Goal: Task Accomplishment & Management: Use online tool/utility

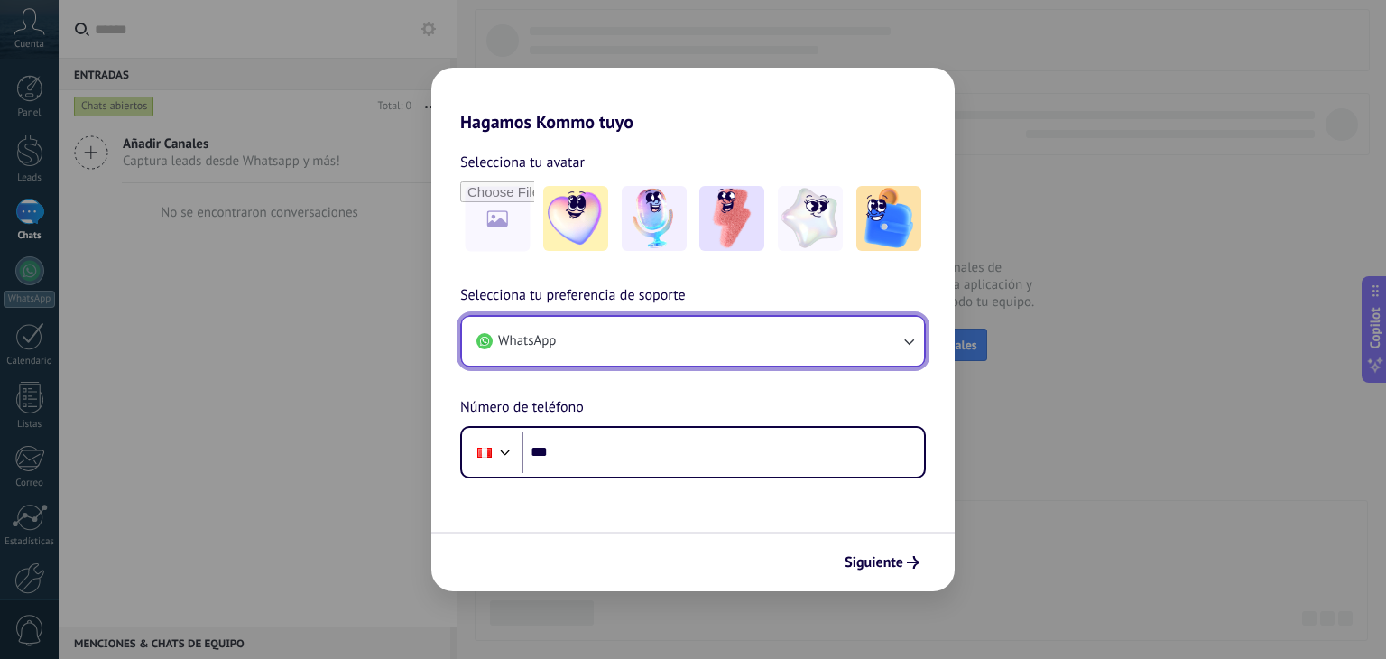
click at [615, 337] on button "WhatsApp" at bounding box center [693, 341] width 462 height 49
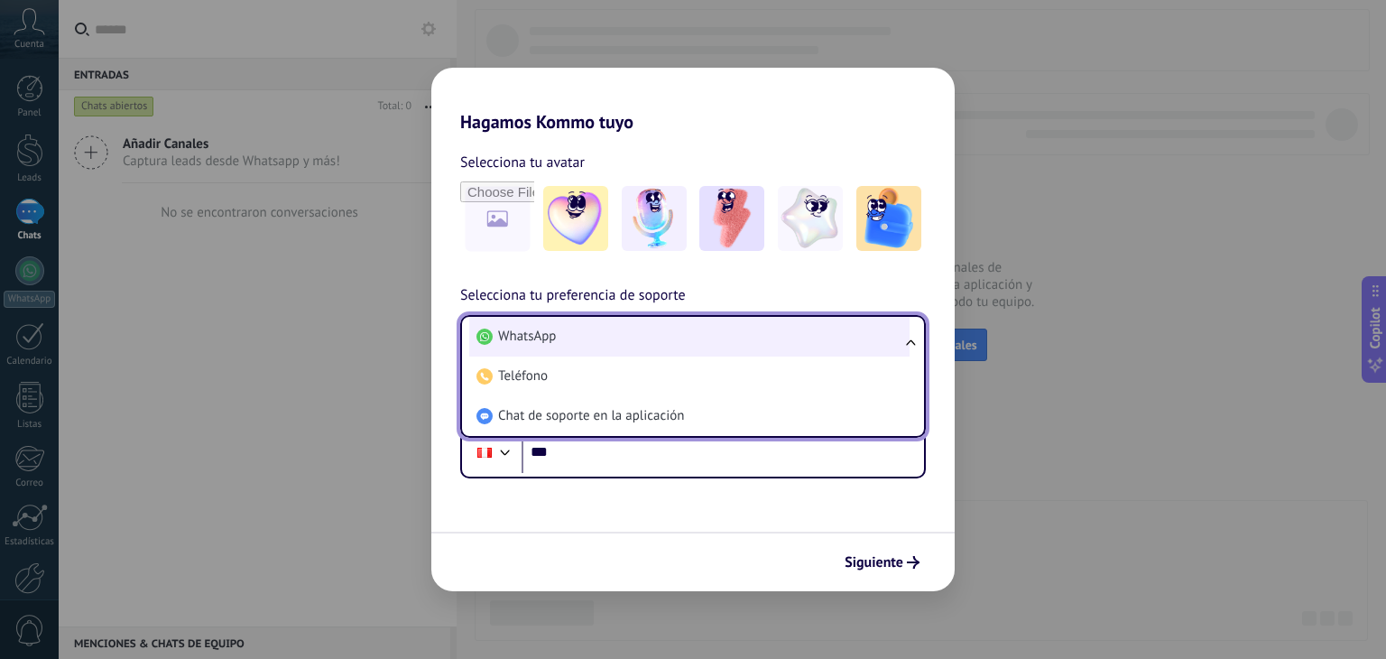
click at [611, 341] on li "WhatsApp" at bounding box center [689, 337] width 440 height 40
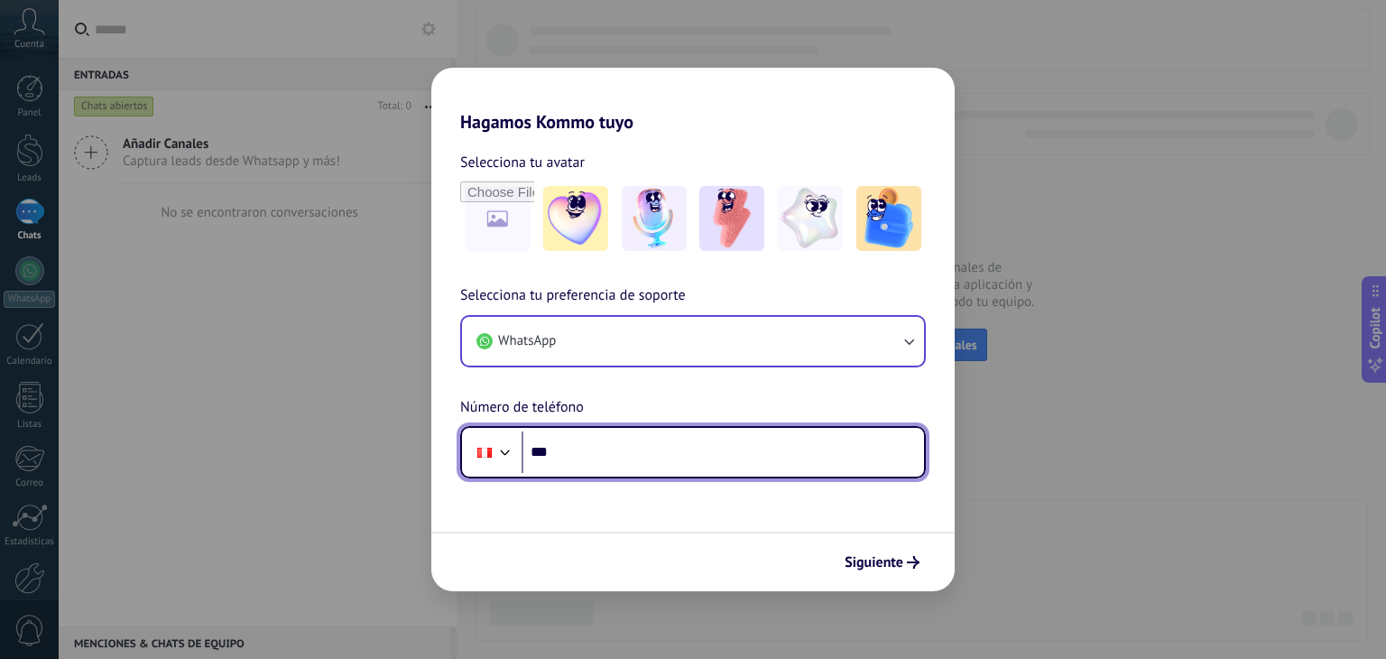
click at [606, 450] on input "***" at bounding box center [722, 452] width 402 height 42
click at [654, 434] on input "***" at bounding box center [722, 452] width 402 height 42
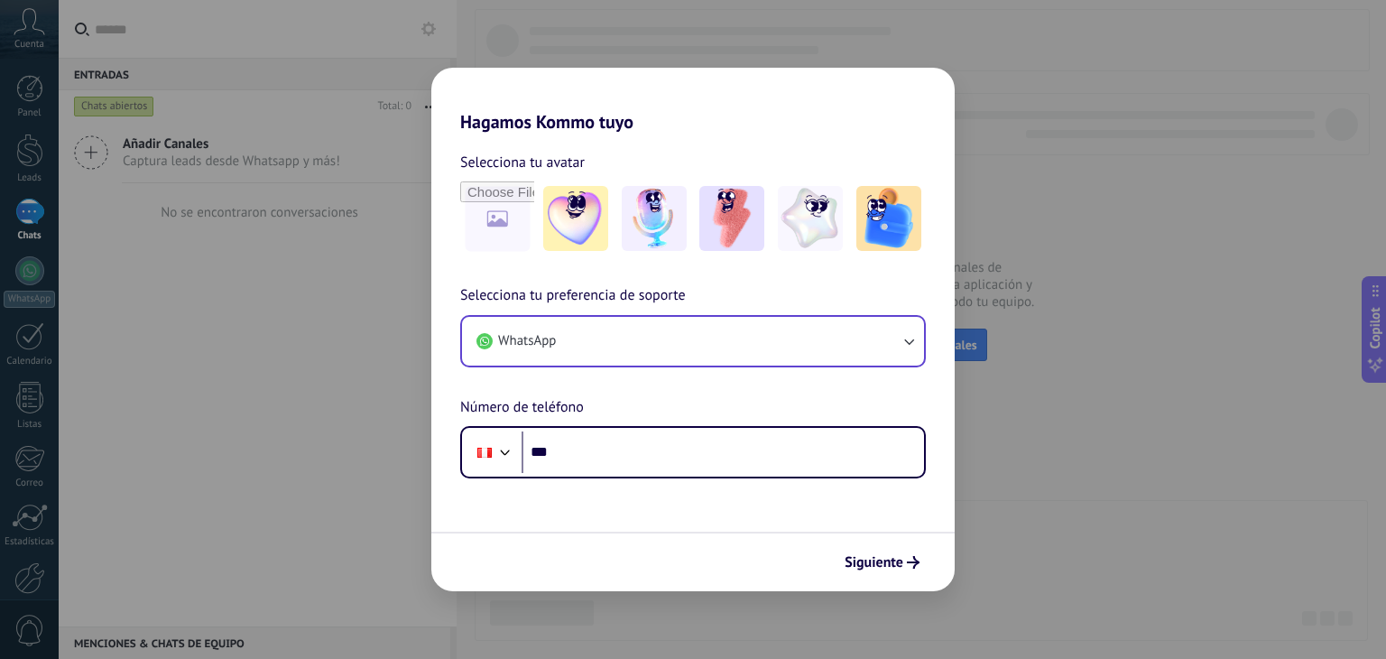
click at [661, 406] on div "Selecciona tu preferencia de soporte WhatsApp Número de teléfono Phone ***" at bounding box center [692, 381] width 523 height 194
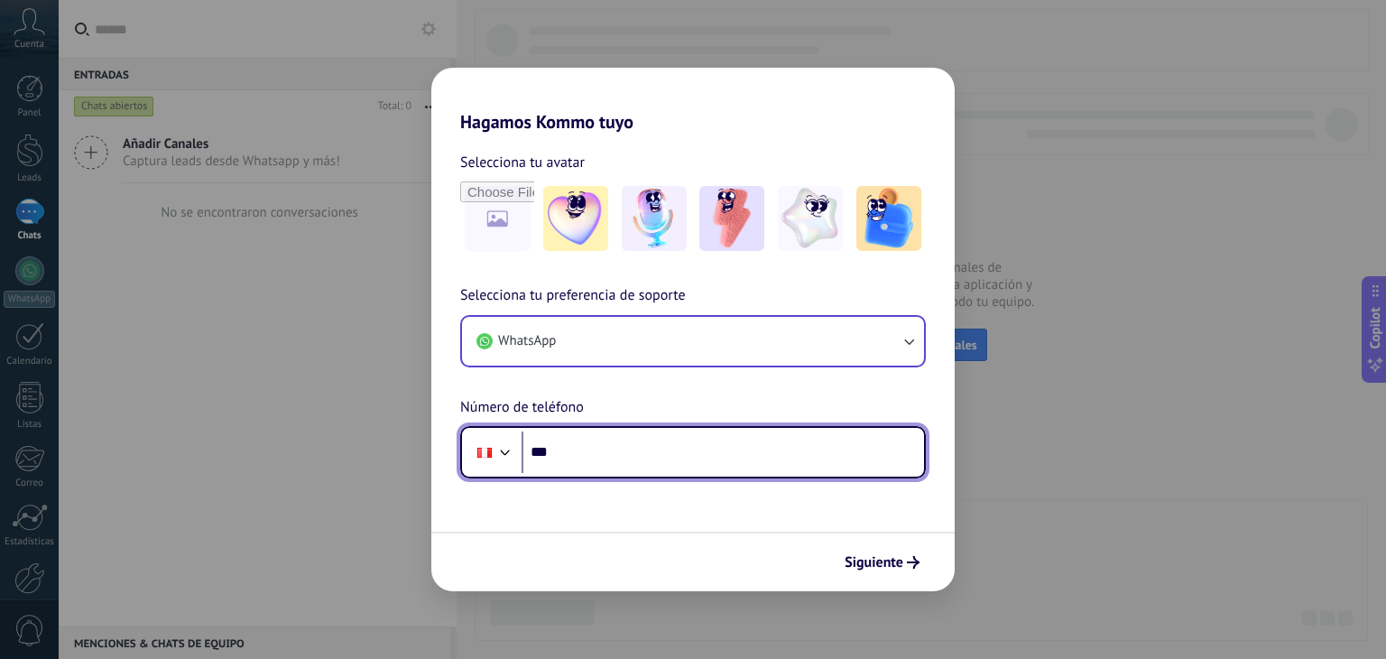
click at [581, 470] on input "***" at bounding box center [722, 452] width 402 height 42
type input "**********"
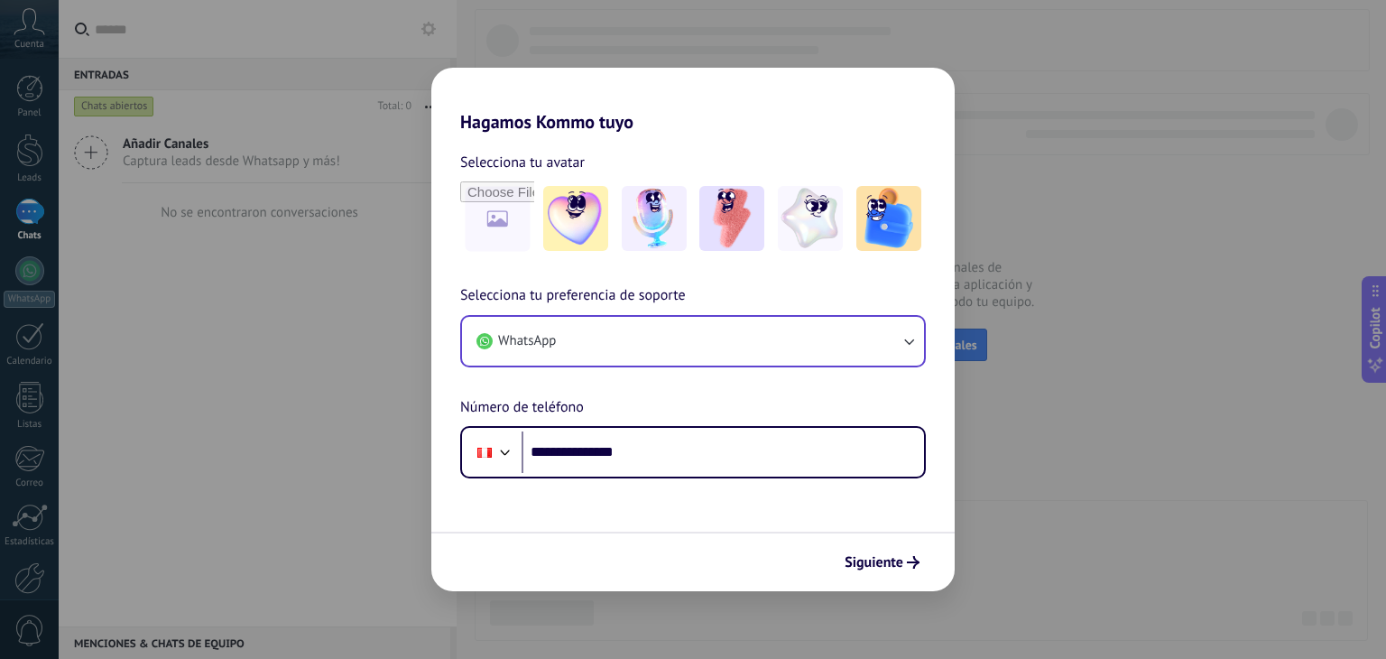
click at [693, 158] on div "Selecciona tu avatar" at bounding box center [693, 162] width 466 height 23
click at [864, 243] on img at bounding box center [888, 218] width 65 height 65
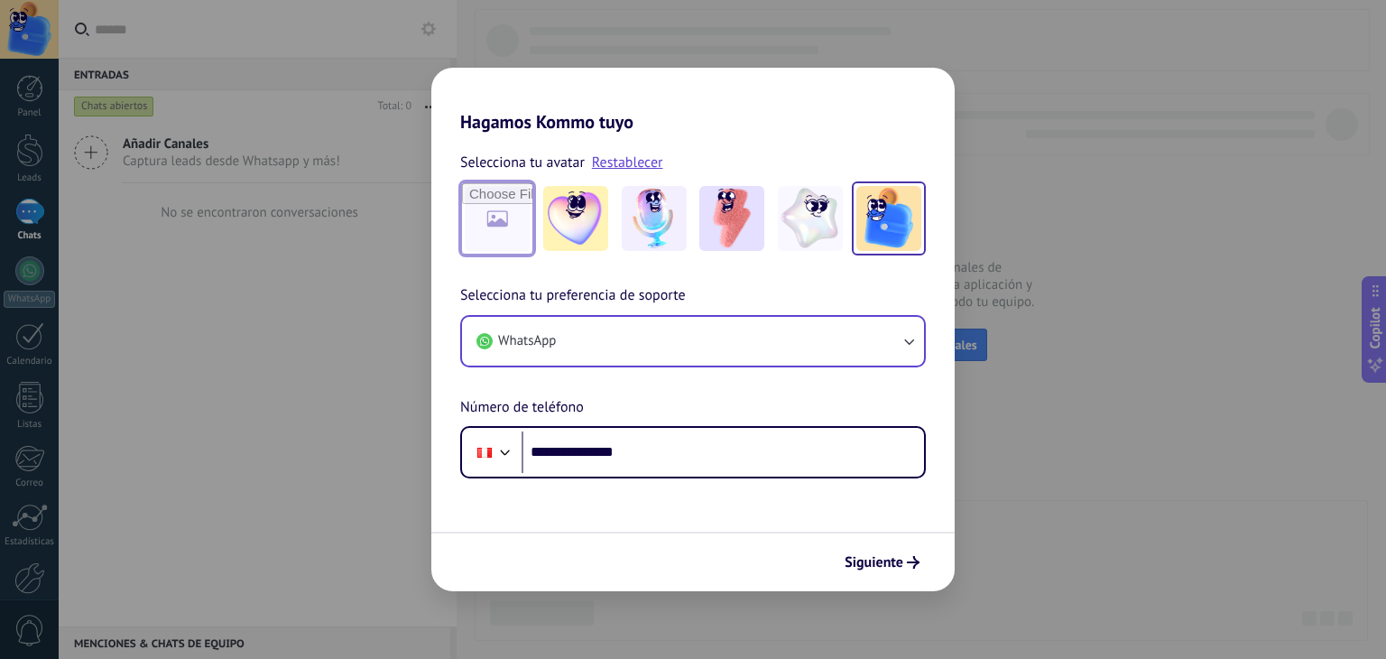
click at [508, 235] on input "file" at bounding box center [497, 218] width 70 height 70
click at [835, 228] on img at bounding box center [810, 218] width 65 height 65
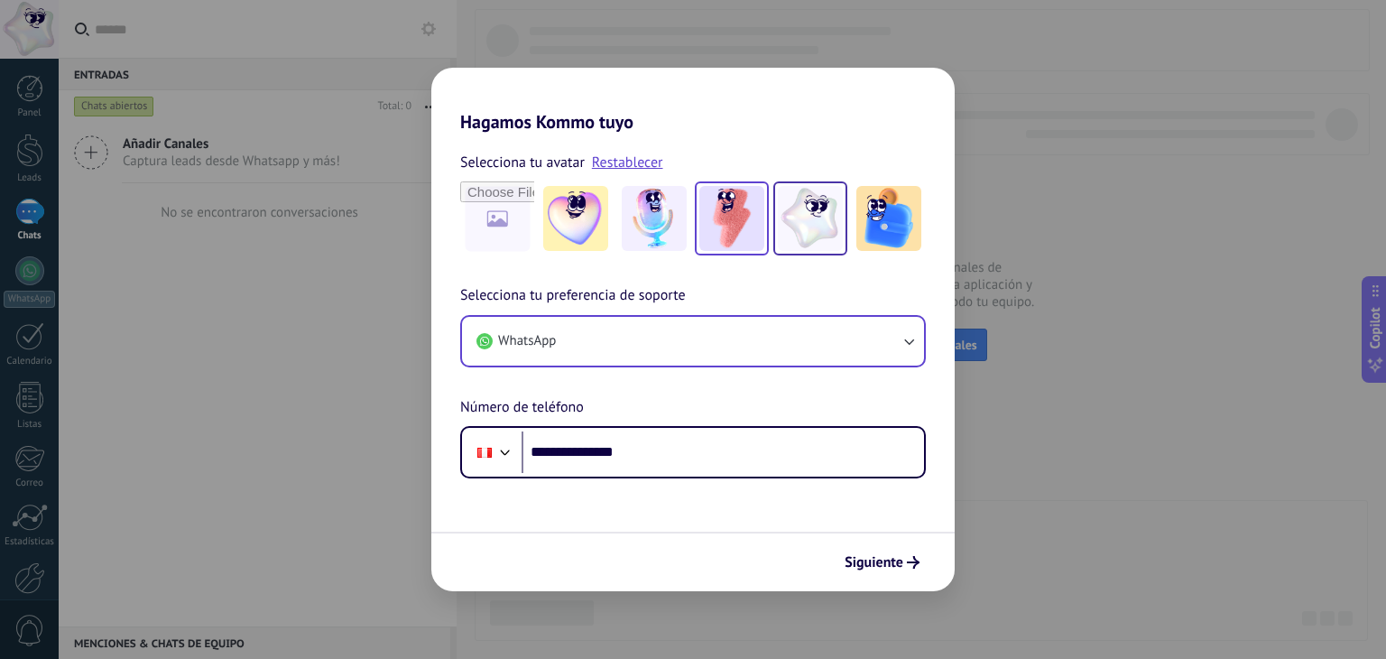
click at [755, 227] on img at bounding box center [731, 218] width 65 height 65
click at [620, 171] on link "Restablecer" at bounding box center [627, 162] width 71 height 18
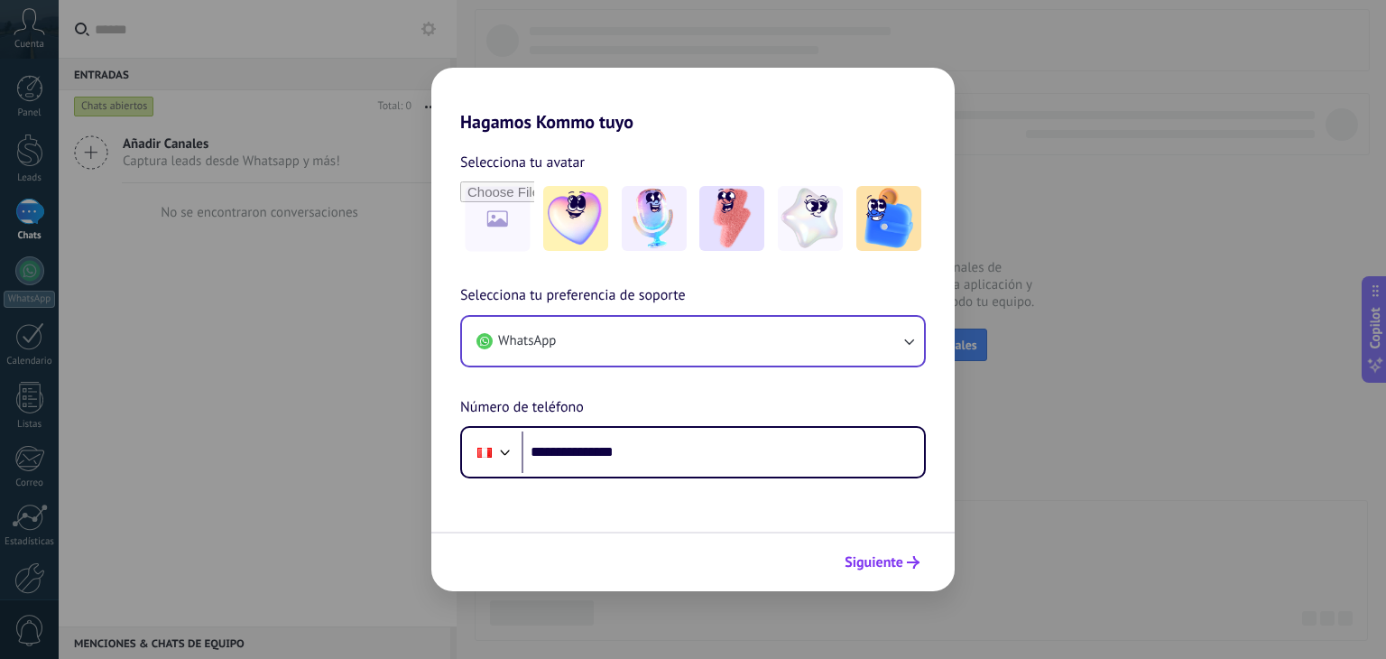
click at [875, 556] on span "Siguiente" at bounding box center [873, 562] width 59 height 13
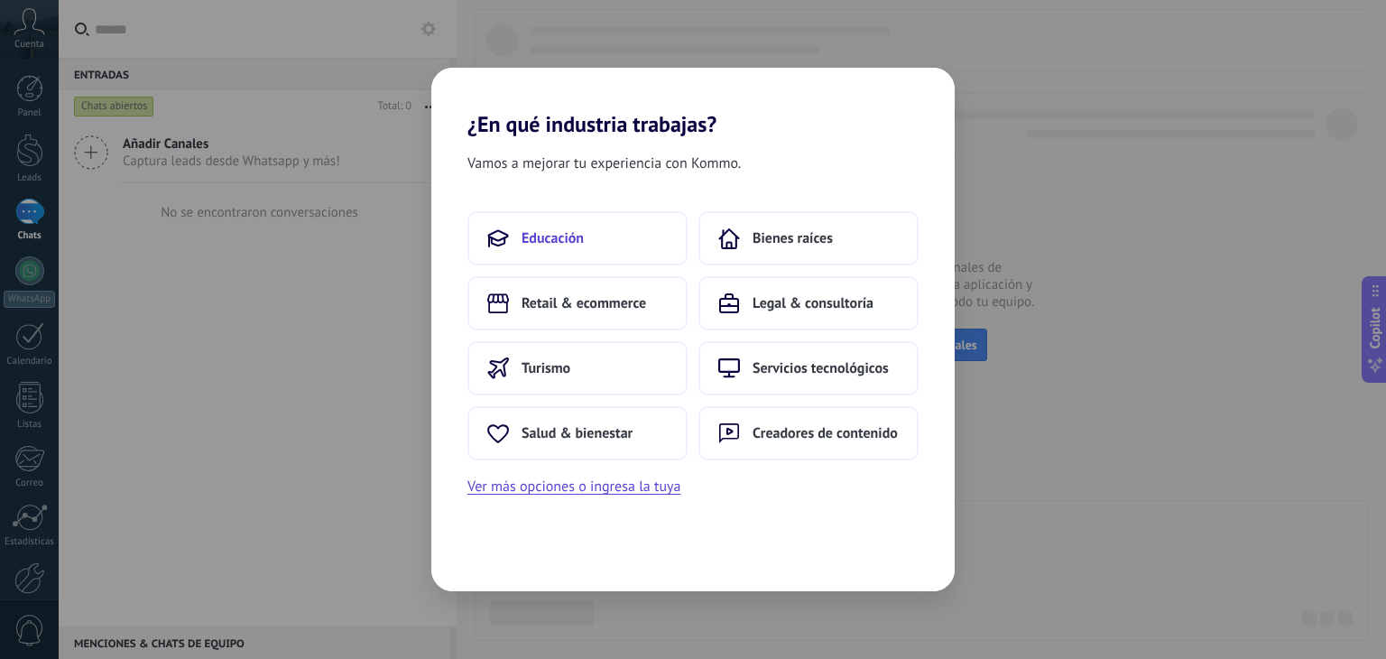
click at [595, 240] on button "Educación" at bounding box center [577, 238] width 220 height 54
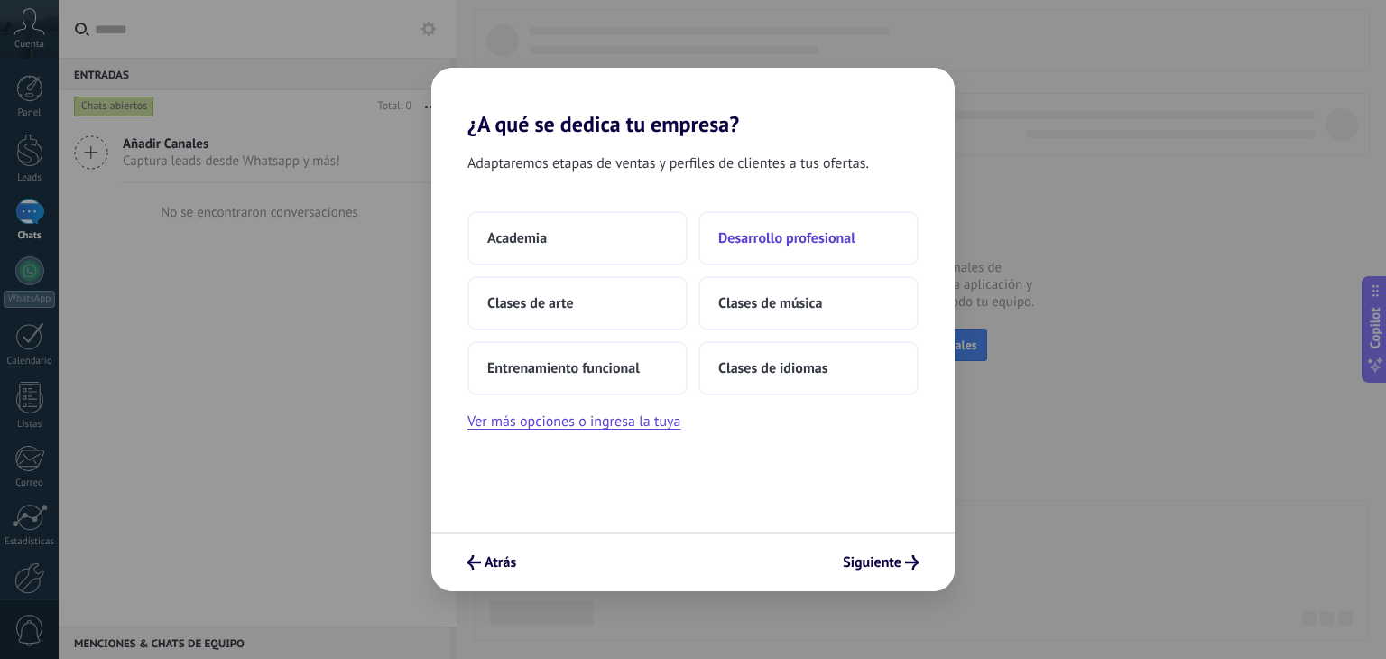
click at [810, 240] on span "Desarrollo profesional" at bounding box center [786, 238] width 137 height 18
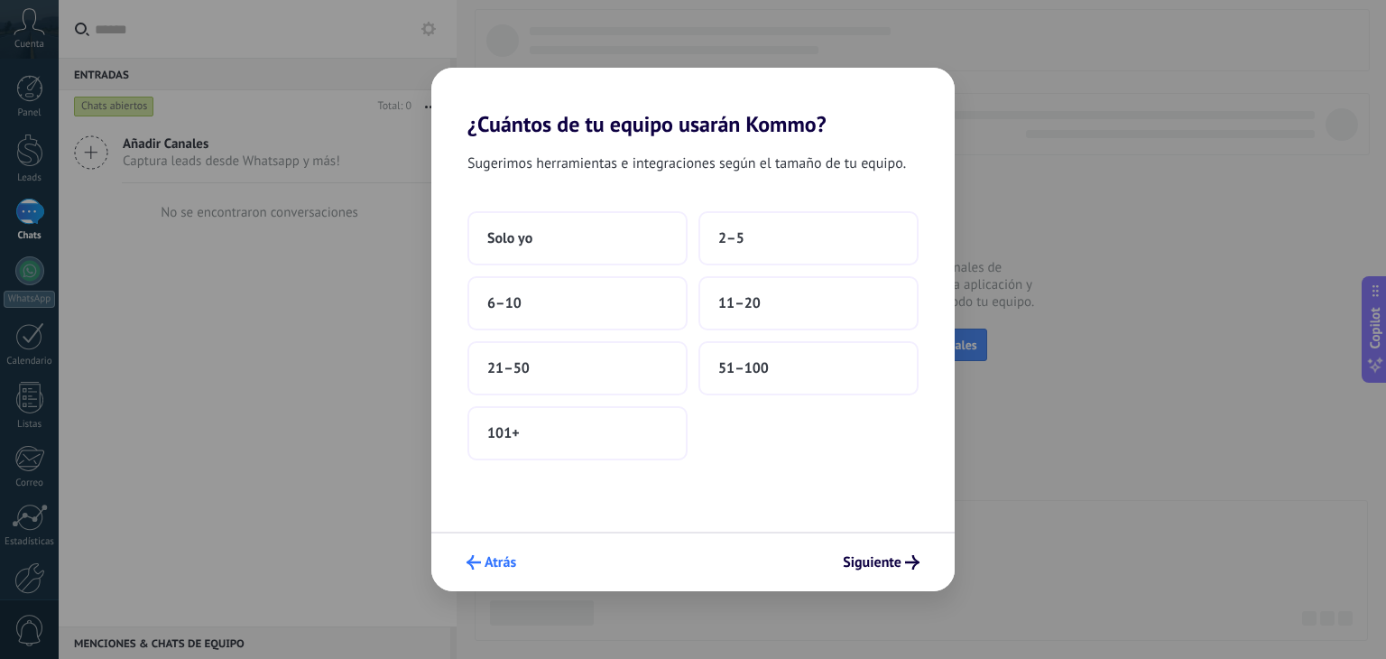
click at [489, 559] on span "Atrás" at bounding box center [500, 562] width 32 height 13
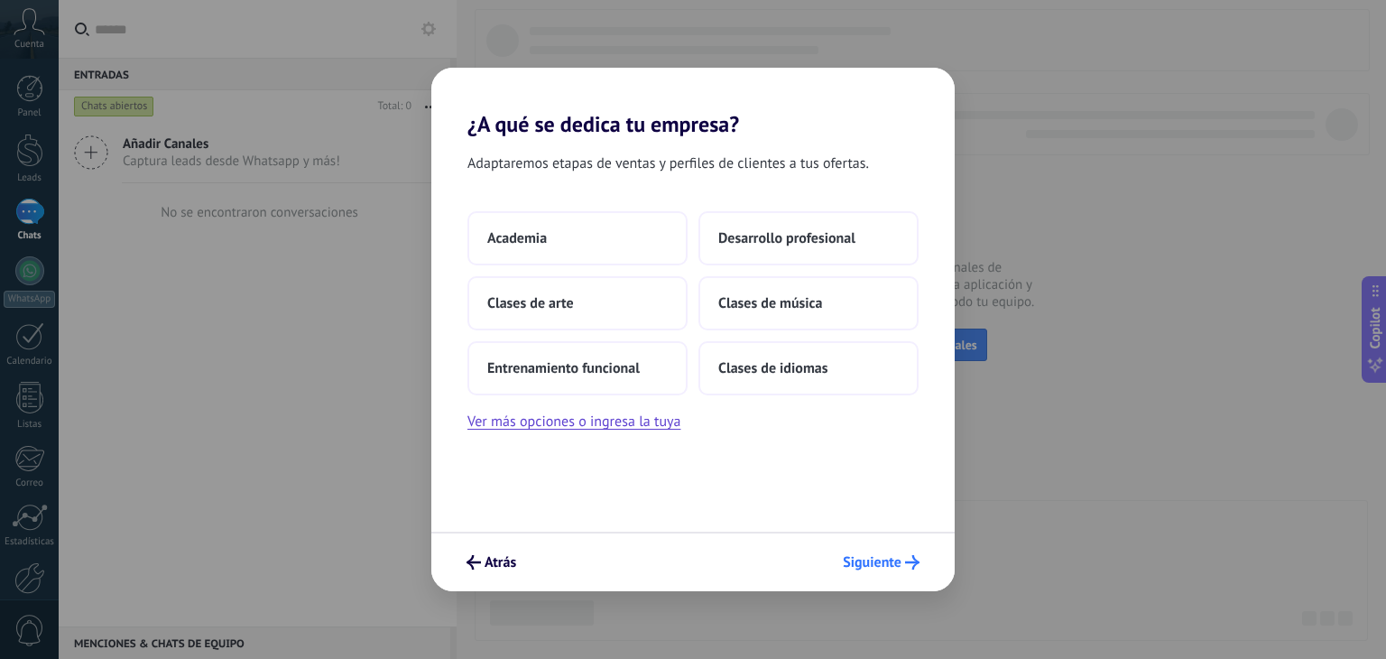
click at [844, 566] on span "Siguiente" at bounding box center [872, 562] width 59 height 13
click at [845, 566] on span "Siguiente" at bounding box center [872, 562] width 59 height 13
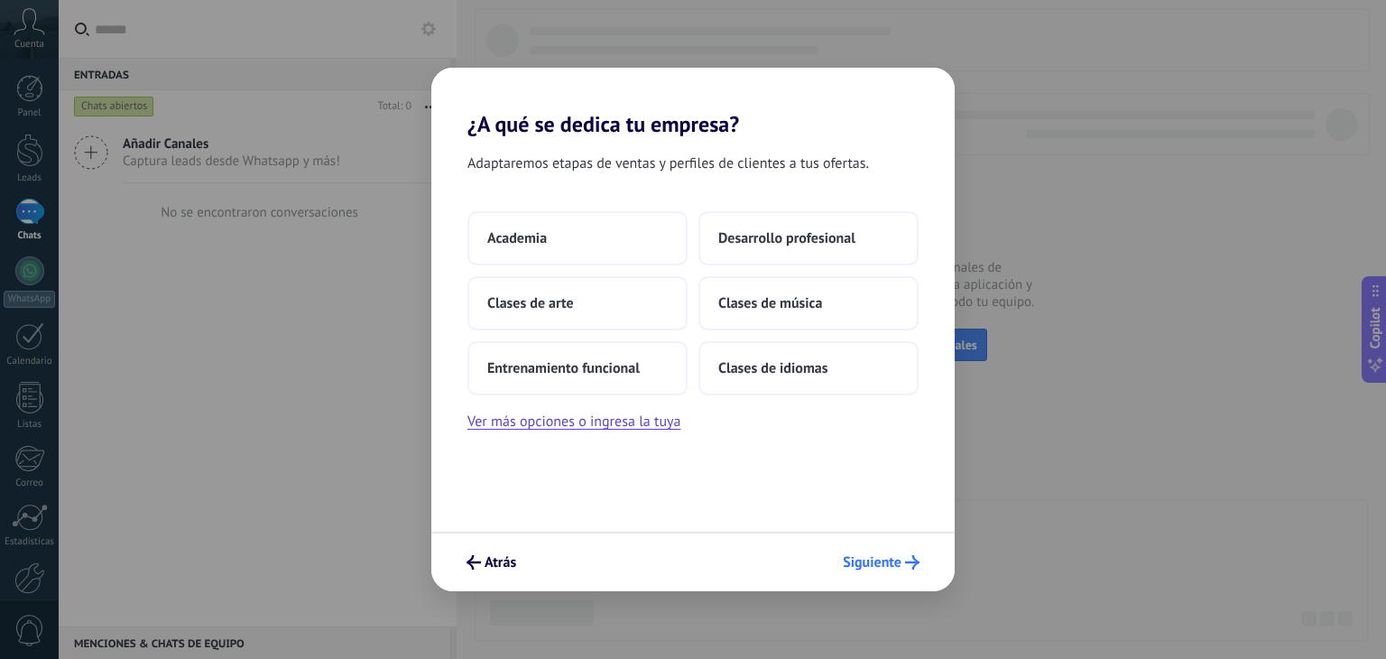
click at [845, 566] on span "Siguiente" at bounding box center [872, 562] width 59 height 13
click at [739, 507] on div "Adaptaremos etapas de ventas y perfiles de clientes a tus ofertas. Academia Des…" at bounding box center [692, 334] width 523 height 394
click at [647, 435] on div "Adaptaremos etapas de ventas y perfiles de clientes a tus ofertas. Academia Des…" at bounding box center [692, 334] width 523 height 394
click at [645, 425] on button "Ver más opciones o ingresa la tuya" at bounding box center [573, 421] width 213 height 23
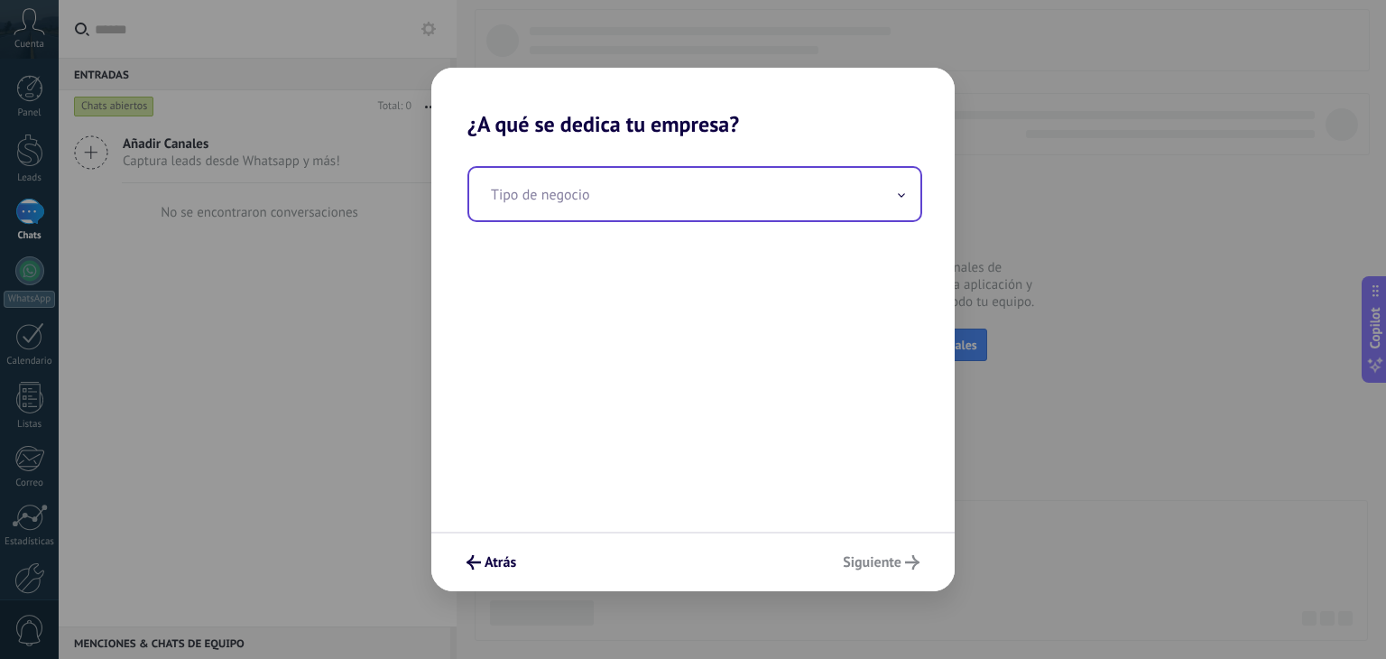
click at [726, 191] on input "text" at bounding box center [694, 194] width 451 height 52
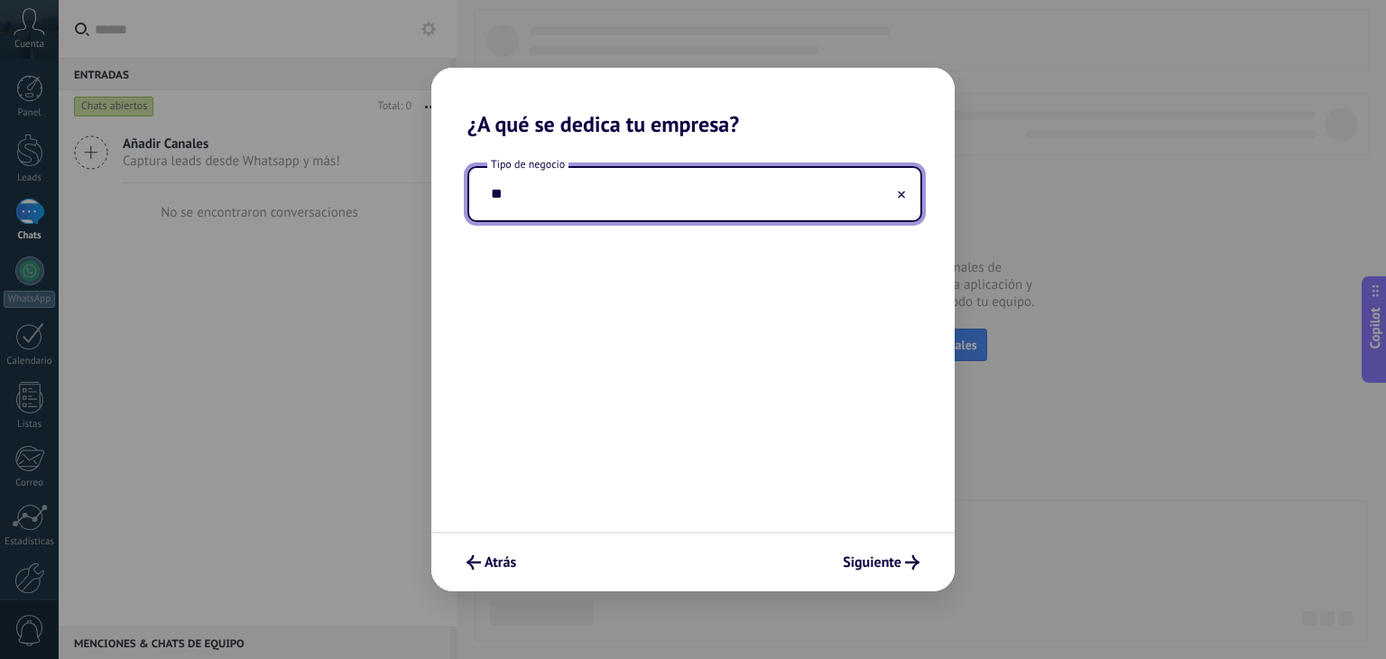
type input "*"
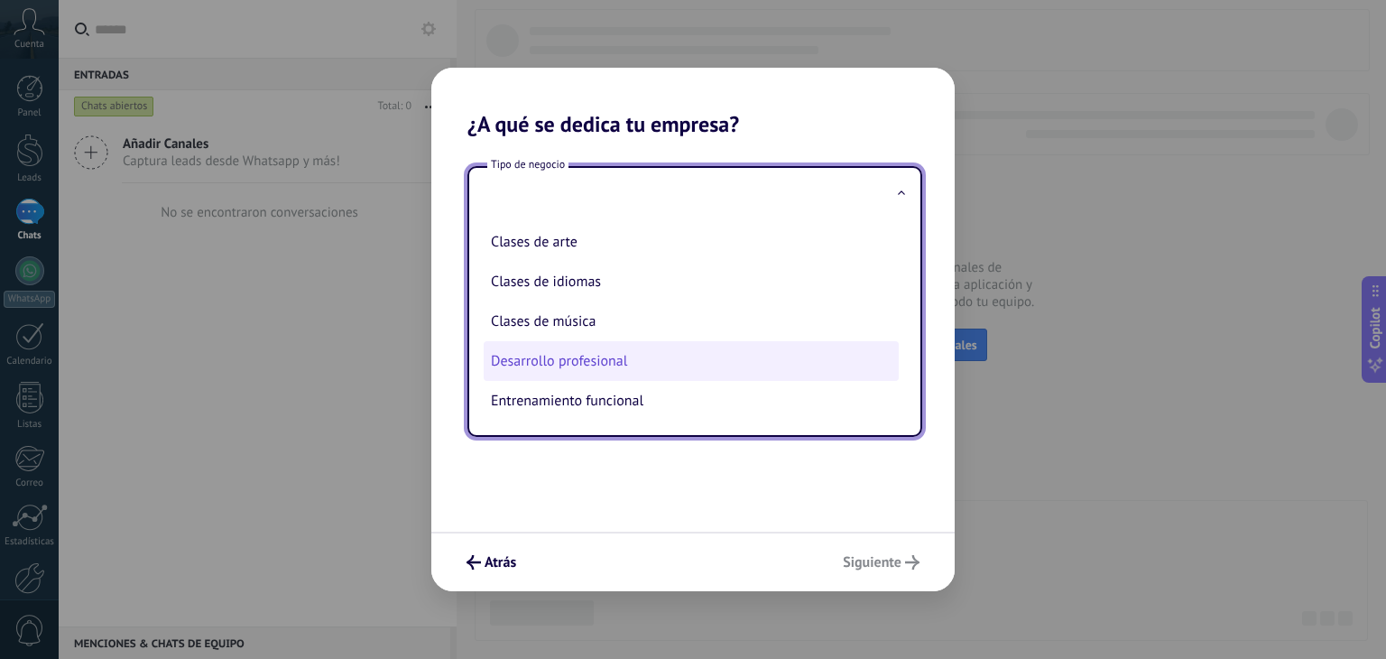
scroll to position [45, 0]
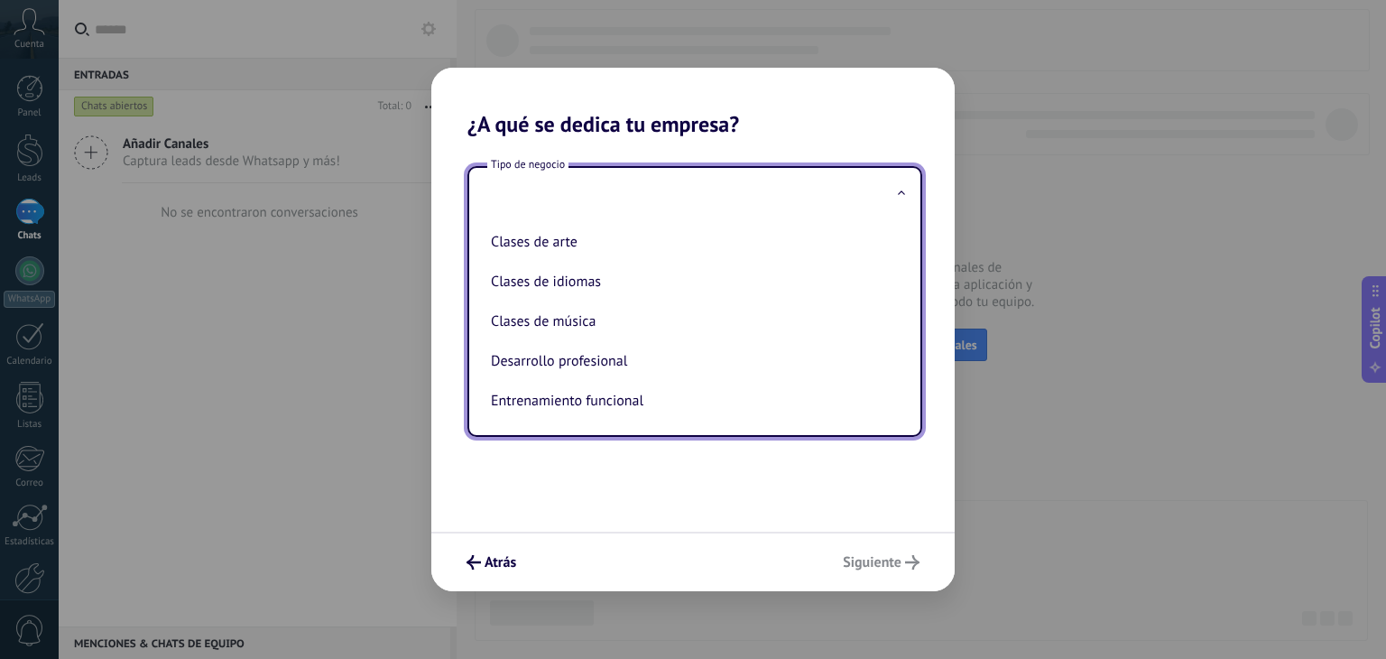
click at [715, 482] on div "Tipo de negocio Academia Clases de arte Clases de idiomas Clases de música Desa…" at bounding box center [692, 334] width 523 height 394
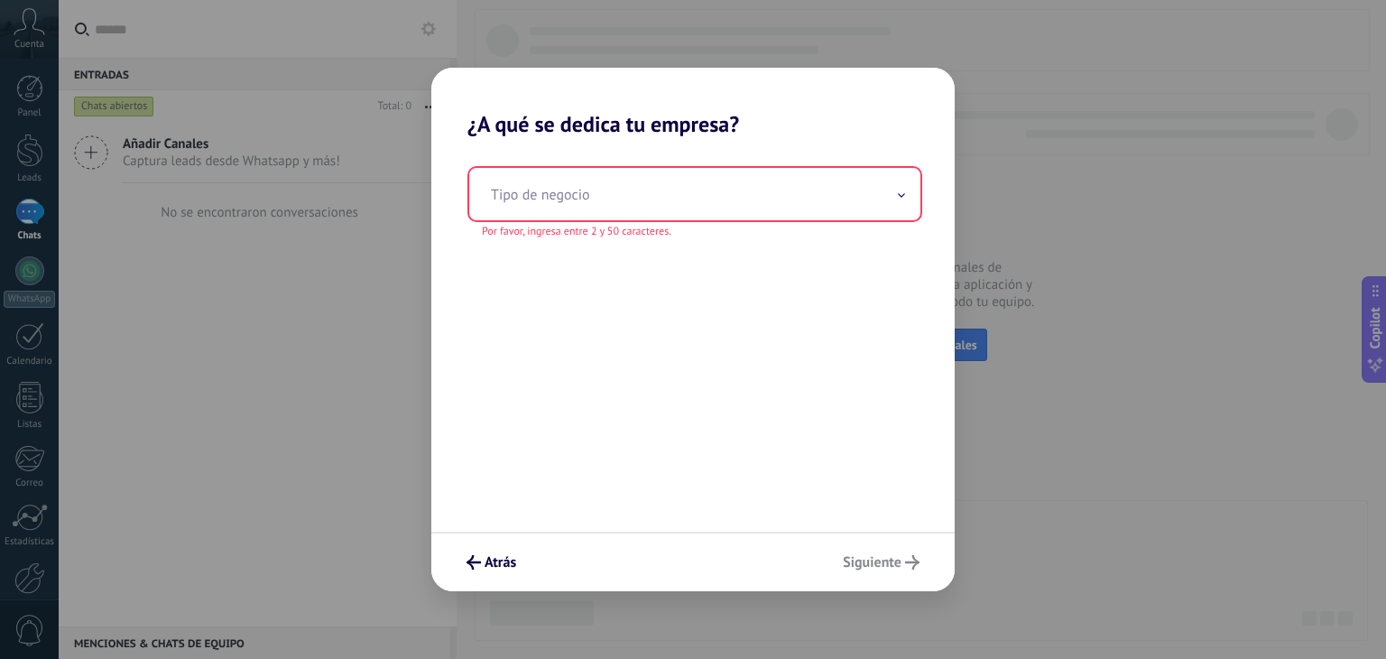
click at [865, 563] on div "Atrás Siguiente" at bounding box center [692, 561] width 523 height 60
click at [866, 563] on div "Atrás Siguiente" at bounding box center [692, 561] width 523 height 60
click at [460, 570] on button "Atrás" at bounding box center [491, 562] width 66 height 31
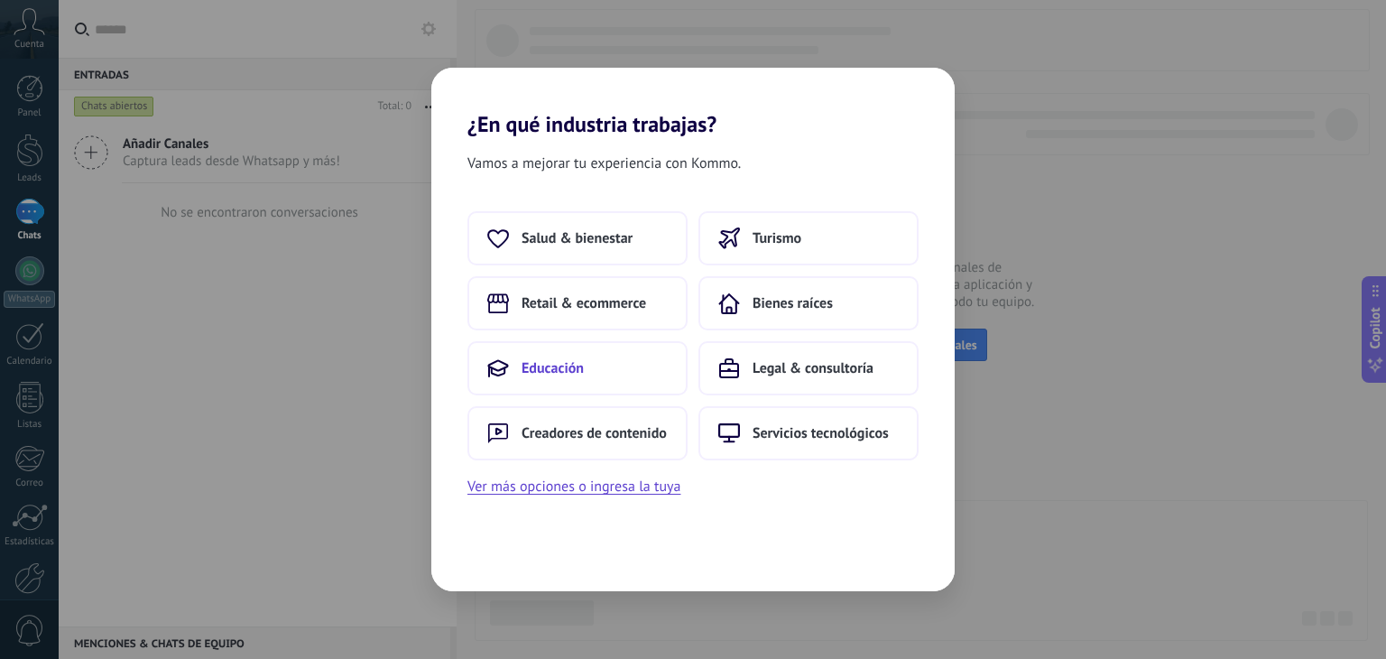
click at [596, 368] on button "Educación" at bounding box center [577, 368] width 220 height 54
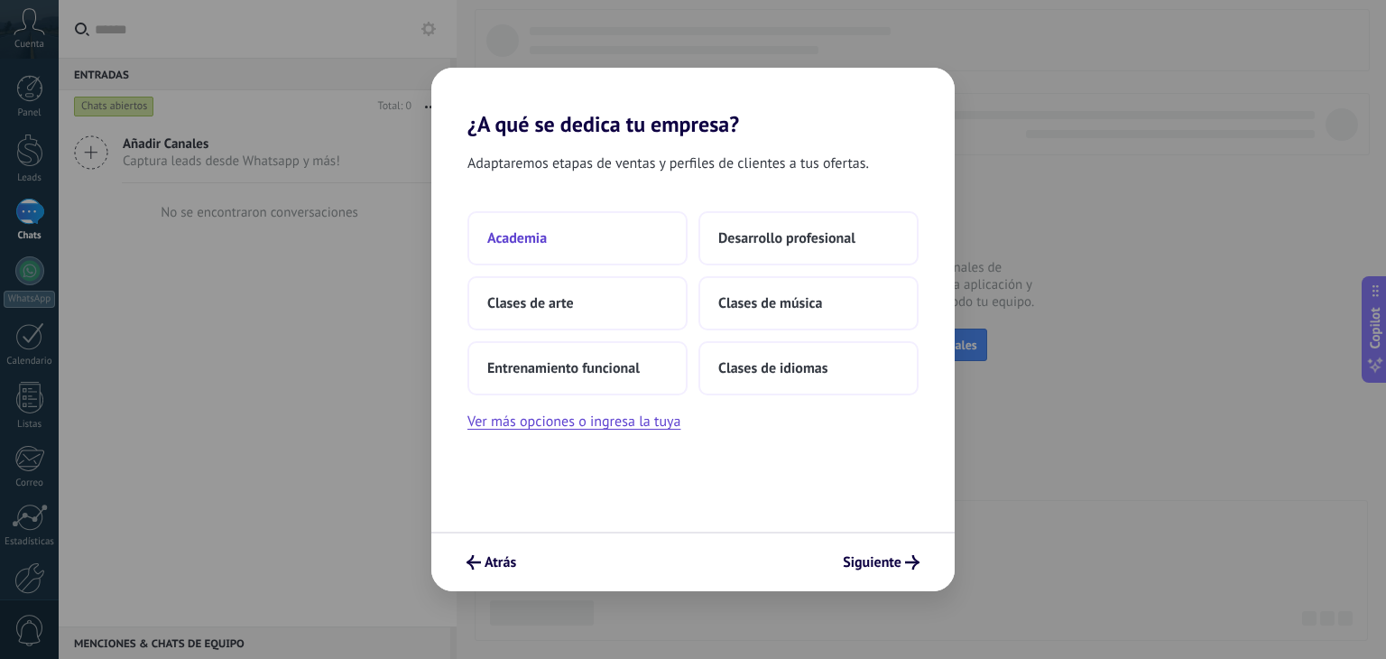
click at [603, 248] on button "Academia" at bounding box center [577, 238] width 220 height 54
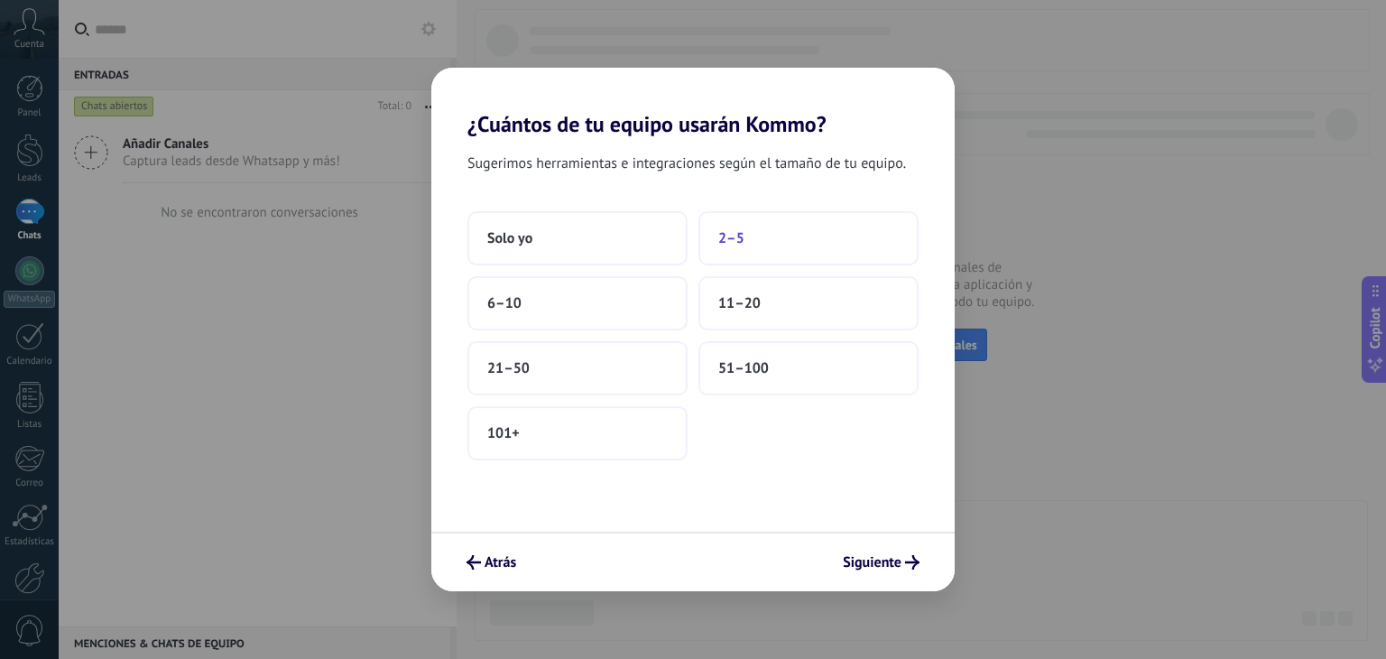
click at [784, 246] on button "2–5" at bounding box center [808, 238] width 220 height 54
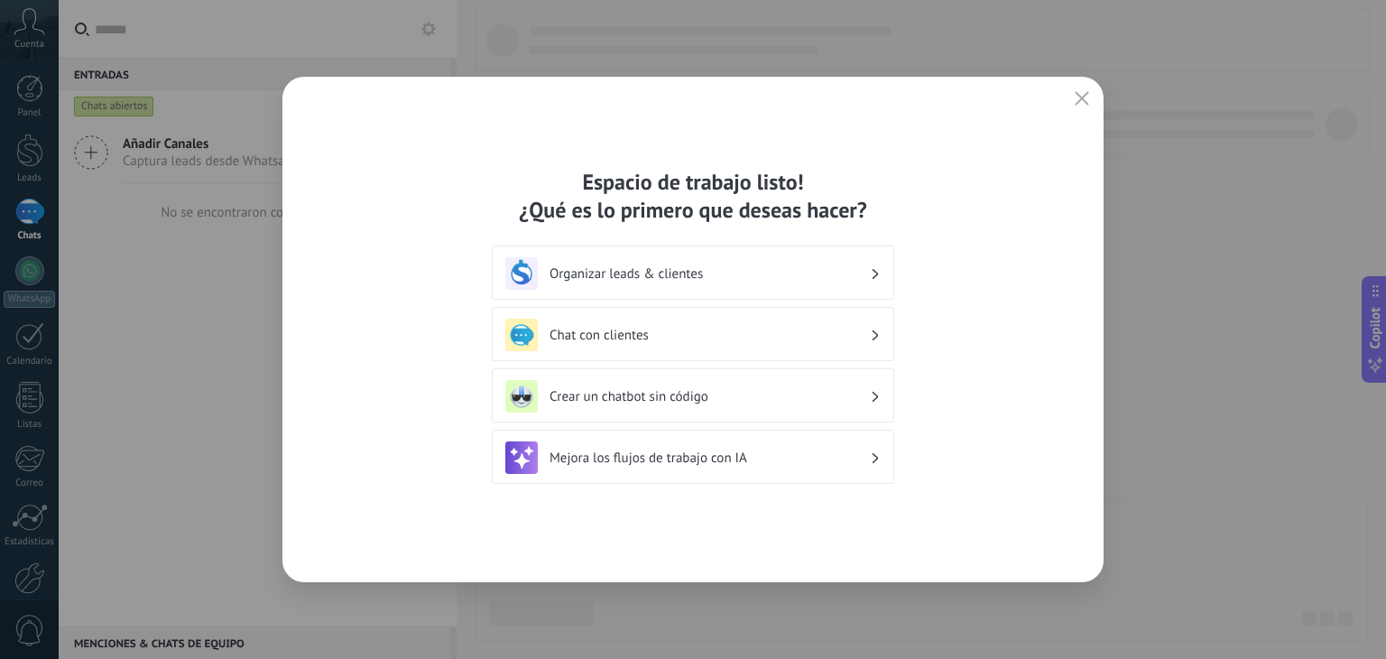
click at [800, 261] on div "Organizar leads & clientes" at bounding box center [692, 273] width 375 height 32
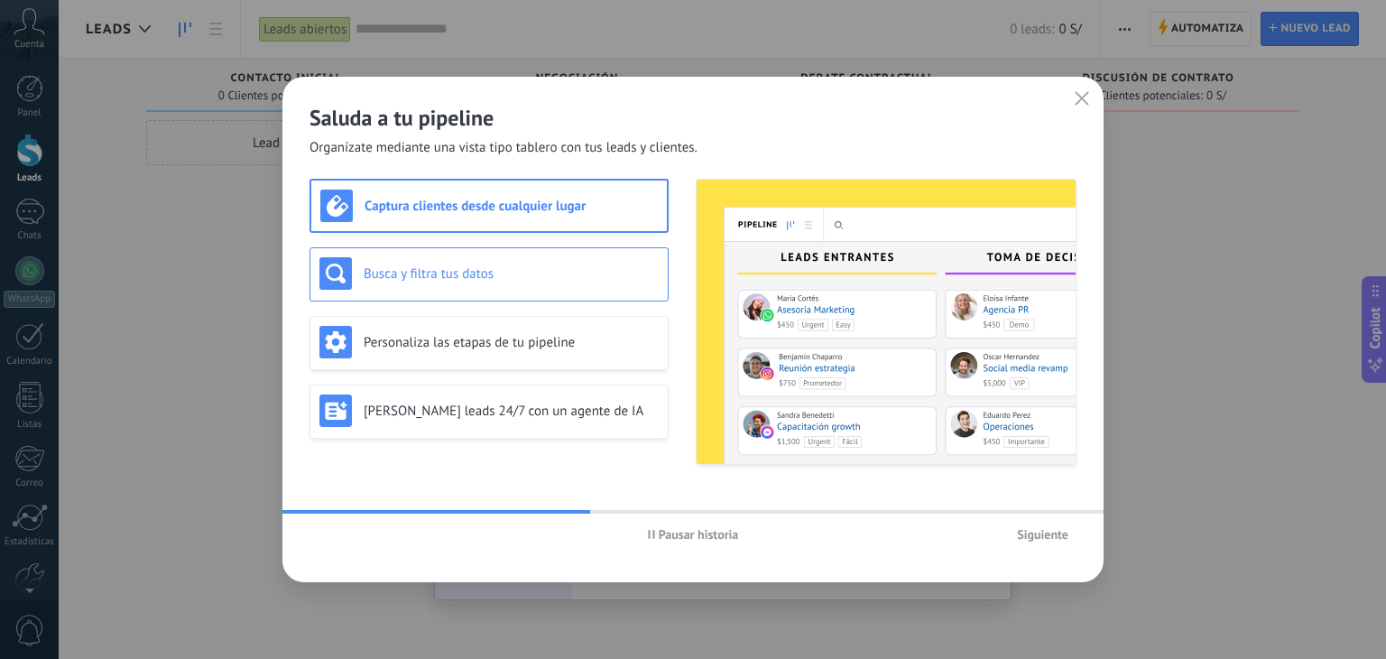
click at [535, 278] on h3 "Busca y filtra tus datos" at bounding box center [511, 273] width 295 height 17
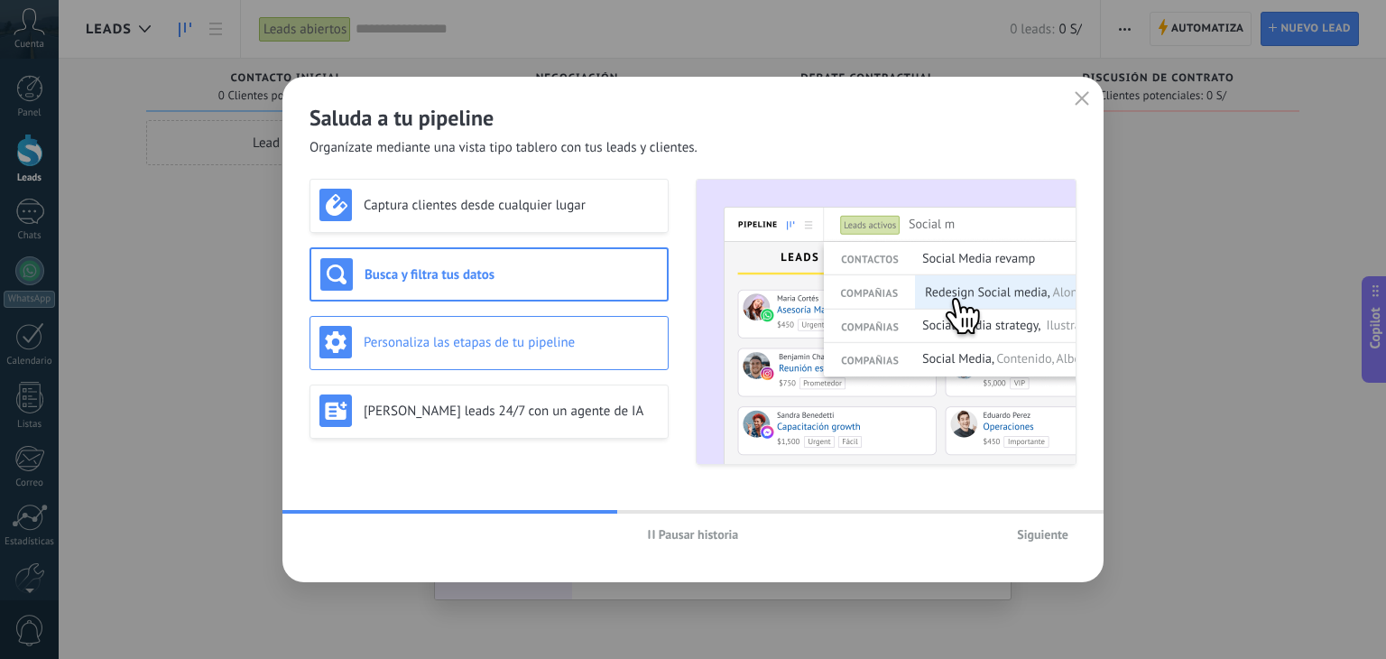
click at [520, 329] on div "Personaliza las etapas de tu pipeline" at bounding box center [488, 342] width 339 height 32
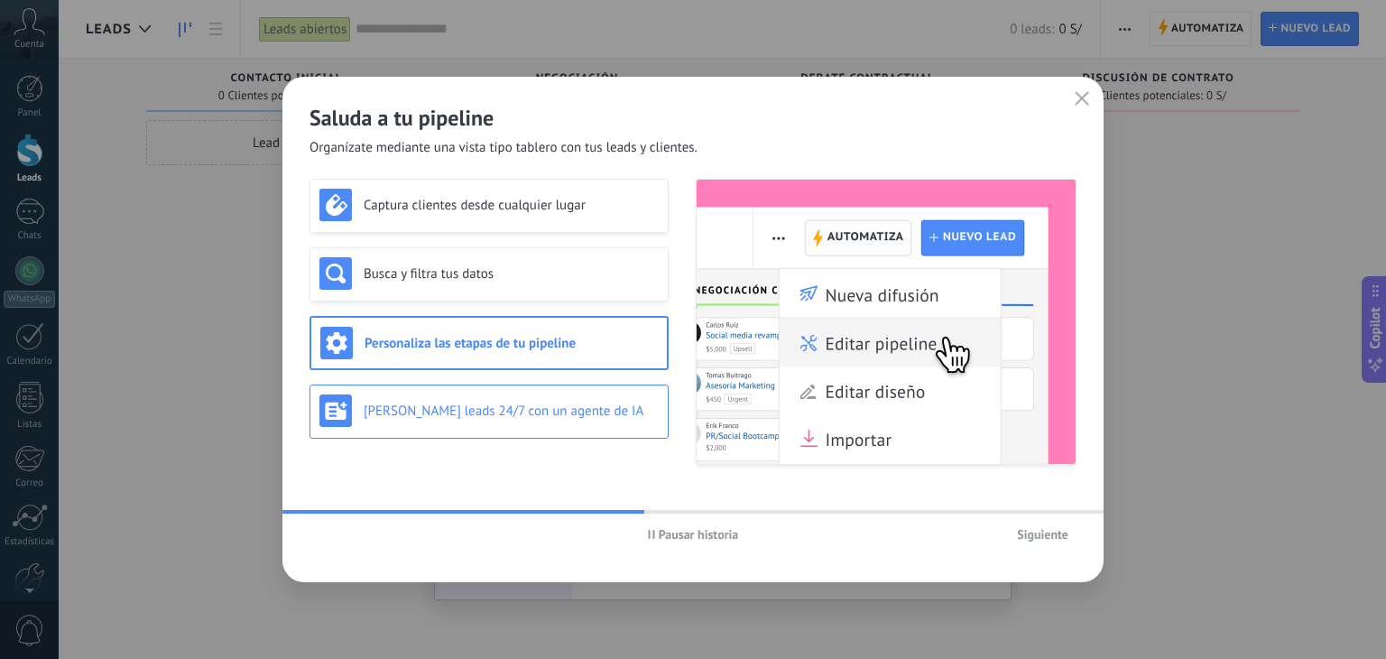
click at [517, 395] on div "[PERSON_NAME] leads 24/7 con un agente de IA" at bounding box center [488, 410] width 339 height 32
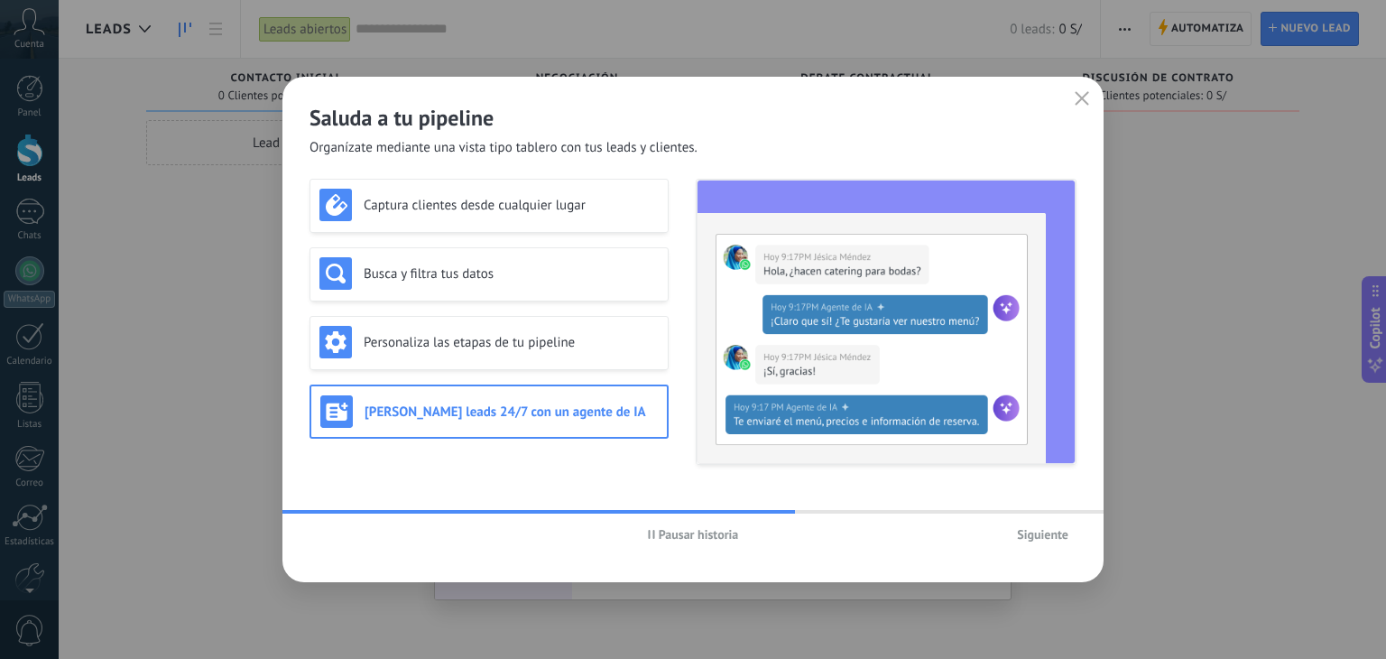
click at [860, 349] on img at bounding box center [886, 322] width 379 height 284
click at [556, 403] on h3 "[PERSON_NAME] leads 24/7 con un agente de IA" at bounding box center [510, 411] width 293 height 17
click at [1029, 534] on span "Siguiente" at bounding box center [1042, 534] width 51 height 13
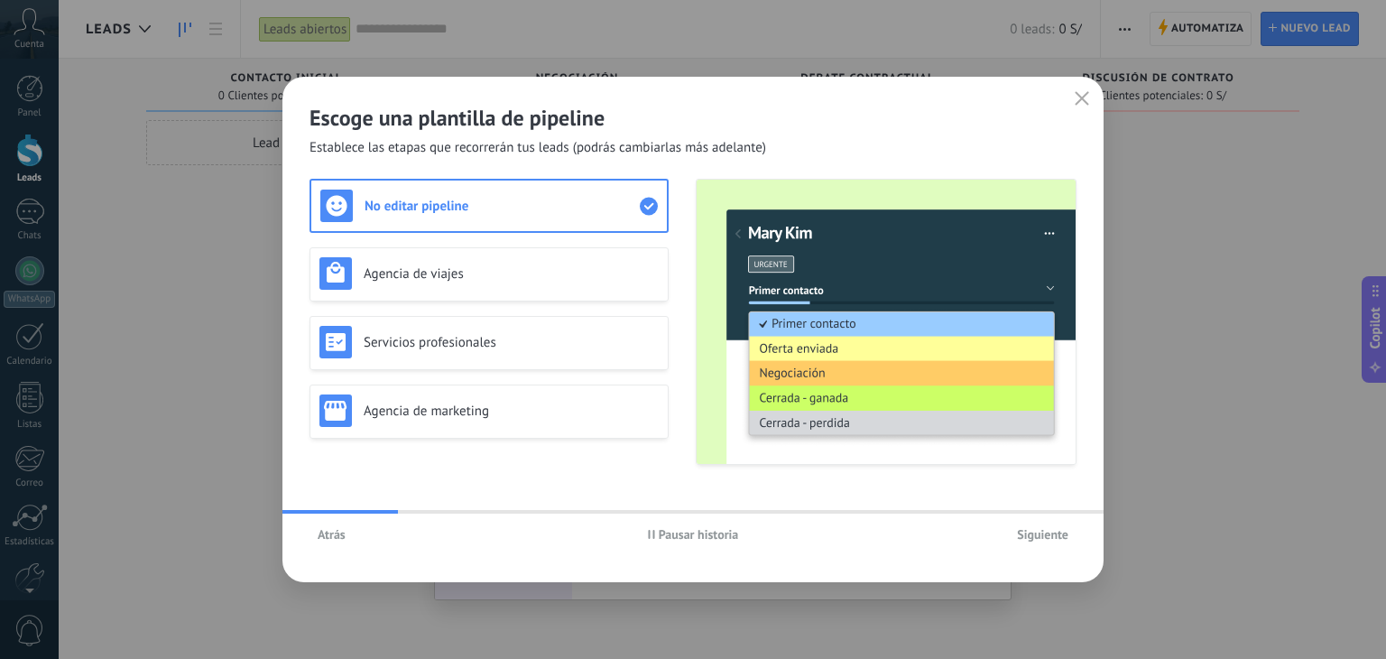
click at [1029, 534] on span "Siguiente" at bounding box center [1042, 534] width 51 height 13
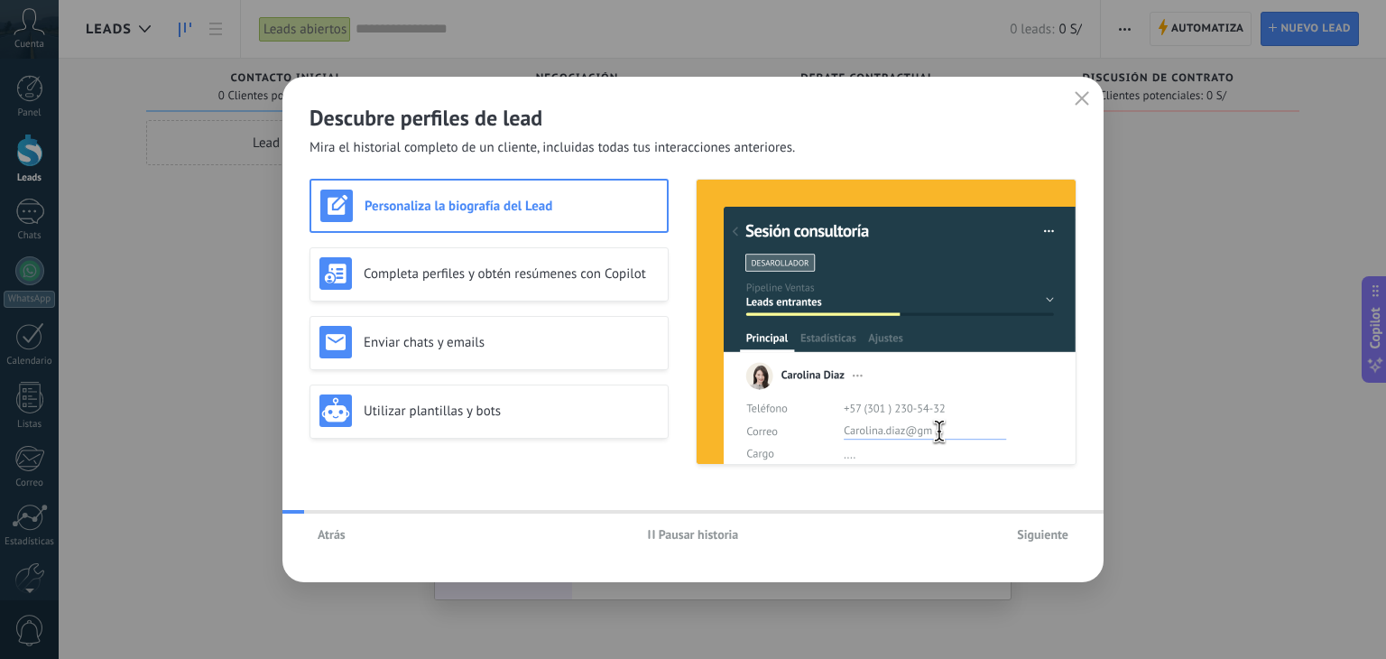
click at [1029, 534] on span "Siguiente" at bounding box center [1042, 534] width 51 height 13
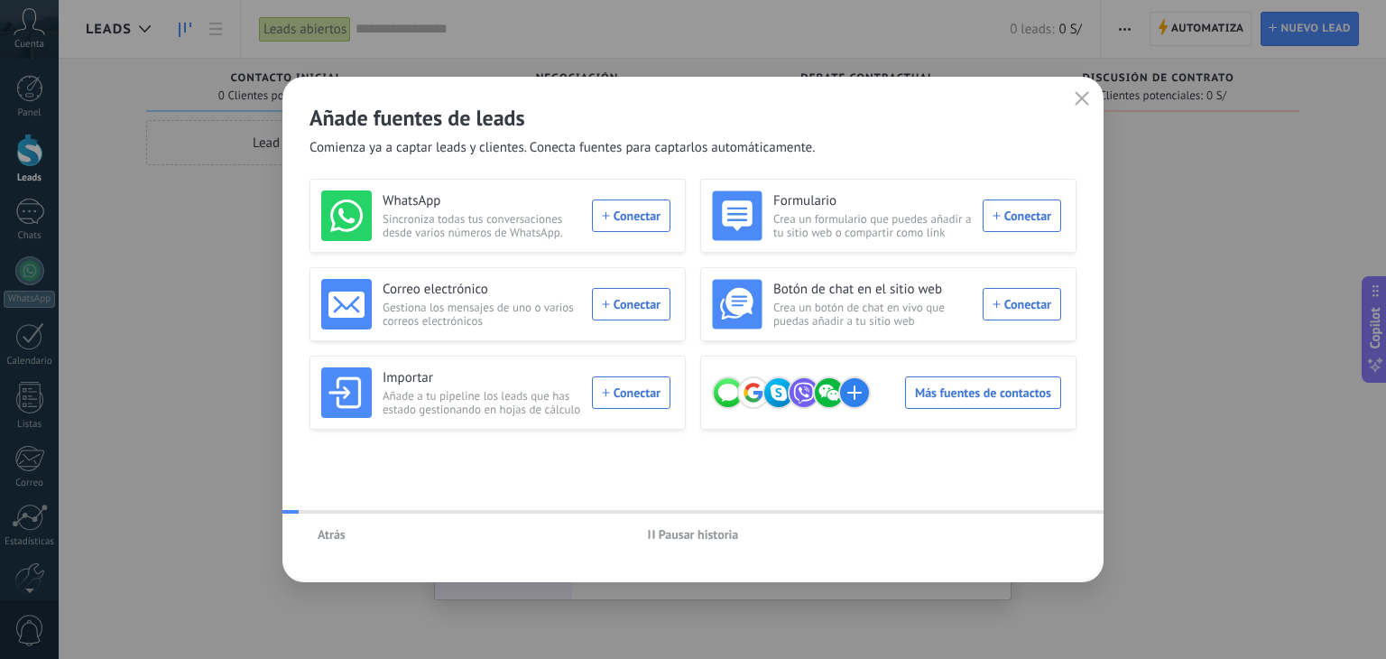
click at [1029, 534] on div "Atrás Pausar historia" at bounding box center [692, 534] width 821 height 42
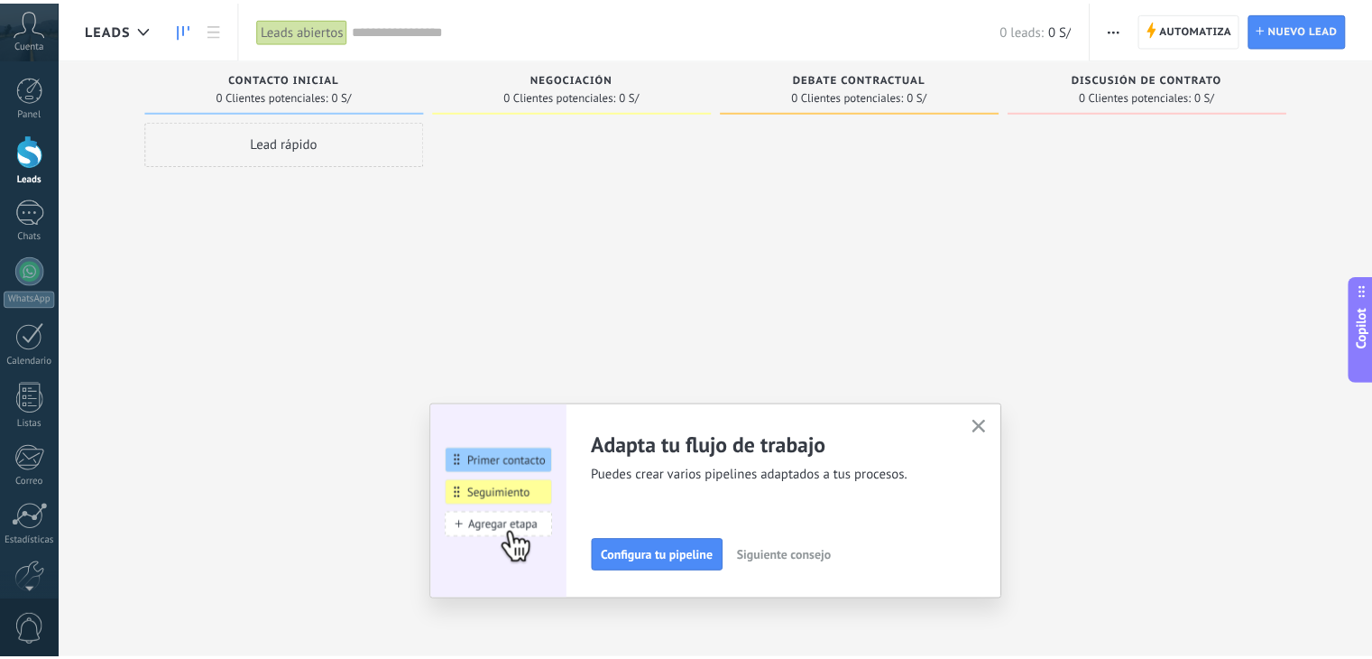
scroll to position [91, 0]
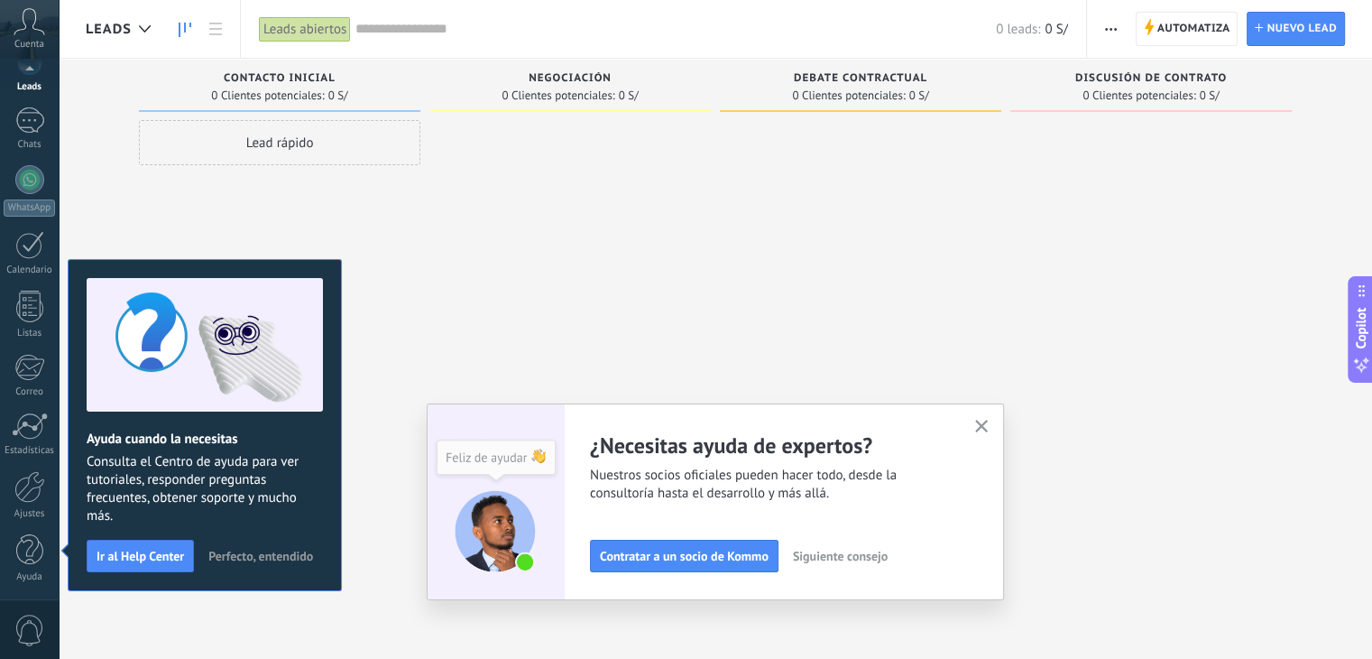
click at [983, 423] on icon "button" at bounding box center [982, 427] width 14 height 14
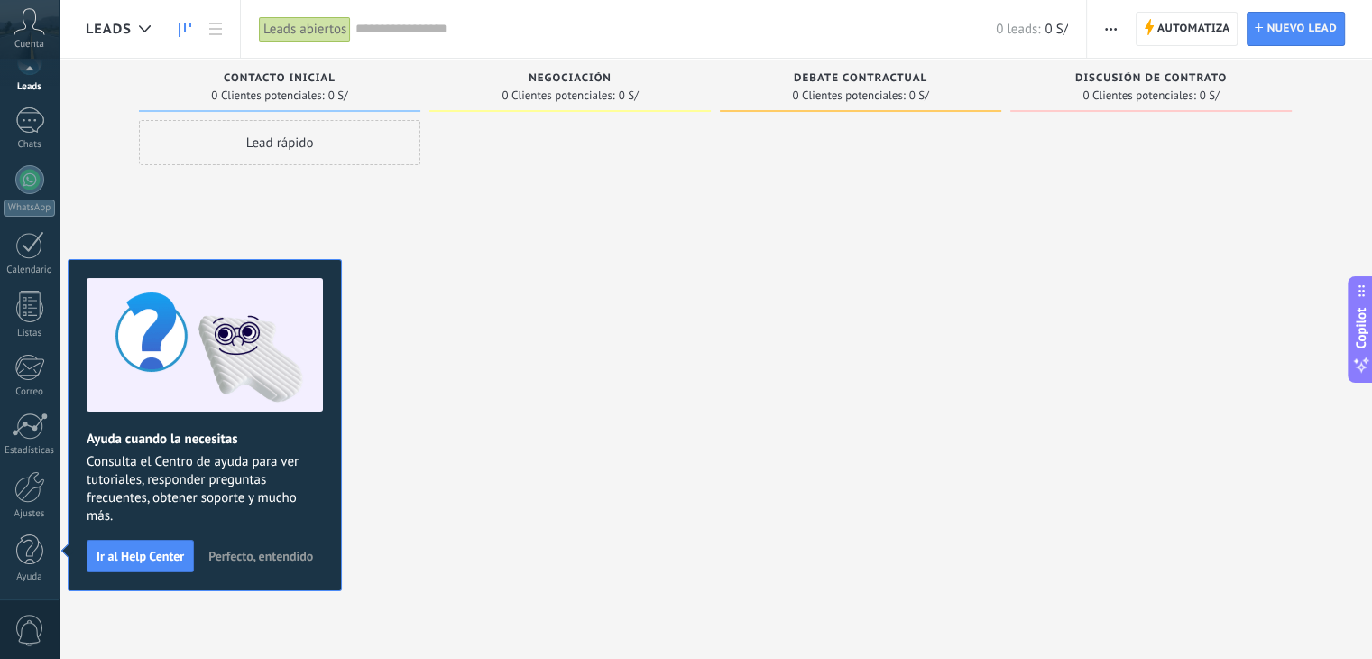
click at [736, 210] on div at bounding box center [860, 331] width 281 height 423
click at [36, 500] on div at bounding box center [29, 487] width 31 height 32
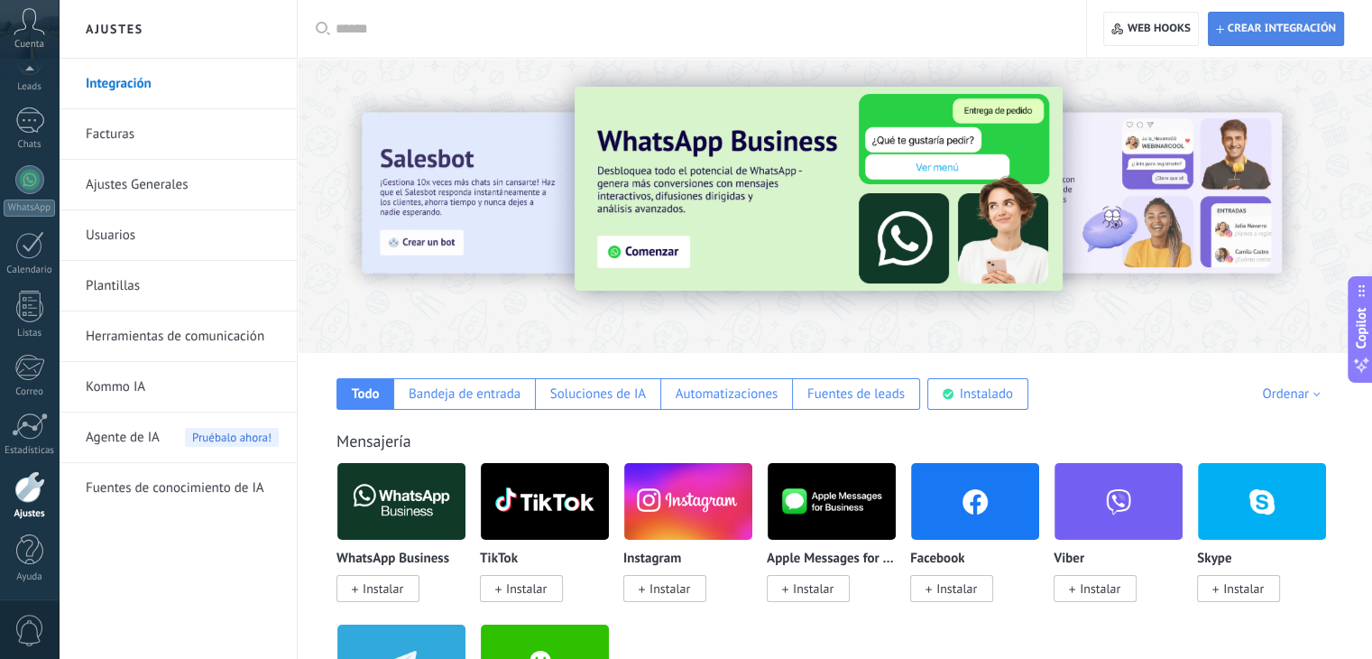
click at [1281, 32] on span "Crear integración" at bounding box center [1282, 29] width 108 height 14
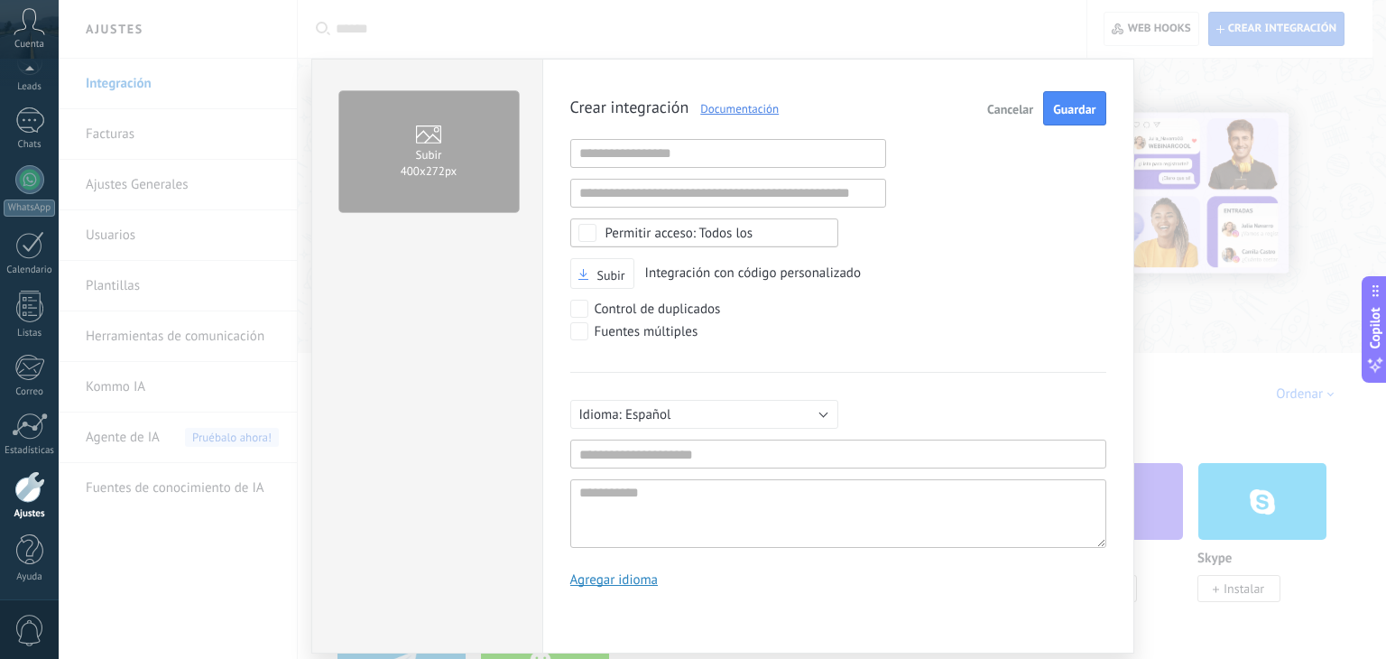
scroll to position [17, 0]
click at [713, 161] on input "text" at bounding box center [728, 153] width 316 height 29
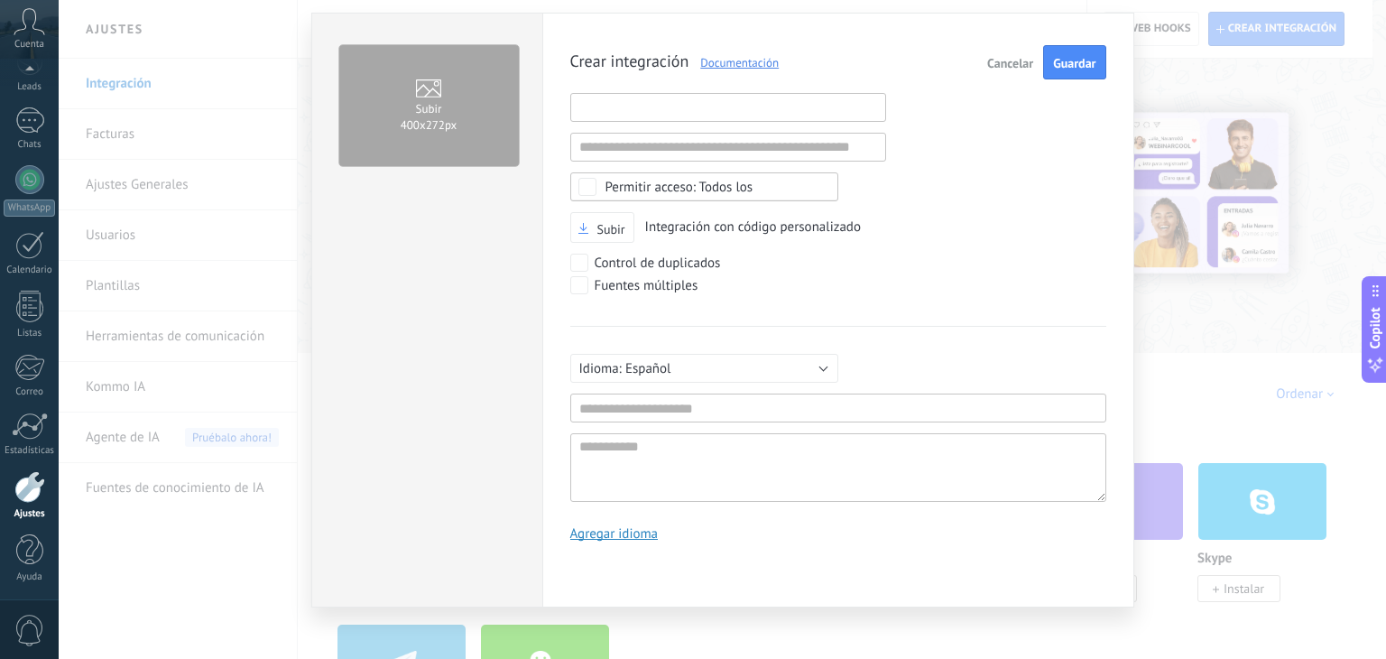
scroll to position [50, 0]
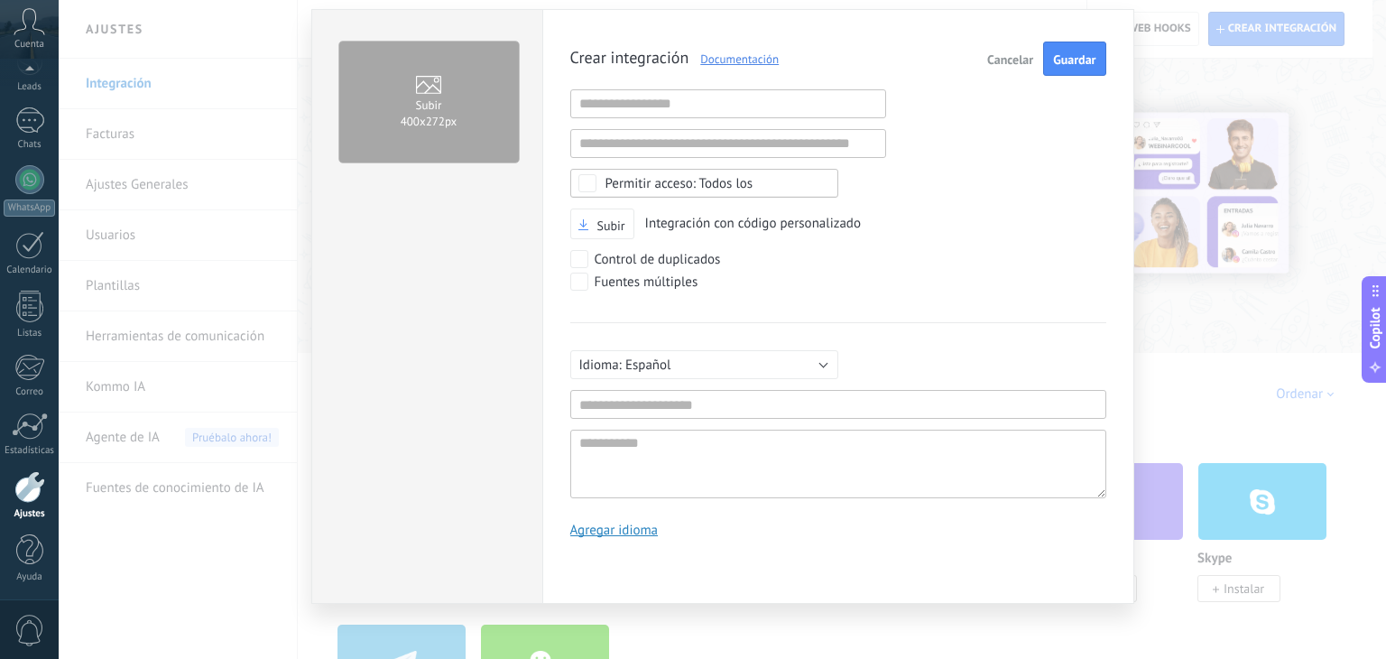
click at [930, 247] on div "Crear integración Documentación Cancelar Guardar URL inválida URL inválida Ning…" at bounding box center [838, 297] width 536 height 510
click at [1005, 50] on button "Cancelar" at bounding box center [1010, 59] width 60 height 34
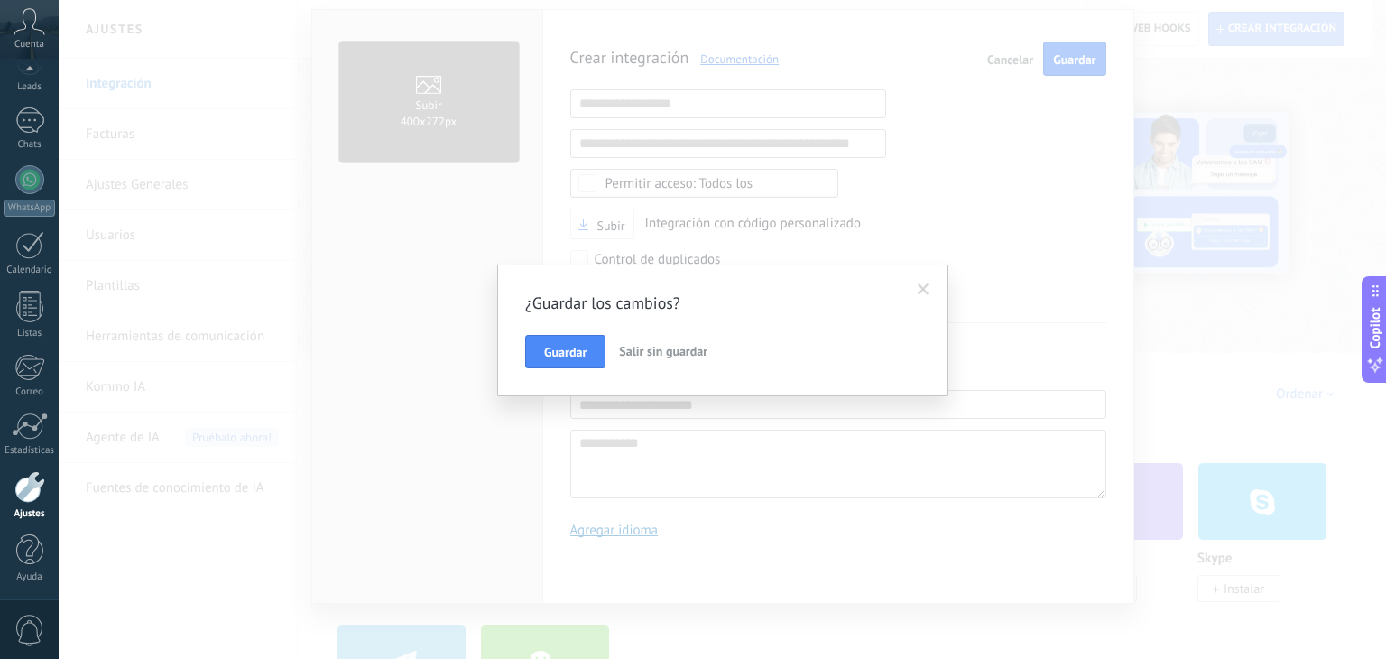
click at [620, 361] on button "Salir sin guardar" at bounding box center [663, 352] width 103 height 34
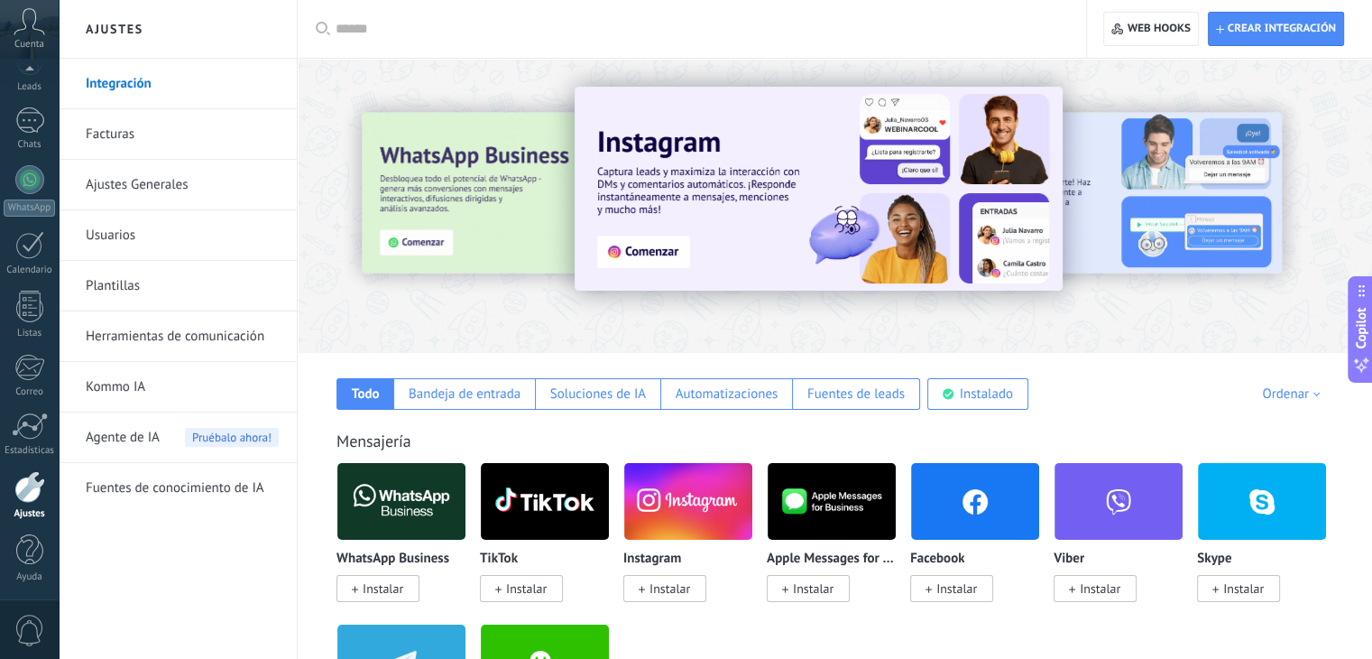
click at [210, 185] on link "Ajustes Generales" at bounding box center [182, 185] width 193 height 51
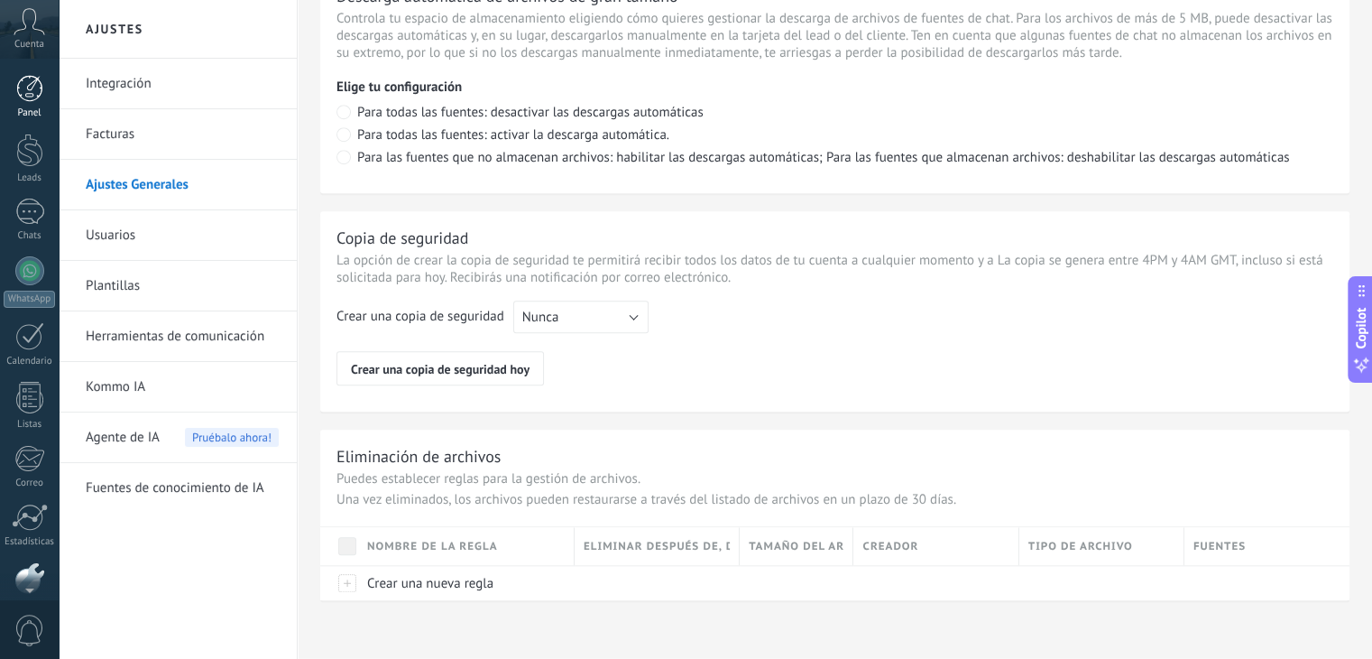
click at [37, 91] on div at bounding box center [29, 88] width 27 height 27
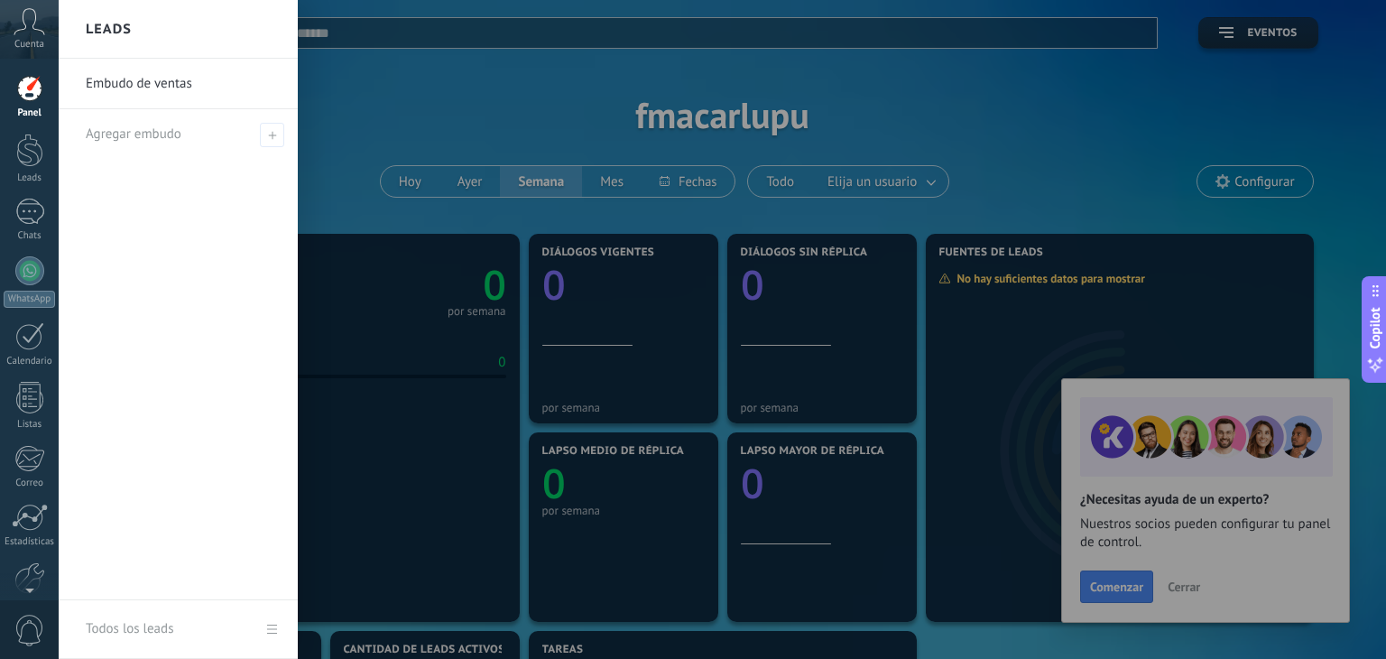
click at [430, 78] on div at bounding box center [752, 329] width 1386 height 659
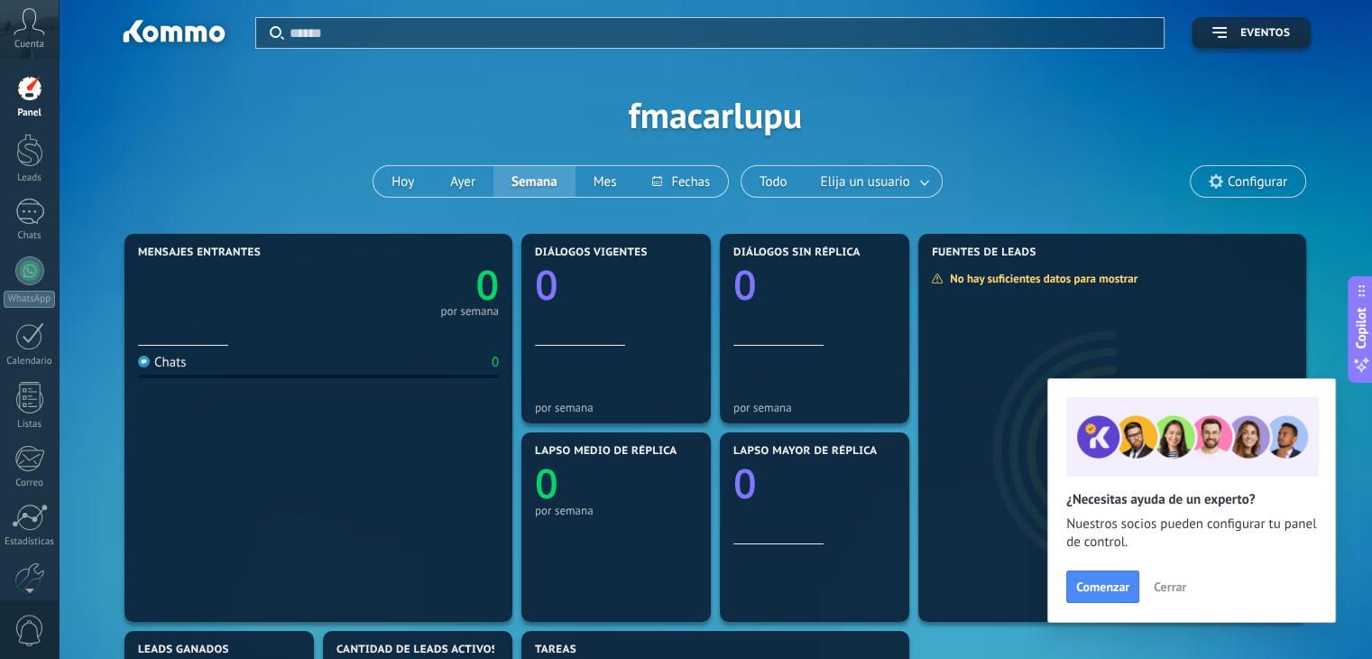
click at [1235, 174] on span "Configurar" at bounding box center [1258, 181] width 60 height 15
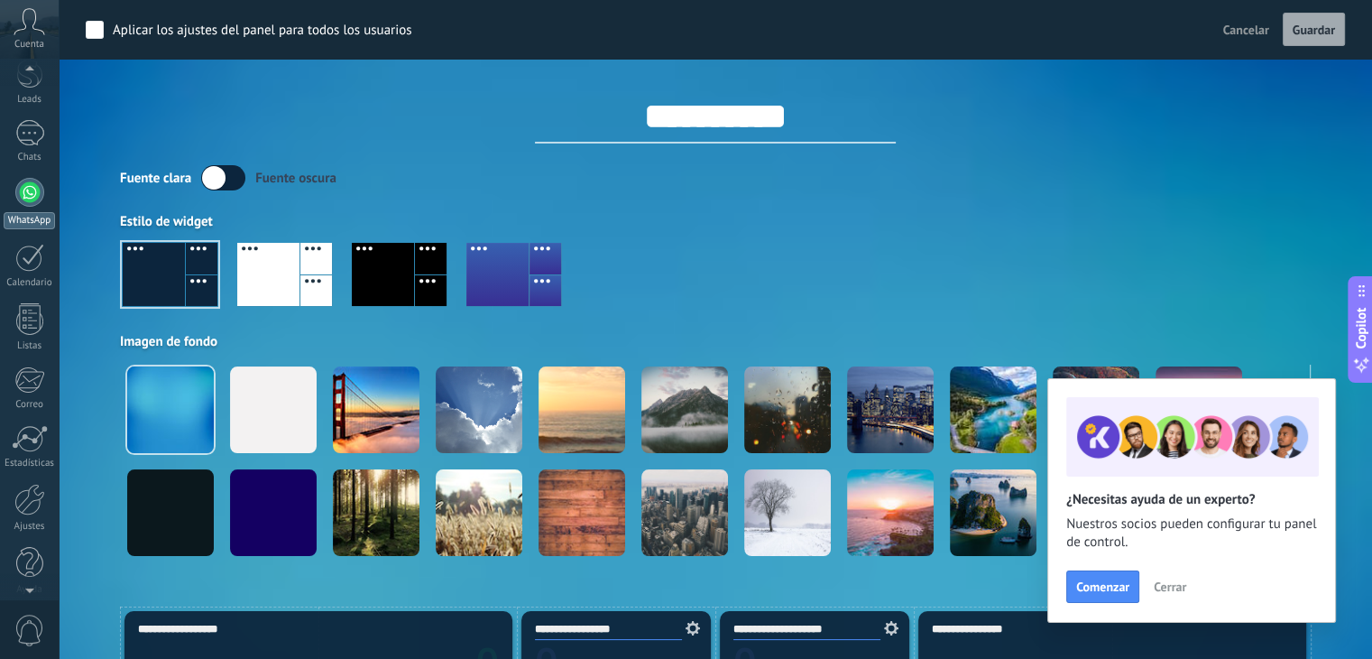
scroll to position [91, 0]
click at [31, 499] on div at bounding box center [29, 487] width 31 height 32
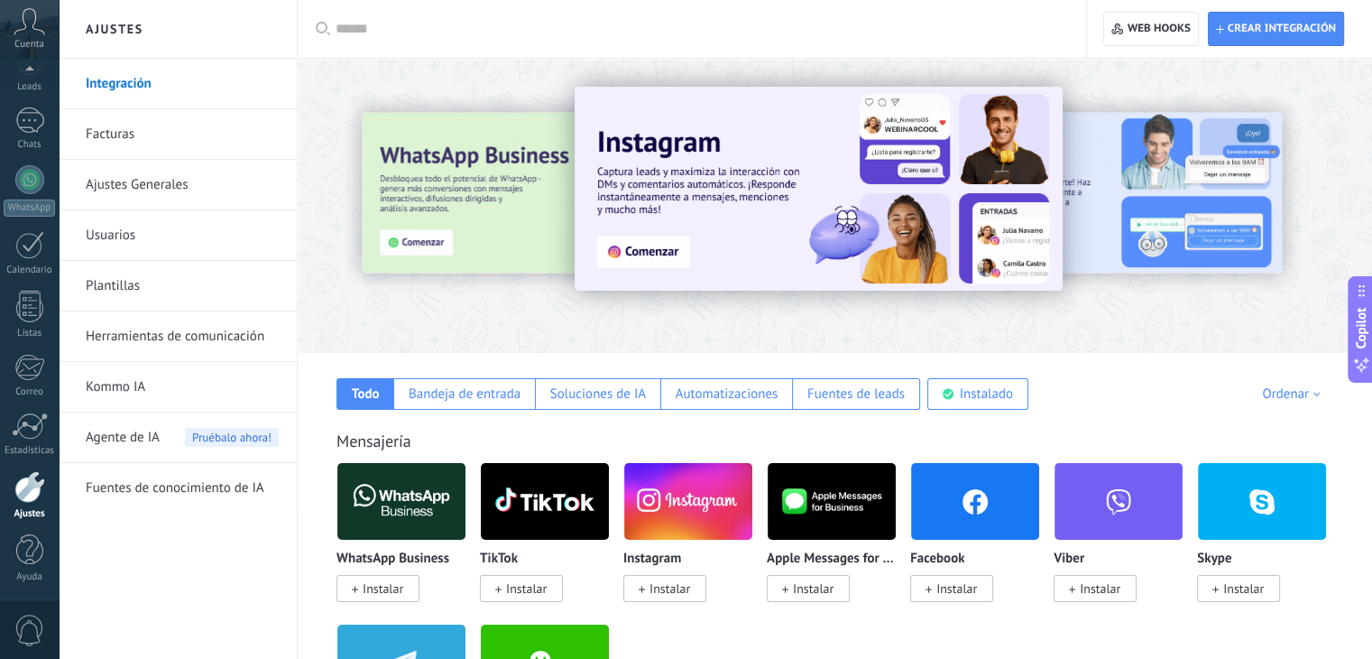
click at [233, 335] on link "Herramientas de comunicación" at bounding box center [182, 336] width 193 height 51
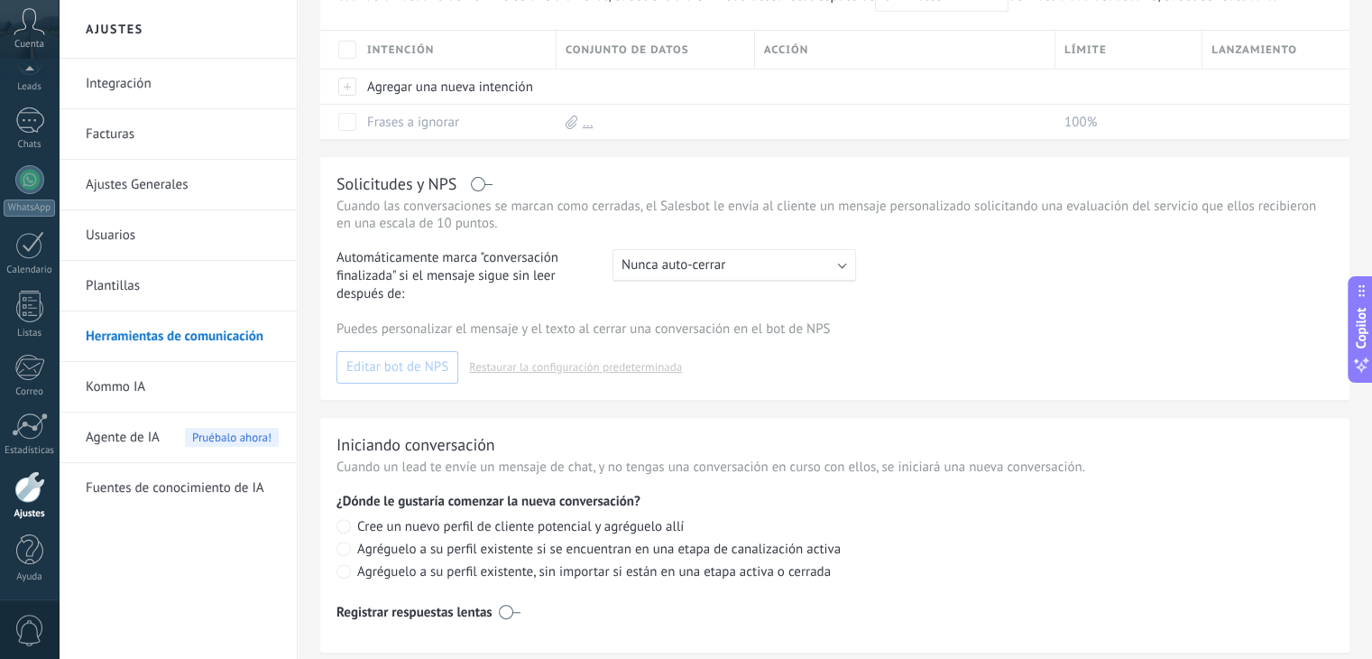
scroll to position [516, 0]
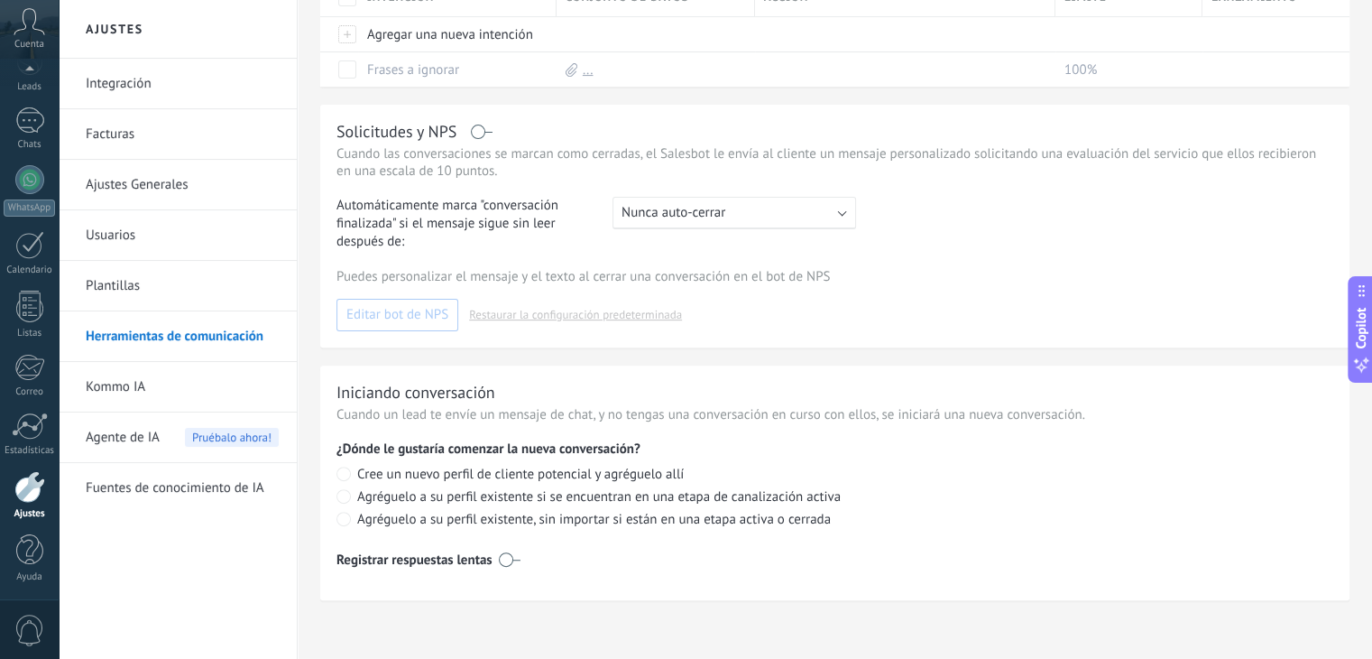
click at [162, 98] on link "Integración" at bounding box center [182, 84] width 193 height 51
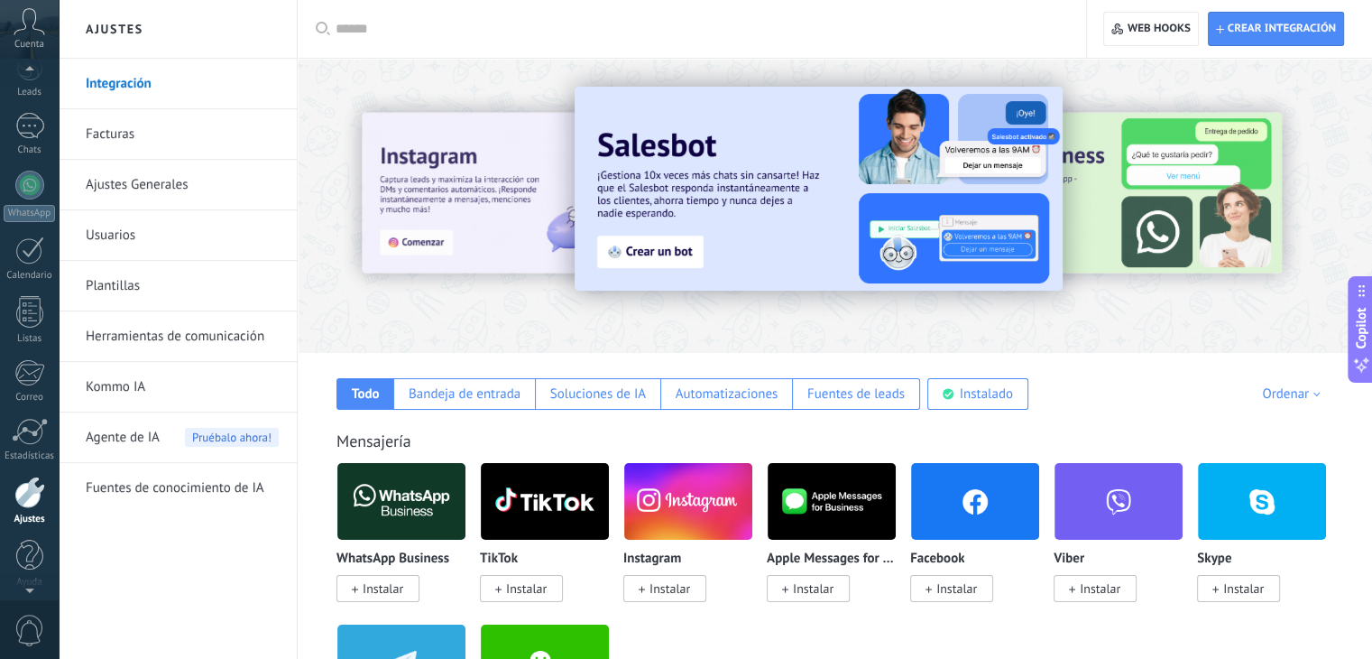
scroll to position [91, 0]
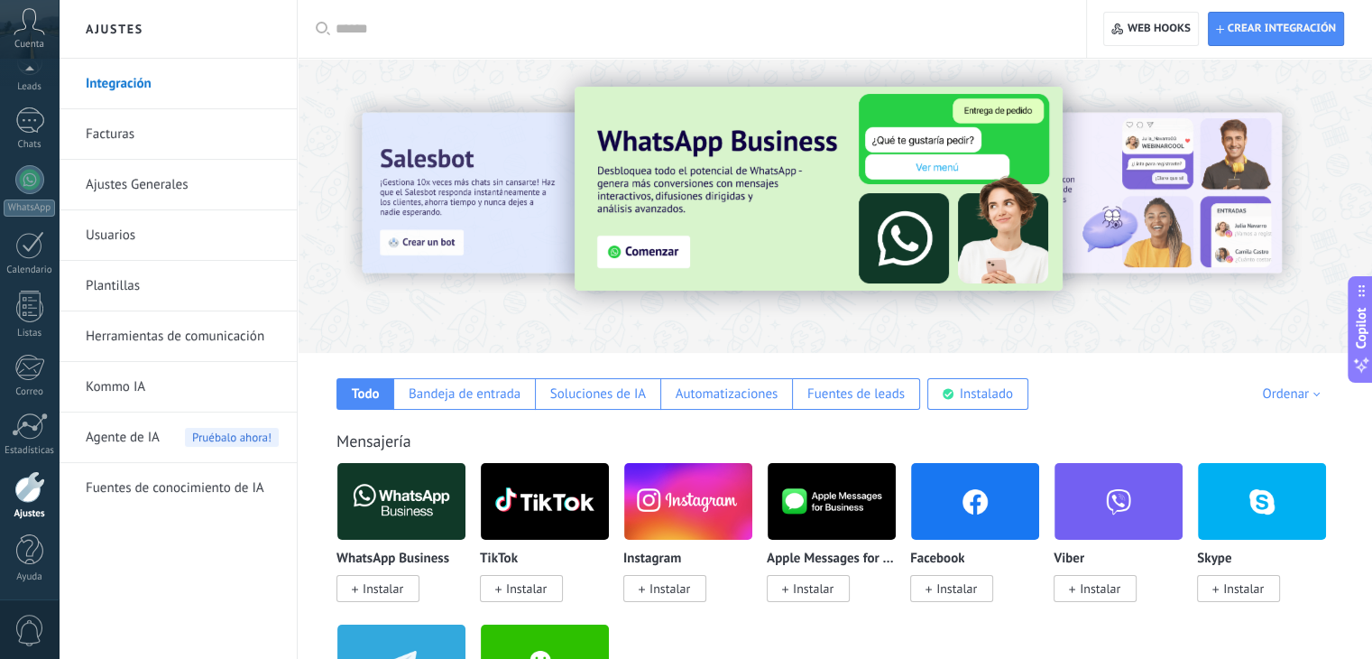
click at [185, 486] on link "Fuentes de conocimiento de IA" at bounding box center [182, 488] width 193 height 51
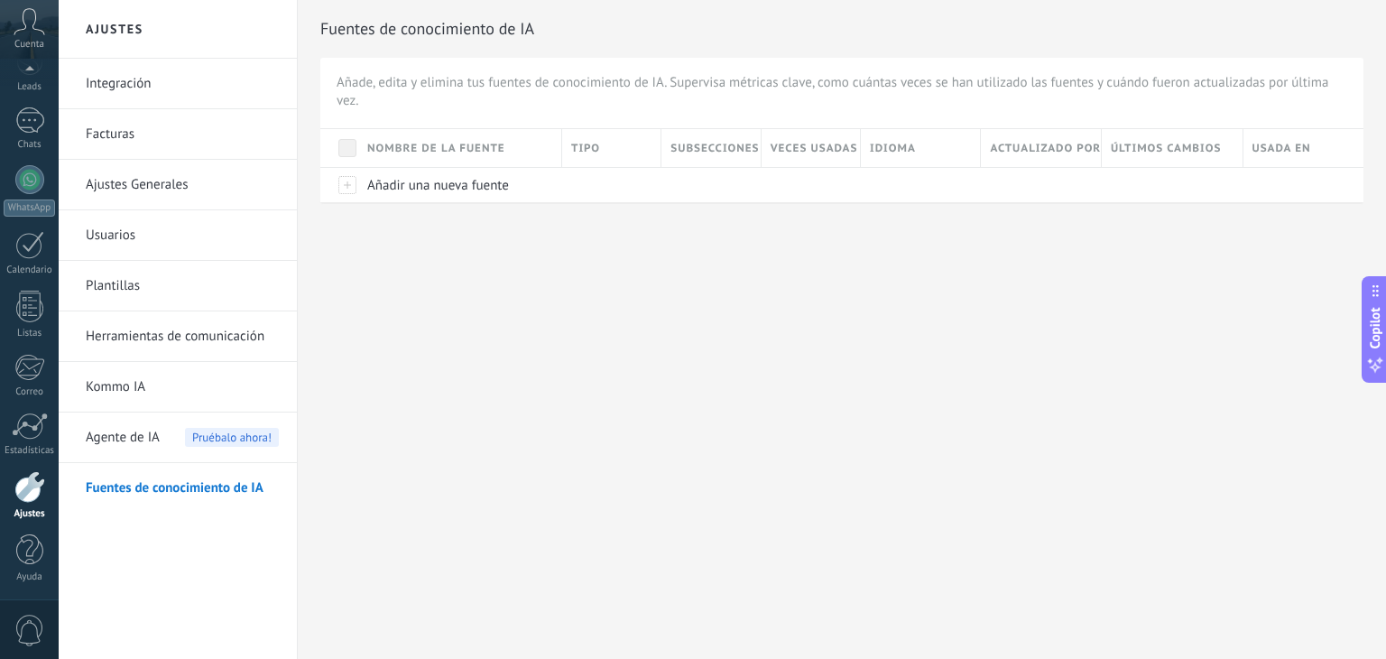
click at [191, 338] on link "Herramientas de comunicación" at bounding box center [182, 336] width 193 height 51
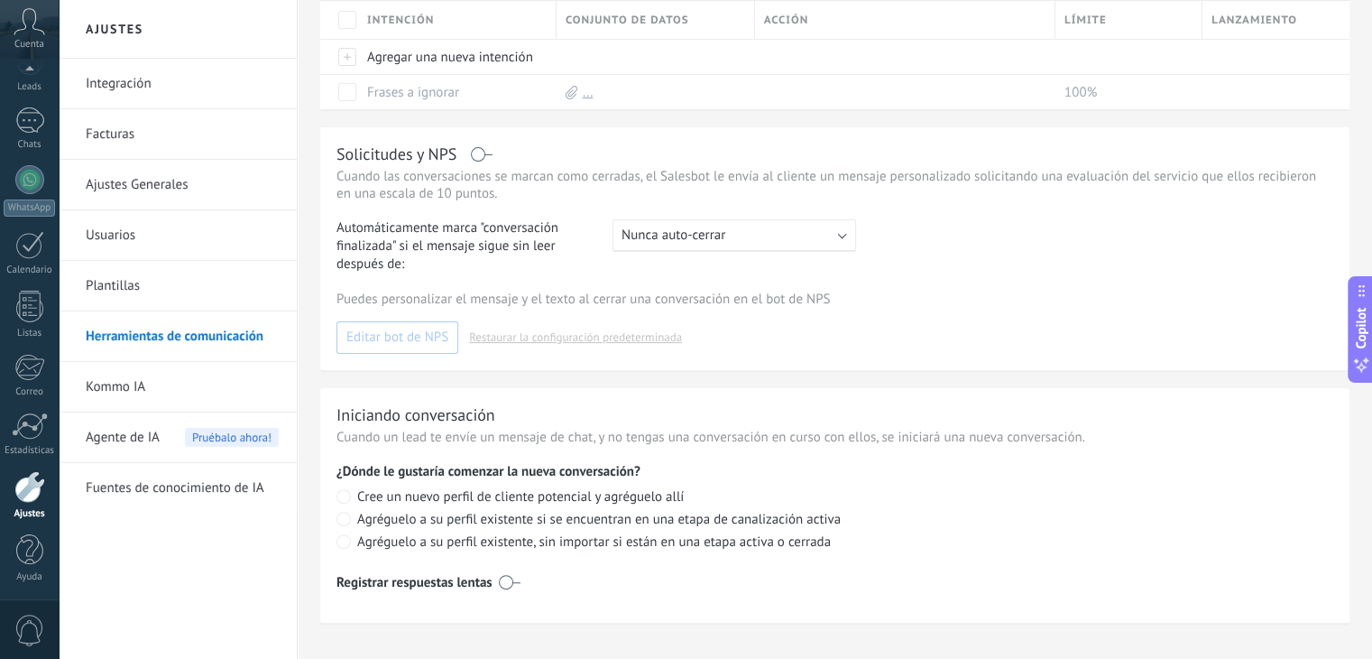
scroll to position [516, 0]
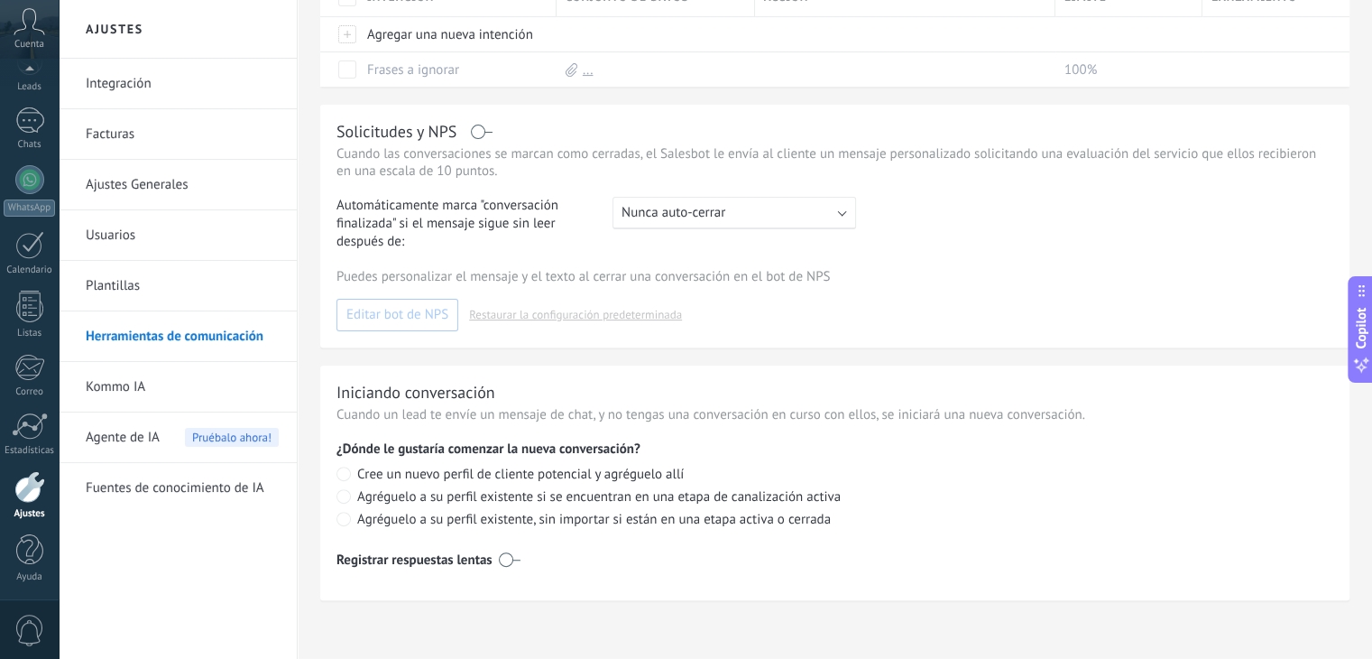
click at [217, 288] on link "Plantillas" at bounding box center [182, 286] width 193 height 51
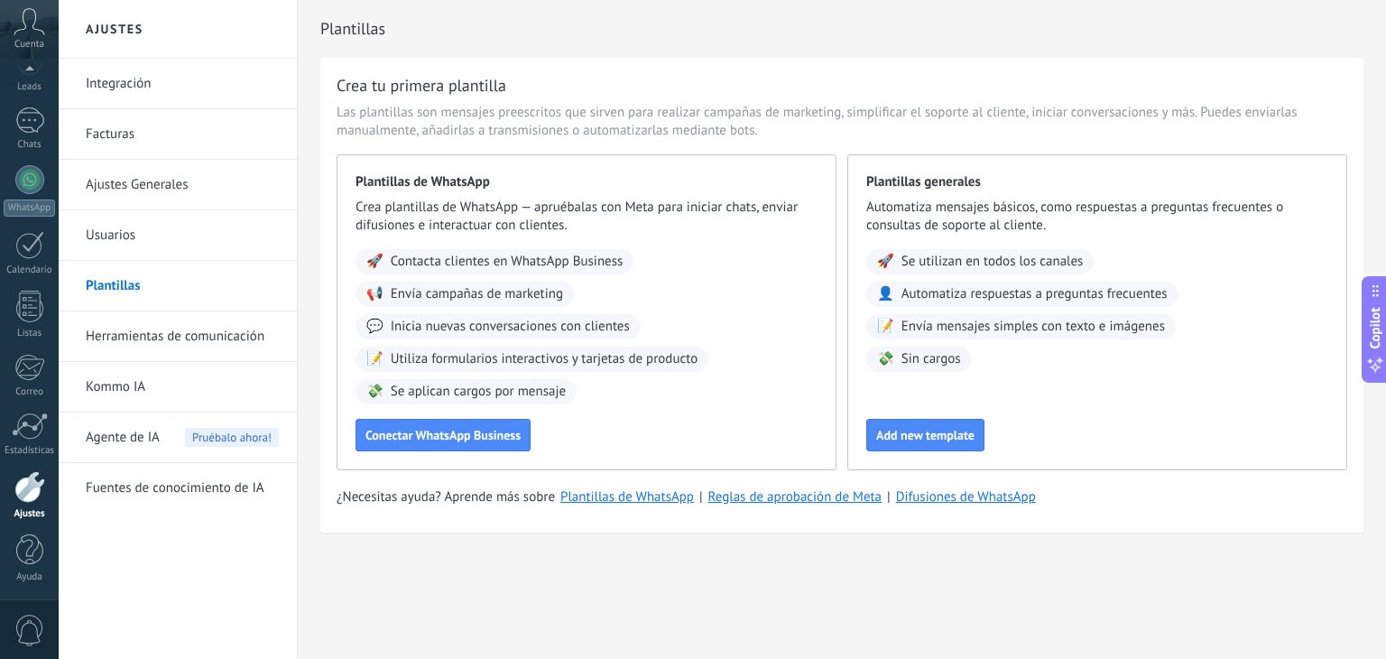
click at [230, 239] on link "Usuarios" at bounding box center [182, 235] width 193 height 51
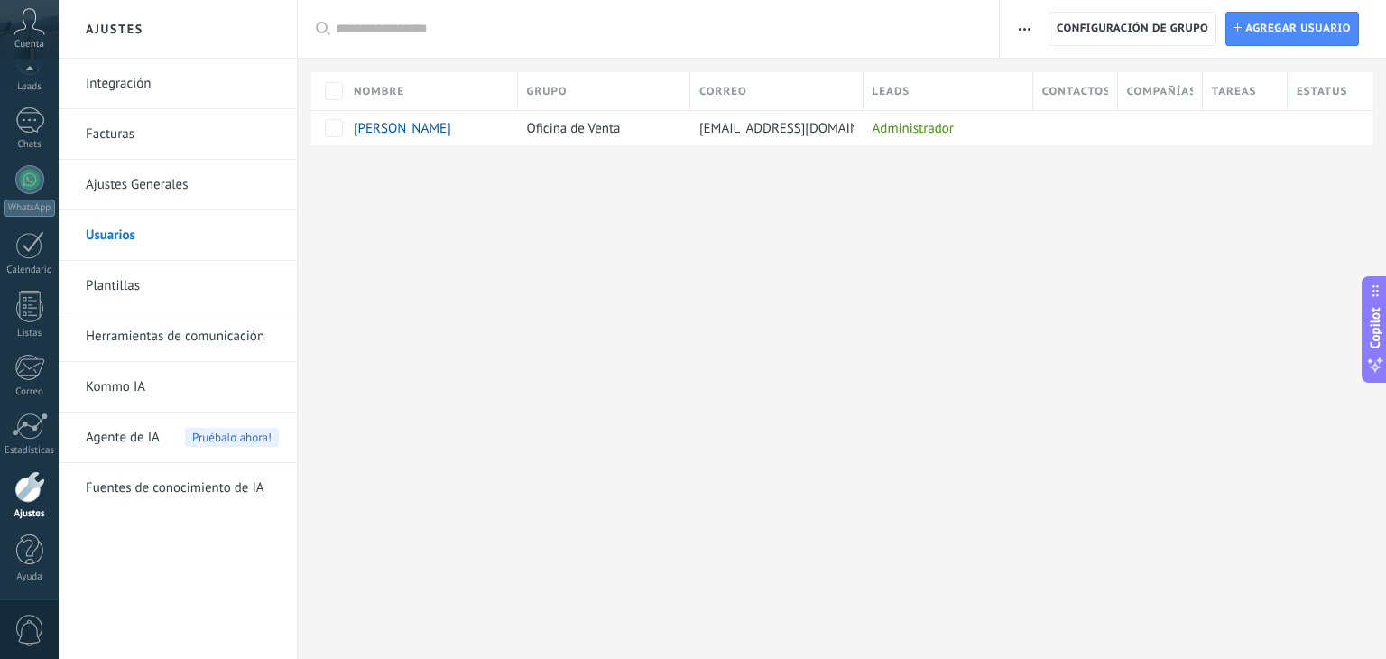
click at [230, 189] on link "Ajustes Generales" at bounding box center [182, 185] width 193 height 51
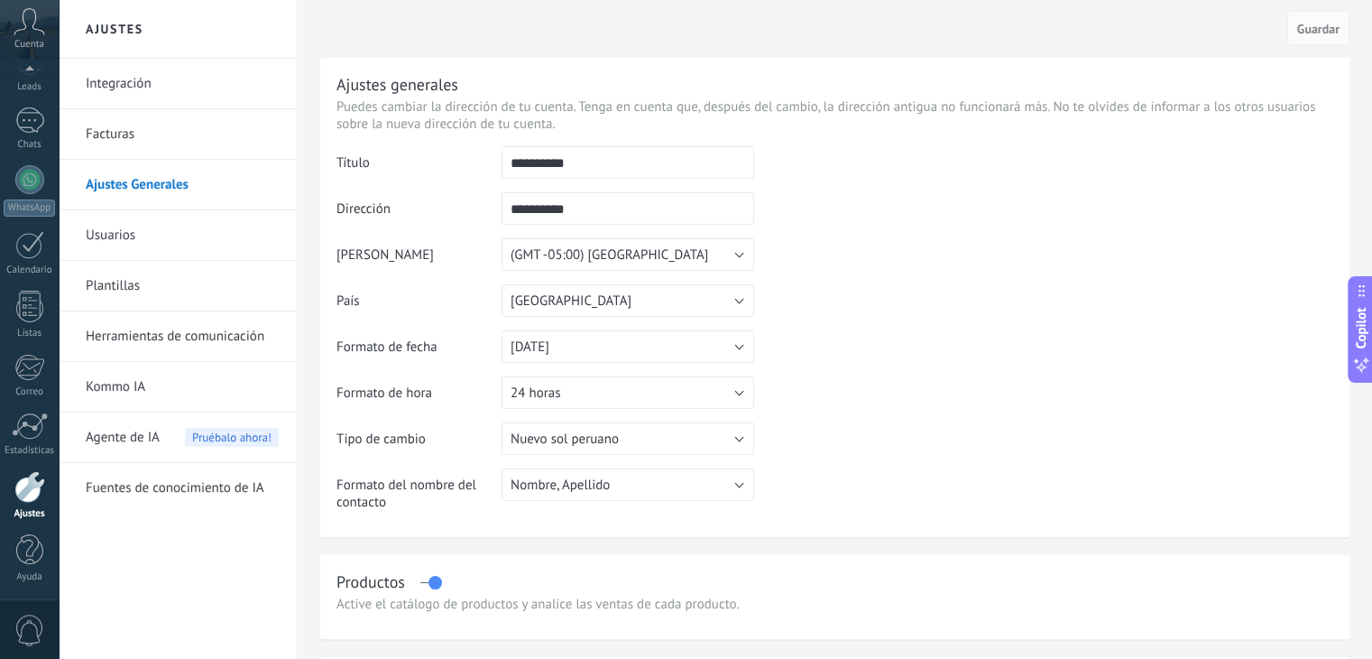
click at [179, 134] on link "Facturas" at bounding box center [182, 134] width 193 height 51
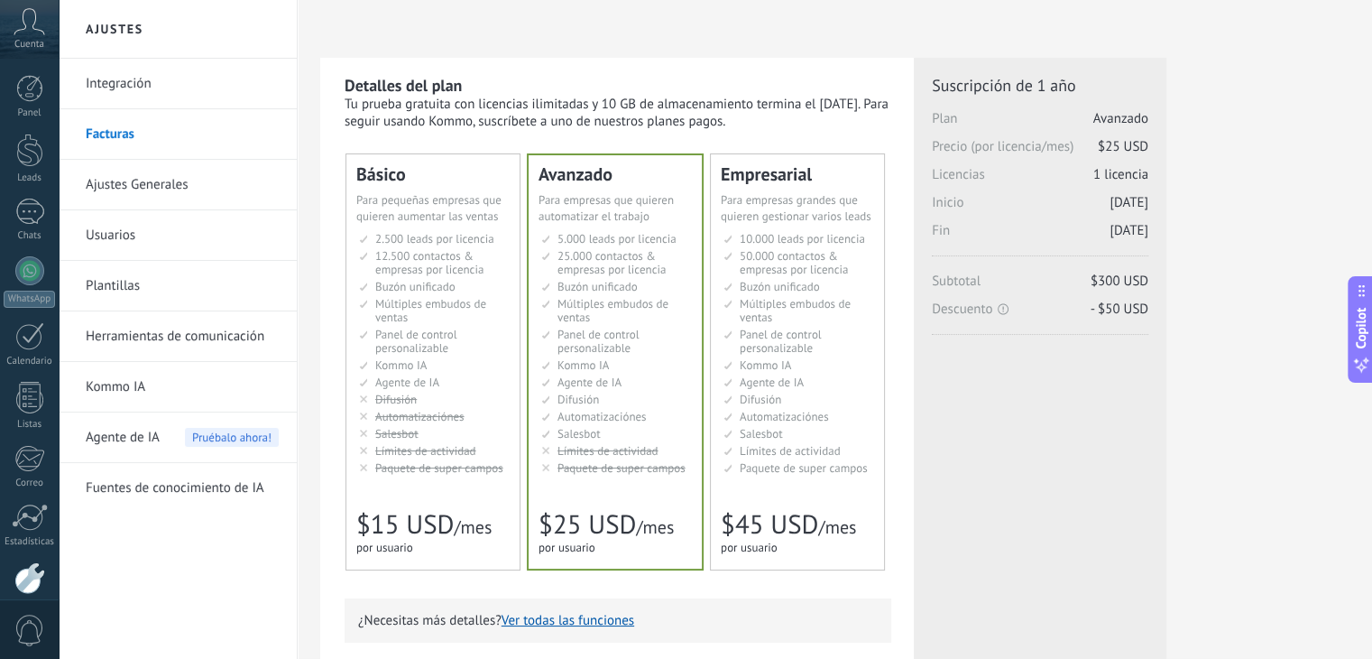
click at [105, 78] on link "Integración" at bounding box center [182, 84] width 193 height 51
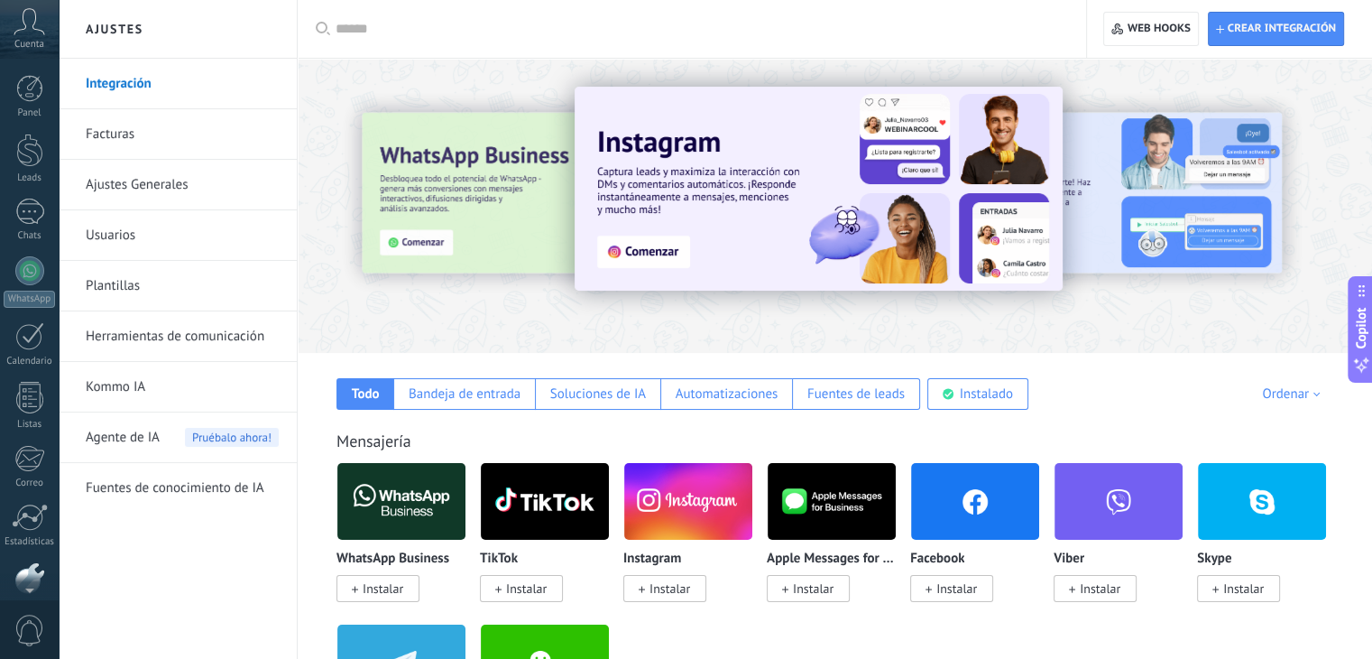
click at [24, 26] on icon at bounding box center [30, 21] width 32 height 27
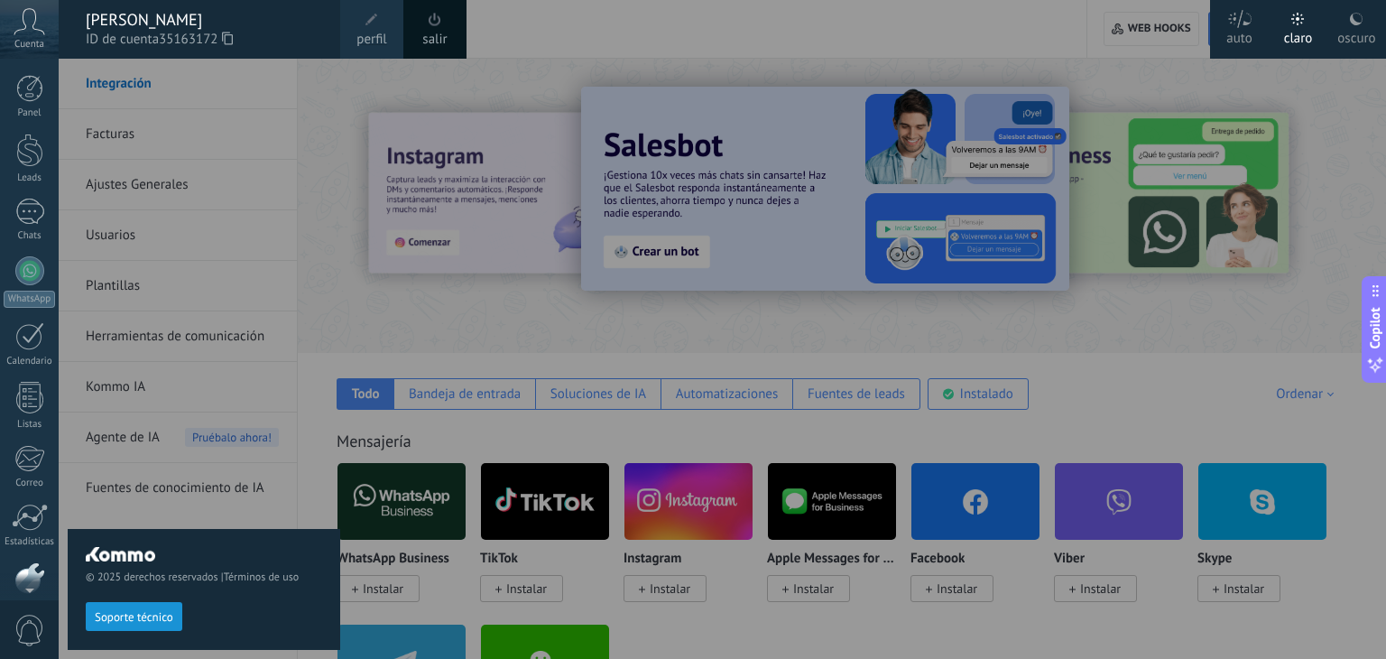
click at [383, 40] on span "perfil" at bounding box center [371, 40] width 30 height 20
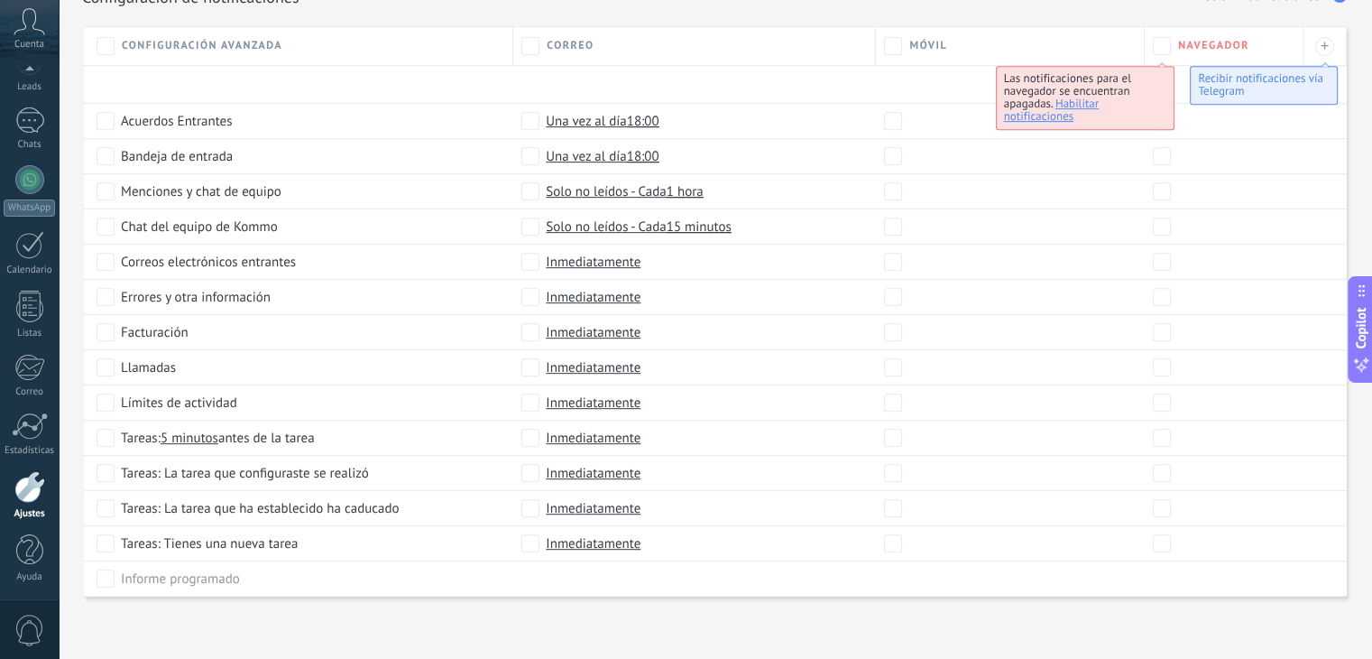
scroll to position [818, 0]
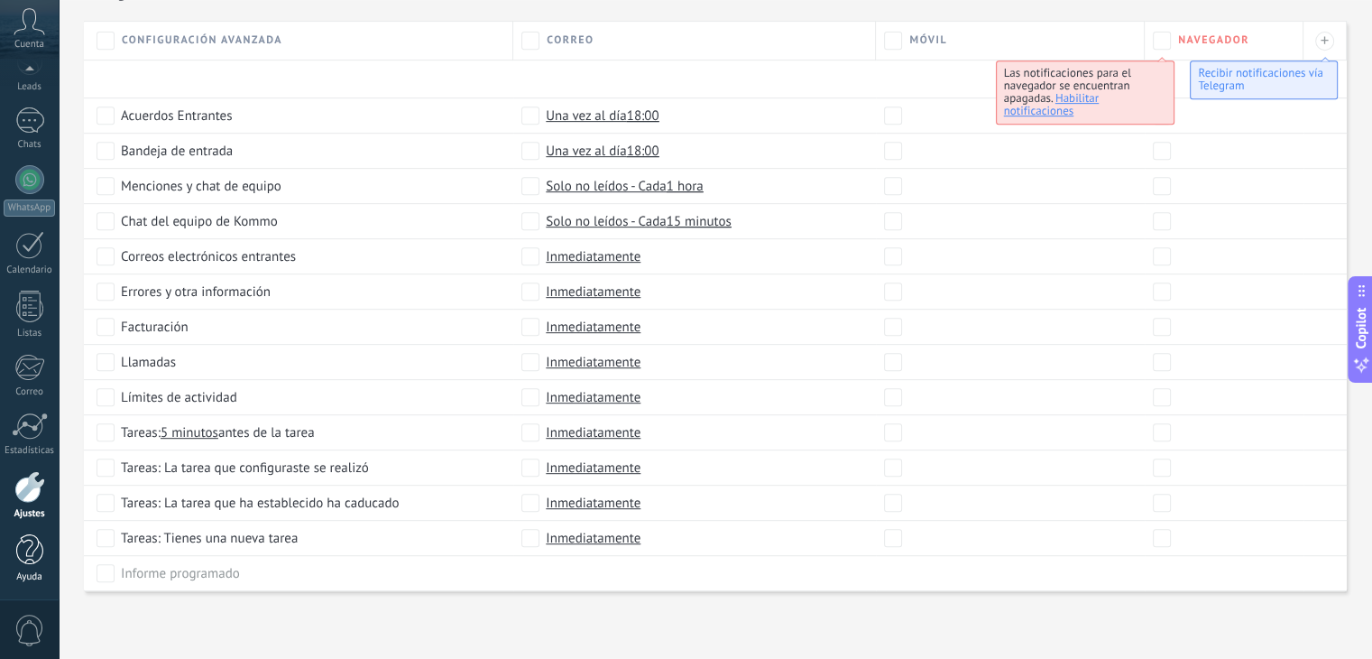
click at [32, 546] on div at bounding box center [29, 550] width 27 height 32
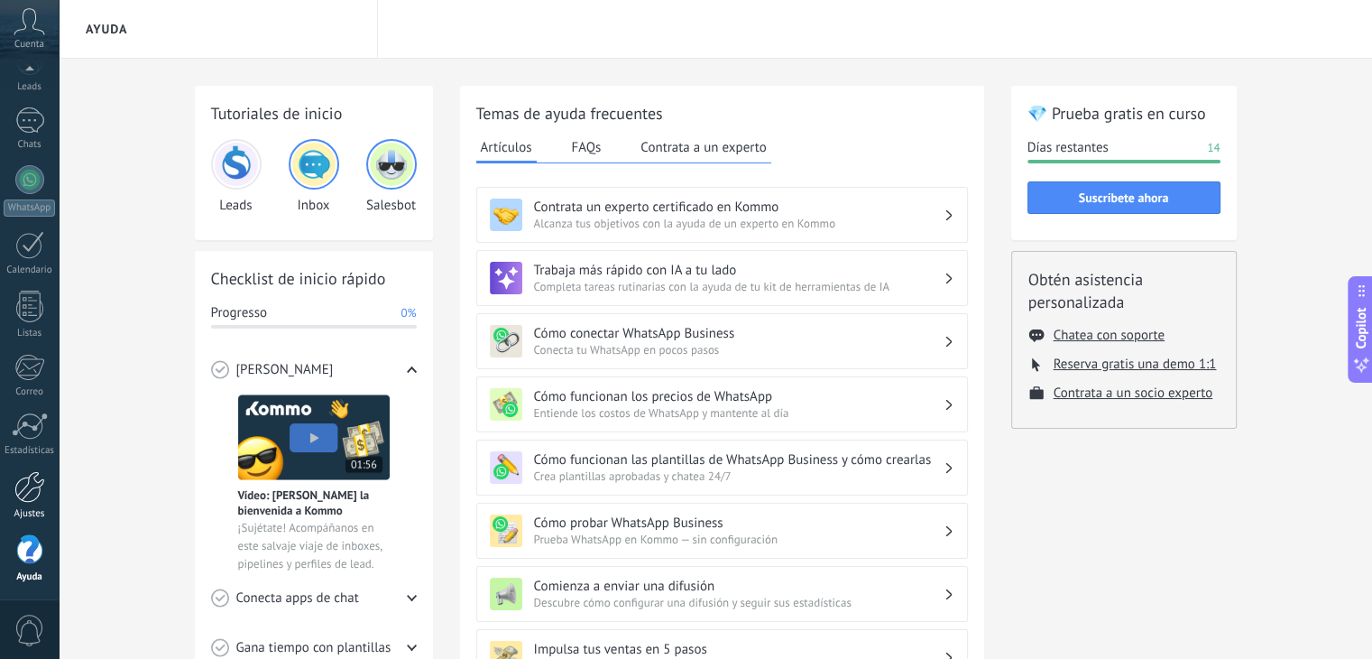
click at [20, 496] on div at bounding box center [29, 487] width 31 height 32
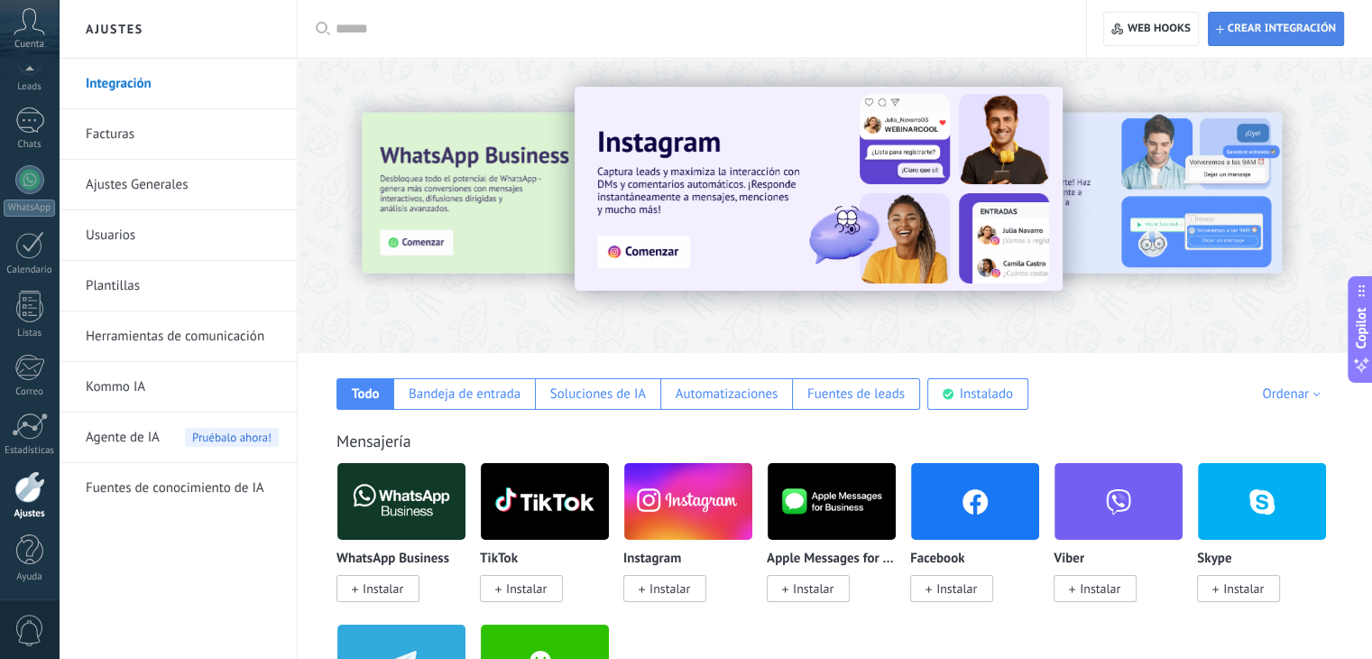
click at [1277, 33] on span "Crear integración" at bounding box center [1282, 29] width 108 height 14
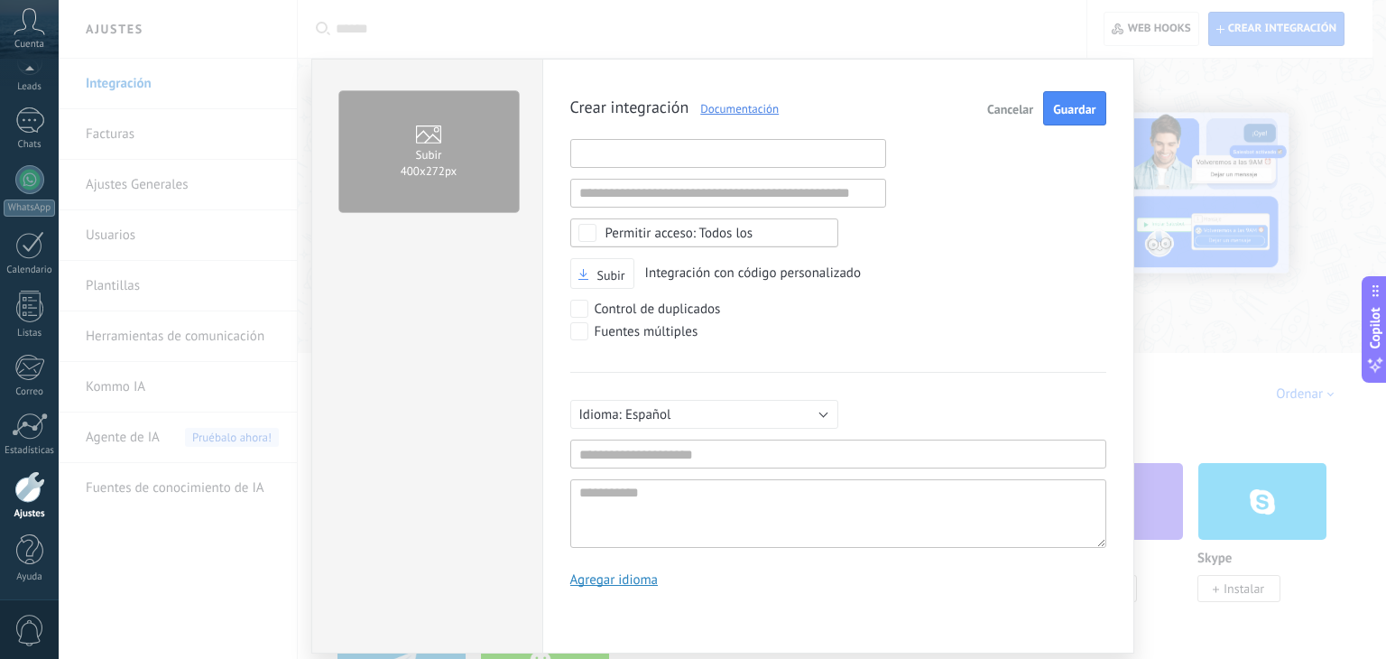
click at [717, 142] on input "text" at bounding box center [728, 153] width 316 height 29
click at [690, 194] on input "text" at bounding box center [728, 193] width 316 height 29
click at [842, 94] on div "Crear integración Documentación Cancelar Guardar" at bounding box center [838, 108] width 536 height 34
click at [837, 191] on input "text" at bounding box center [728, 193] width 316 height 29
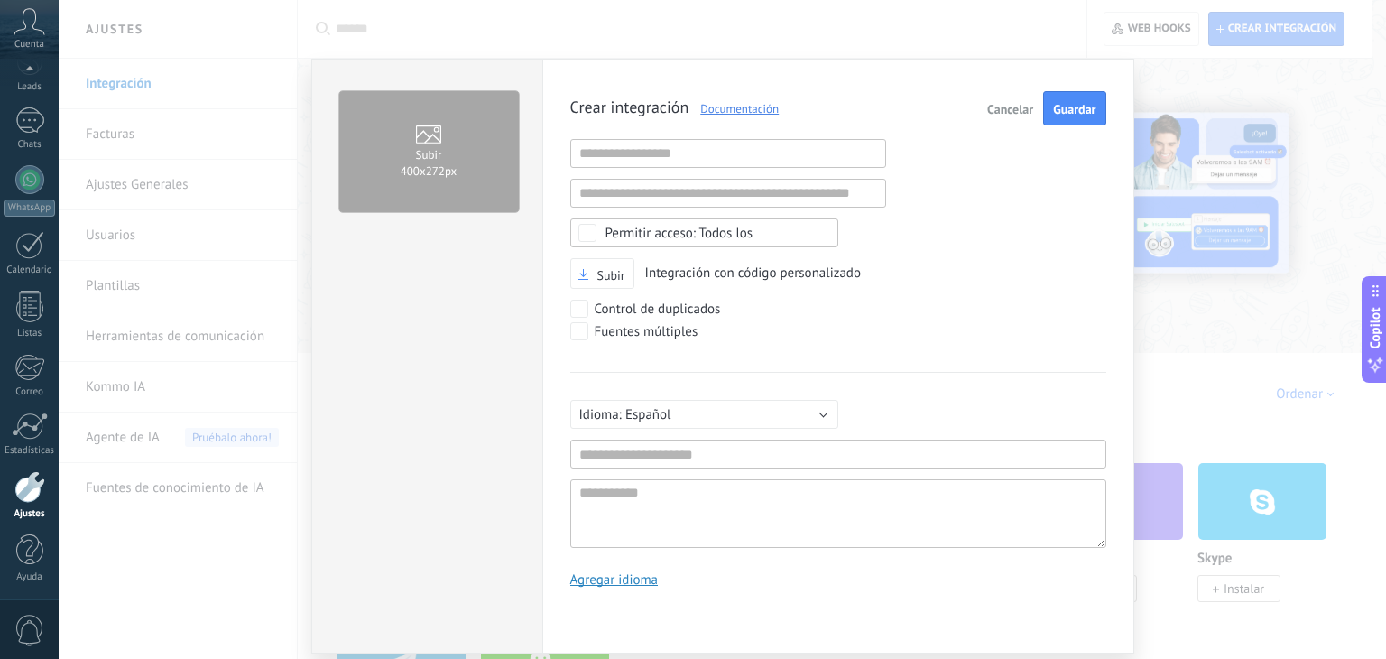
click at [899, 182] on div "Crear integración Documentación Cancelar Guardar URL inválida URL inválida Ning…" at bounding box center [838, 346] width 536 height 510
click at [849, 167] on div "Crear integración Documentación Cancelar Guardar URL inválida URL inválida Ning…" at bounding box center [838, 346] width 536 height 510
click at [853, 161] on input "text" at bounding box center [728, 153] width 316 height 29
click at [907, 114] on div "Crear integración Documentación Cancelar Guardar" at bounding box center [838, 108] width 536 height 34
click at [719, 231] on div "Todos los" at bounding box center [679, 233] width 148 height 14
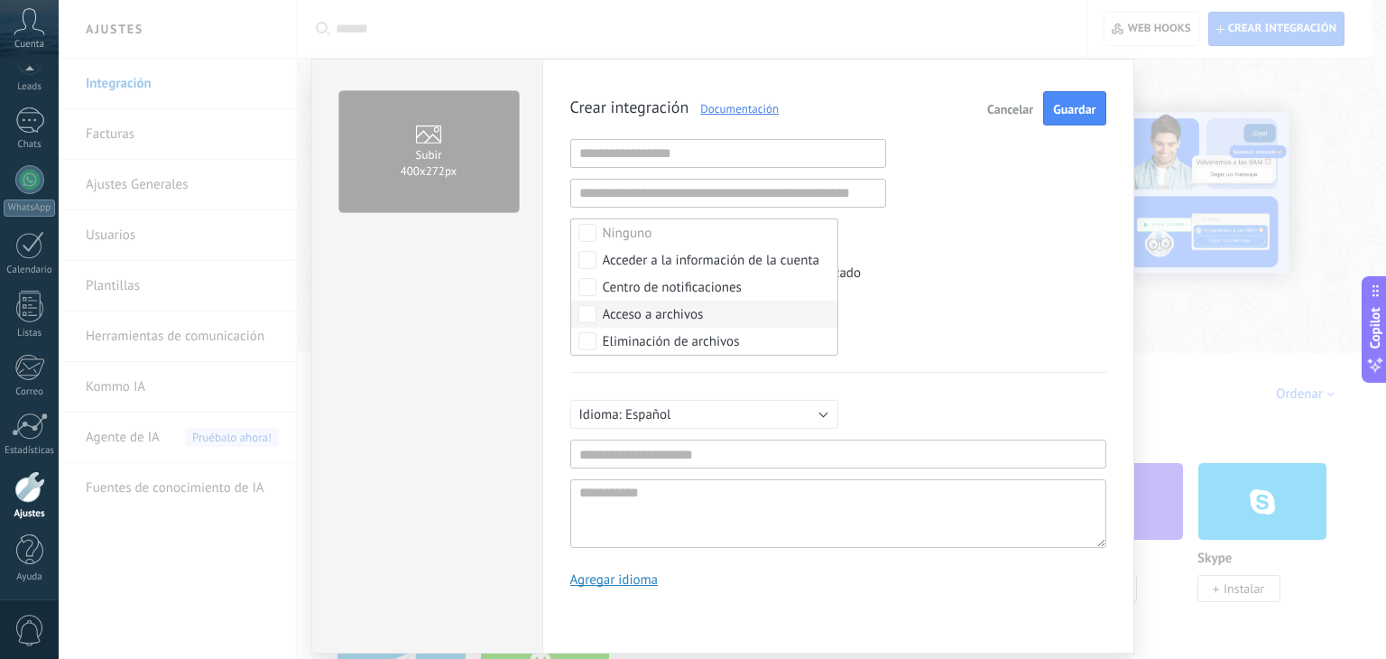
click at [953, 243] on div "Crear integración Documentación Cancelar Guardar URL inválida URL inválida Ning…" at bounding box center [838, 346] width 536 height 510
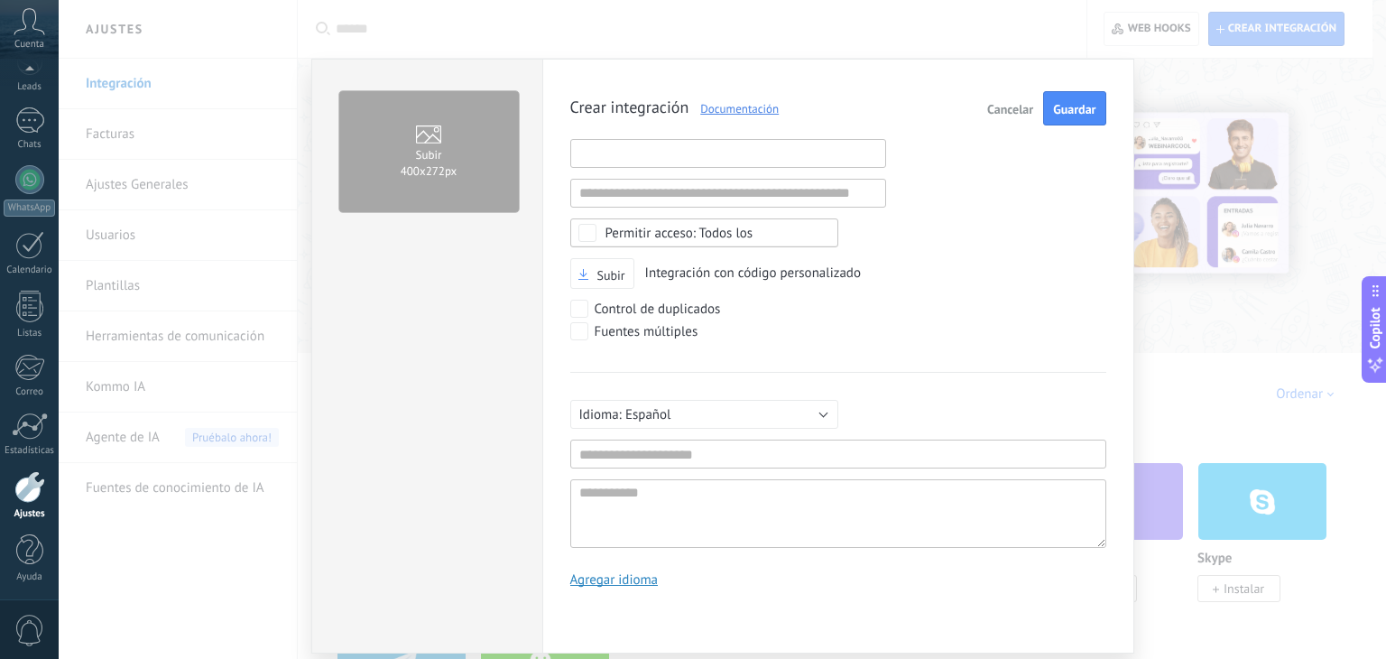
click at [839, 142] on input "text" at bounding box center [728, 153] width 316 height 29
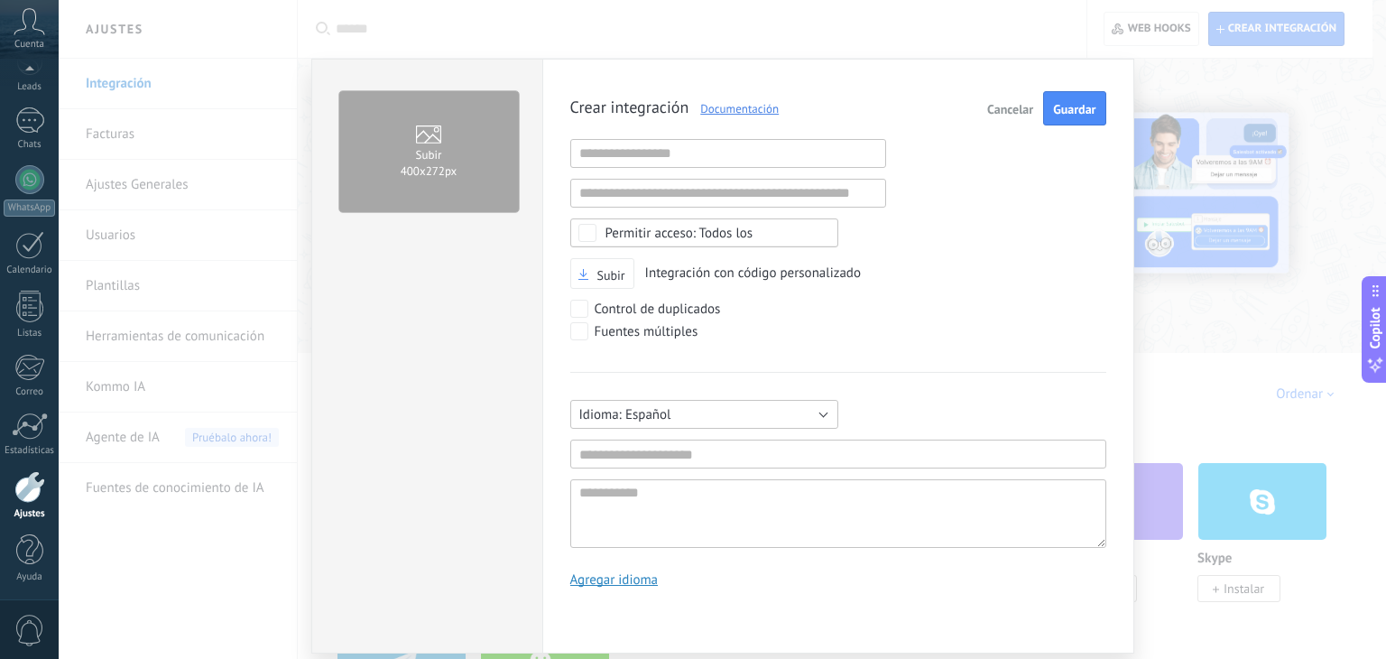
click at [725, 412] on button "Español" at bounding box center [704, 414] width 268 height 29
click at [725, 412] on span "Русский" at bounding box center [695, 416] width 272 height 17
click at [870, 373] on div "Русский English Español Português Indonesia Türkçe Русский Mínimo 3 caracteres …" at bounding box center [838, 460] width 536 height 176
click at [776, 441] on input "text" at bounding box center [838, 453] width 536 height 29
click at [715, 496] on textarea at bounding box center [838, 513] width 536 height 69
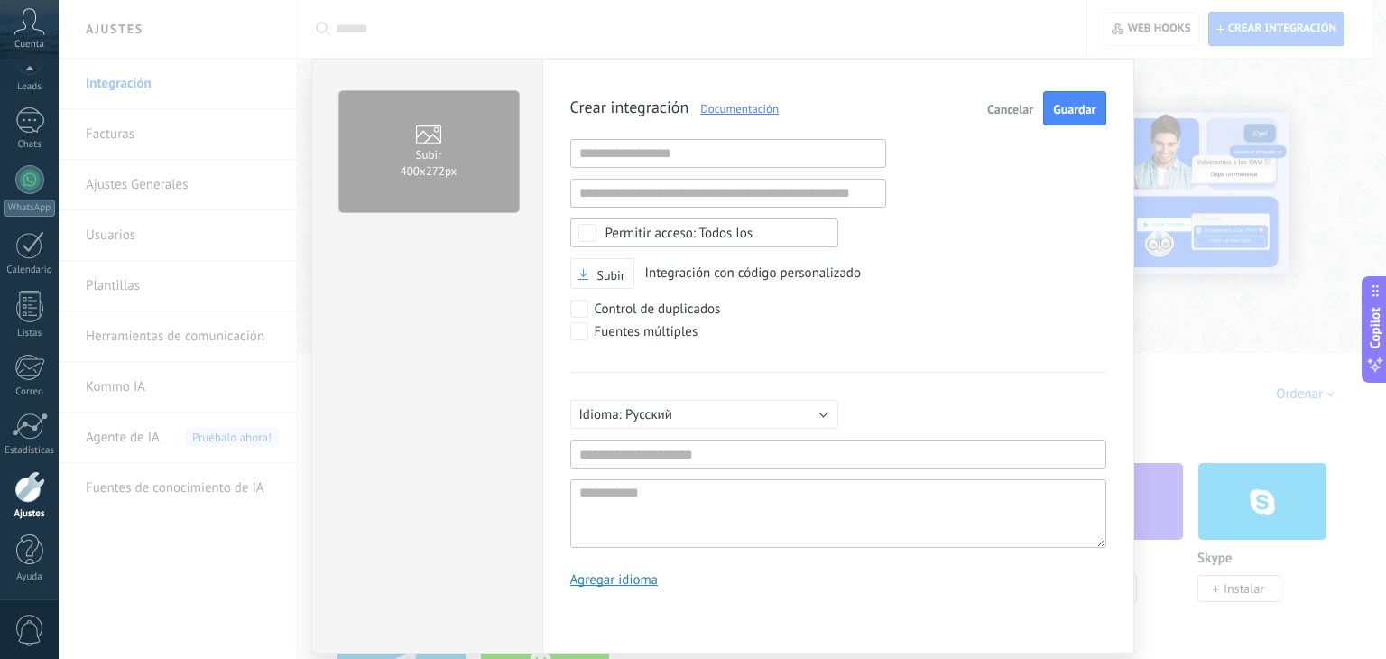
click at [884, 396] on div "Русский English Español Português Indonesia Türkçe Русский Mínimo 3 caracteres …" at bounding box center [838, 460] width 536 height 176
click at [754, 157] on input "text" at bounding box center [728, 153] width 316 height 29
click at [996, 103] on span "Cancelar" at bounding box center [1010, 109] width 46 height 13
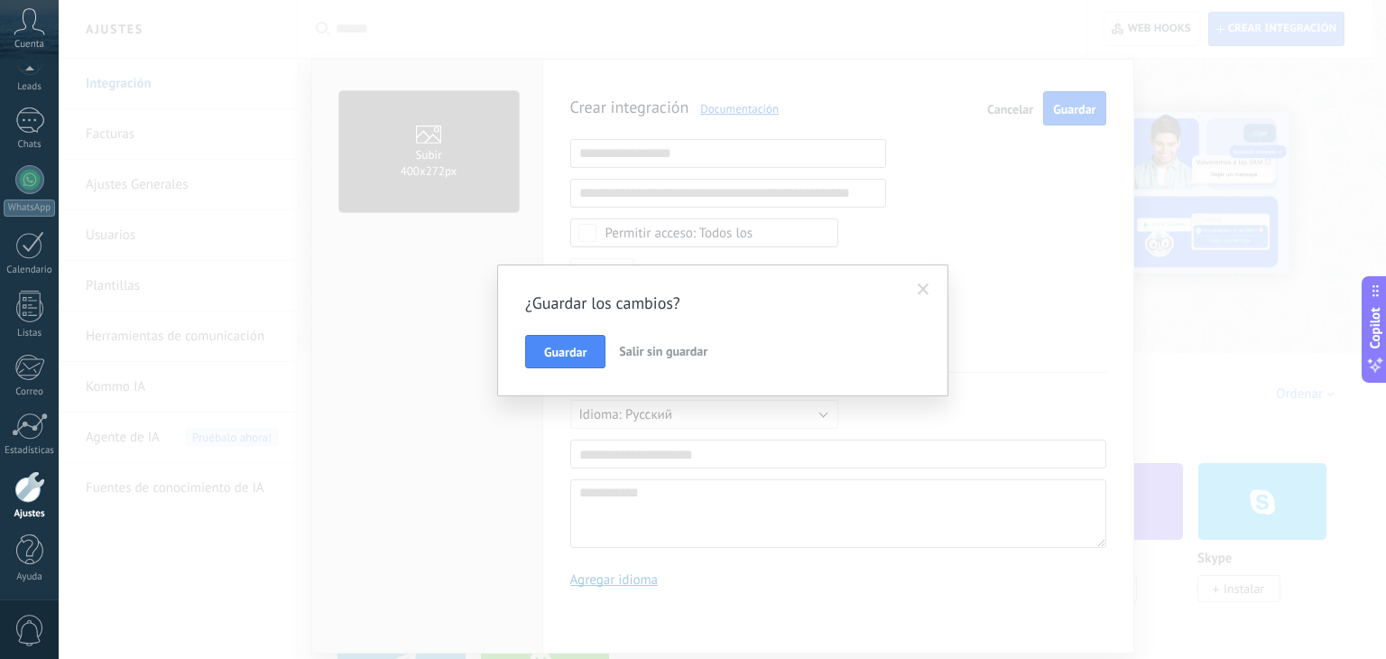
click at [640, 349] on span "Salir sin guardar" at bounding box center [663, 351] width 88 height 16
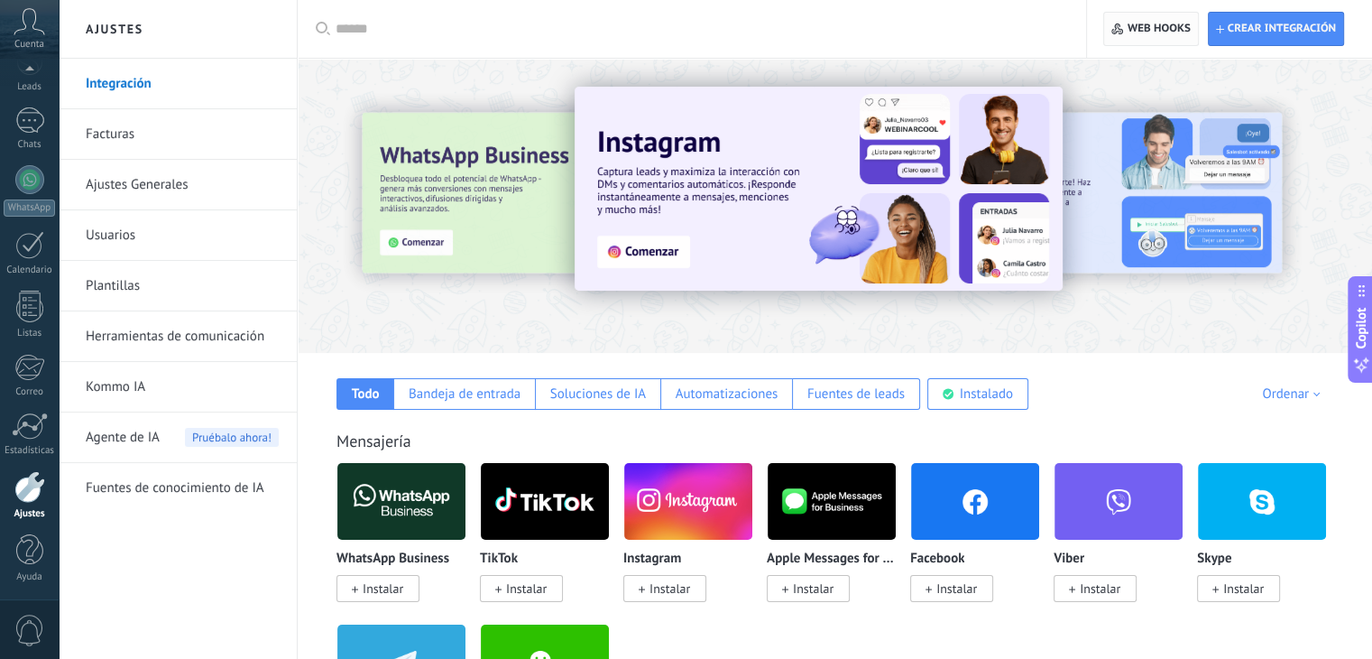
click at [1158, 29] on span "Web hooks 0" at bounding box center [1159, 29] width 63 height 14
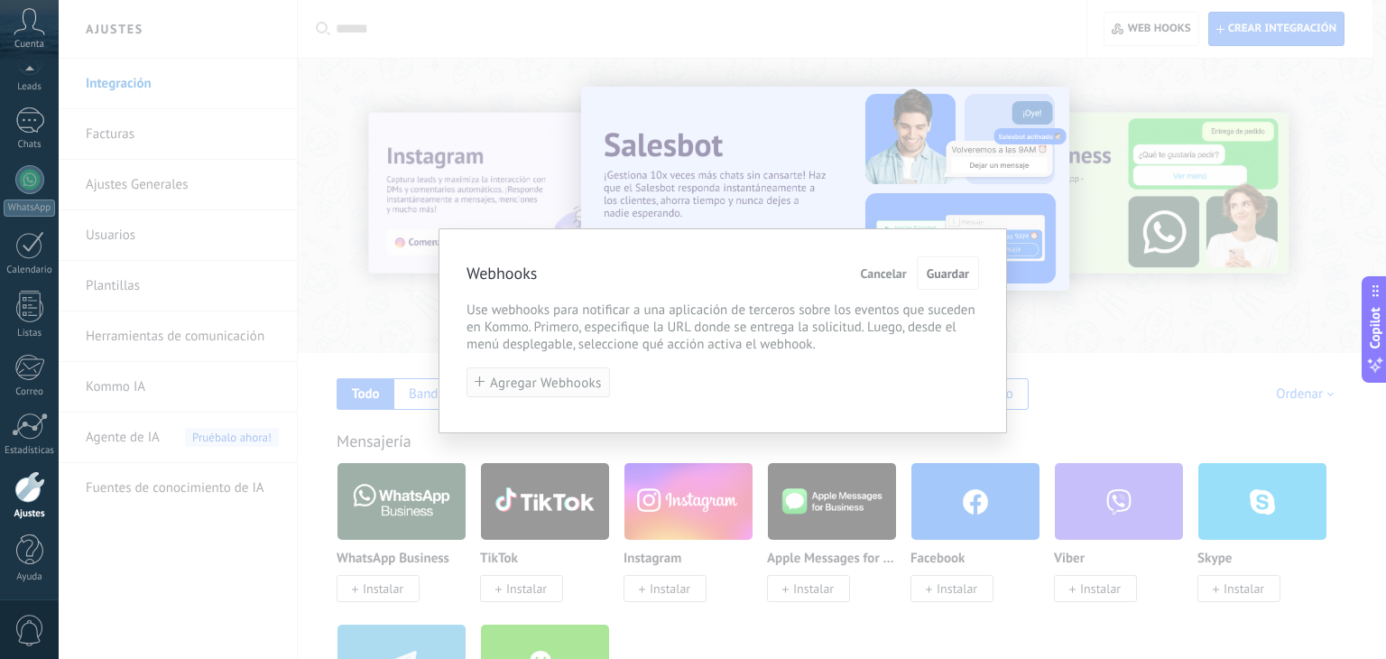
click at [543, 383] on span "Agregar Webhooks" at bounding box center [546, 383] width 112 height 14
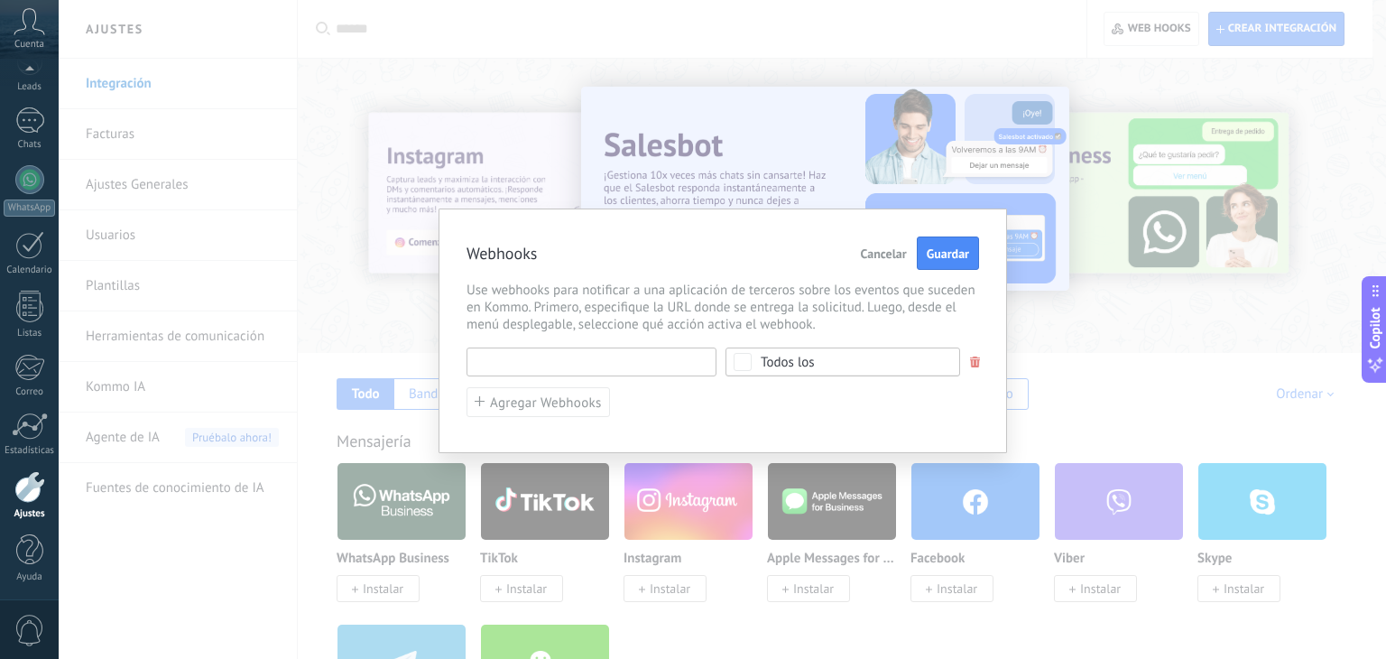
click at [566, 364] on input "text" at bounding box center [591, 361] width 250 height 29
click at [786, 355] on div "Todos los" at bounding box center [788, 362] width 54 height 14
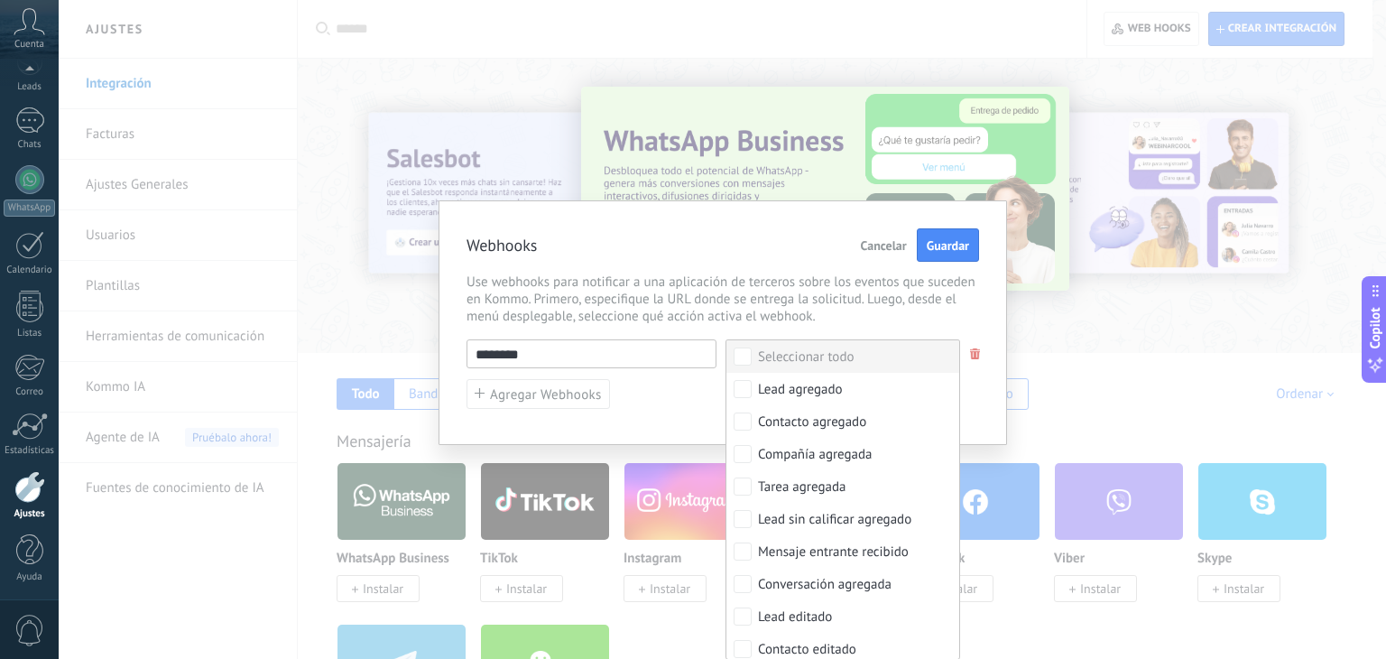
click at [641, 344] on input "********" at bounding box center [591, 353] width 250 height 29
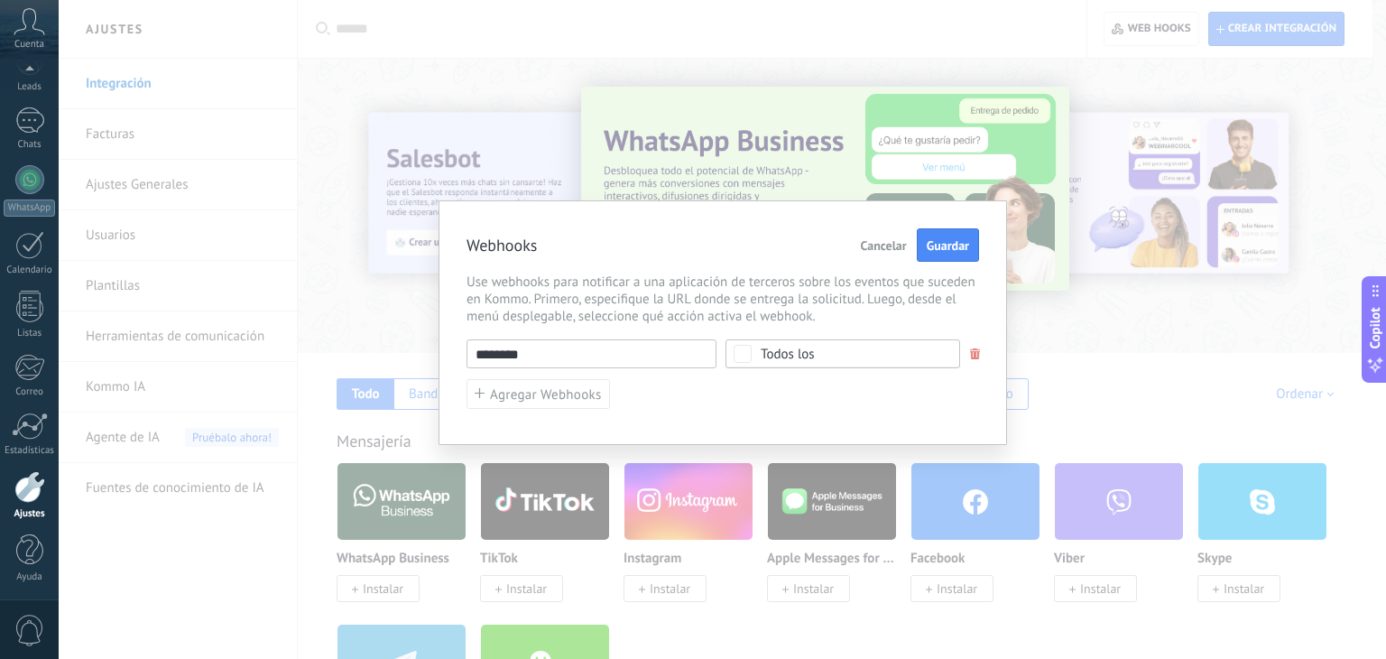
click at [517, 363] on input "********" at bounding box center [591, 353] width 250 height 29
click at [525, 354] on input "********" at bounding box center [591, 353] width 250 height 29
click at [544, 326] on div "Webhooks Cancelar Guardar Use webhooks para notificar a una aplicación de terce…" at bounding box center [722, 322] width 568 height 244
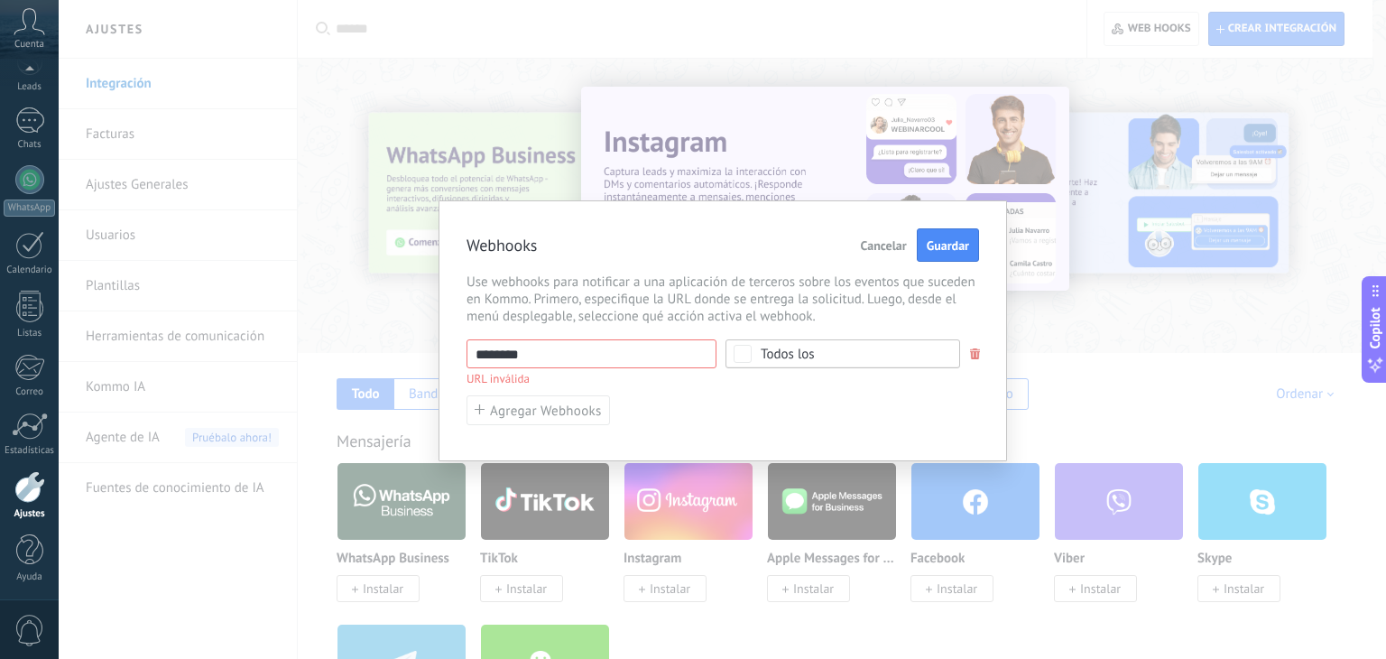
click at [556, 355] on input "********" at bounding box center [591, 353] width 250 height 29
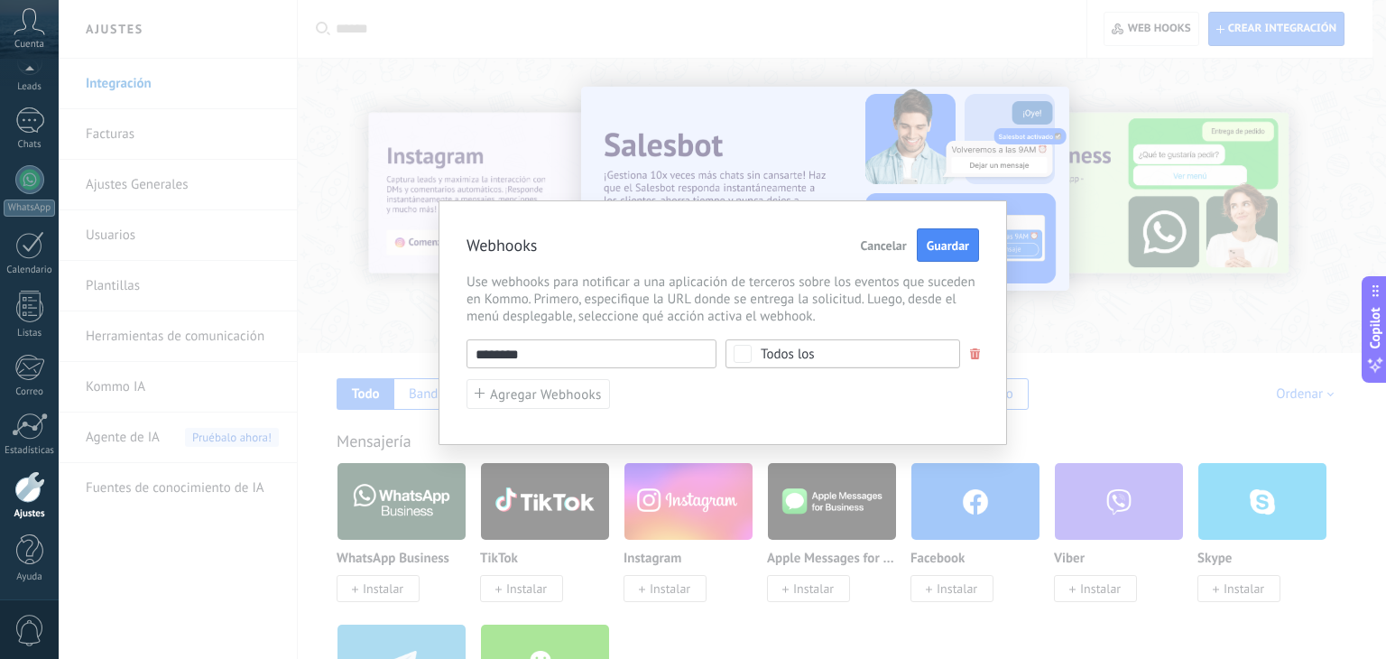
click at [786, 355] on div "Todos los" at bounding box center [788, 354] width 54 height 14
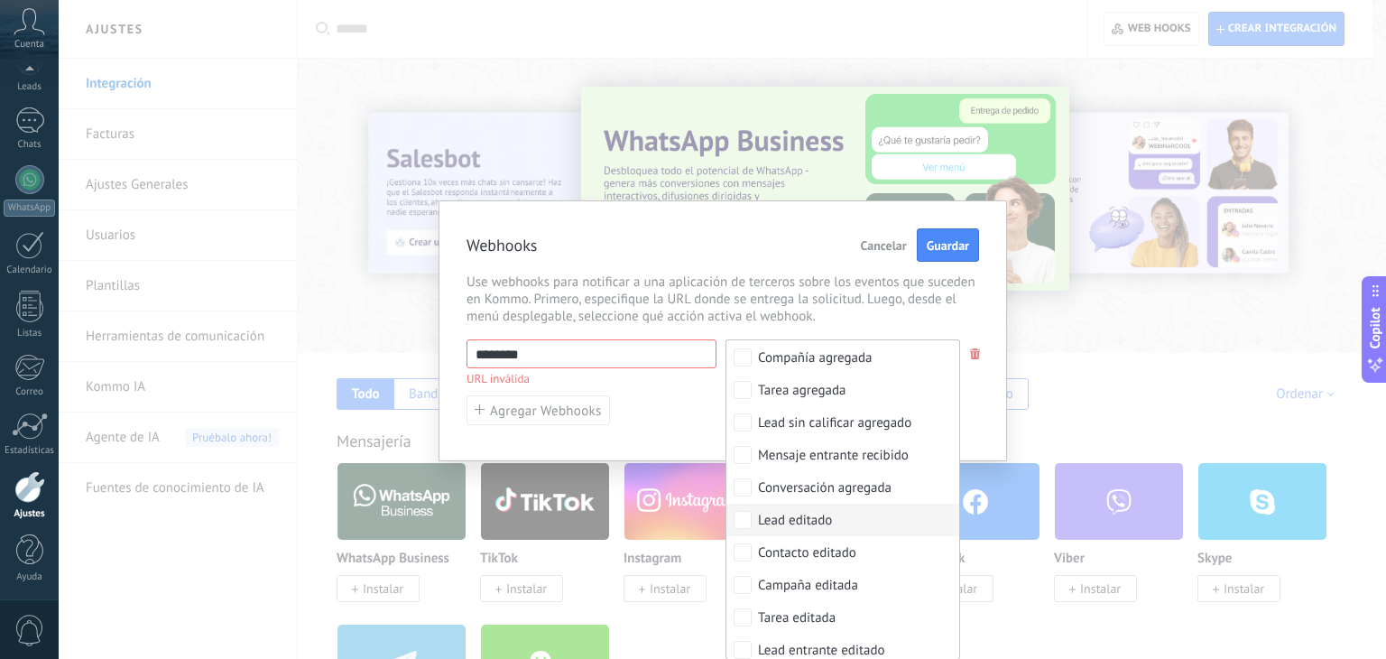
scroll to position [90, 0]
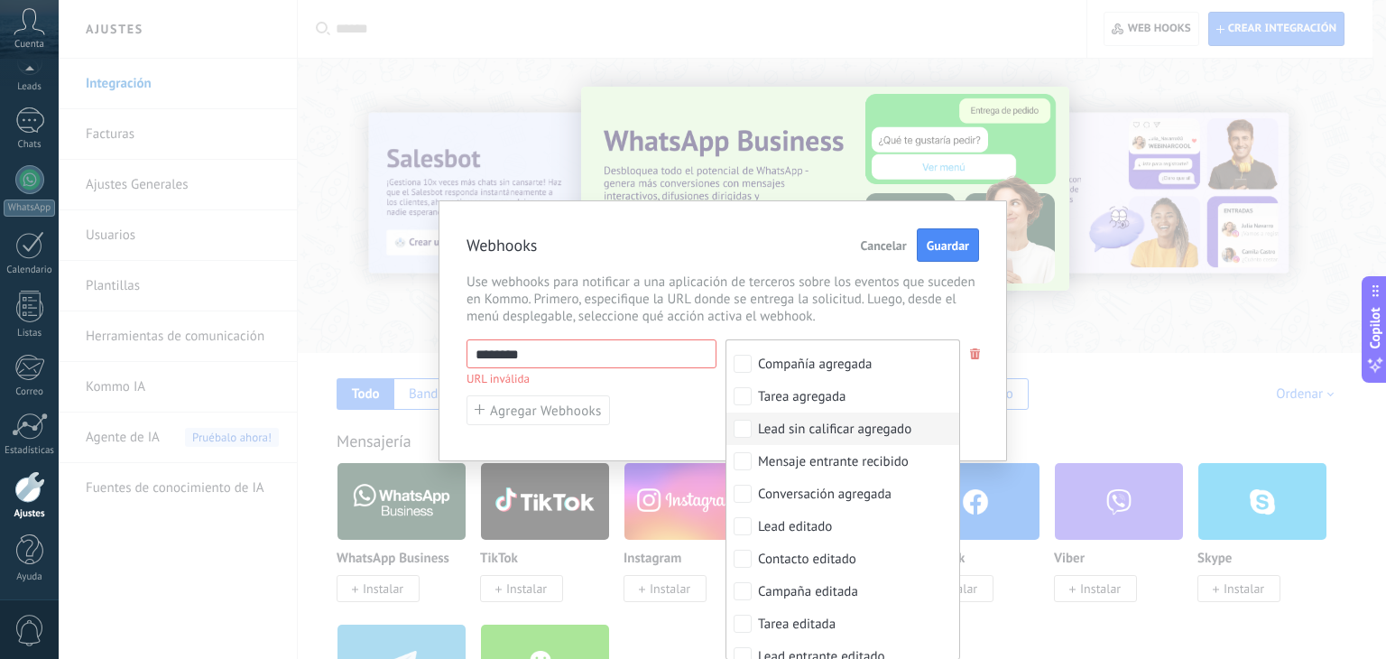
click at [895, 434] on div "Lead sin calificar agregado" at bounding box center [834, 429] width 153 height 18
click at [772, 302] on span "Use webhooks para notificar a una aplicación de terceros sobre los eventos que …" at bounding box center [722, 298] width 512 height 51
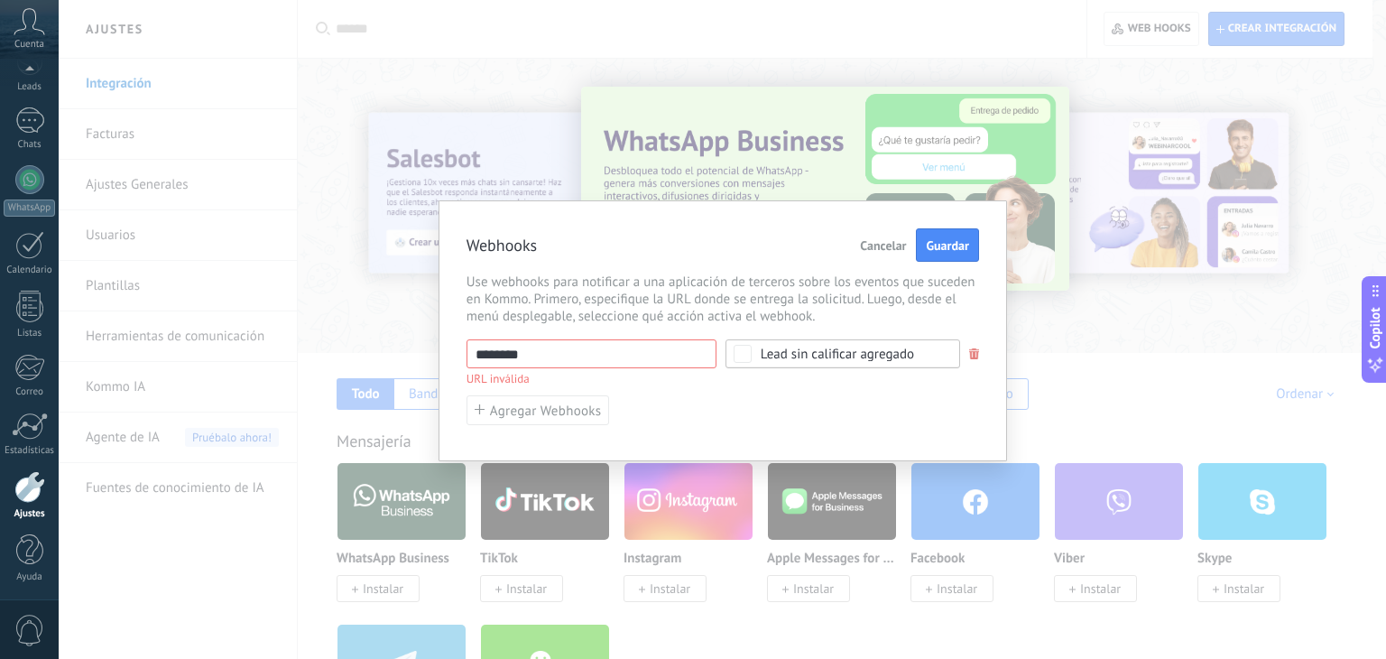
click at [807, 352] on div "Lead sin calificar agregado" at bounding box center [837, 354] width 153 height 14
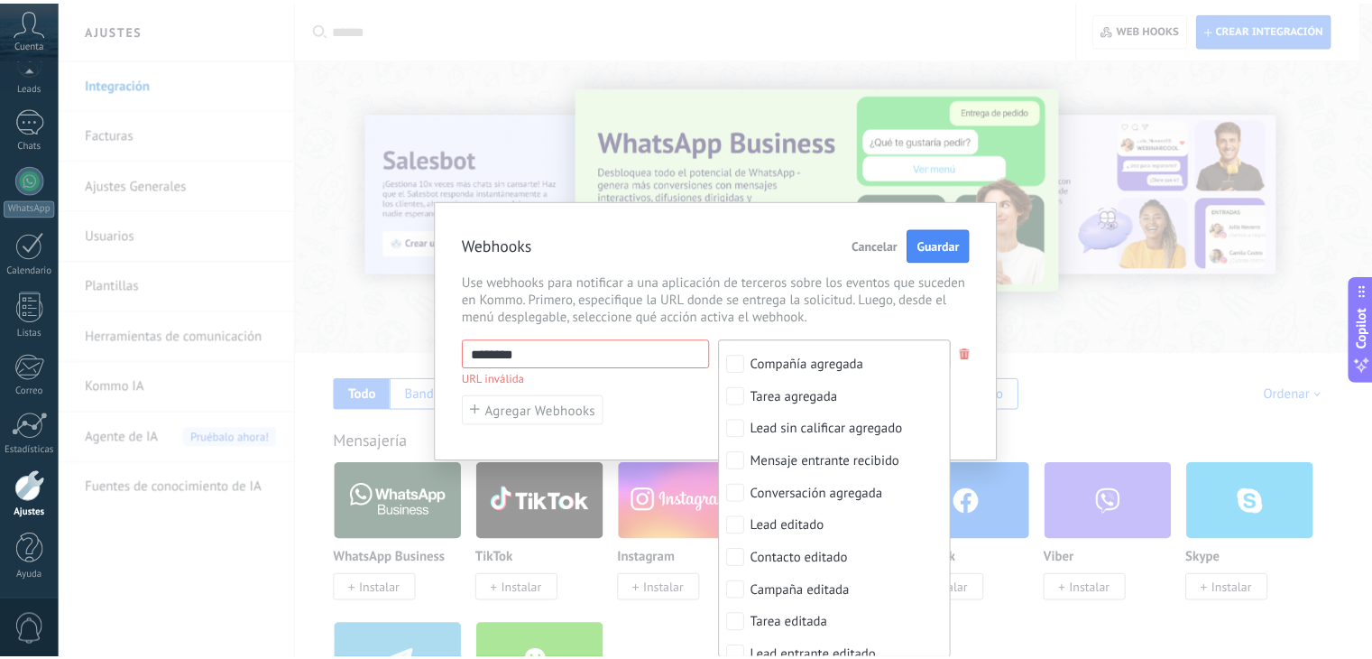
scroll to position [0, 0]
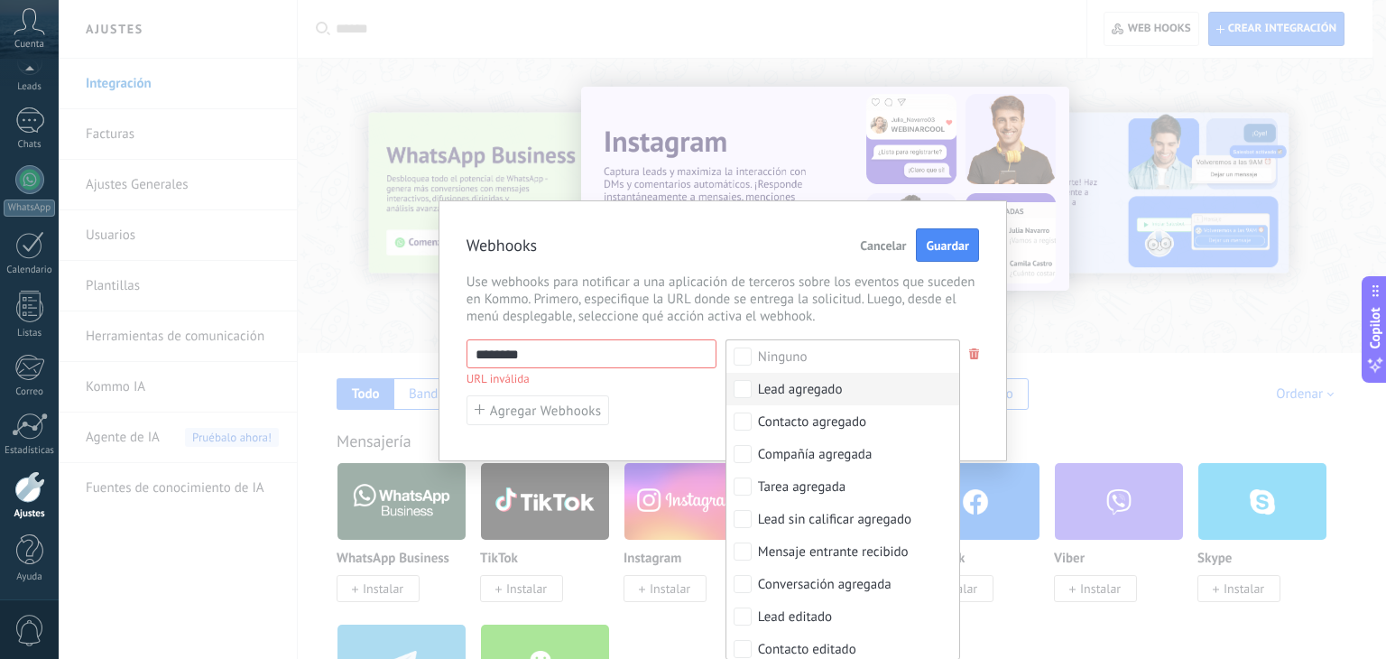
click at [810, 390] on div "Lead agregado" at bounding box center [800, 390] width 85 height 18
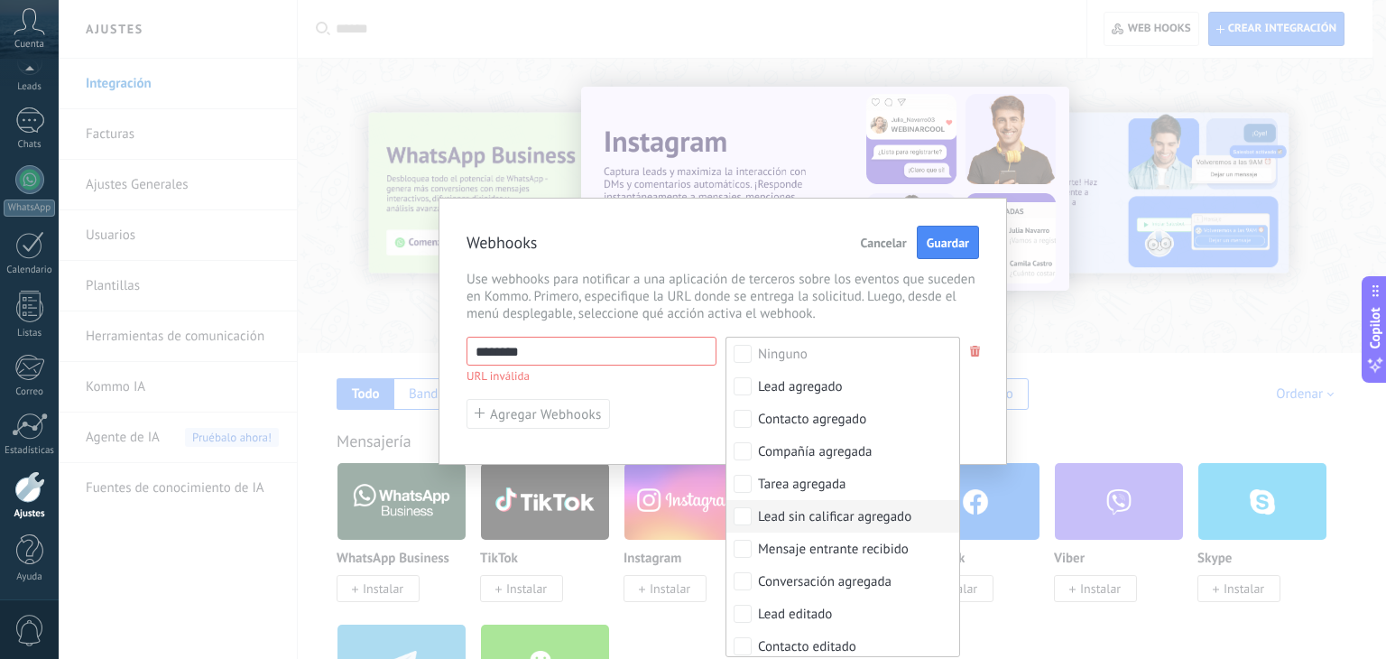
click at [794, 519] on div "Lead sin calificar agregado" at bounding box center [834, 517] width 153 height 18
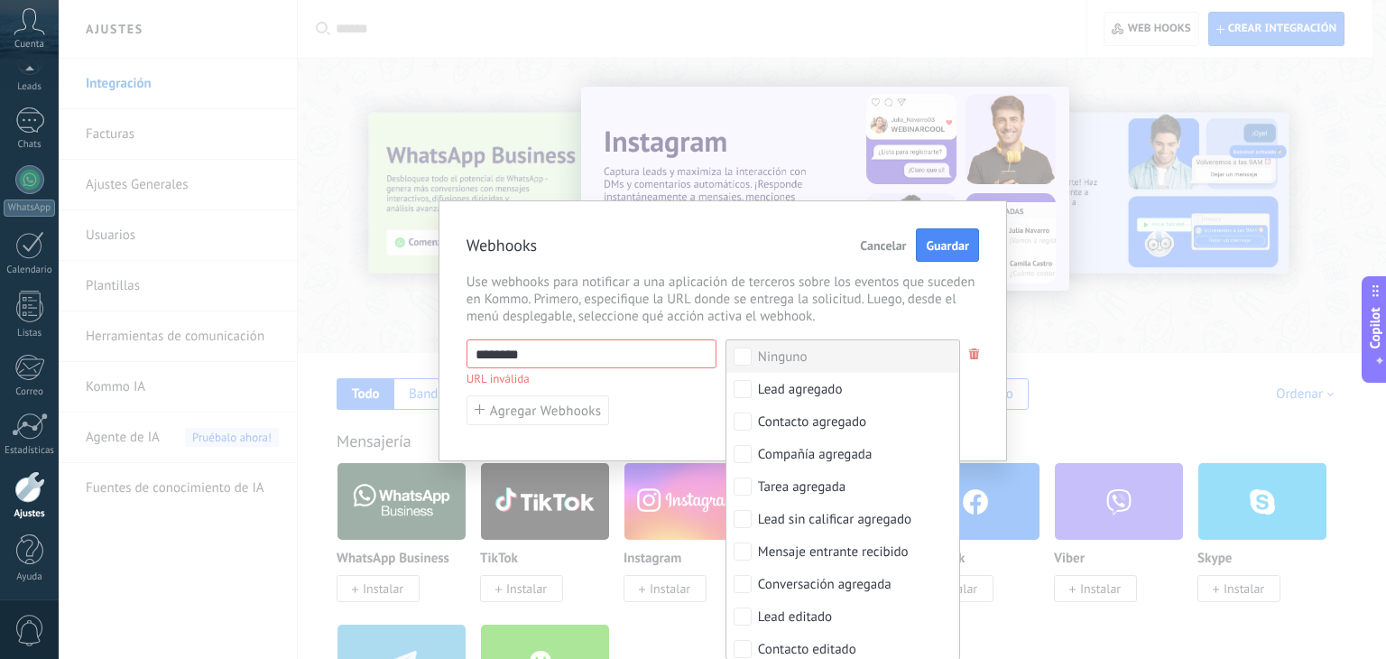
click at [761, 282] on span "Use webhooks para notificar a una aplicación de terceros sobre los eventos que …" at bounding box center [722, 298] width 512 height 51
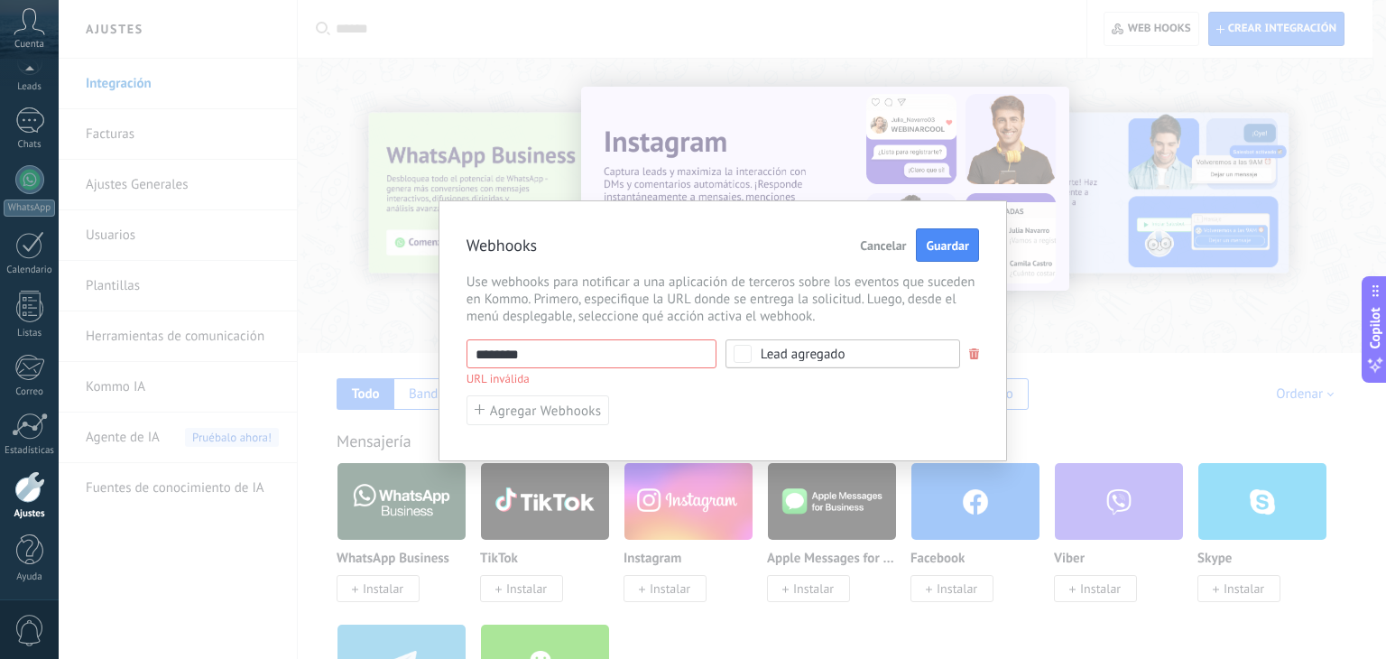
click at [782, 361] on div "Lead agregado" at bounding box center [842, 353] width 235 height 29
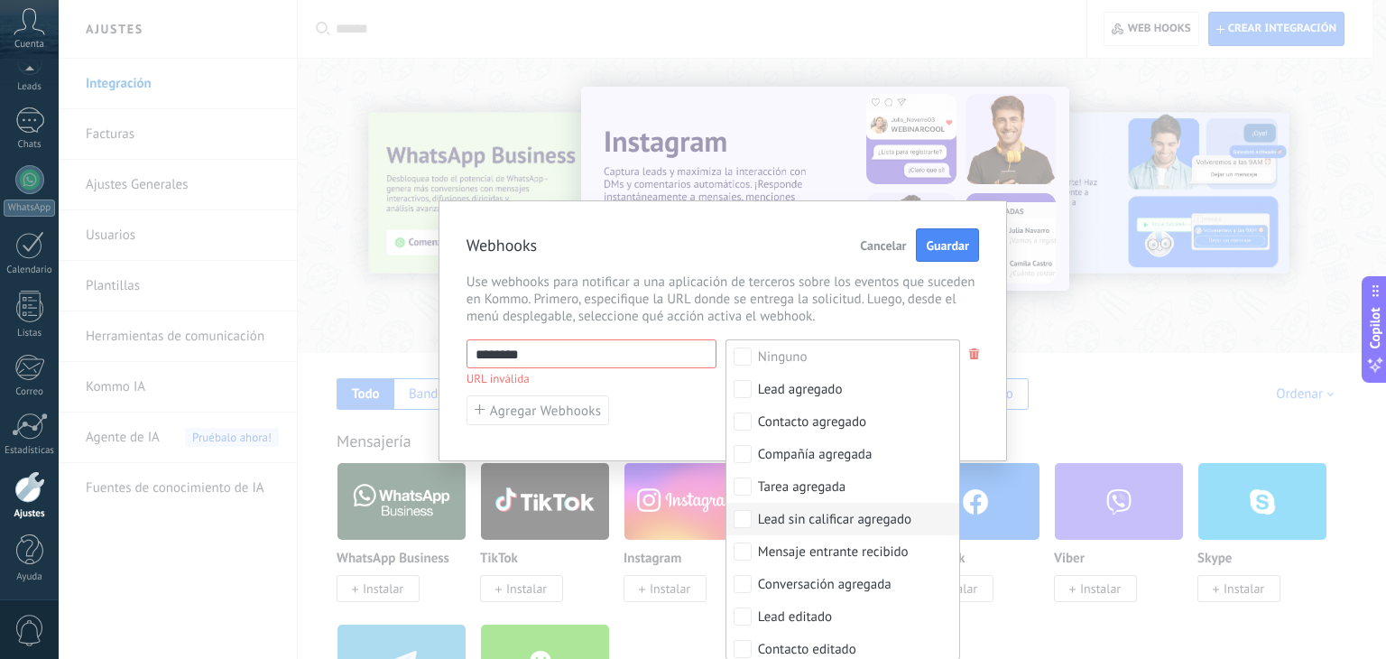
click at [805, 518] on div "Lead sin calificar agregado" at bounding box center [834, 520] width 153 height 18
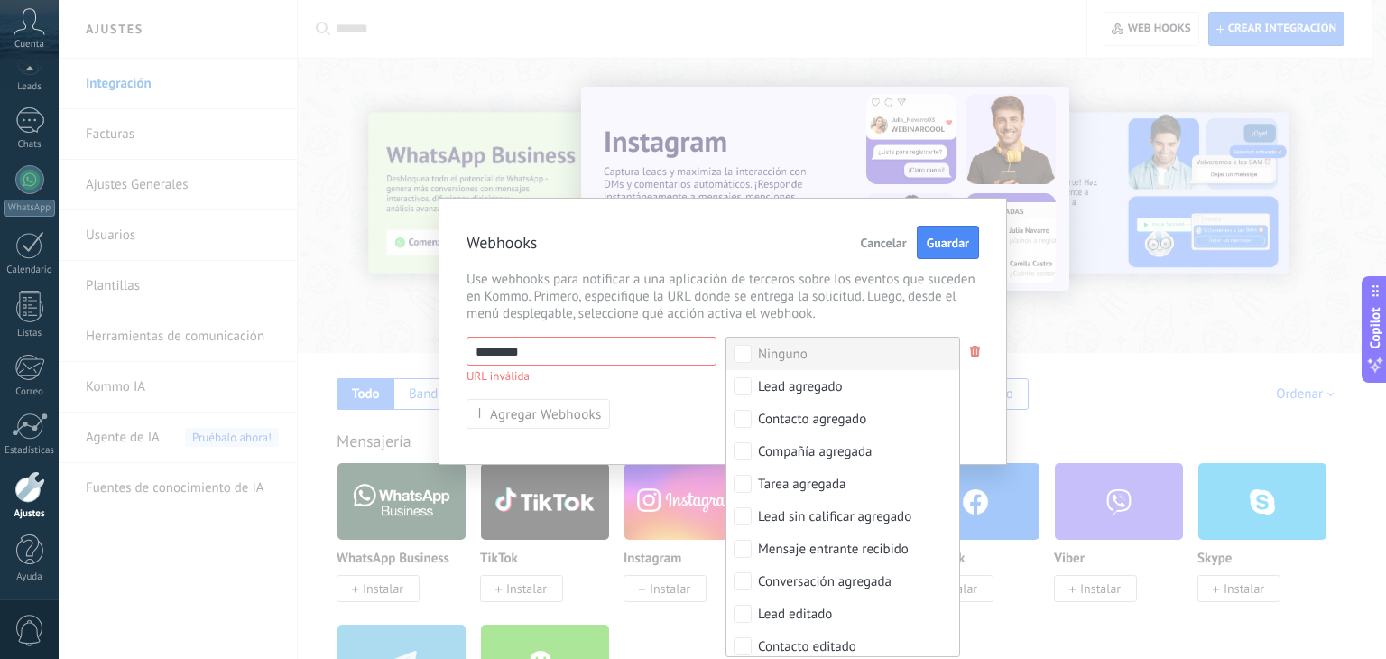
click at [793, 287] on span "Use webhooks para notificar a una aplicación de terceros sobre los eventos que …" at bounding box center [722, 296] width 512 height 51
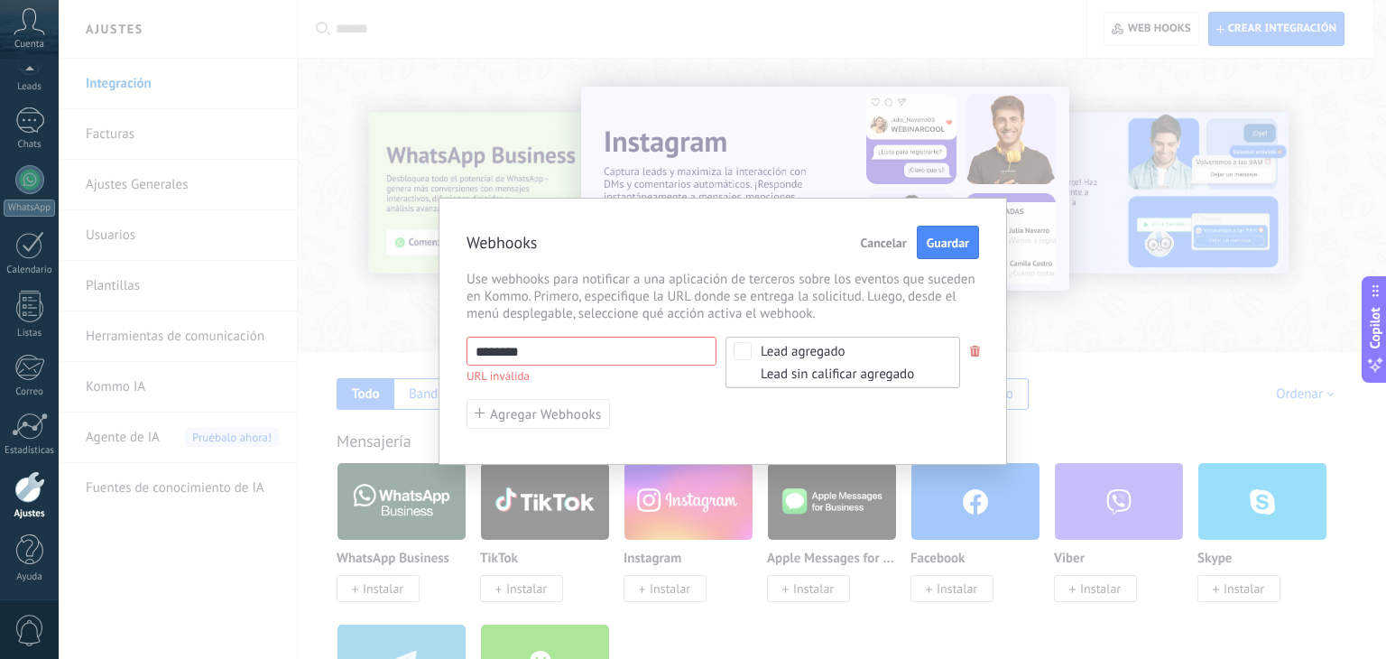
click at [794, 358] on div "Lead agregado" at bounding box center [837, 352] width 153 height 14
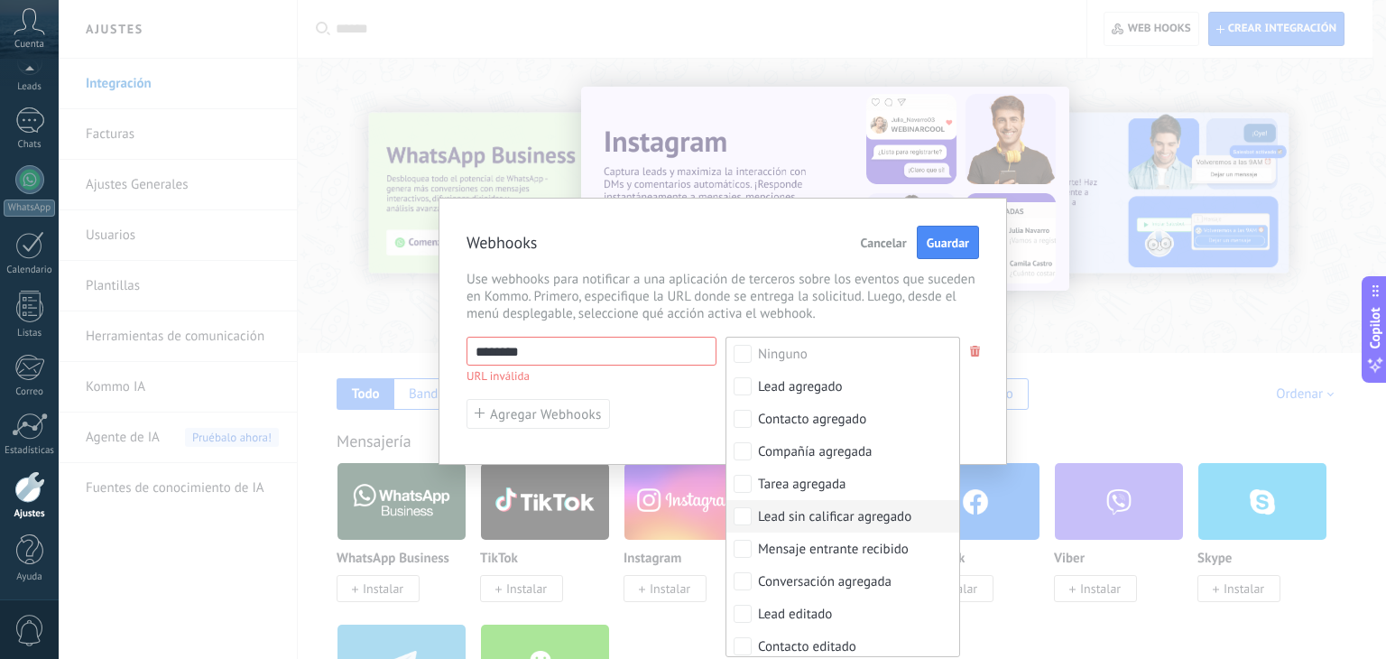
click at [798, 512] on div "Lead sin calificar agregado" at bounding box center [834, 517] width 153 height 18
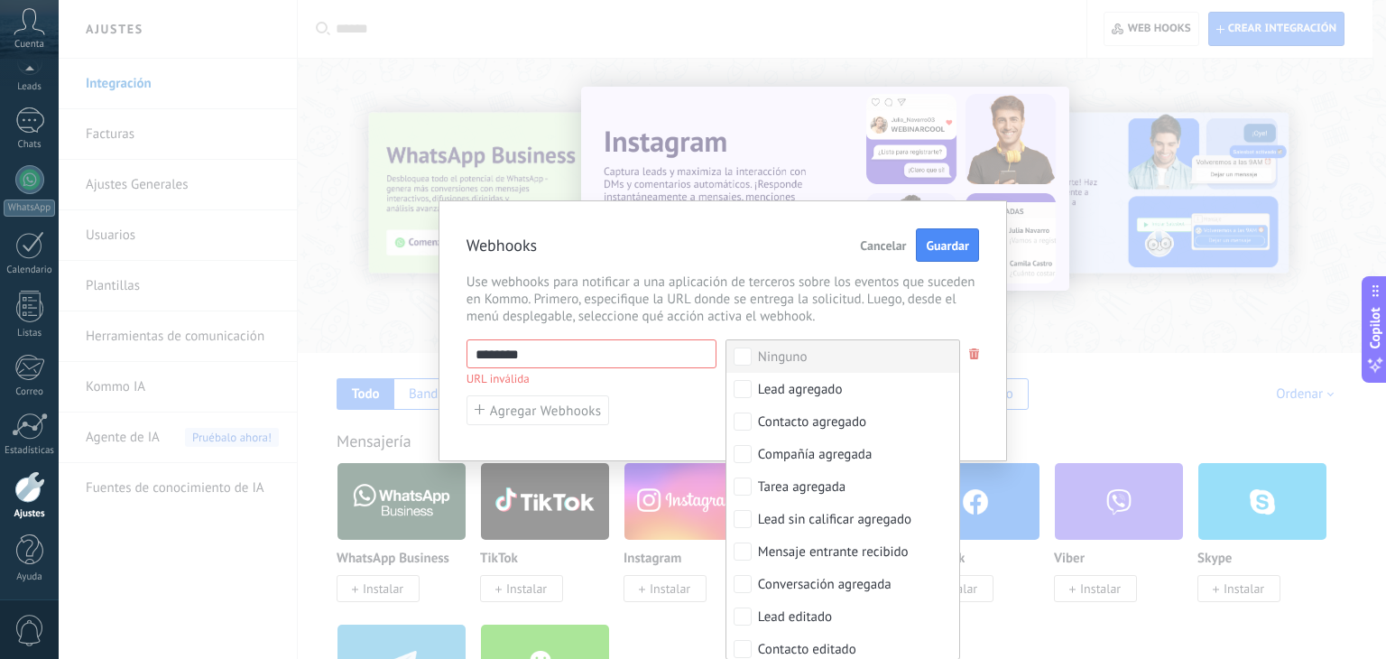
click at [746, 291] on span "Use webhooks para notificar a una aplicación de terceros sobre los eventos que …" at bounding box center [722, 298] width 512 height 51
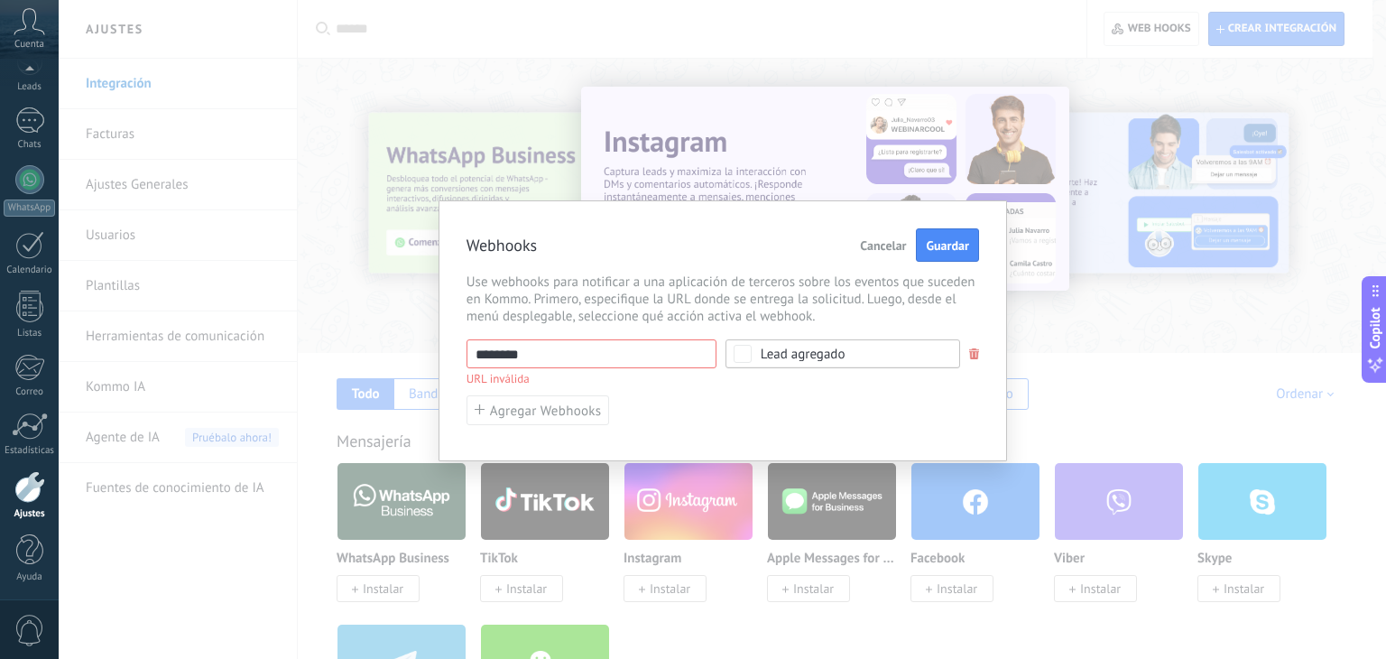
click at [639, 350] on input "********" at bounding box center [591, 353] width 250 height 29
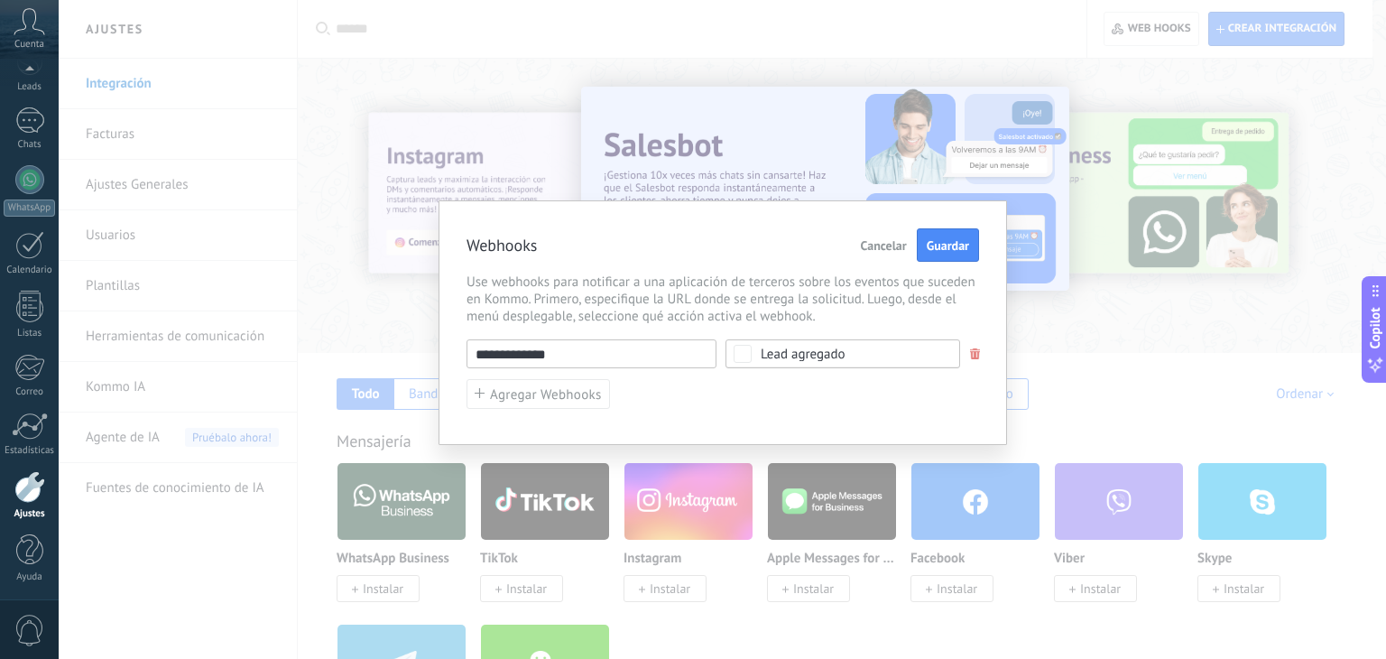
click at [568, 347] on input "**********" at bounding box center [591, 353] width 250 height 29
paste input "********"
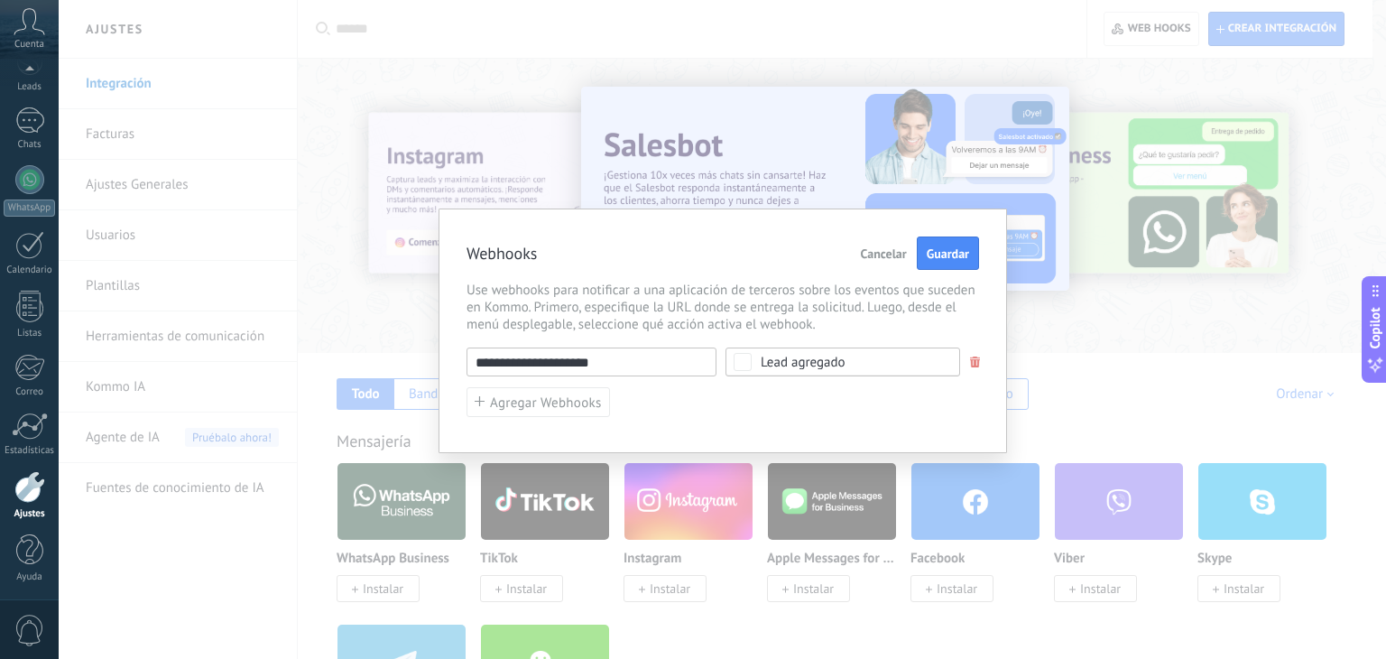
click at [623, 292] on span "Use webhooks para notificar a una aplicación de terceros sobre los eventos que …" at bounding box center [722, 306] width 512 height 51
click at [635, 329] on span "Use webhooks para notificar a una aplicación de terceros sobre los eventos que …" at bounding box center [722, 306] width 512 height 51
click at [632, 362] on input "**********" at bounding box center [591, 361] width 250 height 29
type input "**********"
click at [641, 315] on span "Use webhooks para notificar a una aplicación de terceros sobre los eventos que …" at bounding box center [722, 306] width 512 height 51
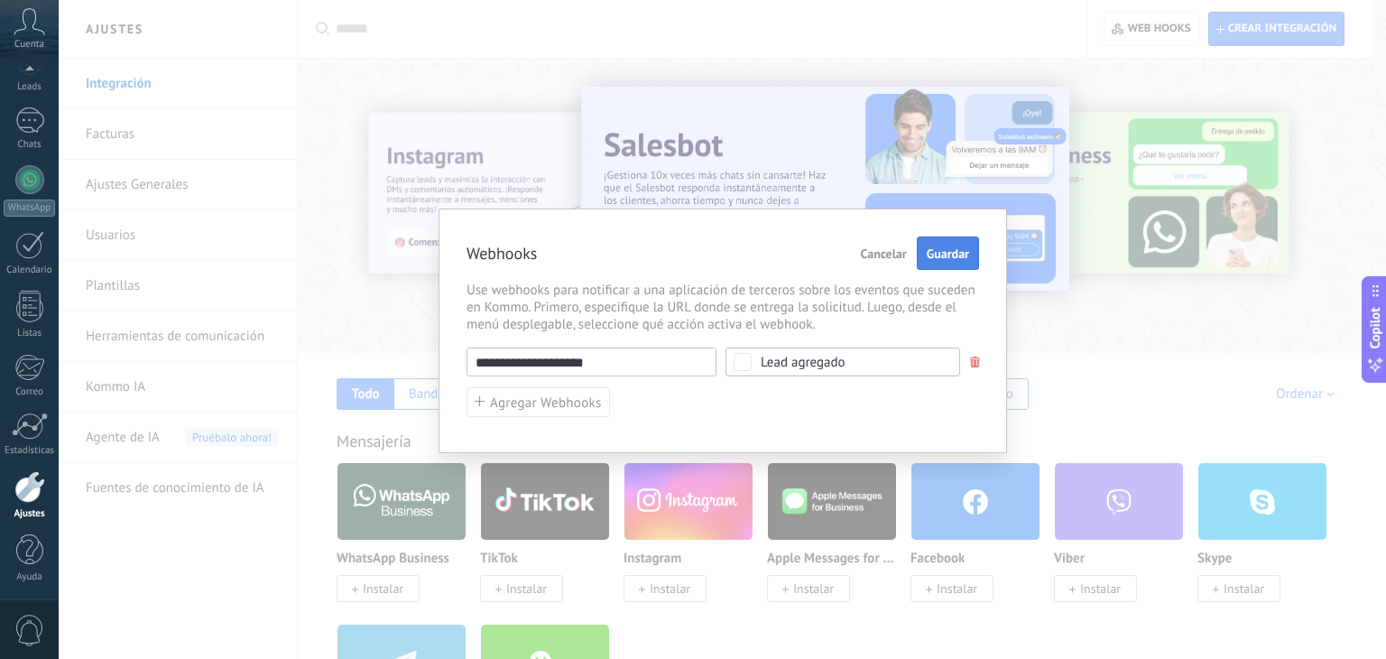
click at [956, 254] on span "Guardar" at bounding box center [948, 253] width 42 height 13
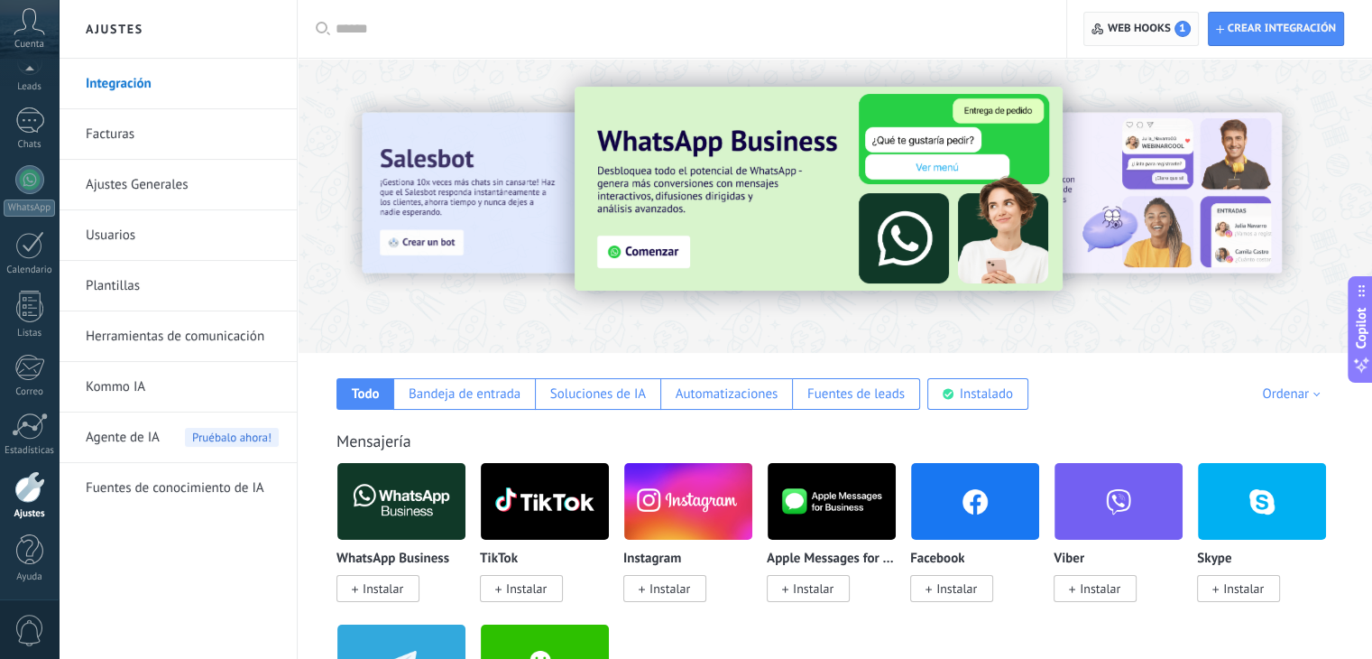
click at [1126, 36] on span "Web hooks 1" at bounding box center [1149, 29] width 83 height 16
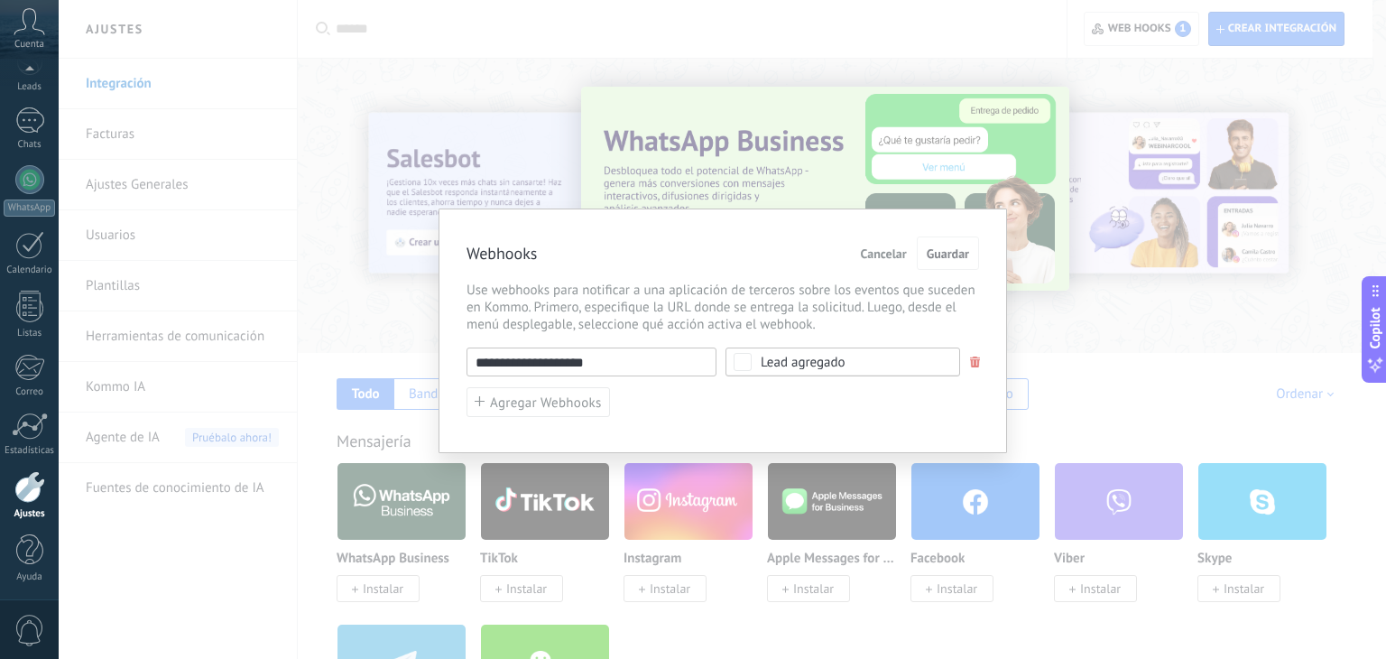
click at [888, 262] on button "Cancelar" at bounding box center [883, 253] width 60 height 34
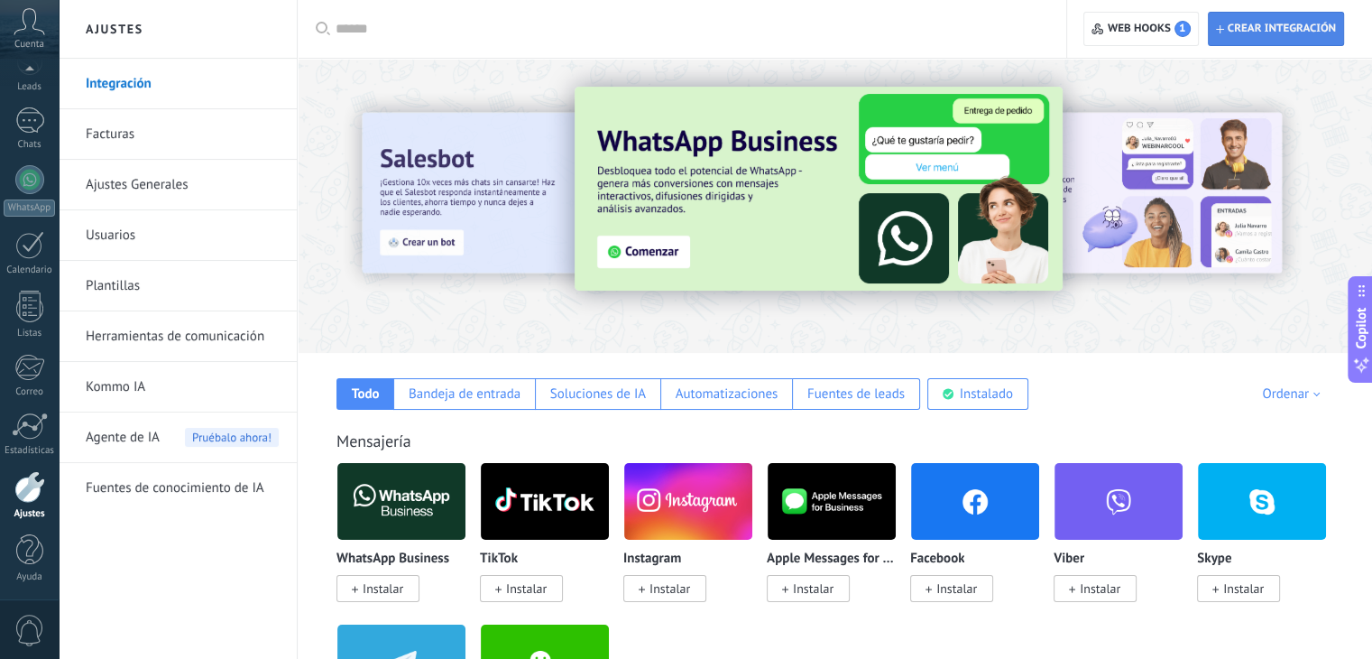
click at [1313, 27] on span "Crear integración" at bounding box center [1282, 29] width 108 height 14
type textarea "**********"
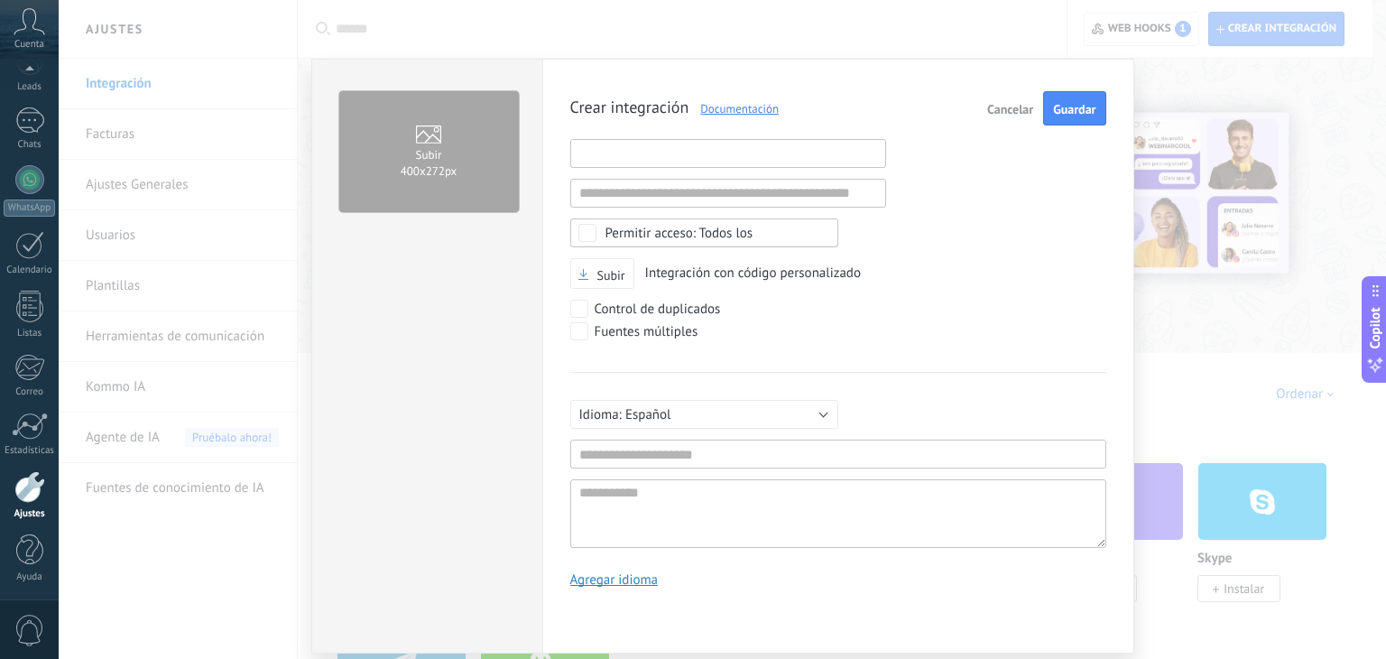
click at [764, 146] on input "text" at bounding box center [728, 153] width 316 height 29
type input "*"
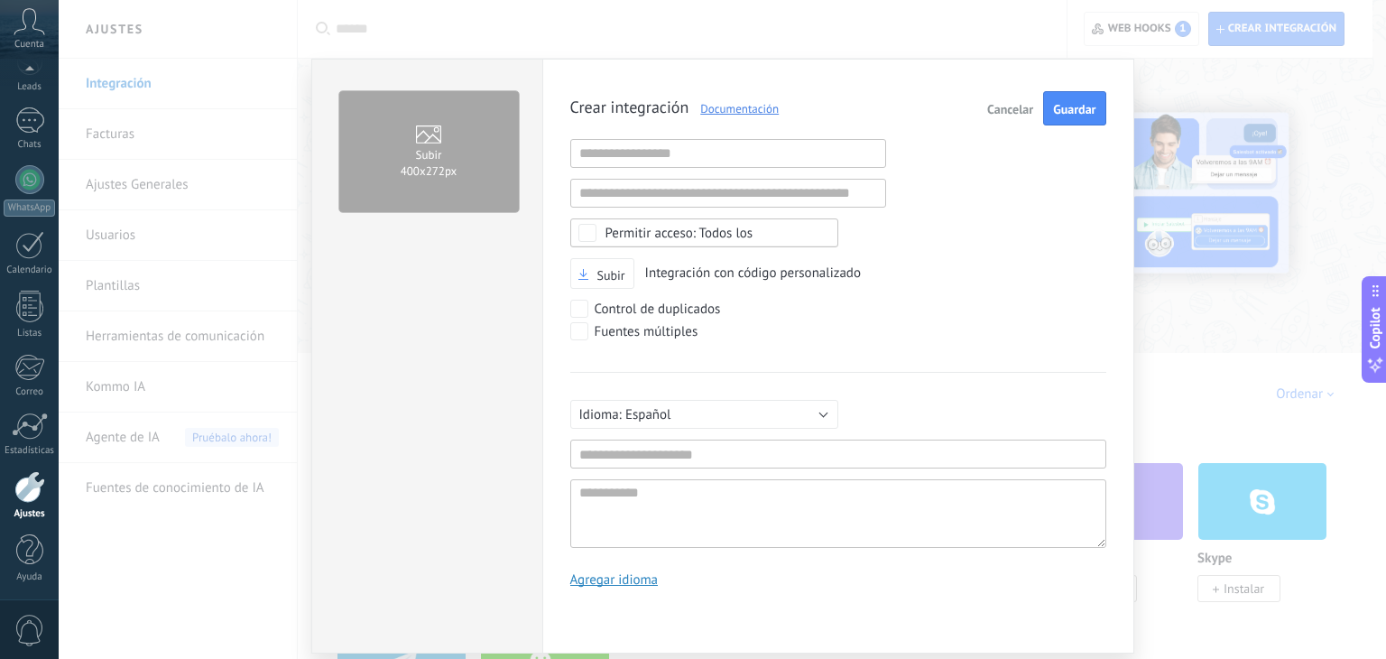
click at [997, 106] on span "Cancelar" at bounding box center [1010, 109] width 46 height 13
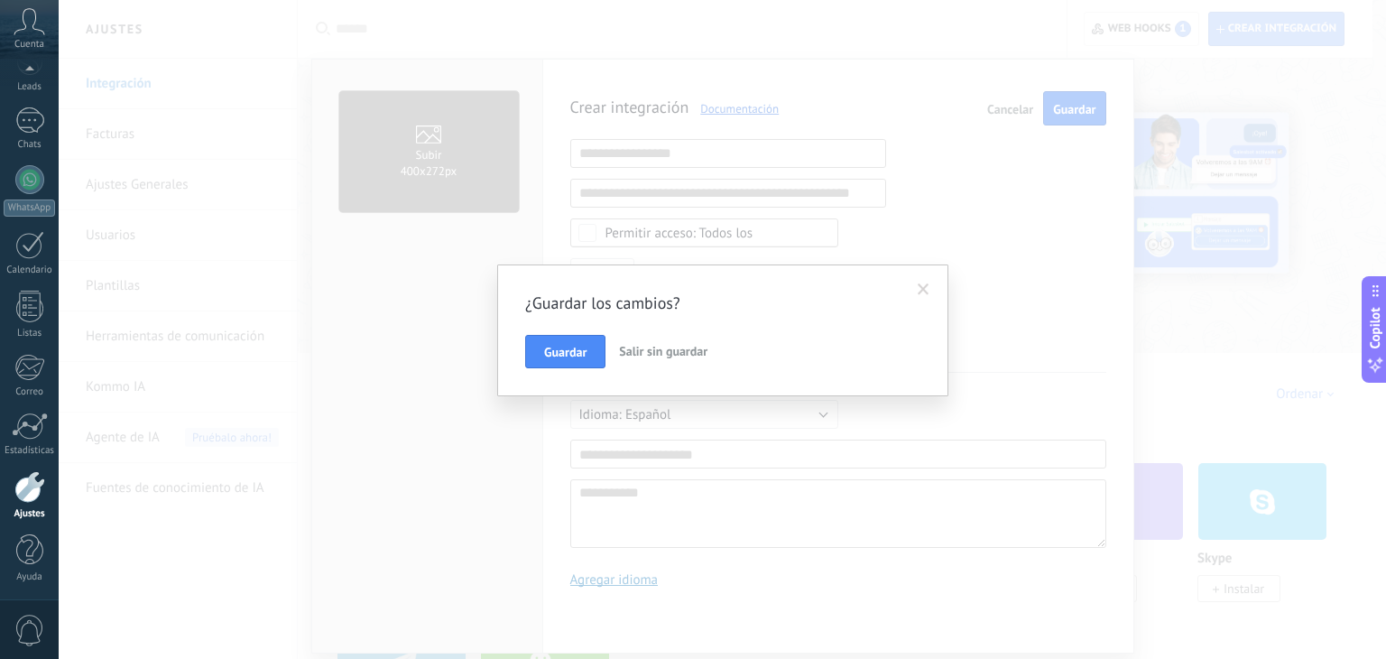
click at [648, 358] on button "Salir sin guardar" at bounding box center [663, 352] width 103 height 34
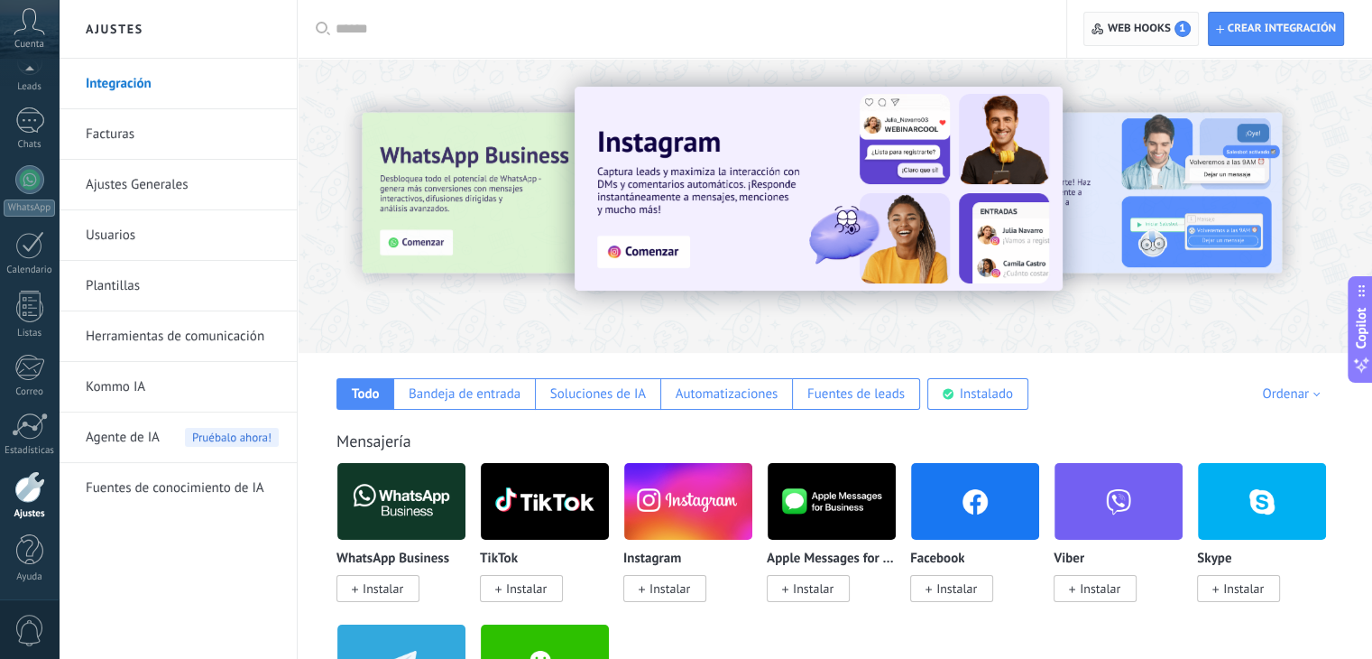
click at [1142, 30] on span "Web hooks 1" at bounding box center [1149, 29] width 83 height 16
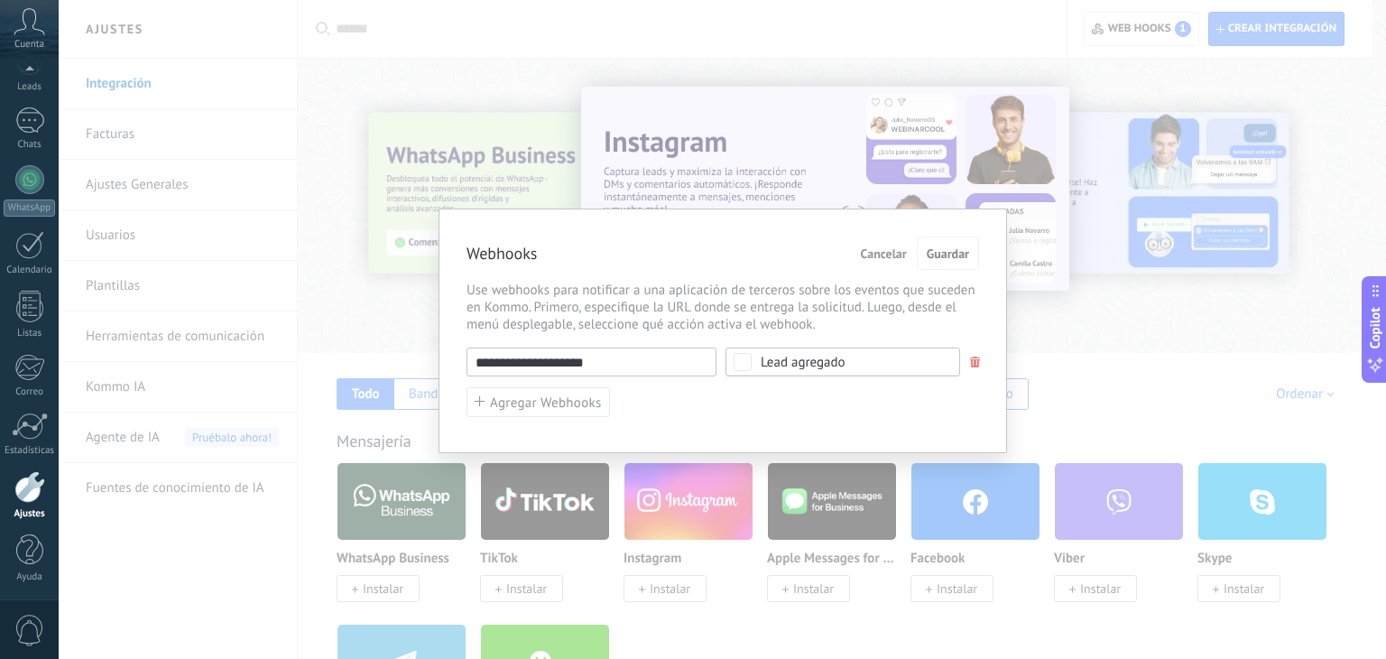
click at [971, 356] on span at bounding box center [975, 362] width 11 height 12
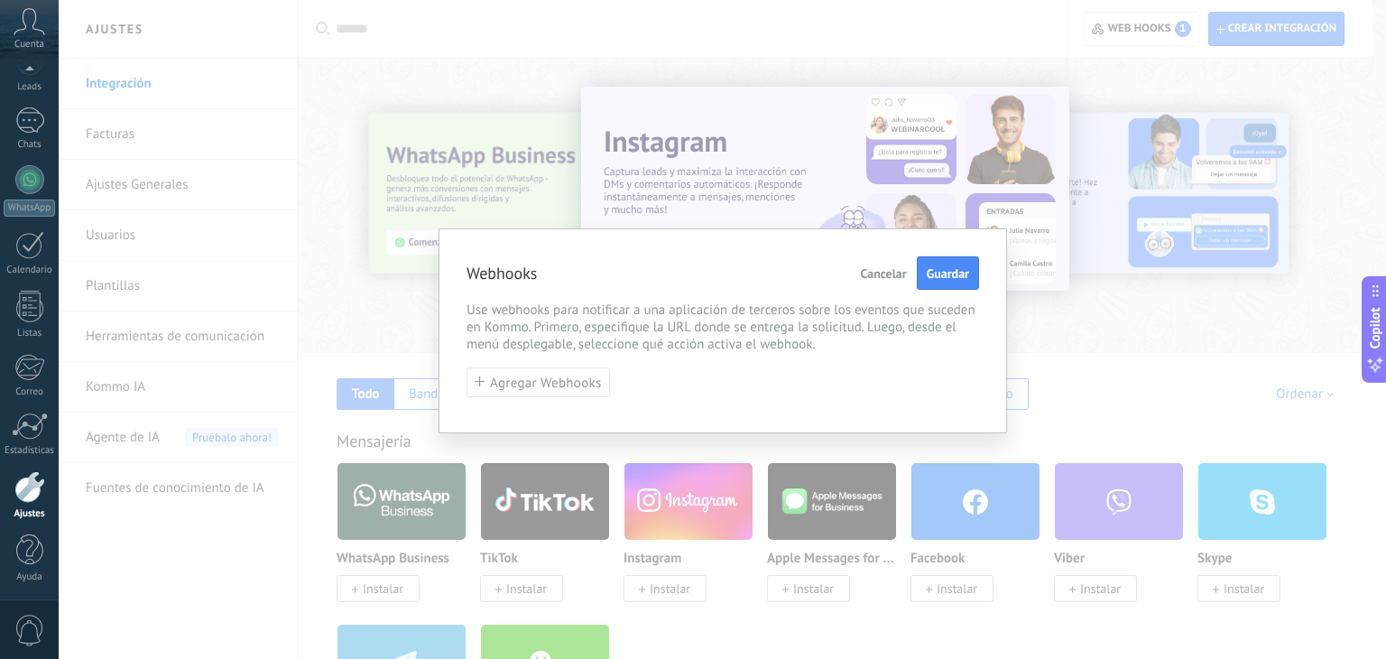
click at [890, 267] on span "Cancelar" at bounding box center [884, 273] width 46 height 13
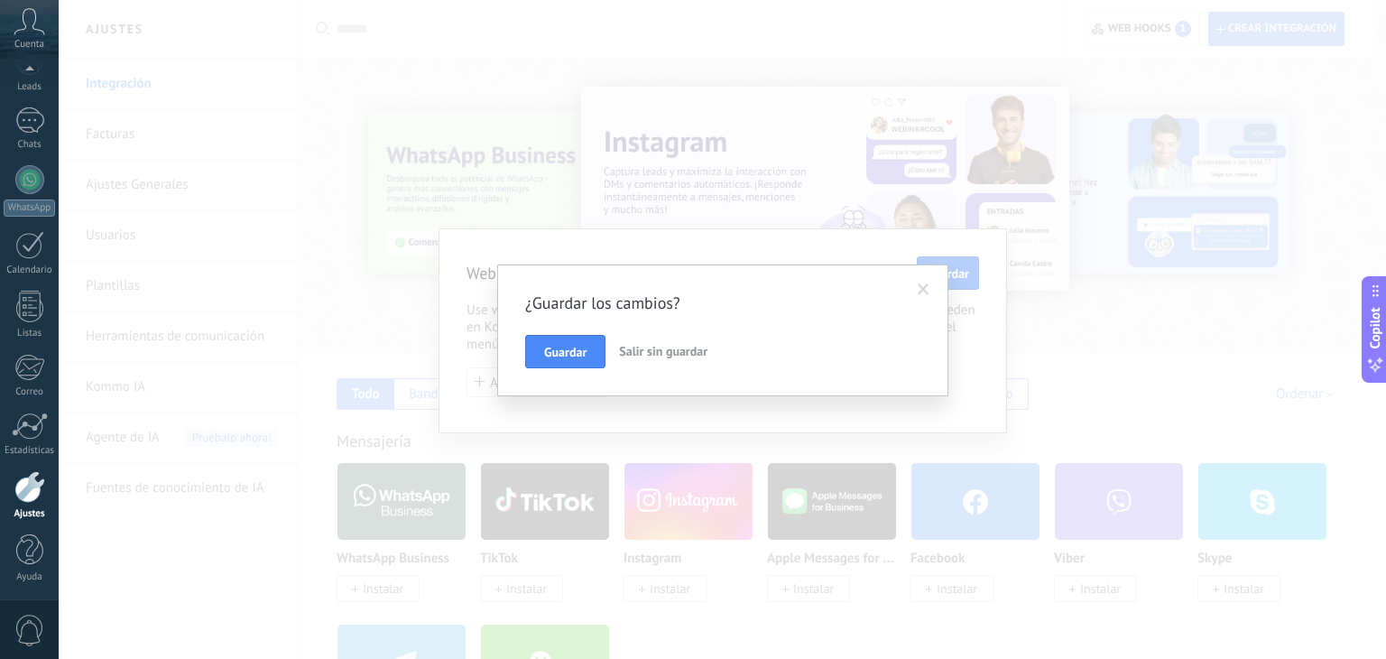
click at [650, 347] on span "Salir sin guardar" at bounding box center [663, 351] width 88 height 16
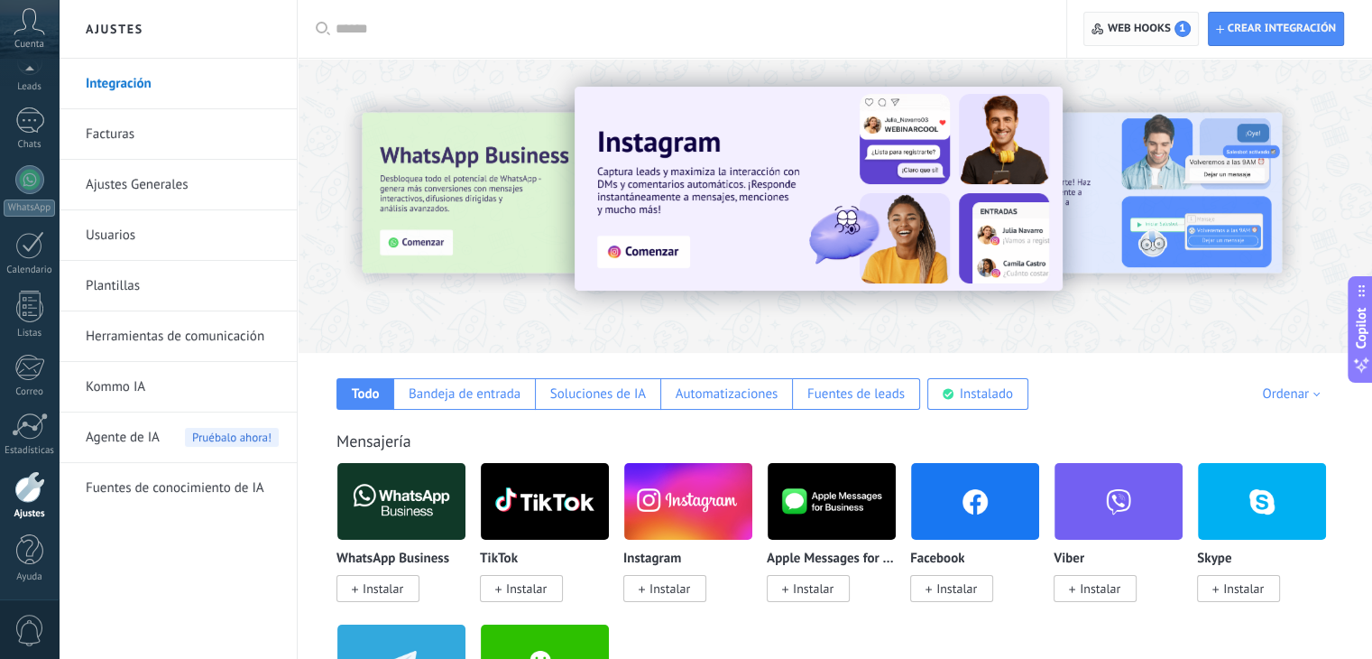
click at [1152, 33] on span "Web hooks 1" at bounding box center [1149, 29] width 83 height 16
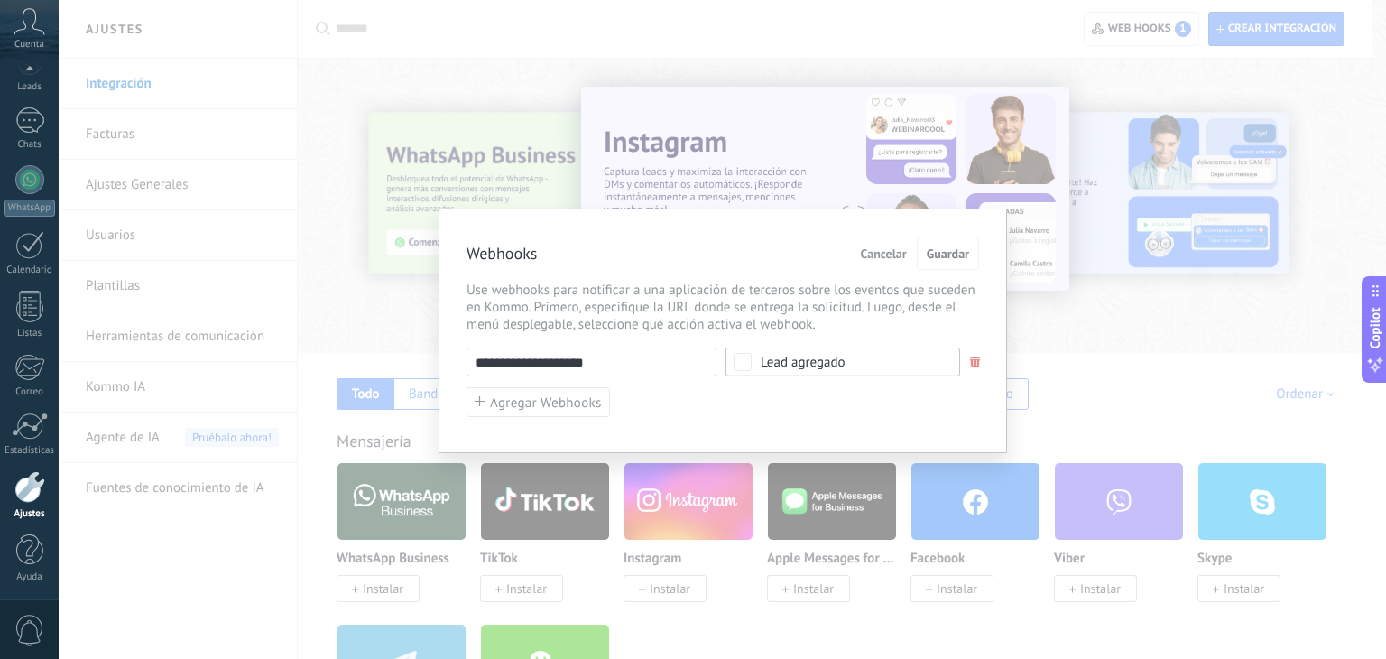
click at [977, 370] on div "**********" at bounding box center [722, 361] width 512 height 29
click at [973, 337] on div "**********" at bounding box center [722, 330] width 568 height 244
click at [976, 347] on div "**********" at bounding box center [722, 361] width 512 height 29
click at [971, 365] on span at bounding box center [975, 362] width 11 height 12
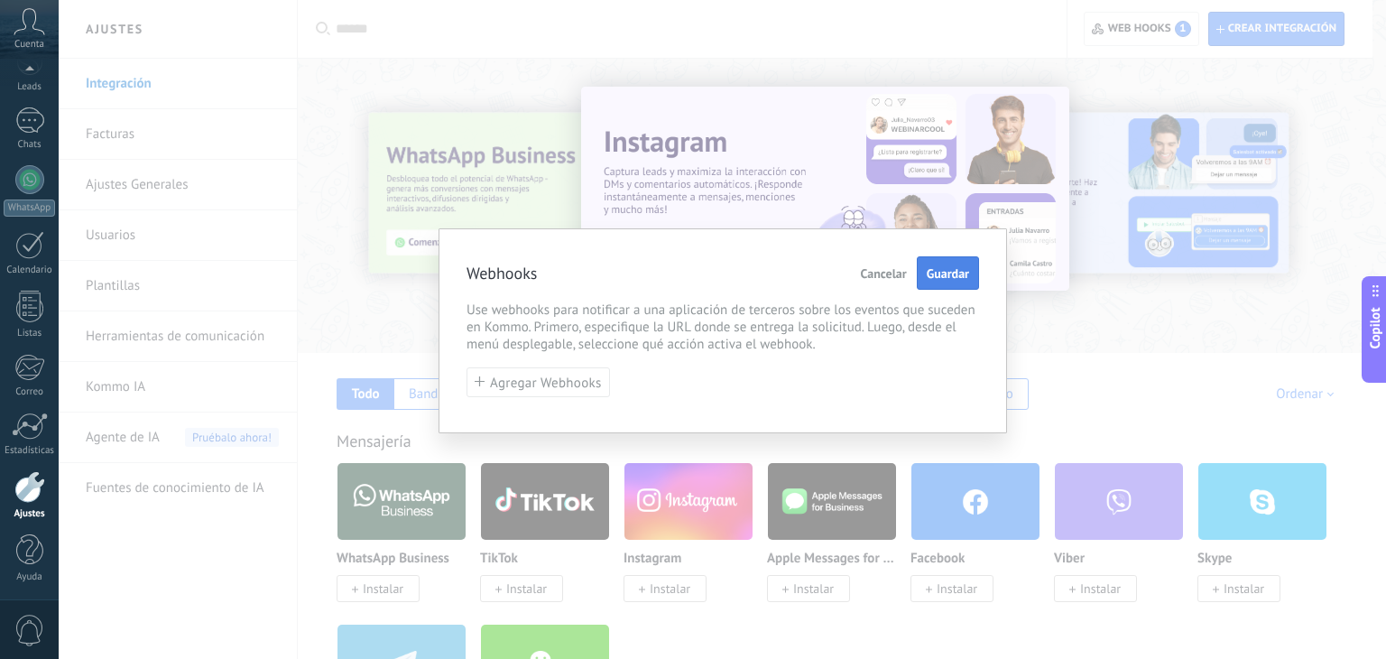
click at [956, 261] on button "Guardar" at bounding box center [948, 273] width 62 height 34
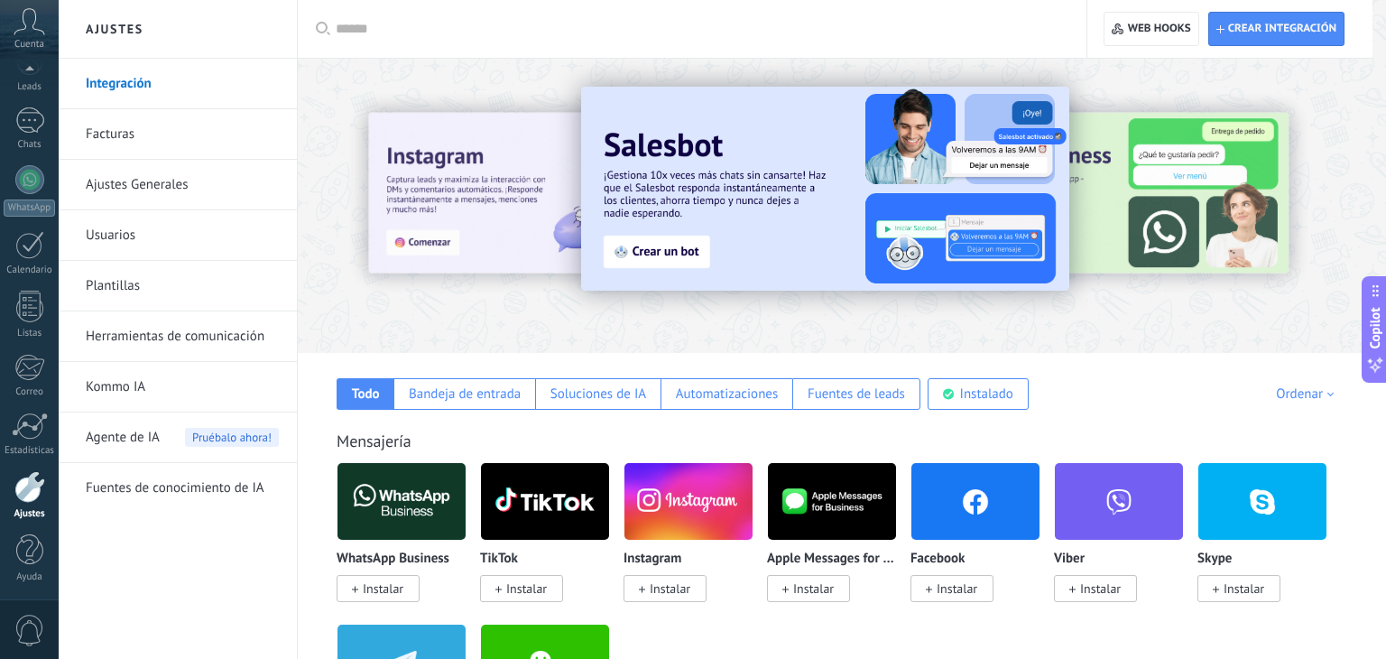
click at [967, 257] on div at bounding box center [722, 329] width 1327 height 659
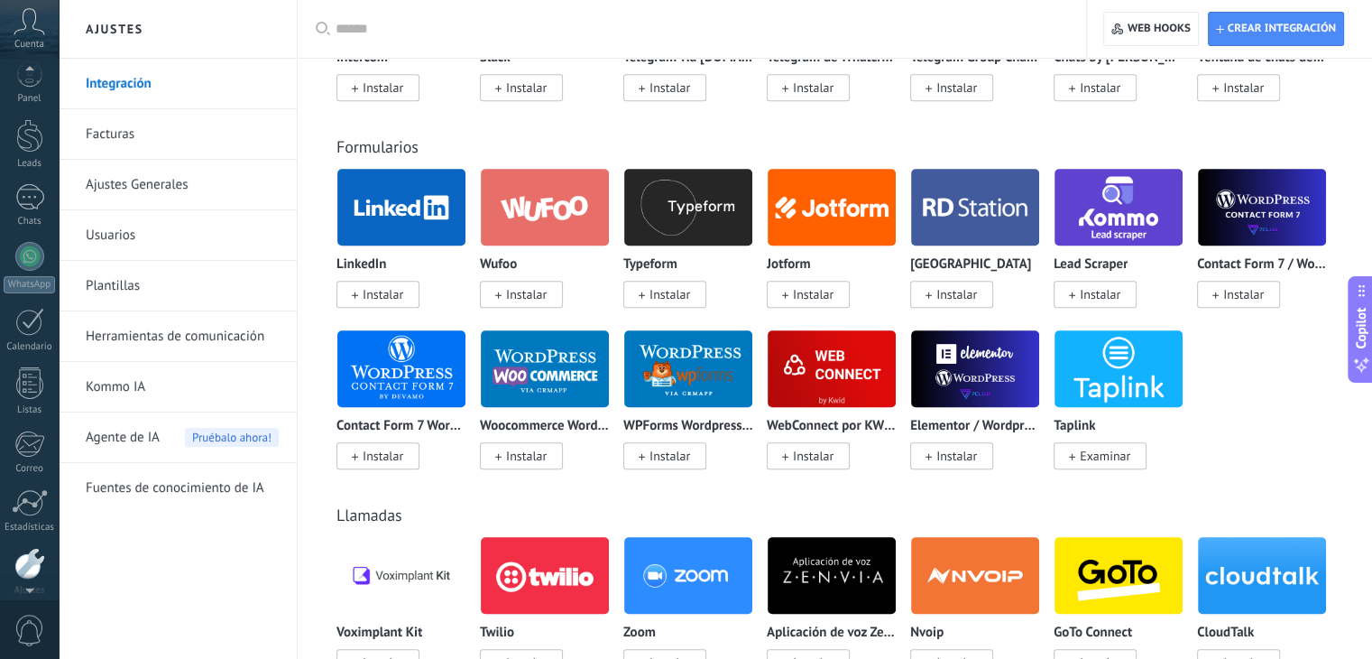
scroll to position [0, 0]
click at [28, 161] on div at bounding box center [29, 150] width 27 height 33
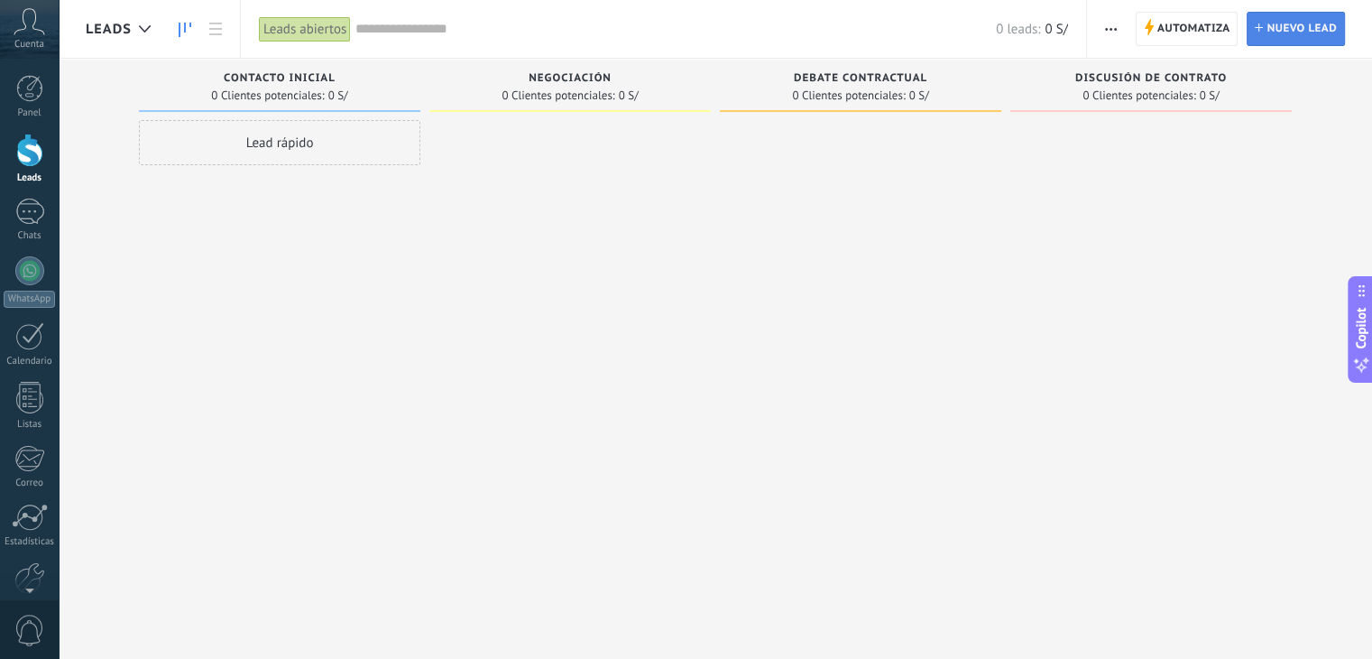
click at [1296, 33] on span "Nuevo lead" at bounding box center [1302, 29] width 70 height 32
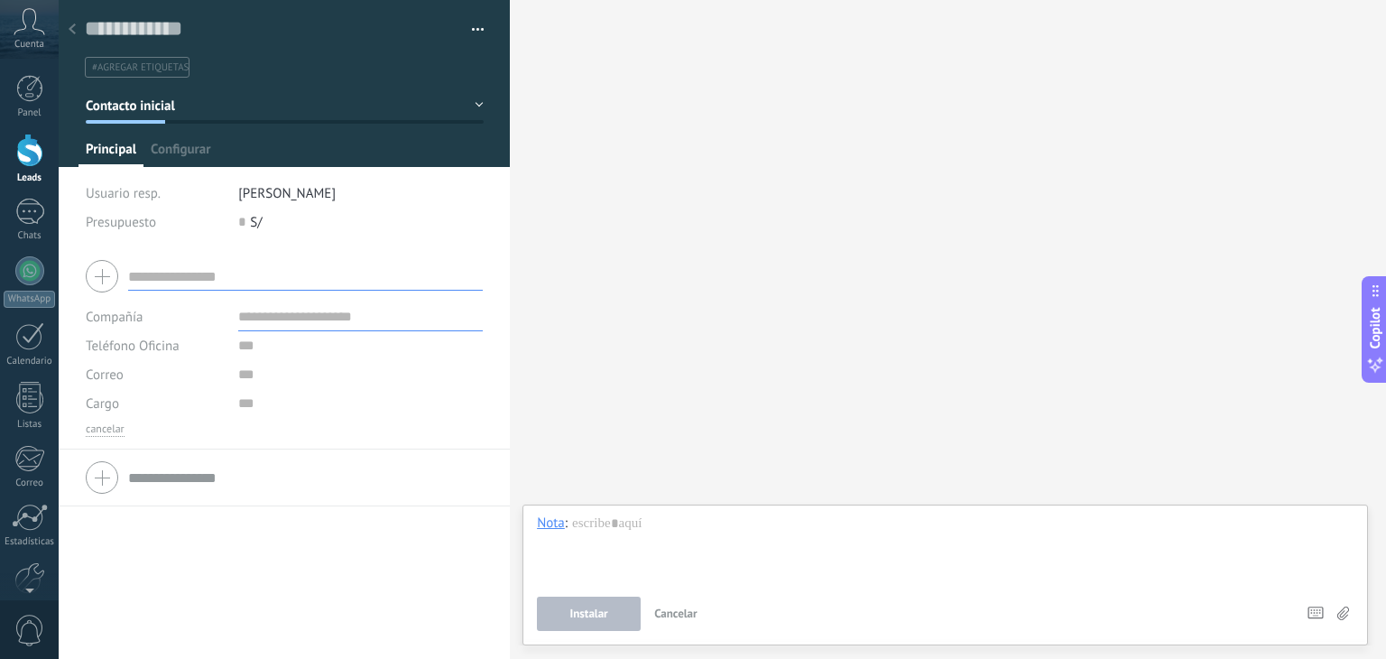
click at [69, 23] on icon at bounding box center [72, 28] width 7 height 11
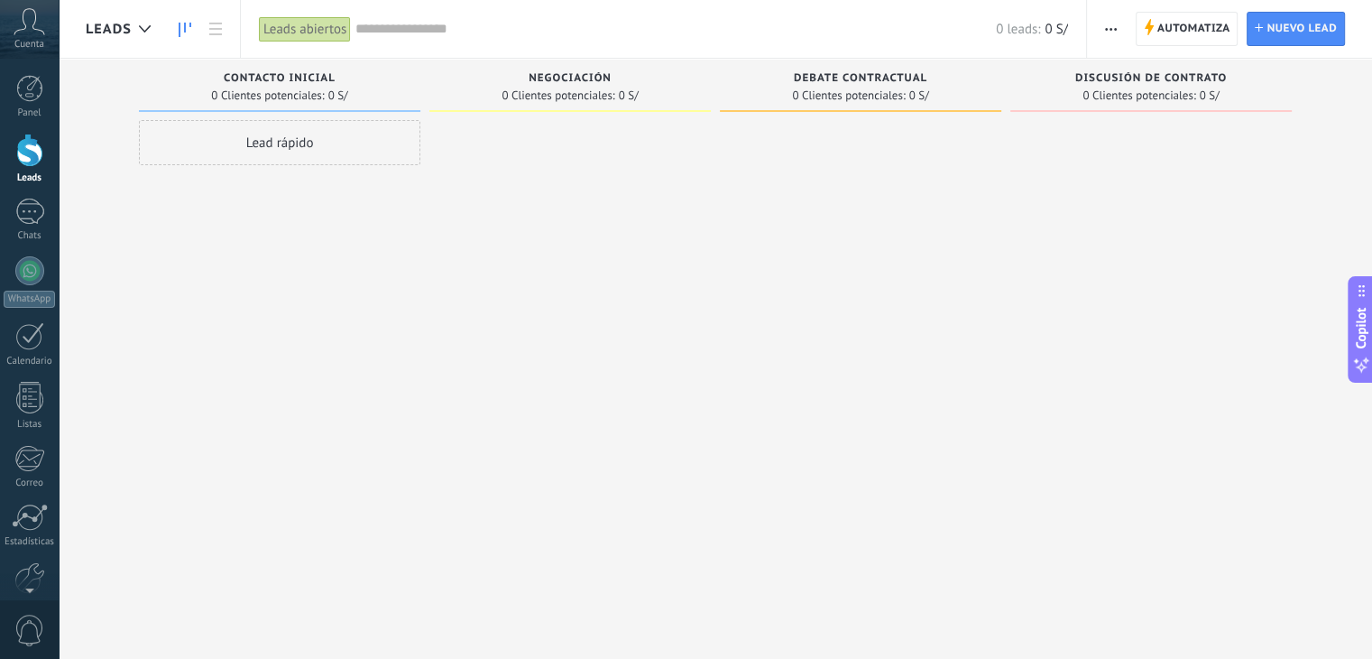
click at [1112, 33] on span "button" at bounding box center [1111, 29] width 12 height 34
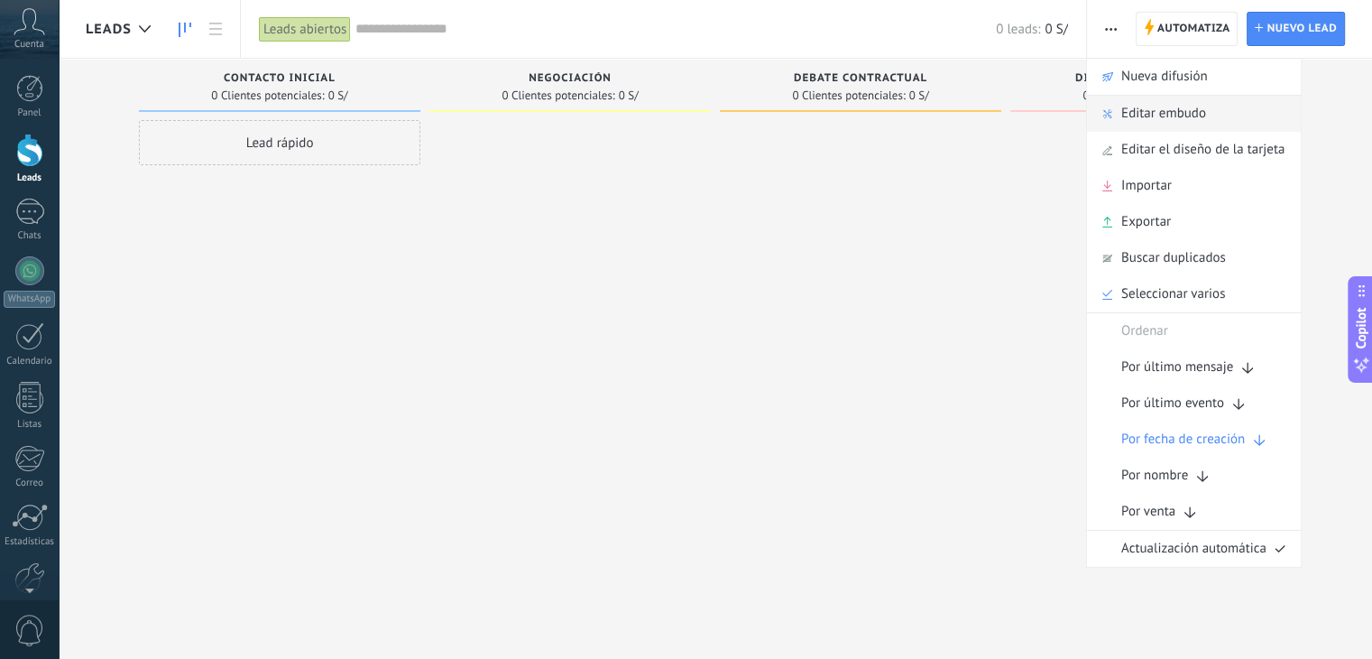
click at [1162, 127] on span "Editar embudo" at bounding box center [1163, 114] width 85 height 36
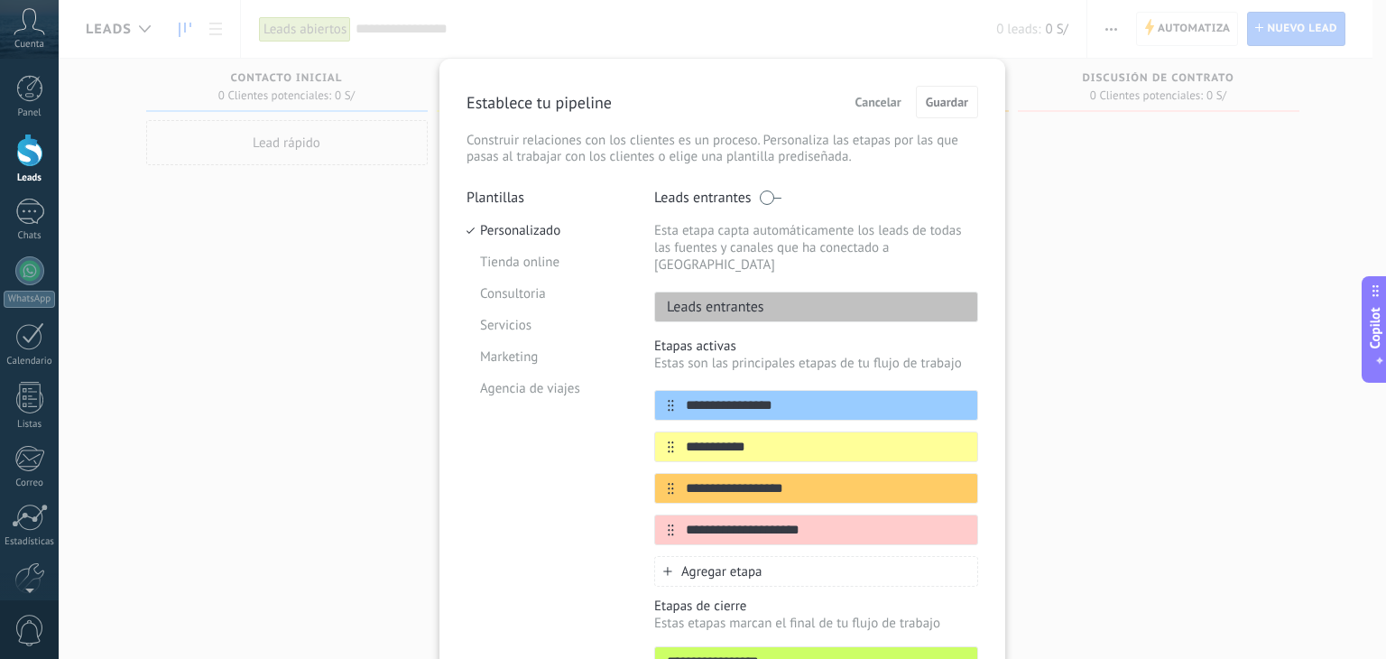
click at [1093, 168] on div "**********" at bounding box center [722, 329] width 1327 height 659
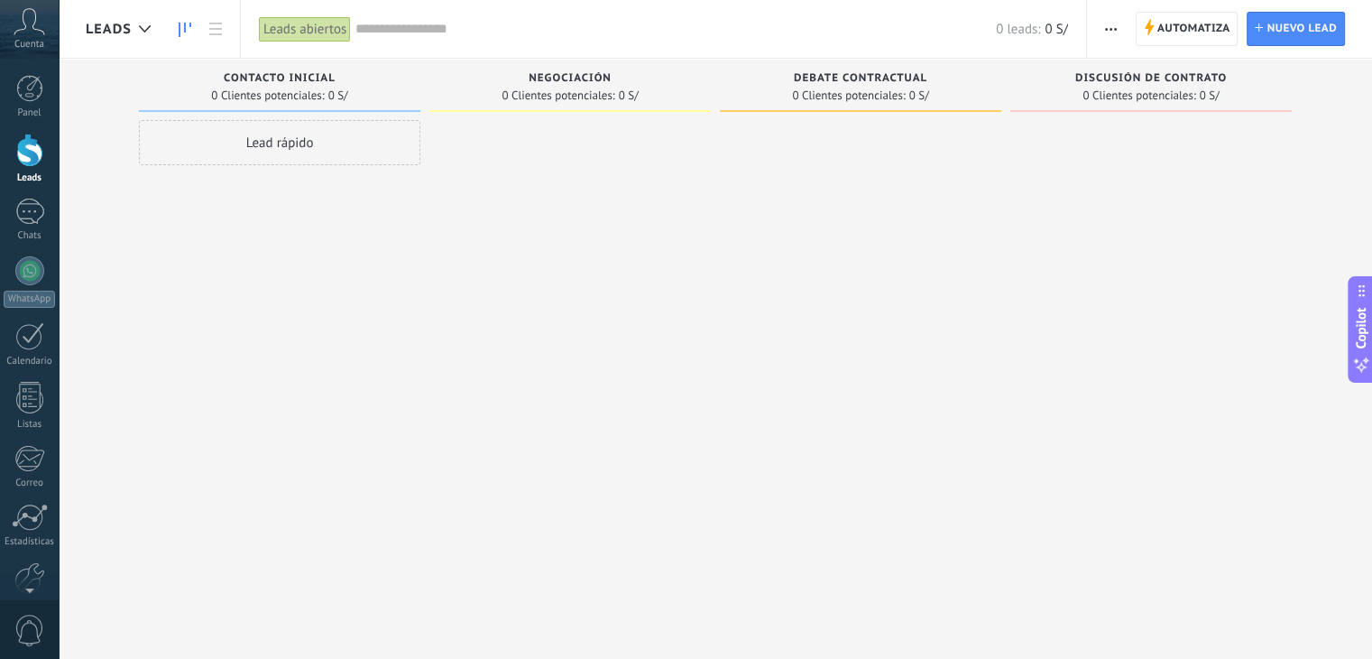
click at [1118, 30] on button "button" at bounding box center [1111, 29] width 26 height 34
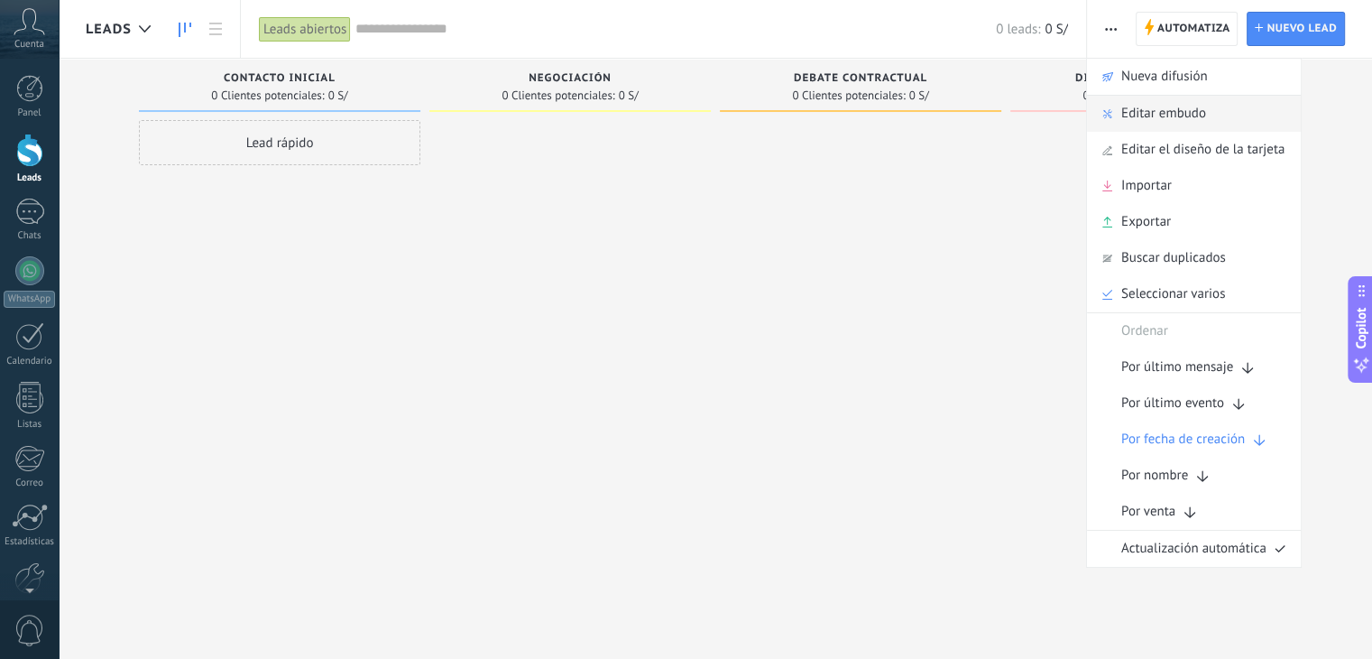
click at [1151, 109] on span "Editar embudo" at bounding box center [1163, 114] width 85 height 36
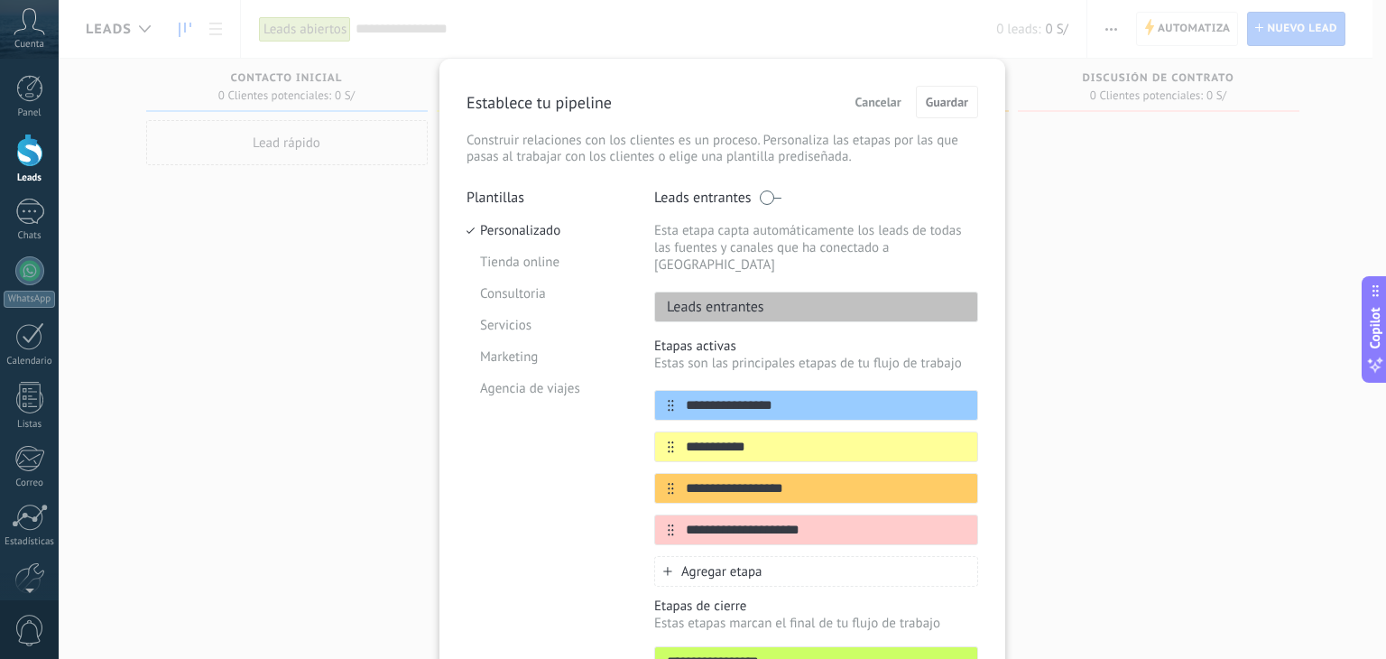
click at [770, 196] on span at bounding box center [770, 197] width 23 height 14
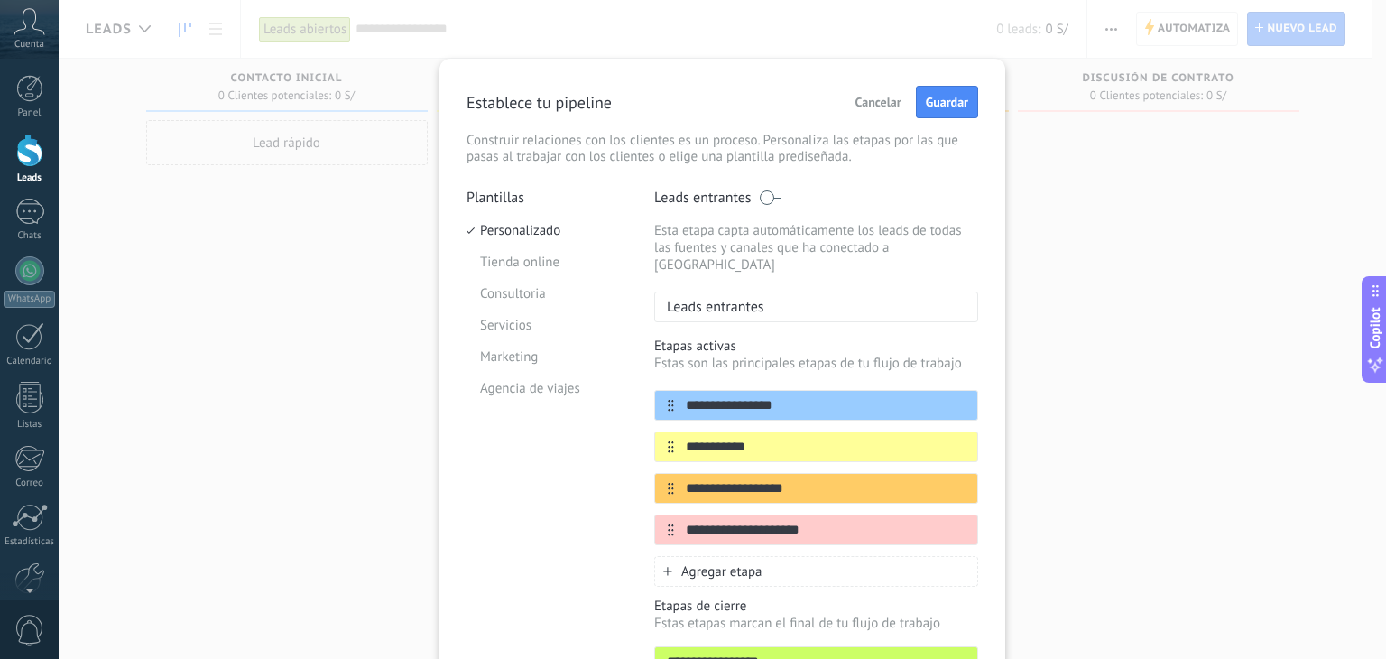
click at [774, 199] on span at bounding box center [770, 197] width 23 height 14
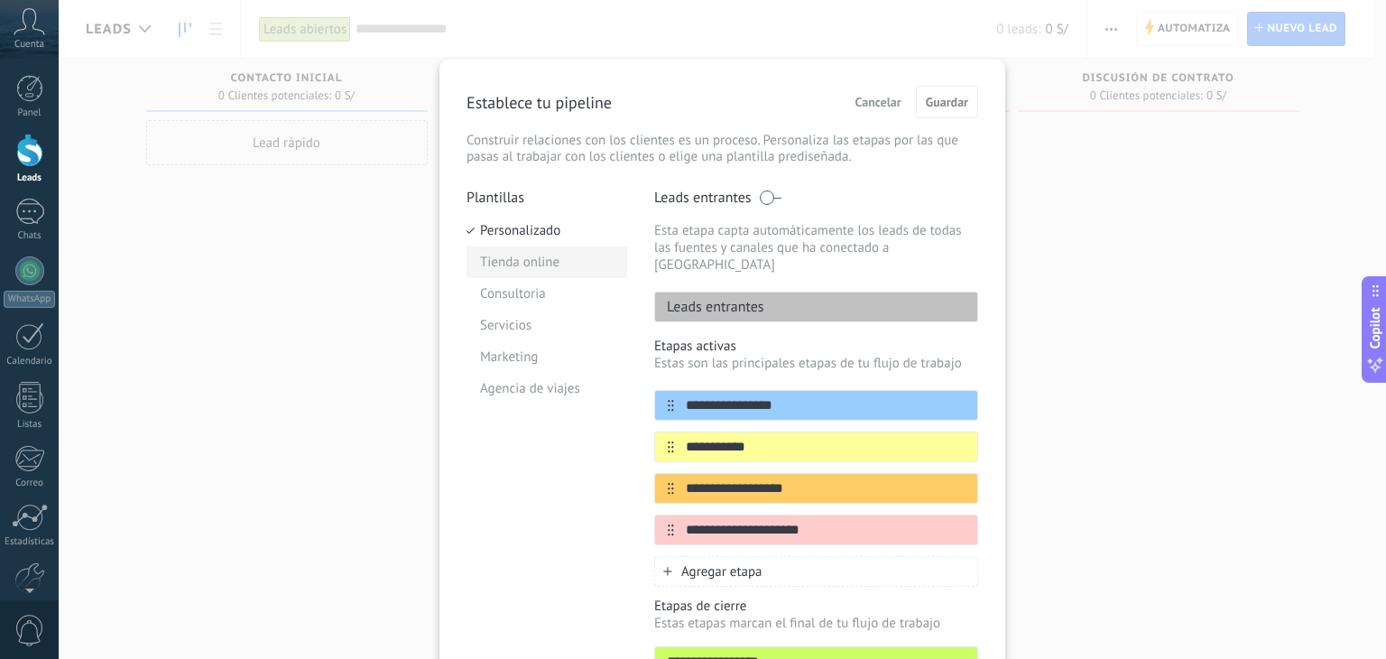
click at [535, 262] on li "Tienda online" at bounding box center [546, 262] width 161 height 32
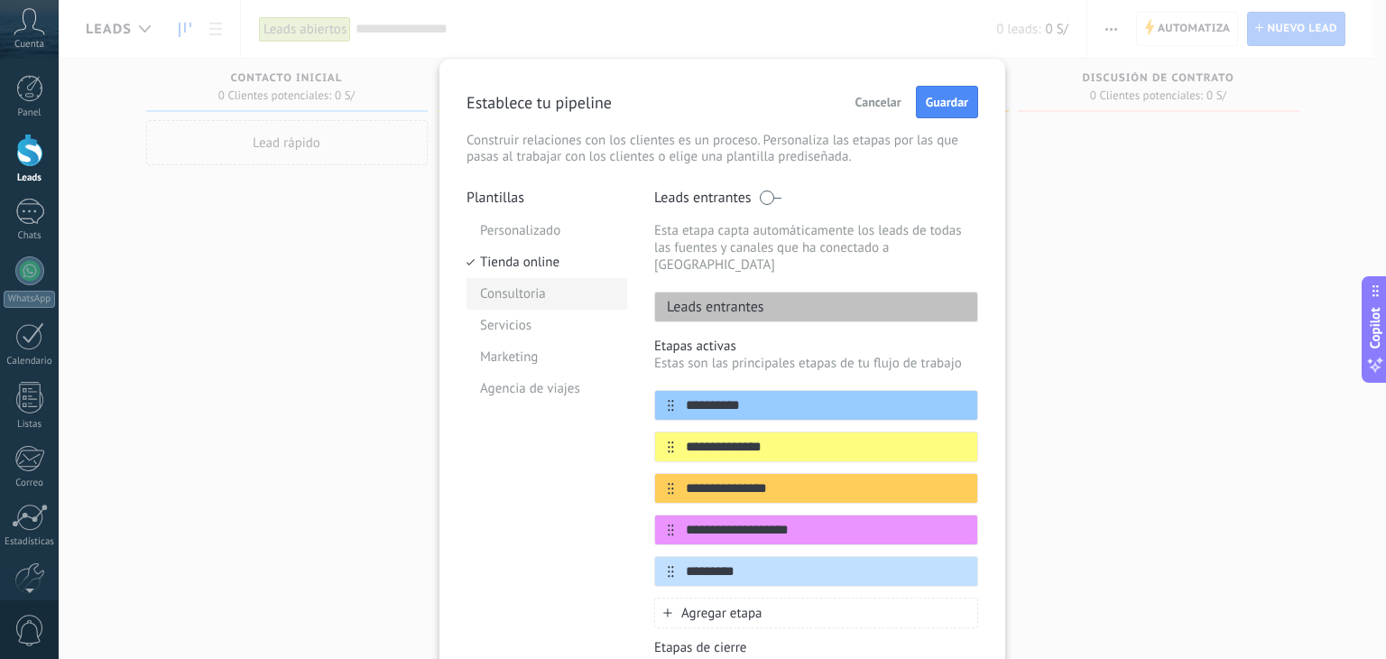
click at [527, 298] on li "Consultoria" at bounding box center [546, 294] width 161 height 32
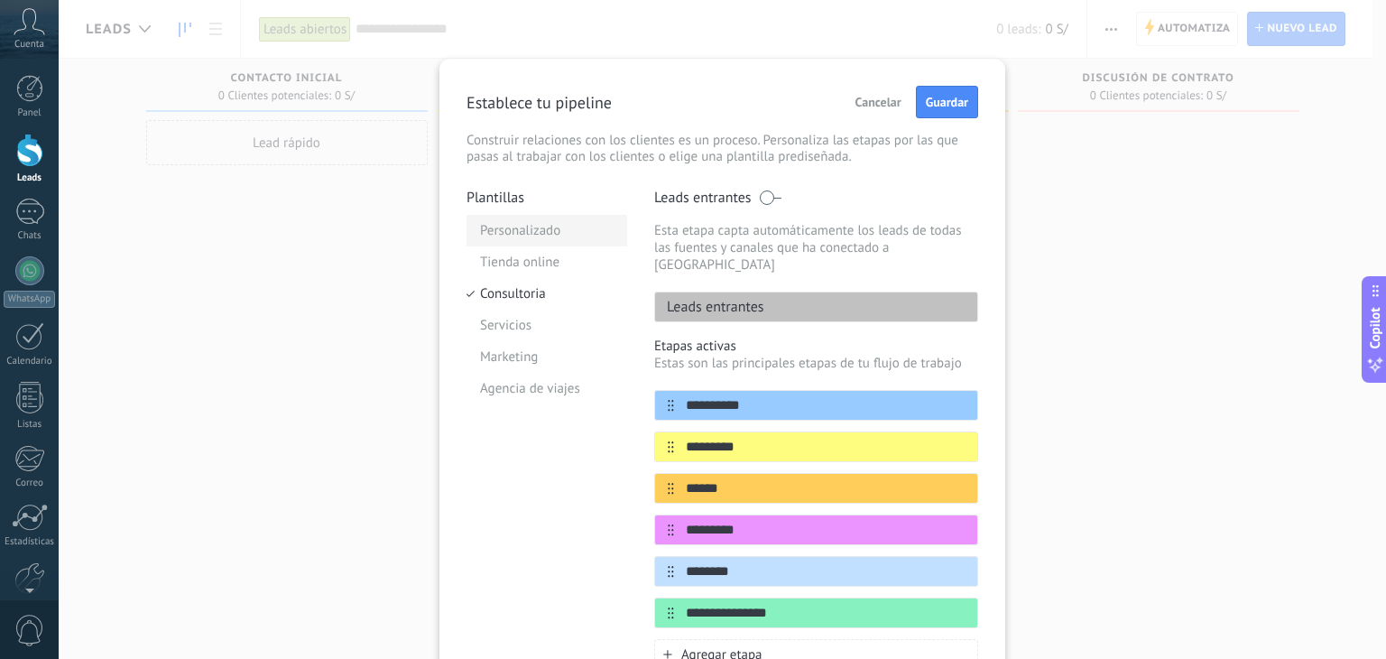
click at [536, 225] on li "Personalizado" at bounding box center [546, 231] width 161 height 32
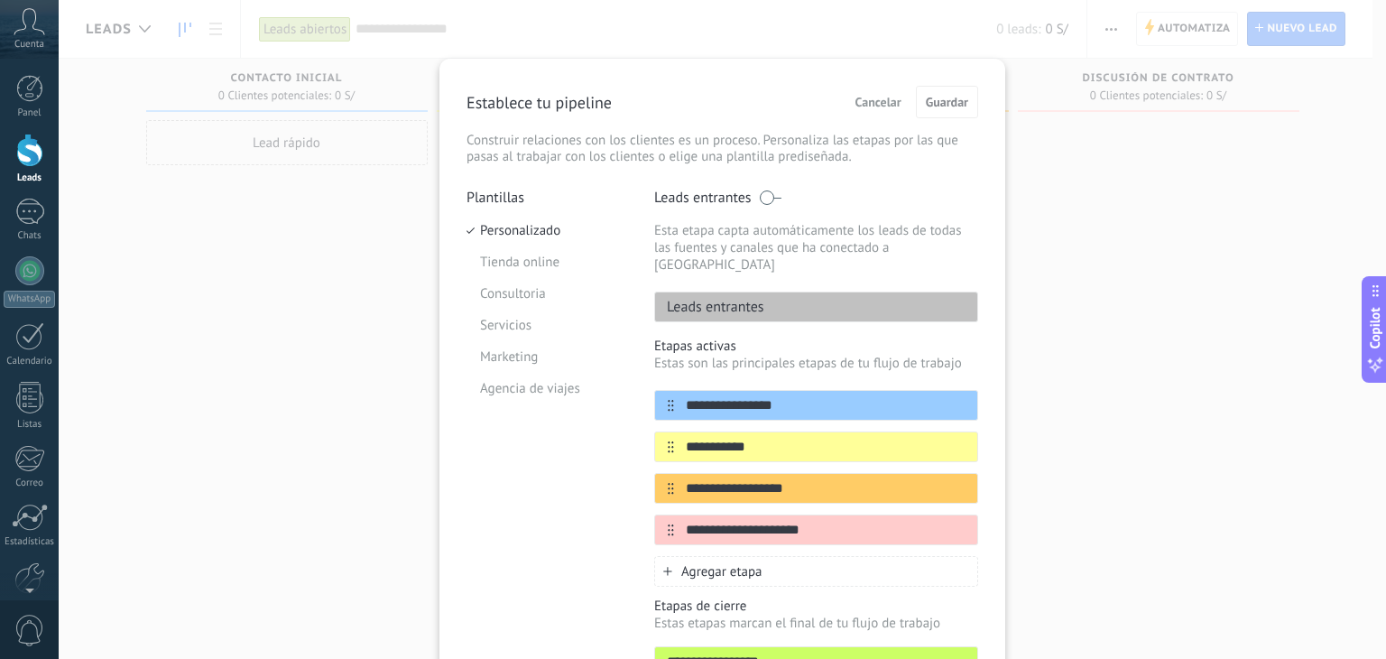
click at [1092, 162] on div "**********" at bounding box center [722, 329] width 1327 height 659
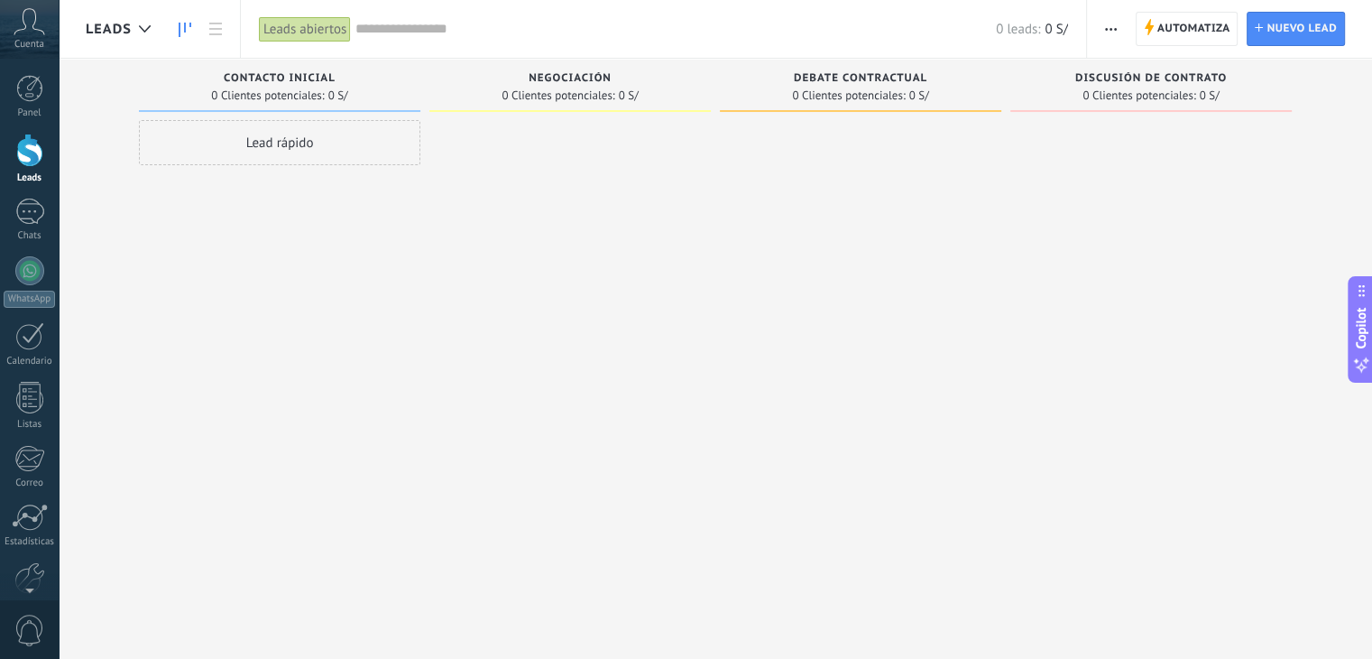
click at [1111, 26] on span "button" at bounding box center [1111, 29] width 12 height 34
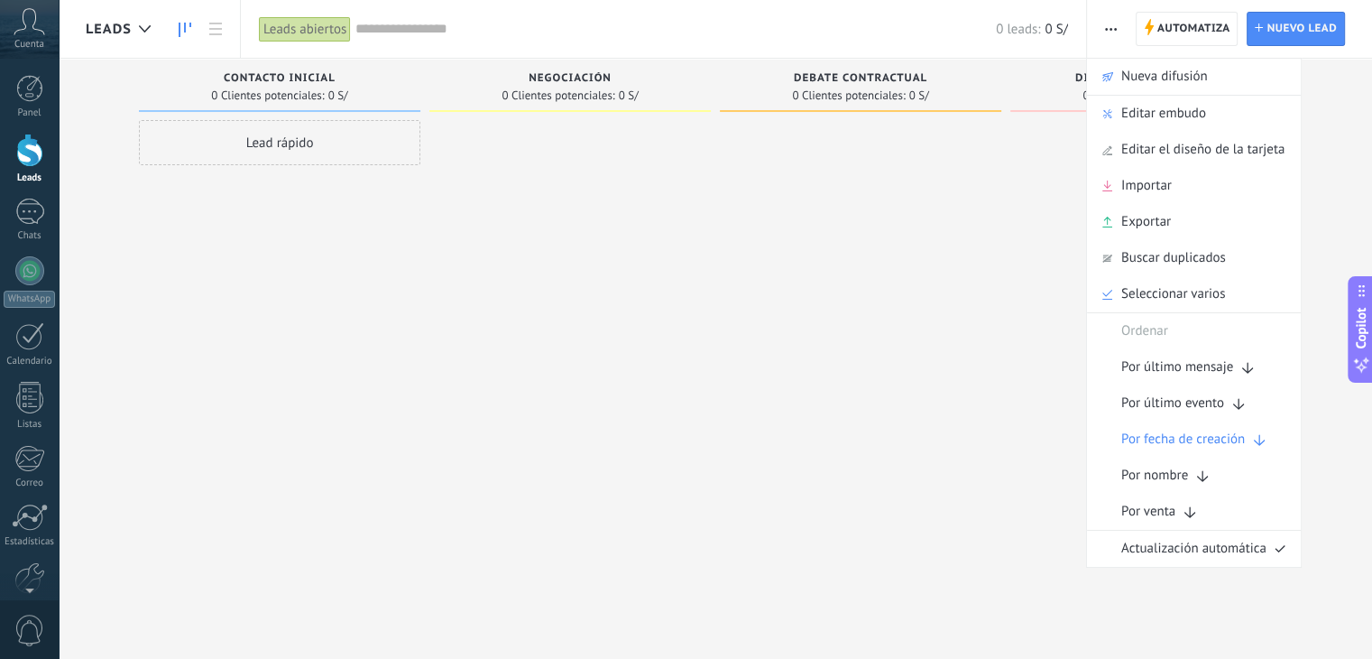
click at [1111, 26] on span "button" at bounding box center [1111, 29] width 12 height 34
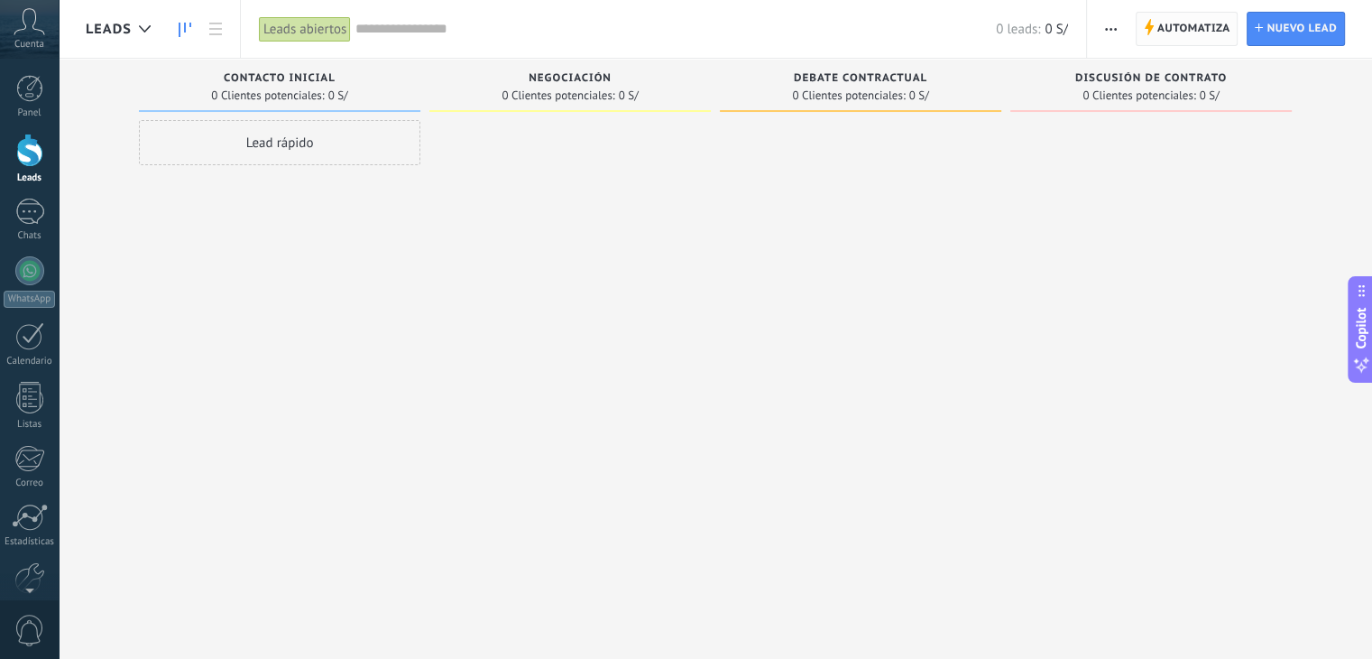
click at [1174, 23] on span "Automatiza" at bounding box center [1194, 29] width 73 height 32
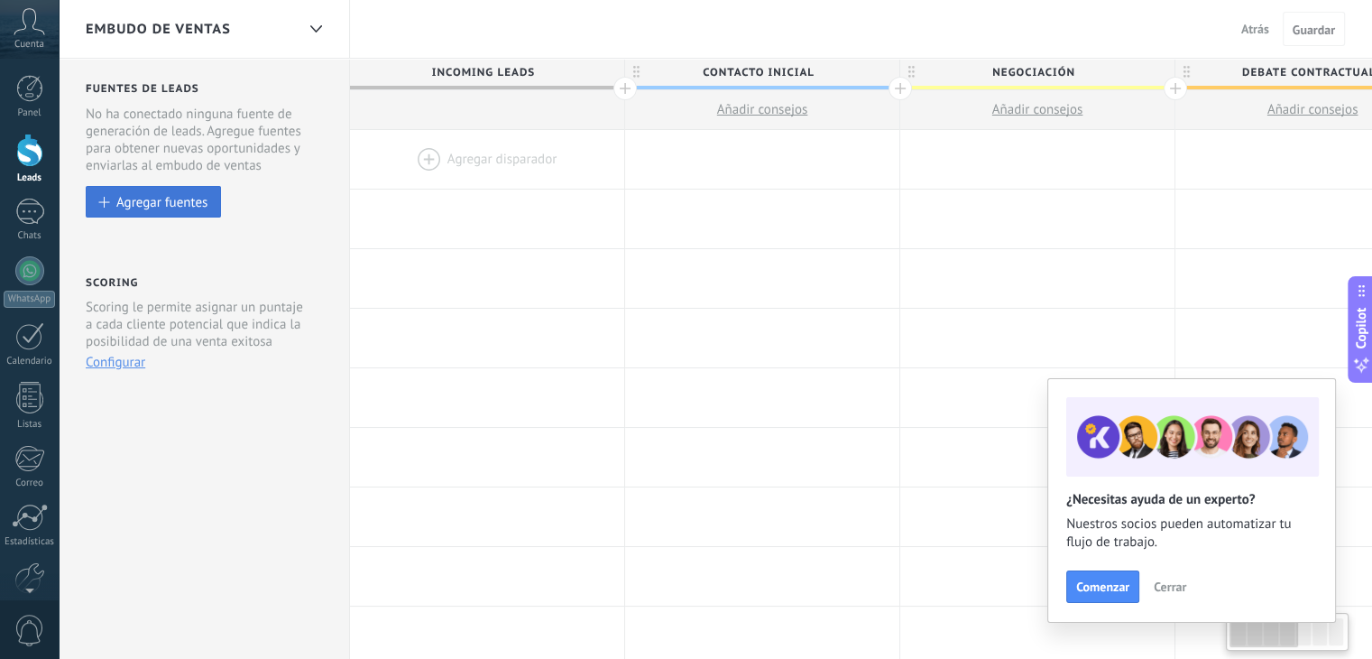
click at [218, 193] on button "Agregar fuentes" at bounding box center [153, 202] width 135 height 32
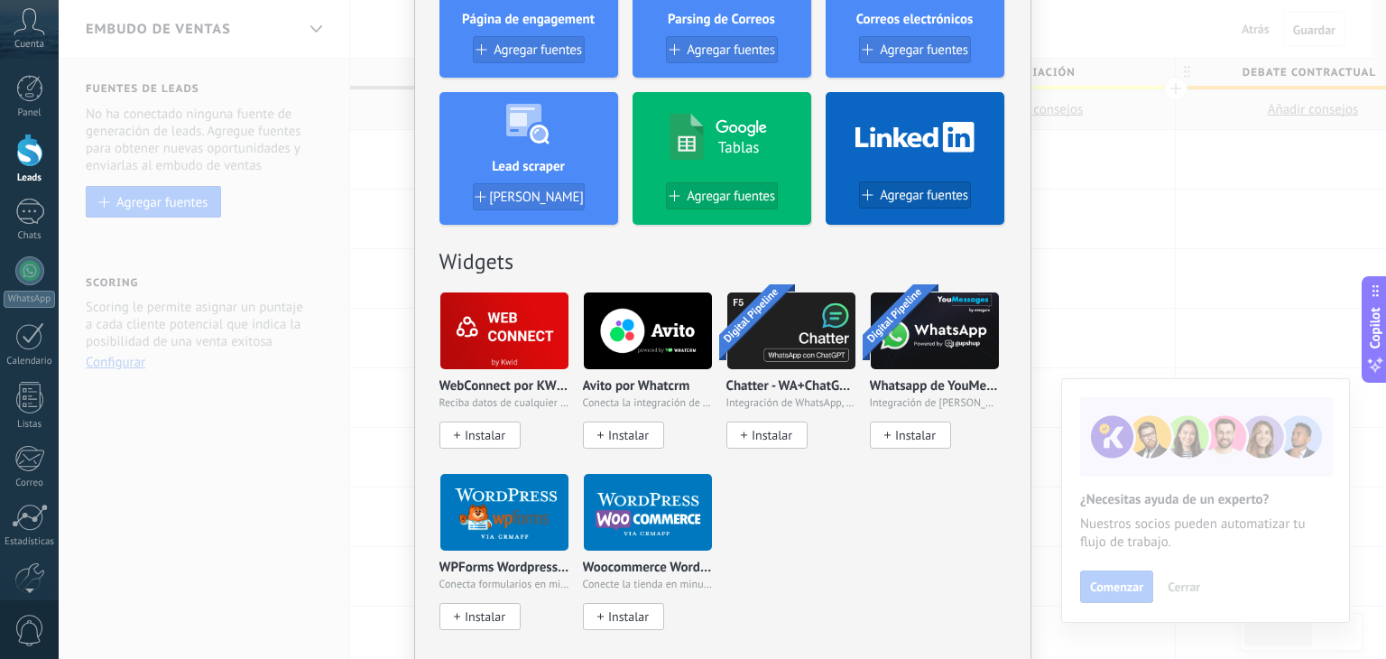
scroll to position [632, 0]
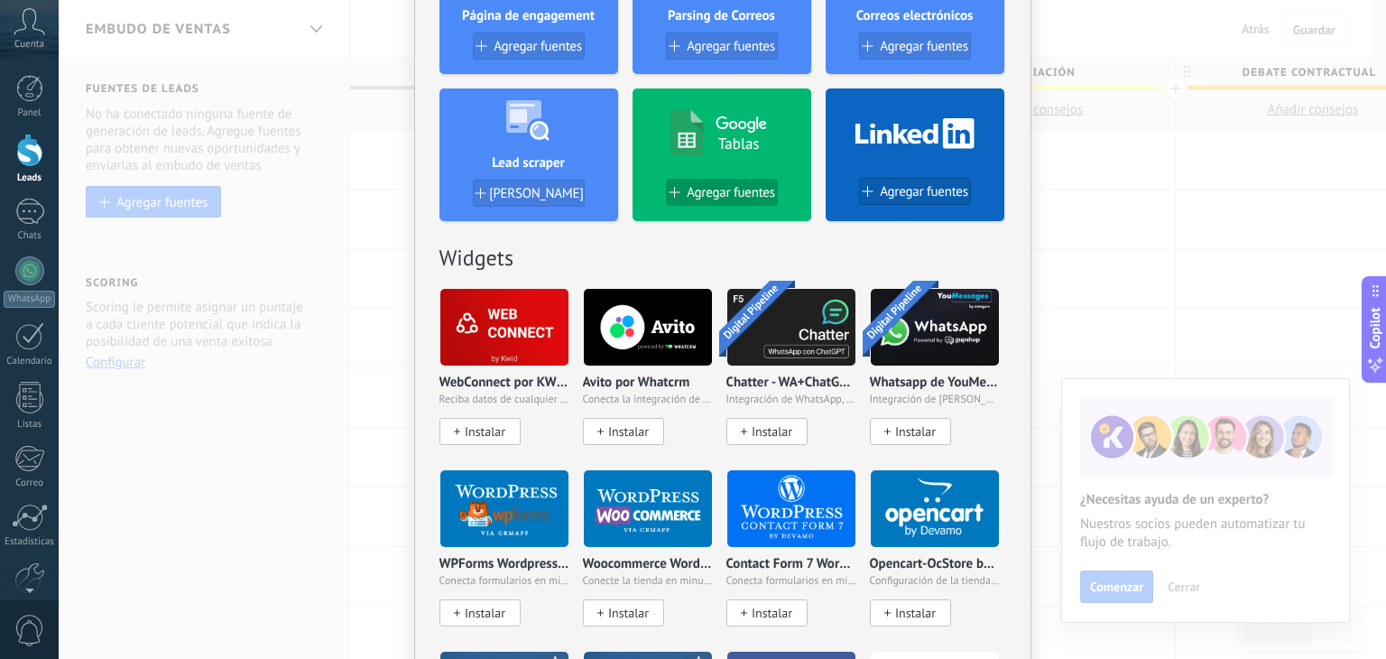
click at [718, 189] on span "Agregar fuentes" at bounding box center [731, 192] width 88 height 15
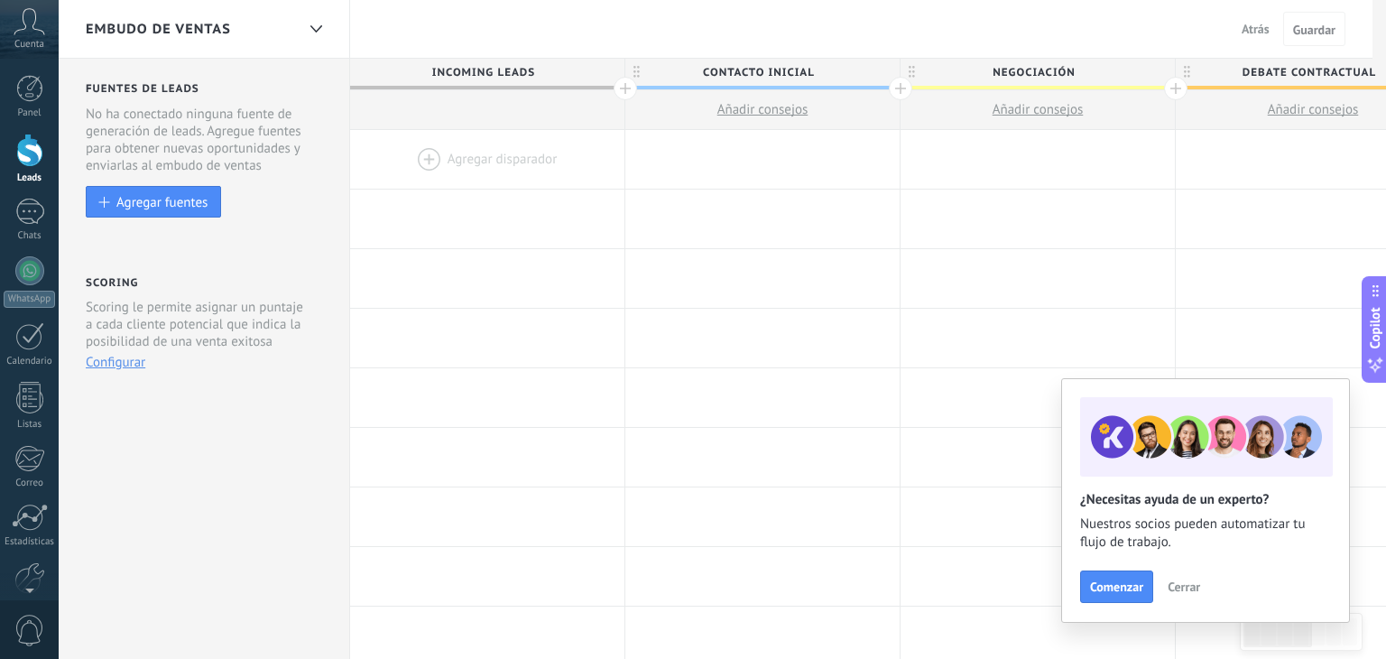
scroll to position [0, 0]
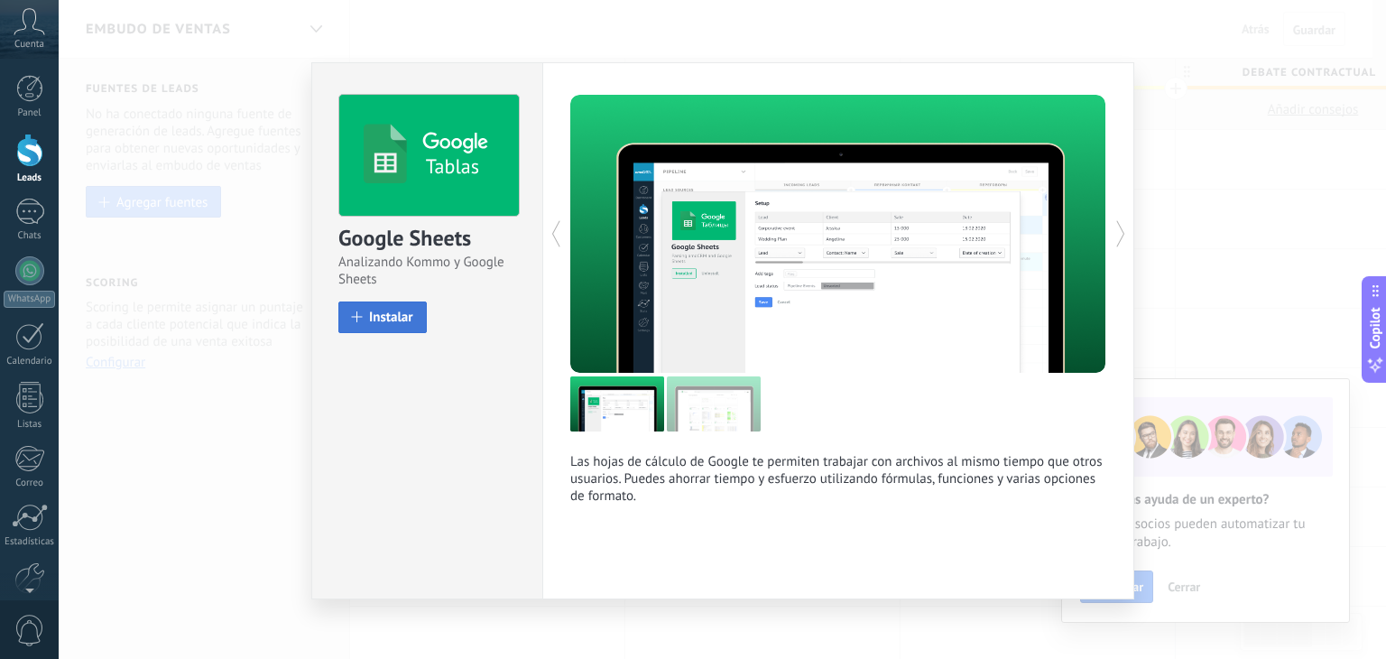
click at [409, 311] on span "Instalar" at bounding box center [391, 317] width 44 height 14
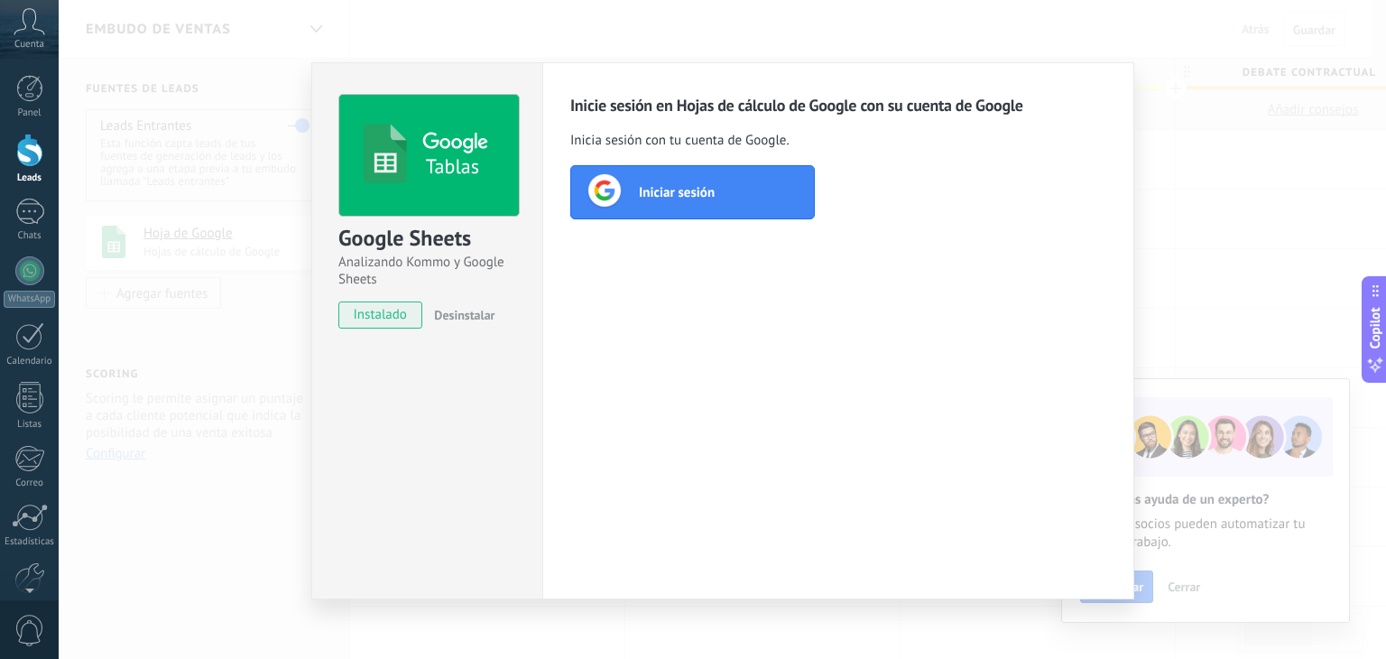
click at [709, 207] on div "Iniciar sesión" at bounding box center [692, 192] width 244 height 54
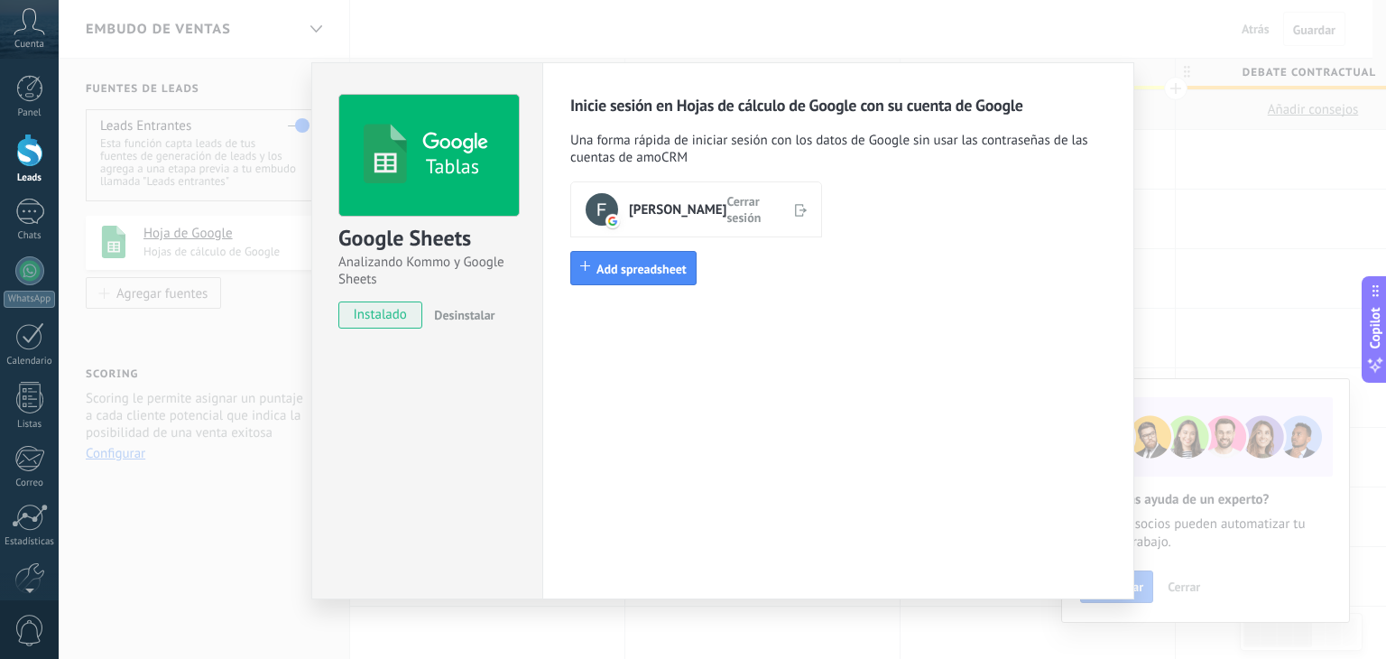
click at [679, 288] on div "Inicie sesión en Hojas de cálculo de Google con su cuenta de Google Una forma r…" at bounding box center [838, 202] width 536 height 214
click at [668, 268] on span "Add spreadsheet" at bounding box center [641, 269] width 90 height 16
click at [781, 400] on div "Inicie sesión en Hojas de cálculo de Google con su cuenta de Google Una forma r…" at bounding box center [838, 330] width 592 height 537
click at [650, 261] on span "Add spreadsheet" at bounding box center [641, 269] width 90 height 16
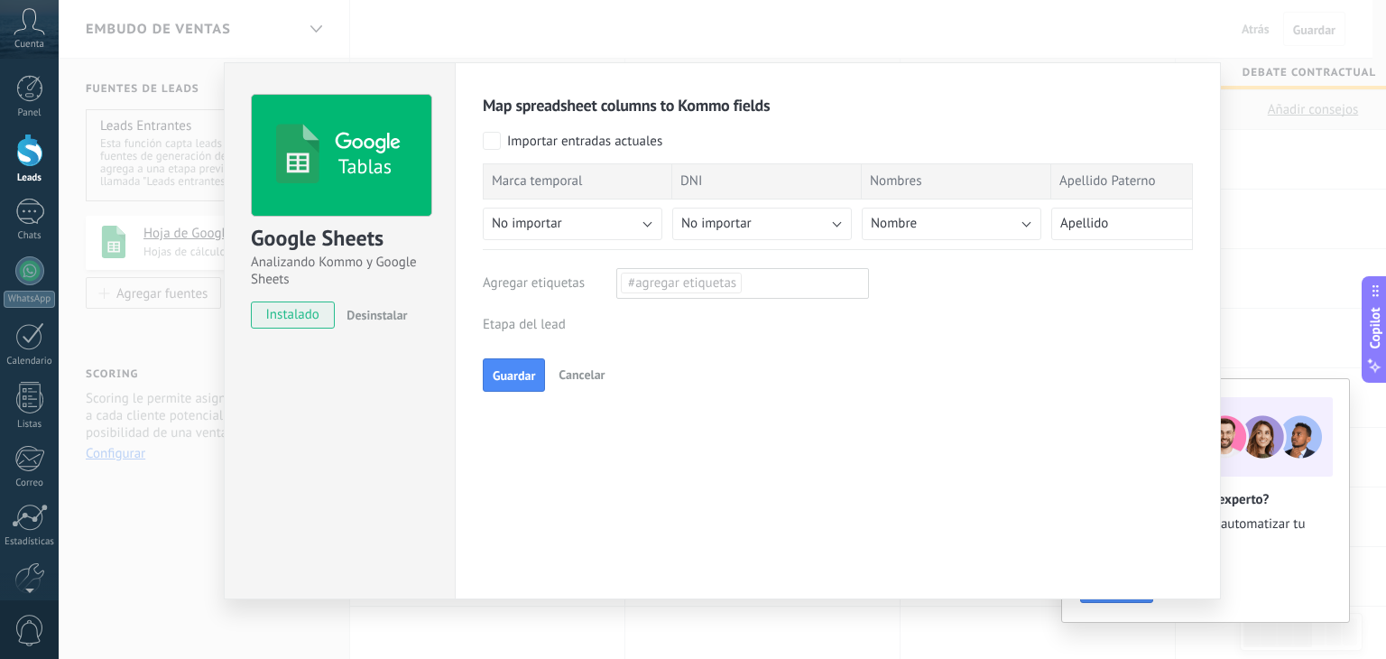
click at [621, 134] on div "Importar entradas actuales" at bounding box center [584, 142] width 155 height 18
click at [635, 134] on div "Importar entradas actuales" at bounding box center [584, 142] width 155 height 18
click at [0, 0] on div "Incoming leads Contacto inicial Negociación Debate contractual Discusión de con…" at bounding box center [0, 0] width 0 height 0
click at [1008, 328] on div at bounding box center [722, 329] width 1327 height 659
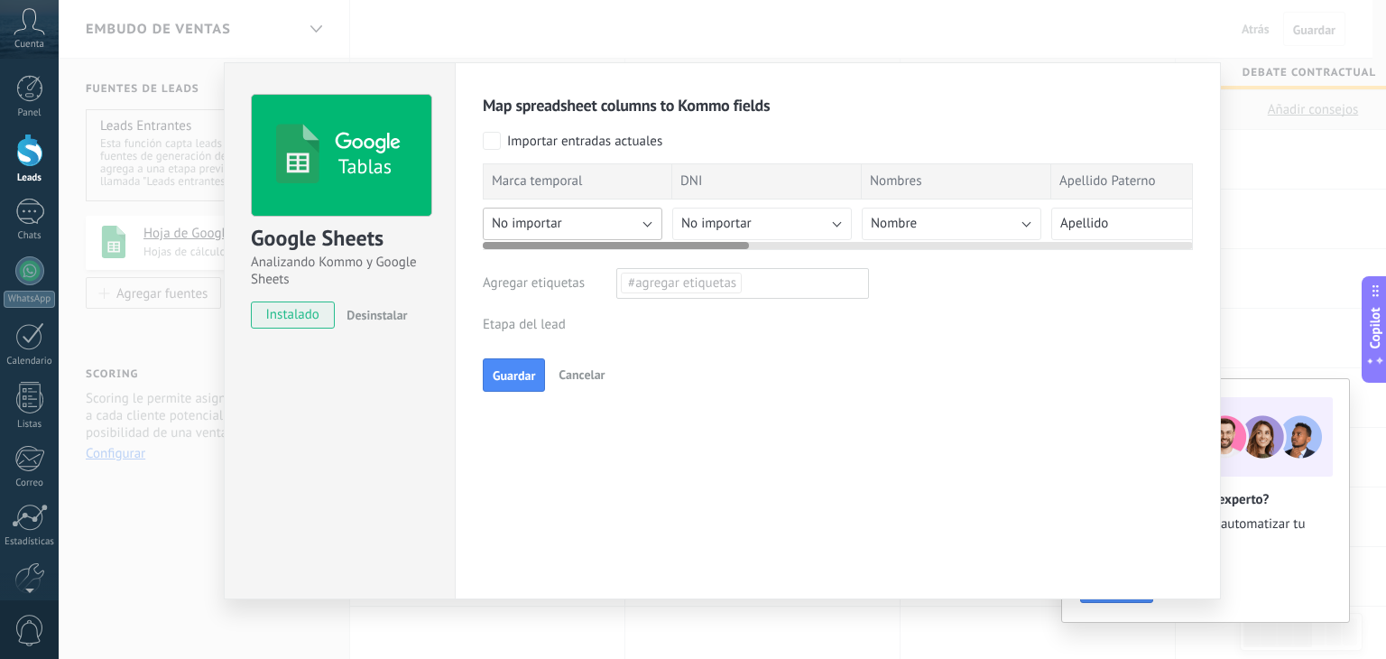
click at [610, 225] on button "No importar" at bounding box center [573, 224] width 180 height 32
click at [772, 235] on div at bounding box center [838, 242] width 710 height 14
click at [765, 217] on button "No importar" at bounding box center [762, 224] width 180 height 32
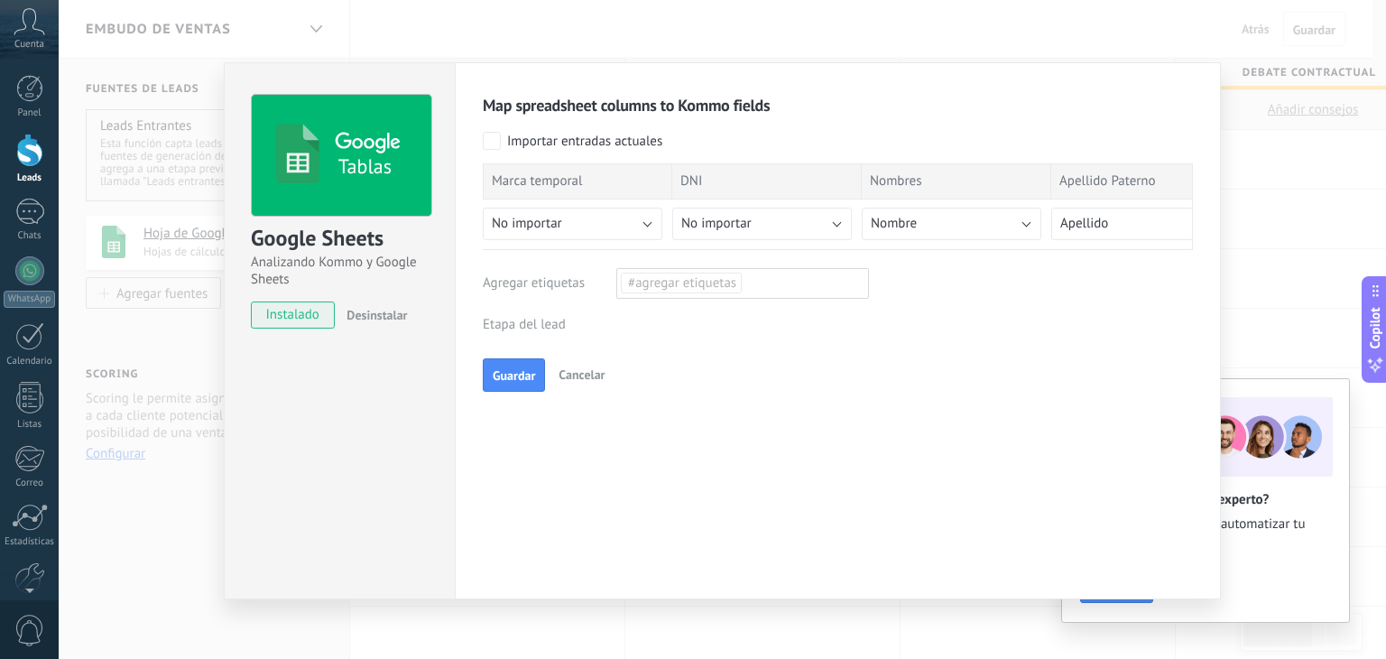
click at [577, 130] on div "Map spreadsheet columns to Kommo fields Importar entradas actuales Marca tempor…" at bounding box center [838, 244] width 710 height 298
click at [574, 134] on div "Importar entradas actuales" at bounding box center [584, 142] width 155 height 18
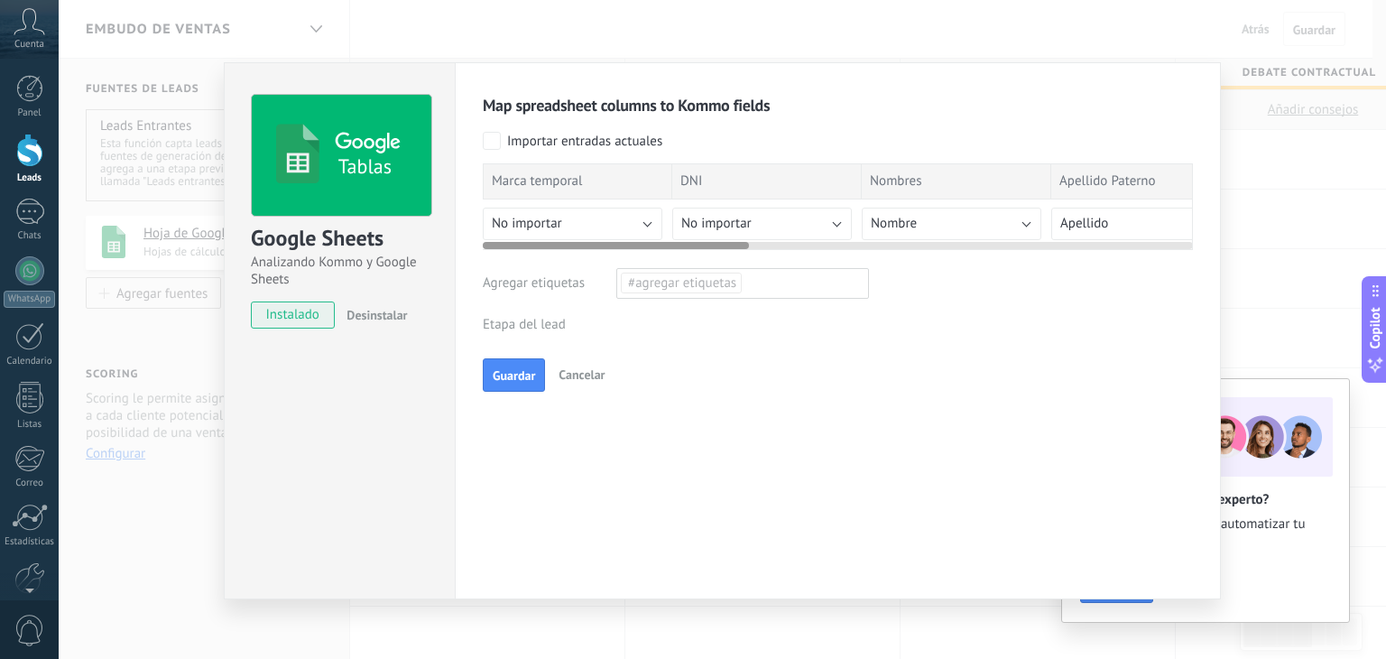
drag, startPoint x: 695, startPoint y: 243, endPoint x: 559, endPoint y: 232, distance: 135.8
click at [542, 235] on div at bounding box center [838, 242] width 710 height 14
click at [791, 226] on button "No importar" at bounding box center [762, 224] width 180 height 32
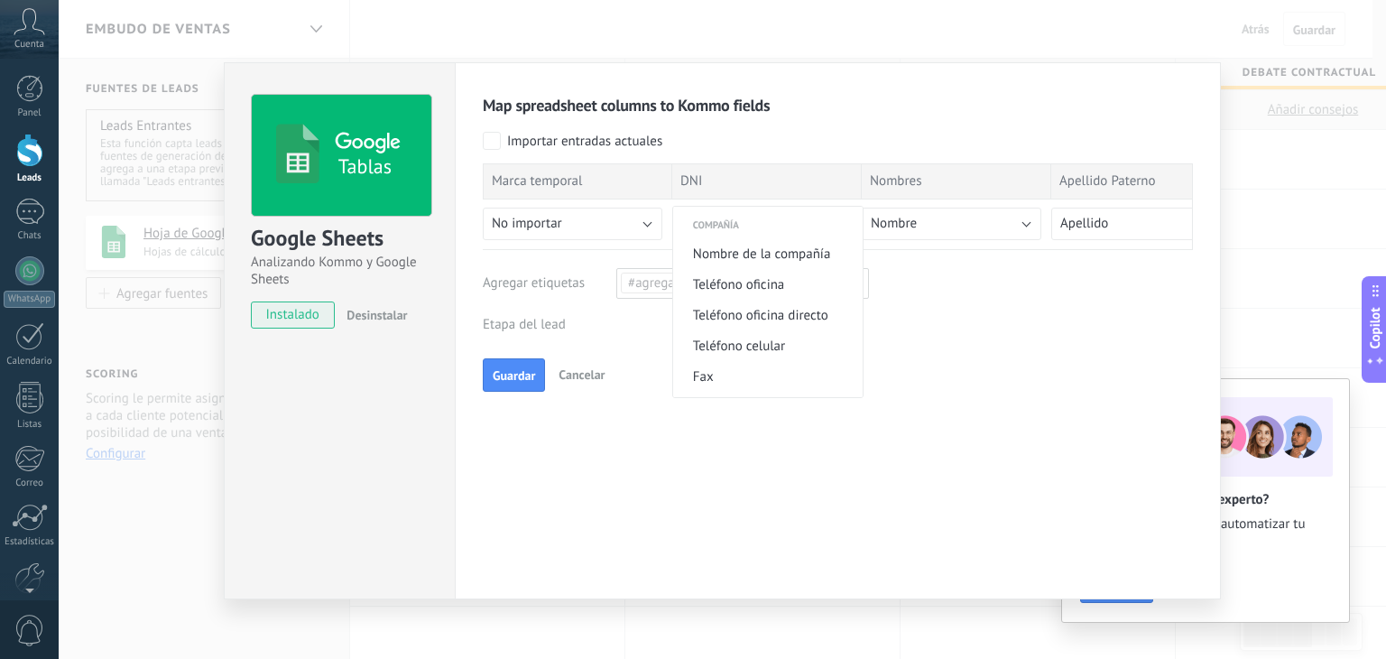
scroll to position [812, 0]
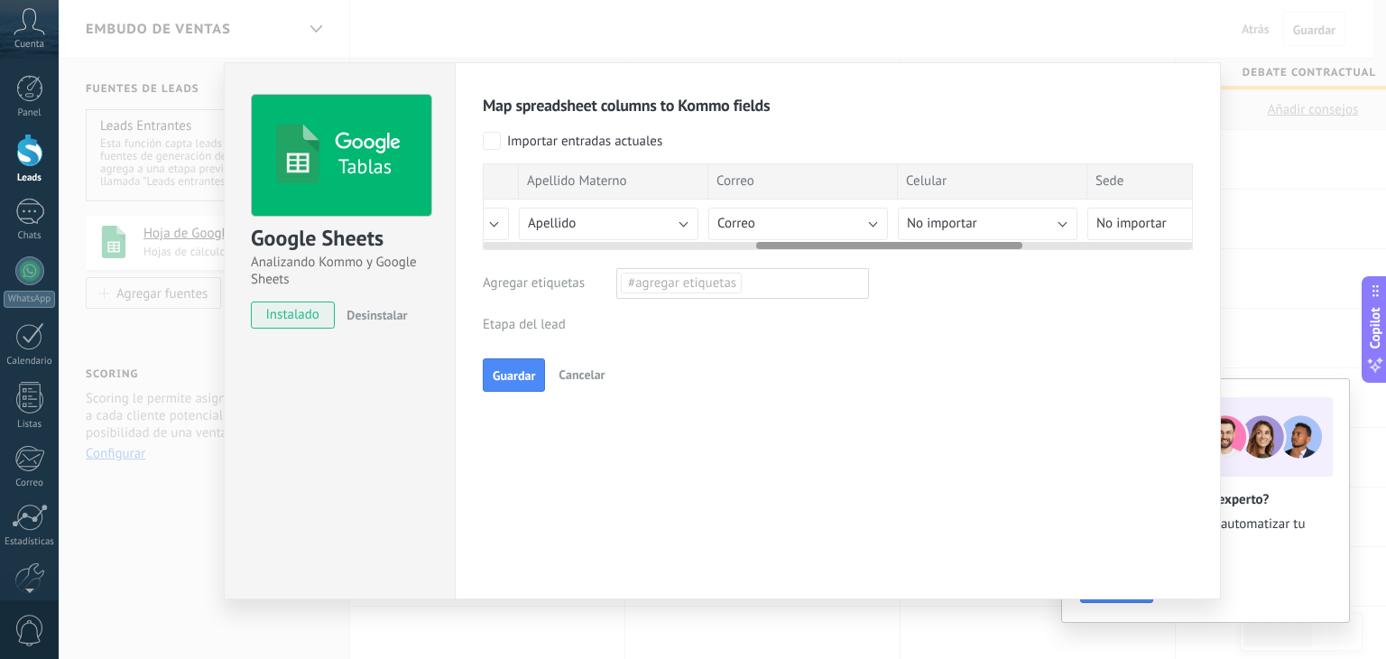
drag, startPoint x: 733, startPoint y: 239, endPoint x: 957, endPoint y: 238, distance: 224.7
click at [1022, 248] on div "Map spreadsheet columns to Kommo fields Importar entradas actuales Marca tempor…" at bounding box center [838, 244] width 710 height 298
click at [781, 235] on div at bounding box center [838, 242] width 710 height 14
click at [754, 221] on button "Correo" at bounding box center [750, 224] width 180 height 32
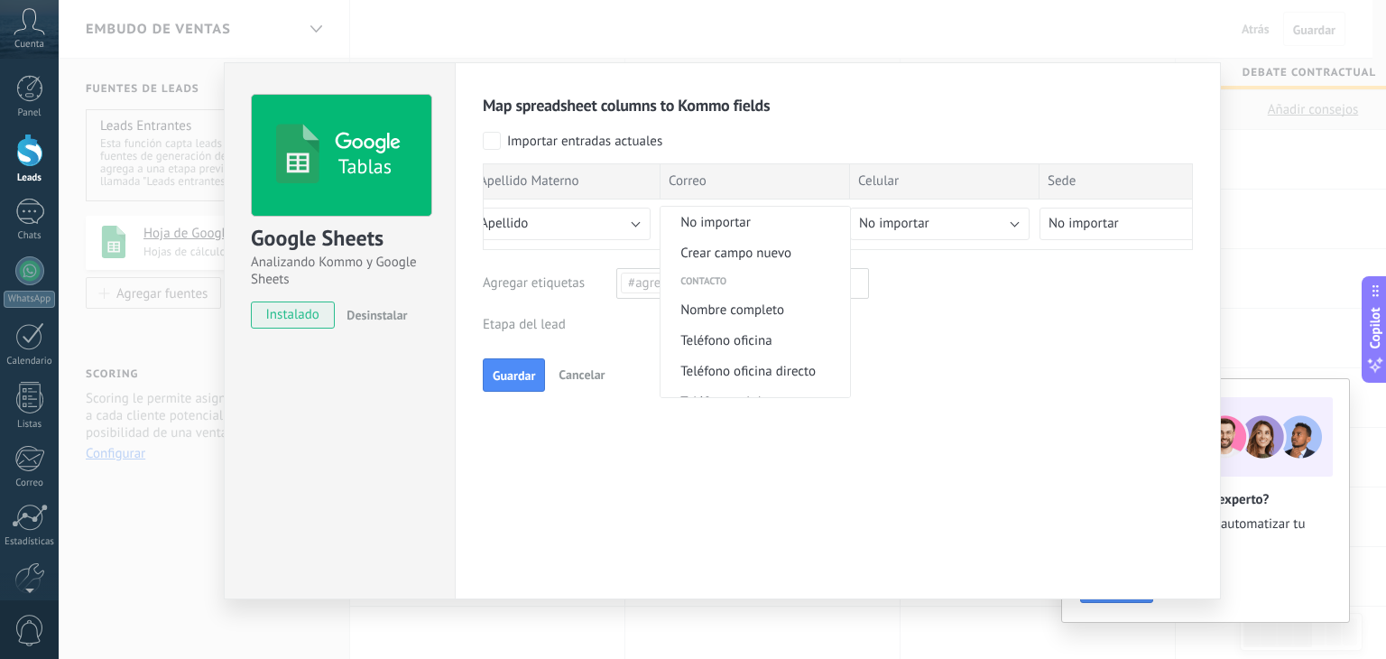
scroll to position [226, 0]
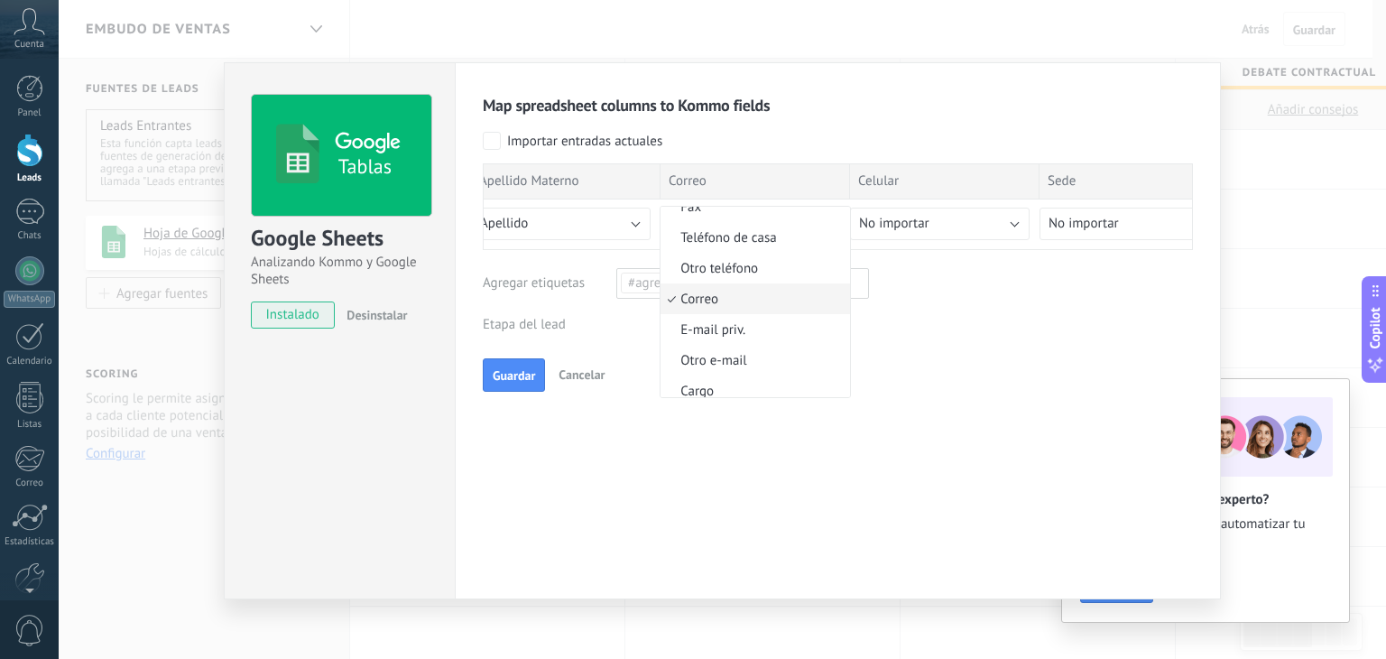
click at [740, 294] on span "Correo" at bounding box center [752, 299] width 184 height 17
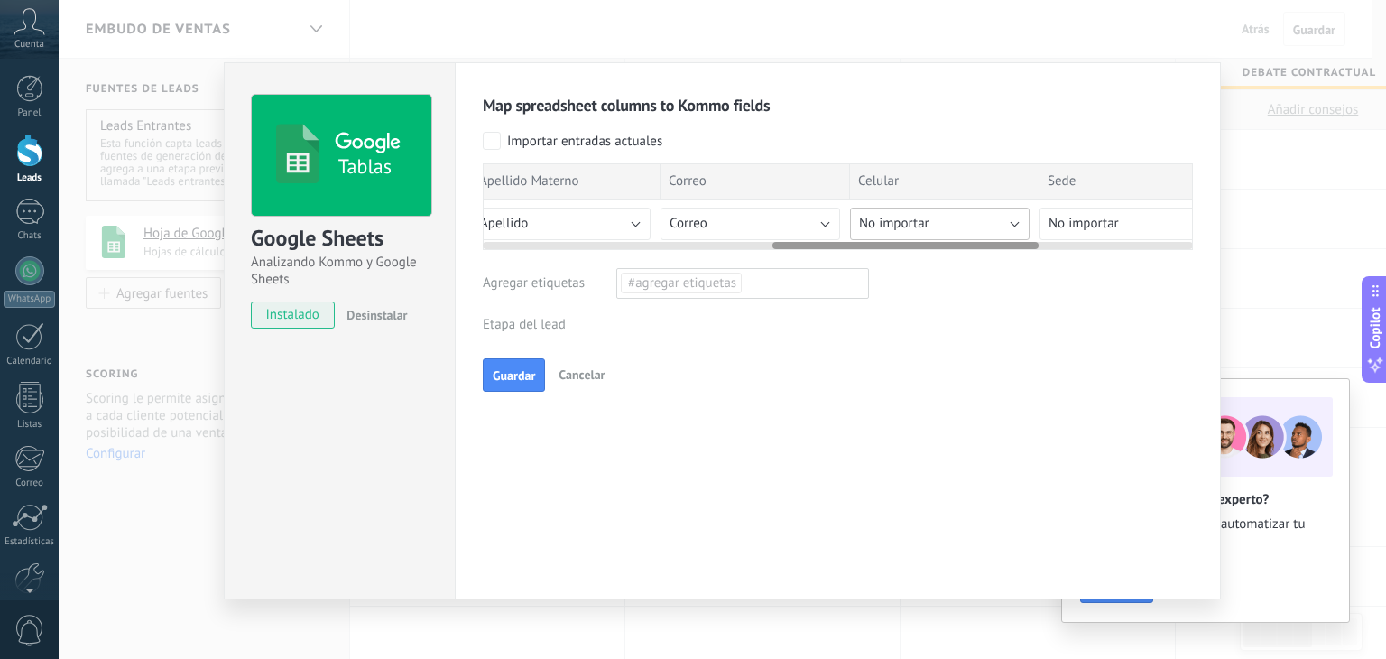
click at [900, 215] on span "No importar" at bounding box center [894, 223] width 70 height 17
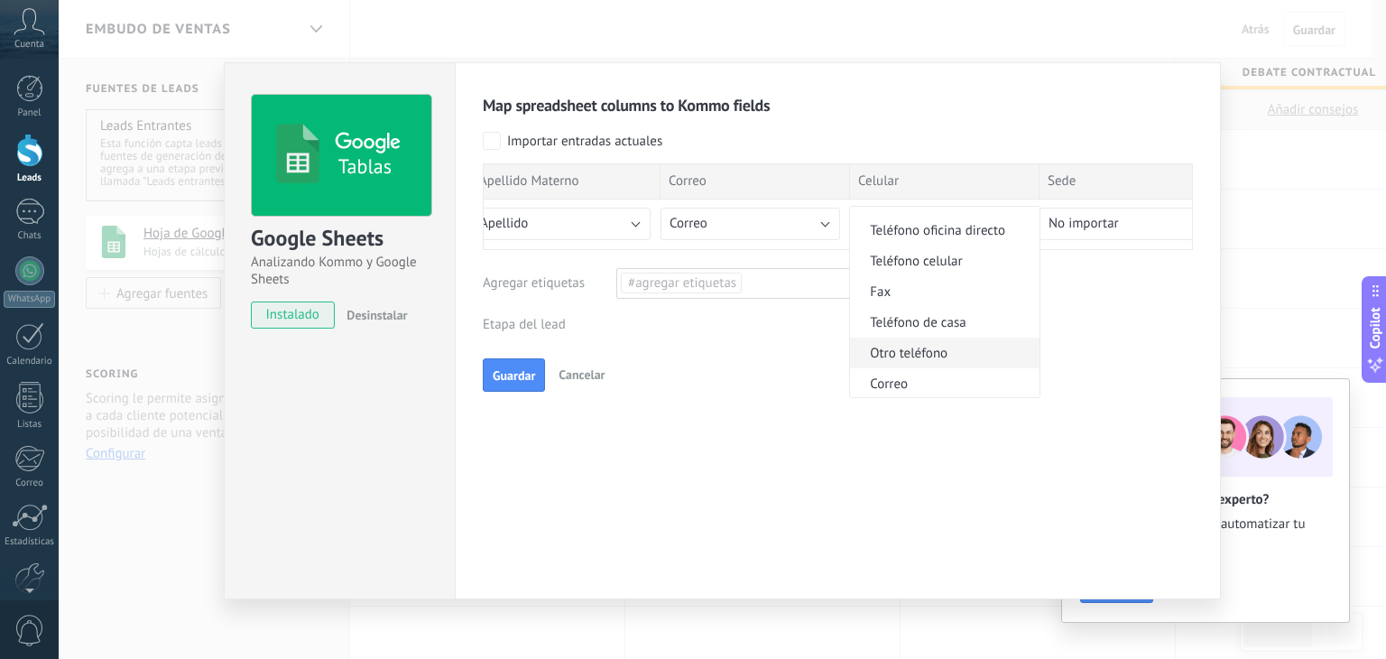
scroll to position [812, 0]
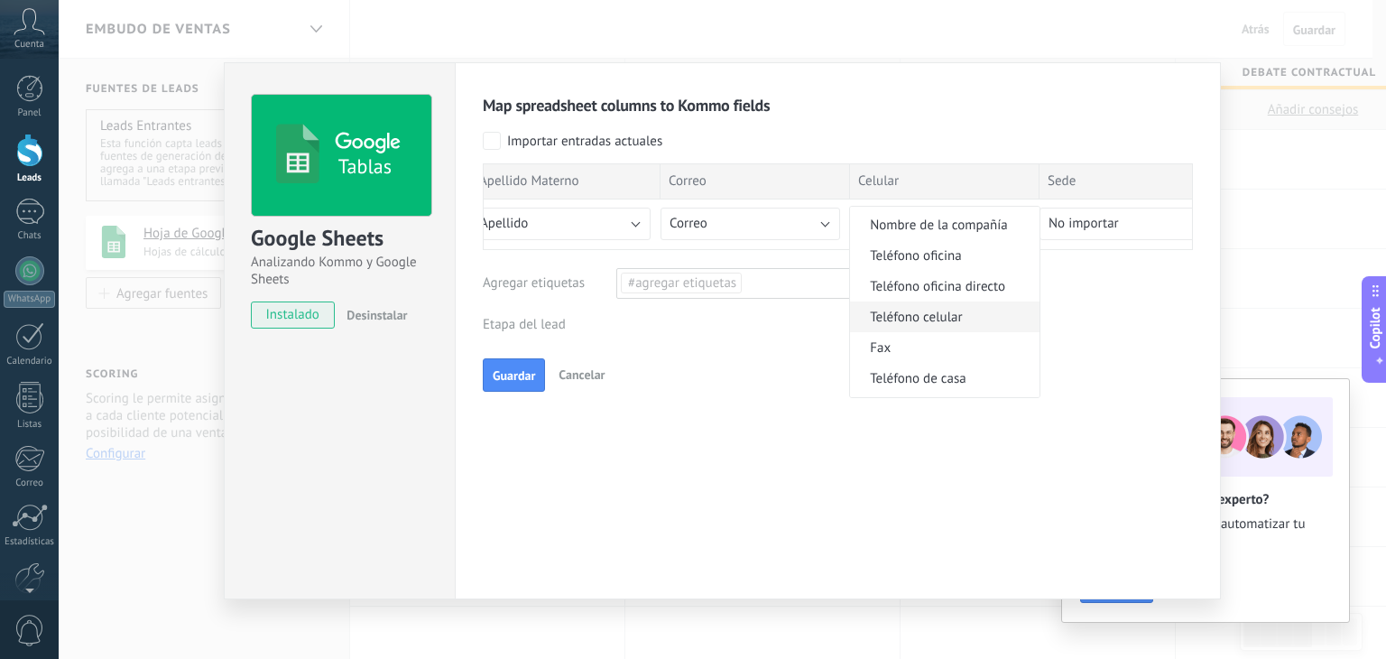
click at [943, 317] on span "Teléfono celular" at bounding box center [942, 317] width 184 height 17
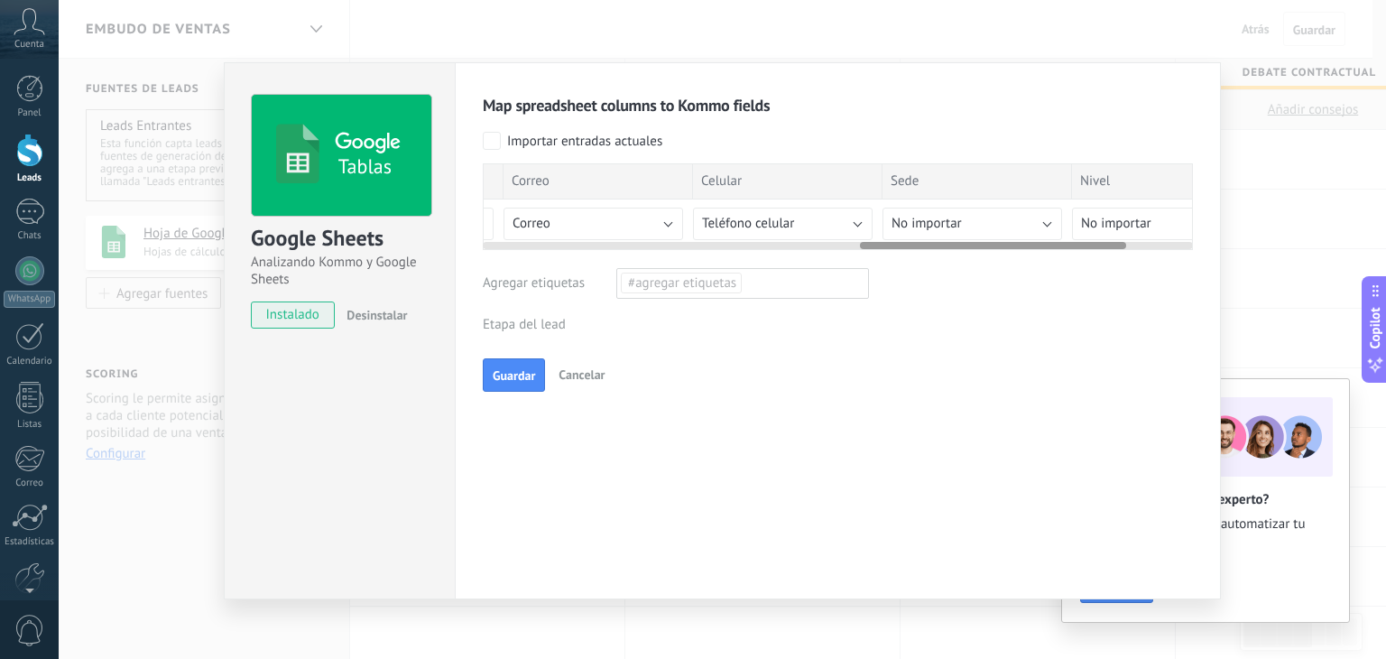
scroll to position [0, 1023]
drag, startPoint x: 1012, startPoint y: 240, endPoint x: 1107, endPoint y: 239, distance: 94.7
click at [1107, 242] on div at bounding box center [1000, 245] width 266 height 7
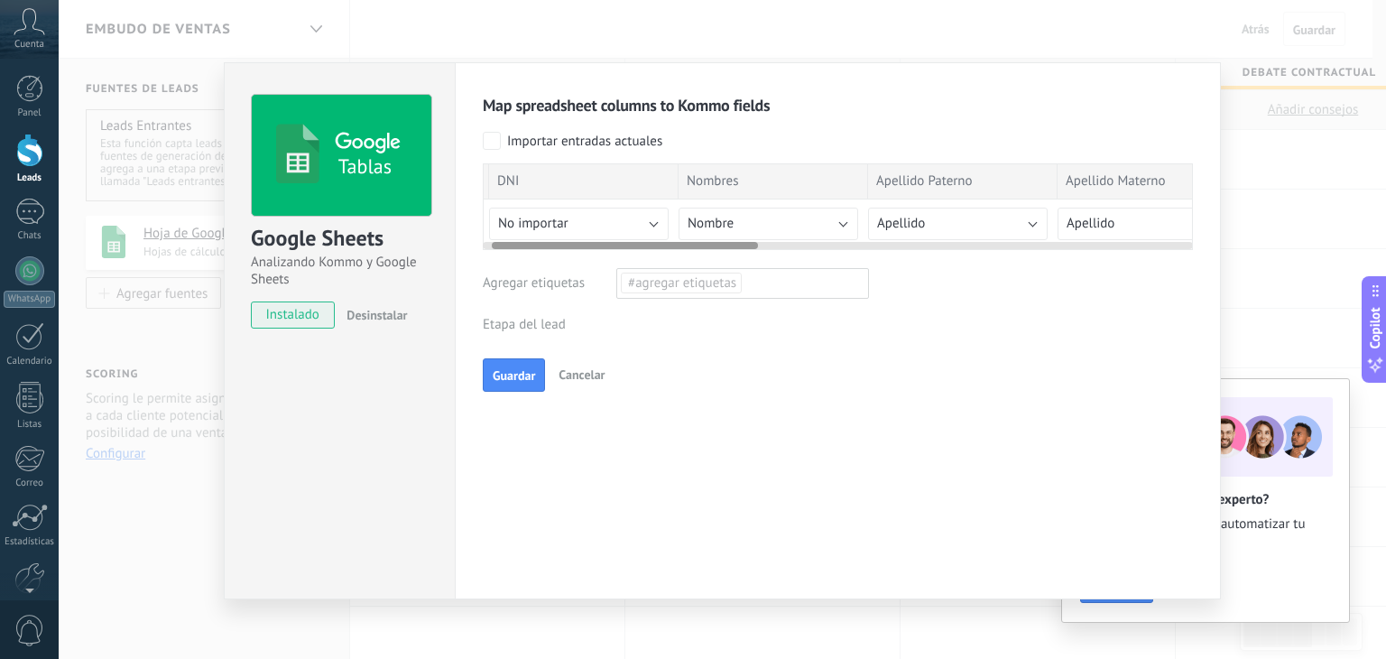
scroll to position [0, 0]
drag, startPoint x: 1032, startPoint y: 246, endPoint x: 485, endPoint y: 228, distance: 547.0
click at [485, 228] on div "Marca temporal DNI Nombres Apellido Paterno Apellido Materno Correo Celular Sed…" at bounding box center [838, 206] width 710 height 87
click at [752, 221] on button "No importar" at bounding box center [762, 224] width 180 height 32
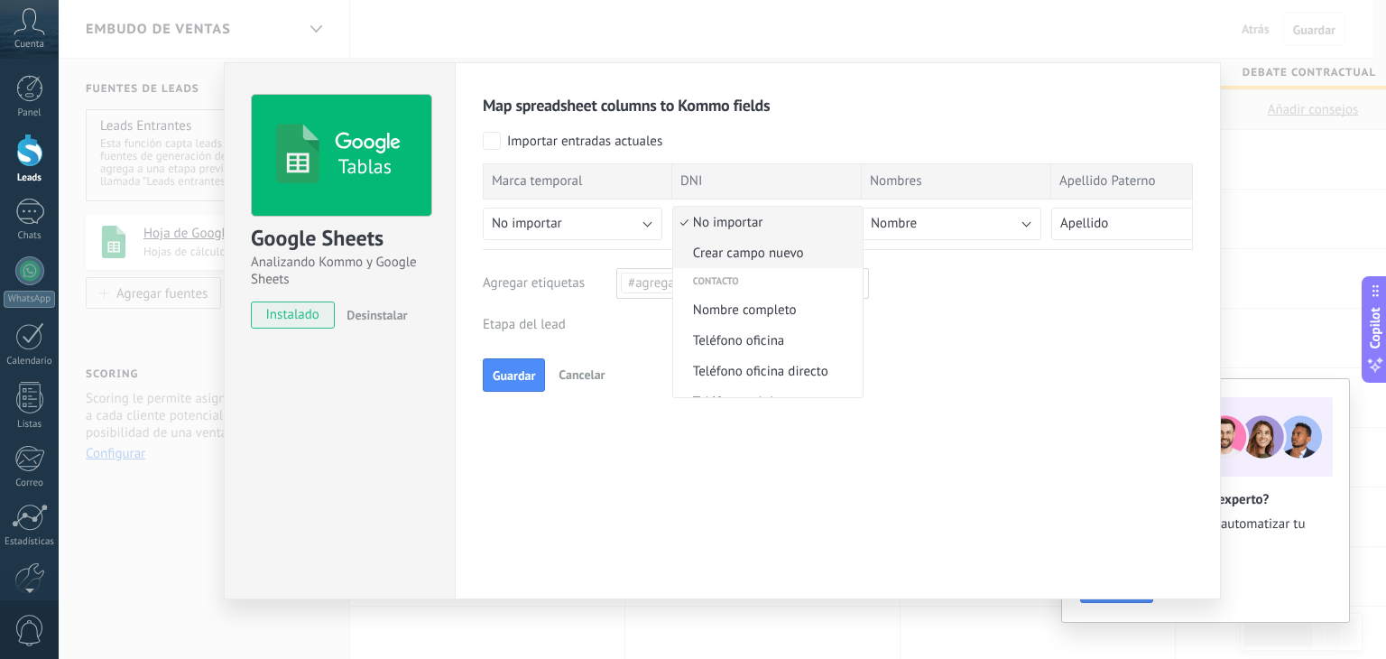
click at [772, 251] on span "Crear campo nuevo" at bounding box center [765, 252] width 184 height 17
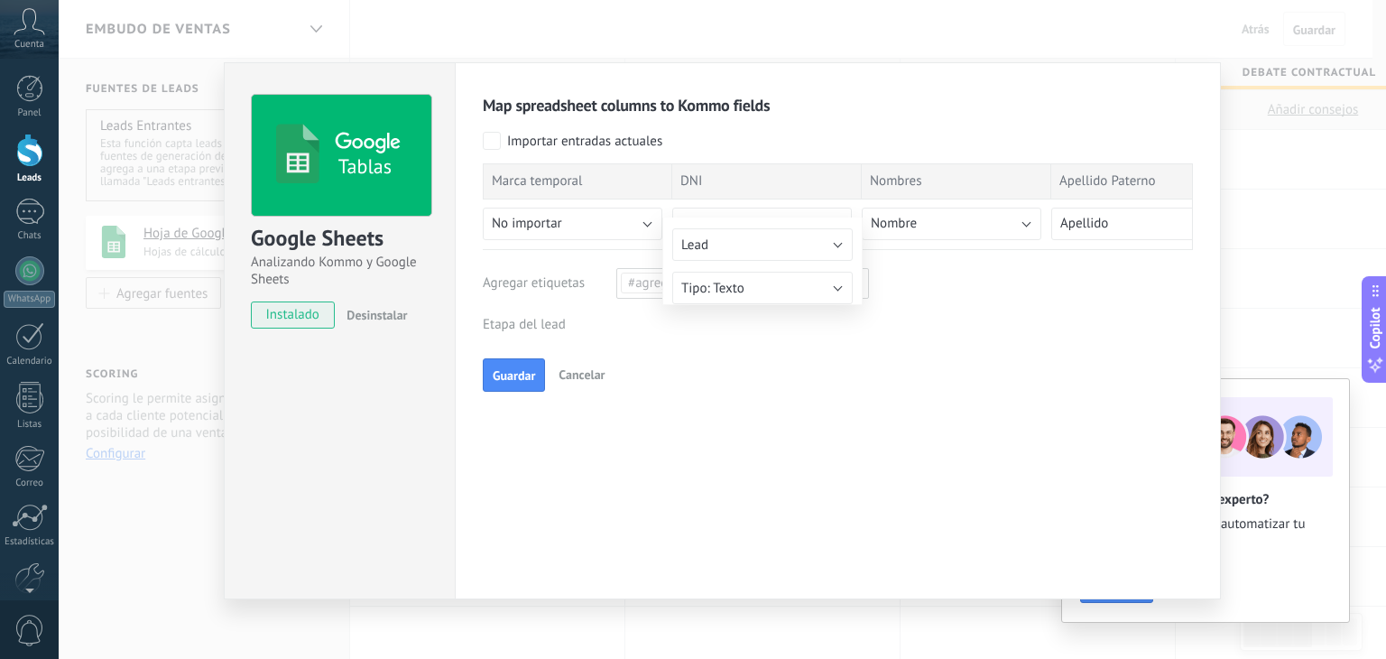
type input "***"
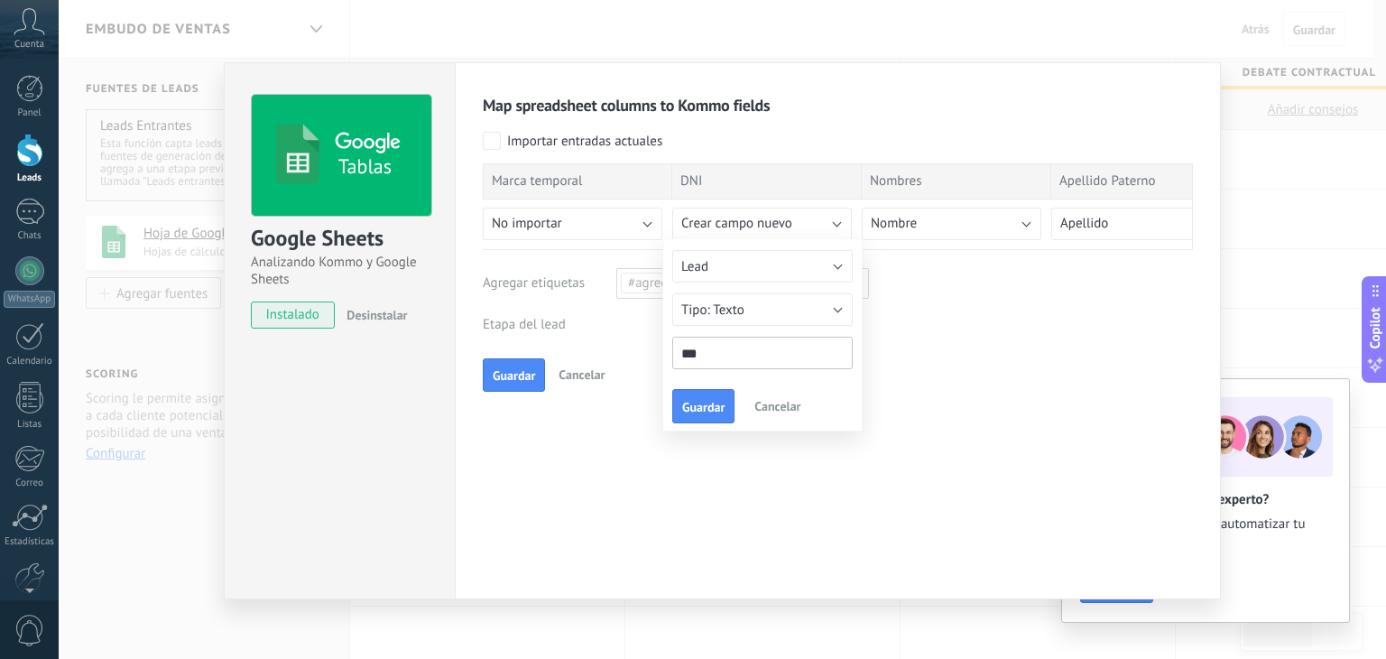
click at [707, 411] on span "Guardar" at bounding box center [703, 407] width 42 height 13
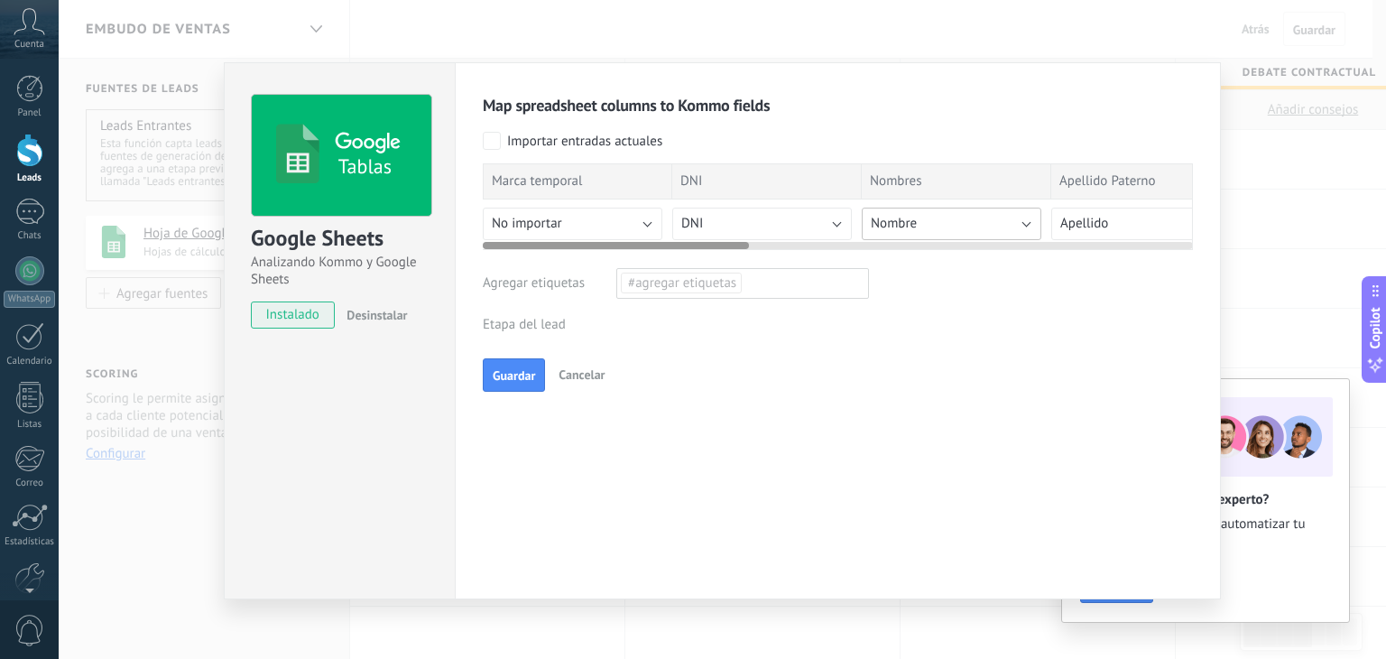
click at [932, 217] on button "Nombre" at bounding box center [952, 224] width 180 height 32
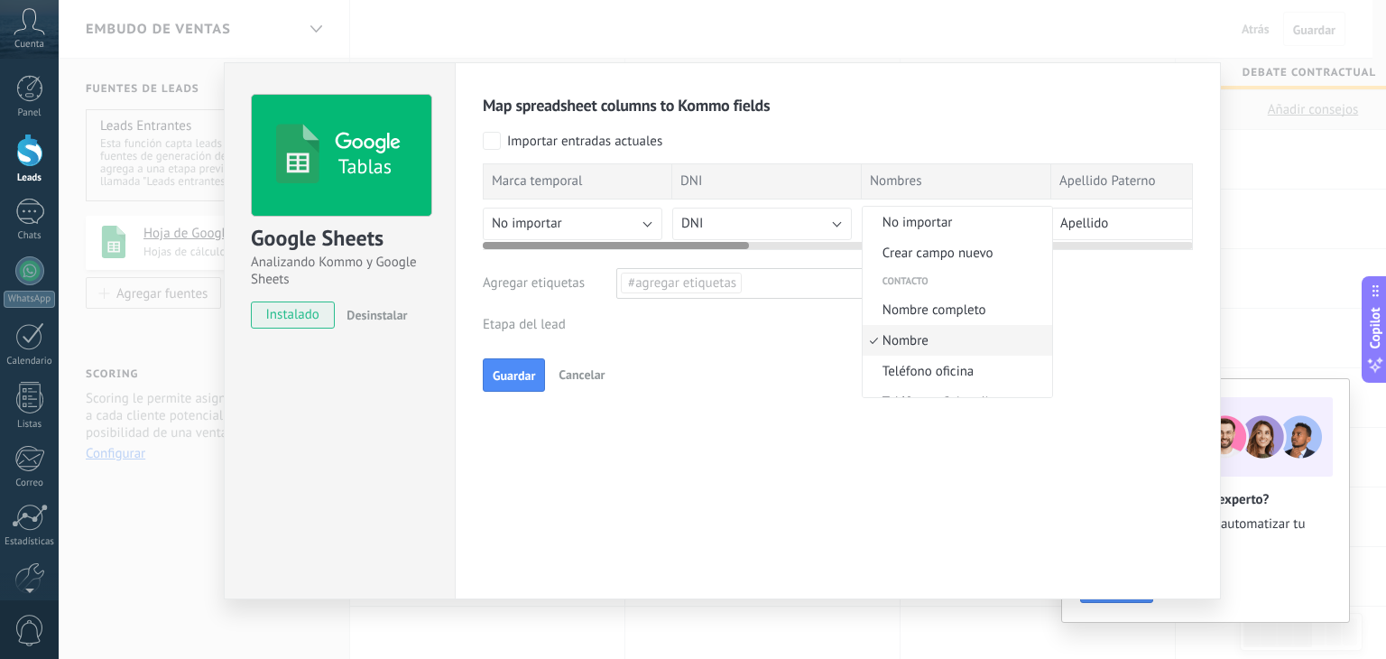
scroll to position [41, 0]
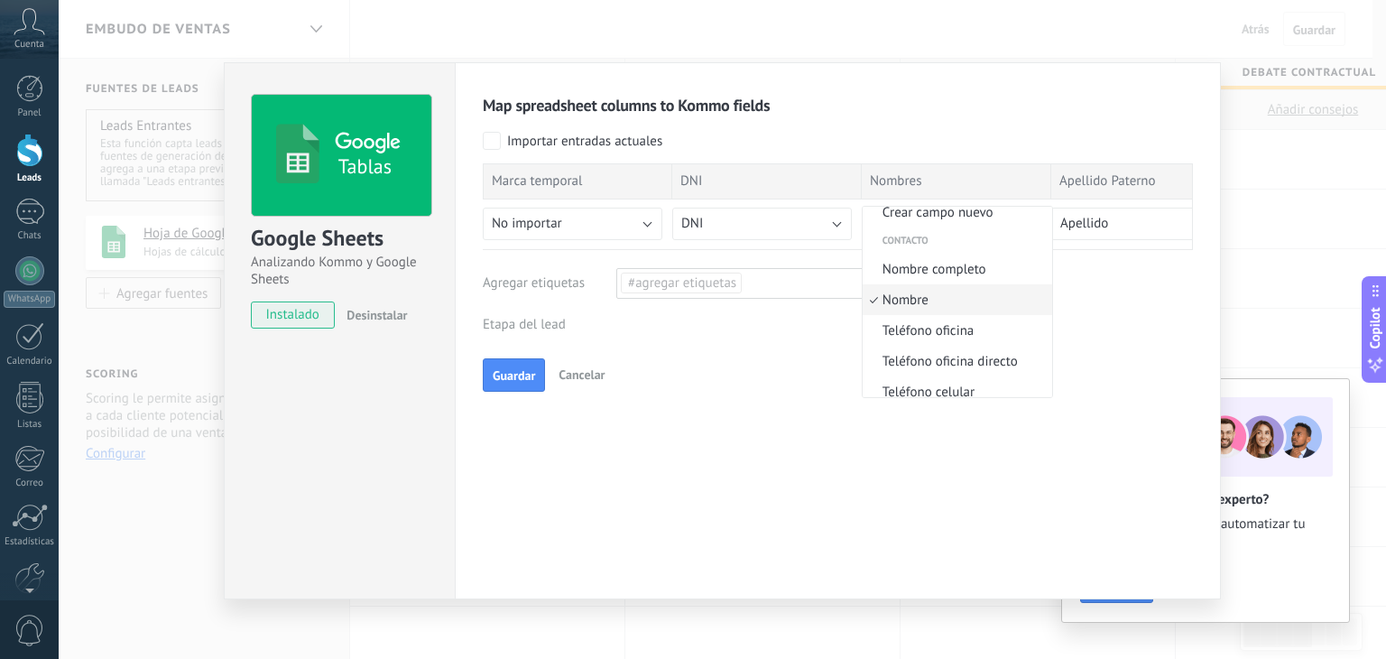
click at [964, 298] on span "Nombre" at bounding box center [955, 299] width 184 height 17
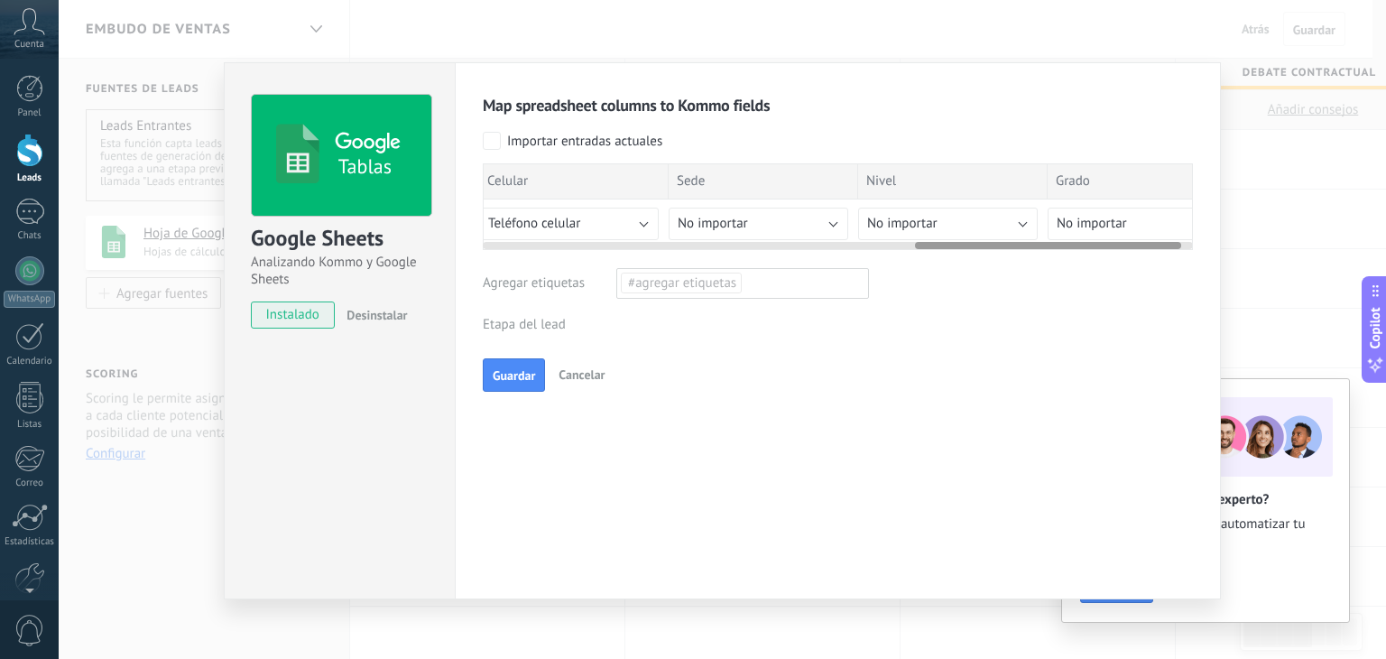
scroll to position [0, 1184]
drag, startPoint x: 675, startPoint y: 244, endPoint x: 1145, endPoint y: 235, distance: 470.1
click at [1145, 235] on div at bounding box center [838, 242] width 710 height 14
click at [754, 217] on button "No importar" at bounding box center [715, 224] width 180 height 32
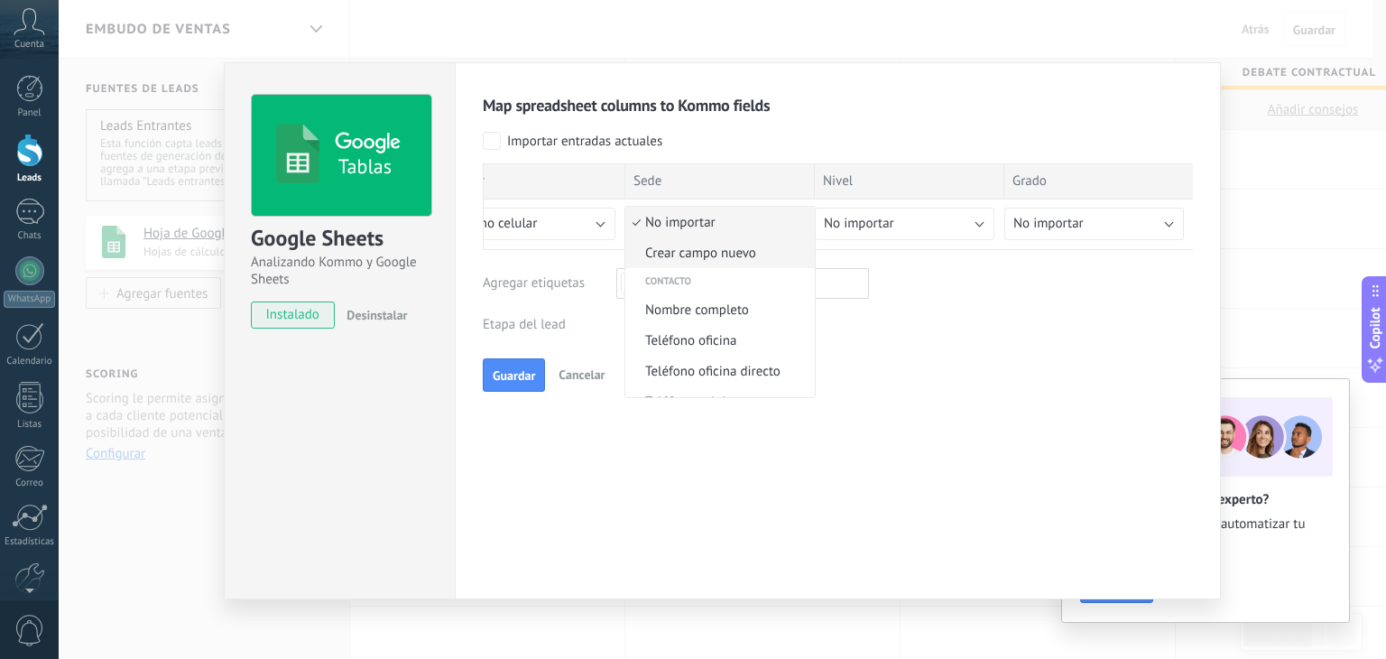
click at [743, 254] on span "Crear campo nuevo" at bounding box center [717, 252] width 184 height 17
type input "****"
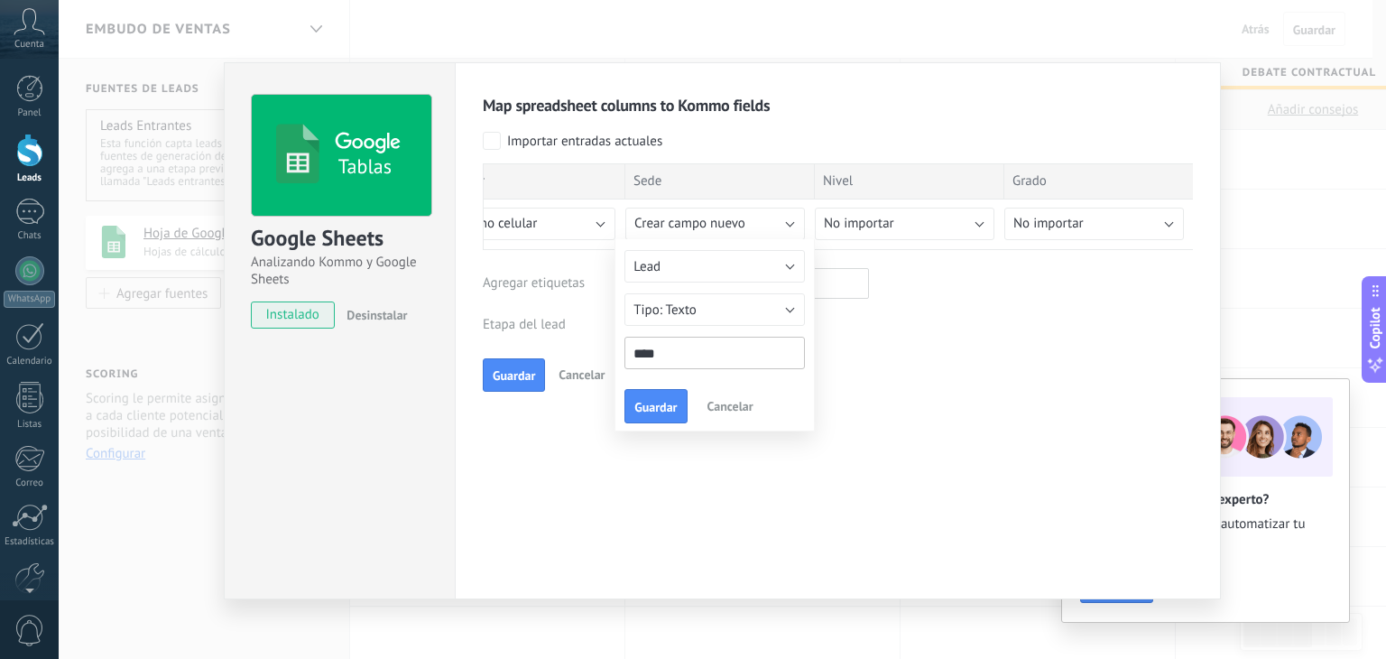
click at [661, 404] on span "Guardar" at bounding box center [655, 407] width 42 height 13
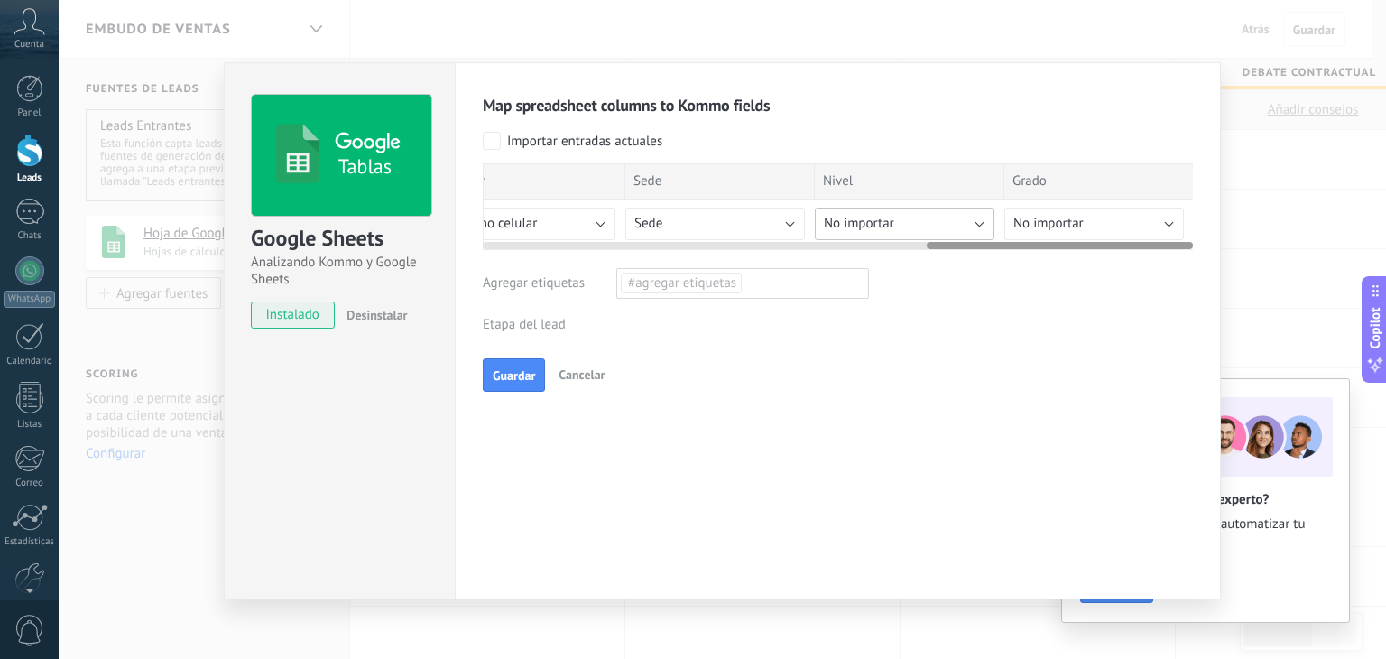
click at [927, 221] on button "No importar" at bounding box center [905, 224] width 180 height 32
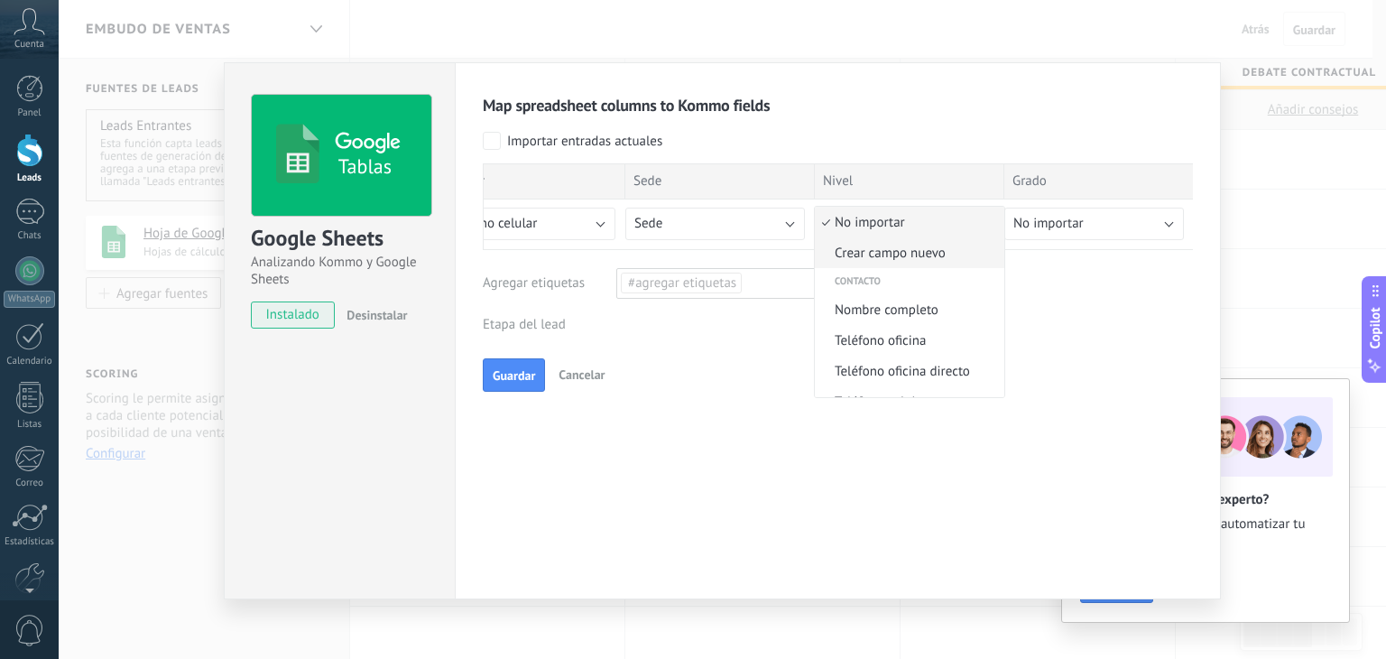
click at [928, 255] on span "Crear campo nuevo" at bounding box center [907, 252] width 184 height 17
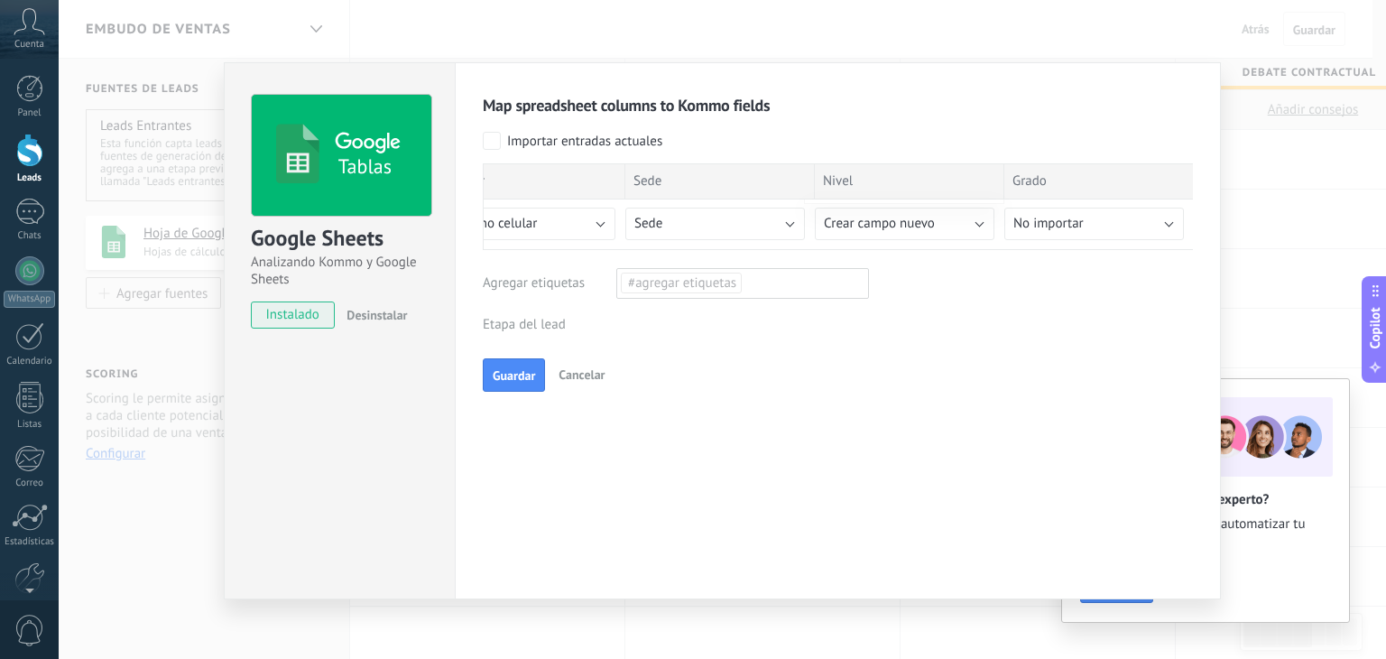
type input "*****"
click at [841, 404] on span "Guardar" at bounding box center [845, 407] width 42 height 13
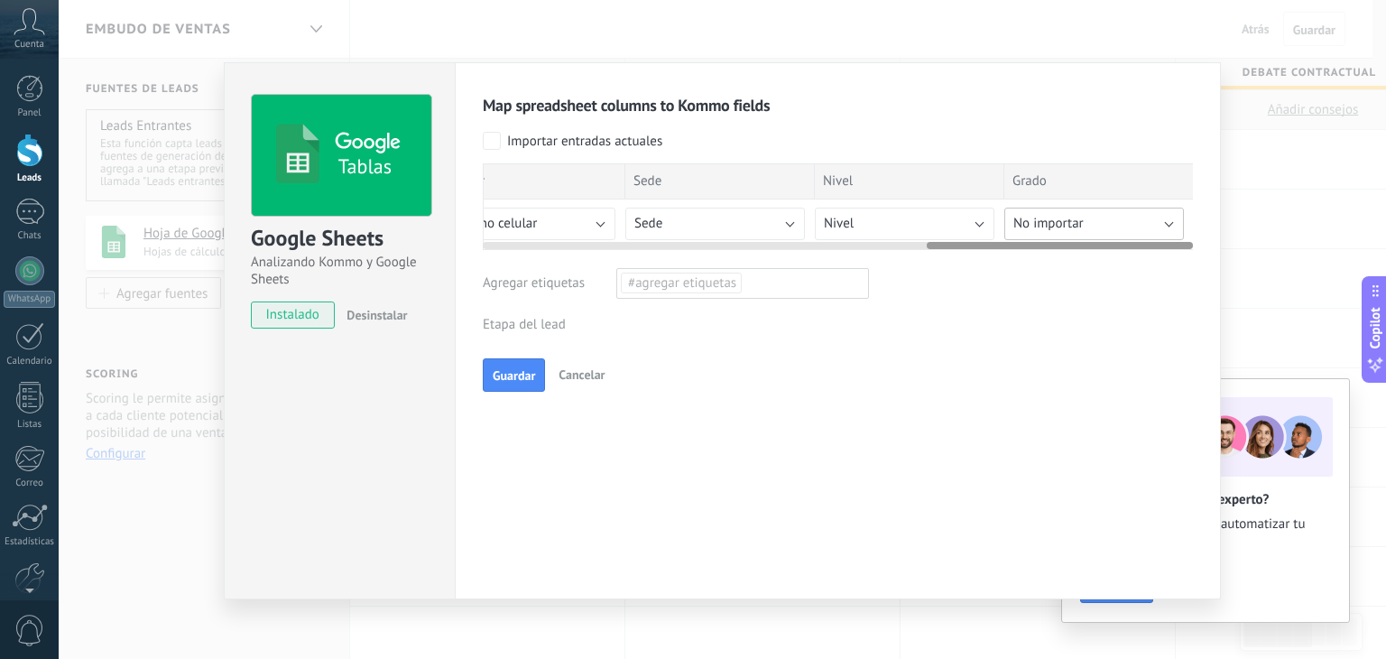
click at [1078, 224] on span "No importar" at bounding box center [1048, 223] width 70 height 17
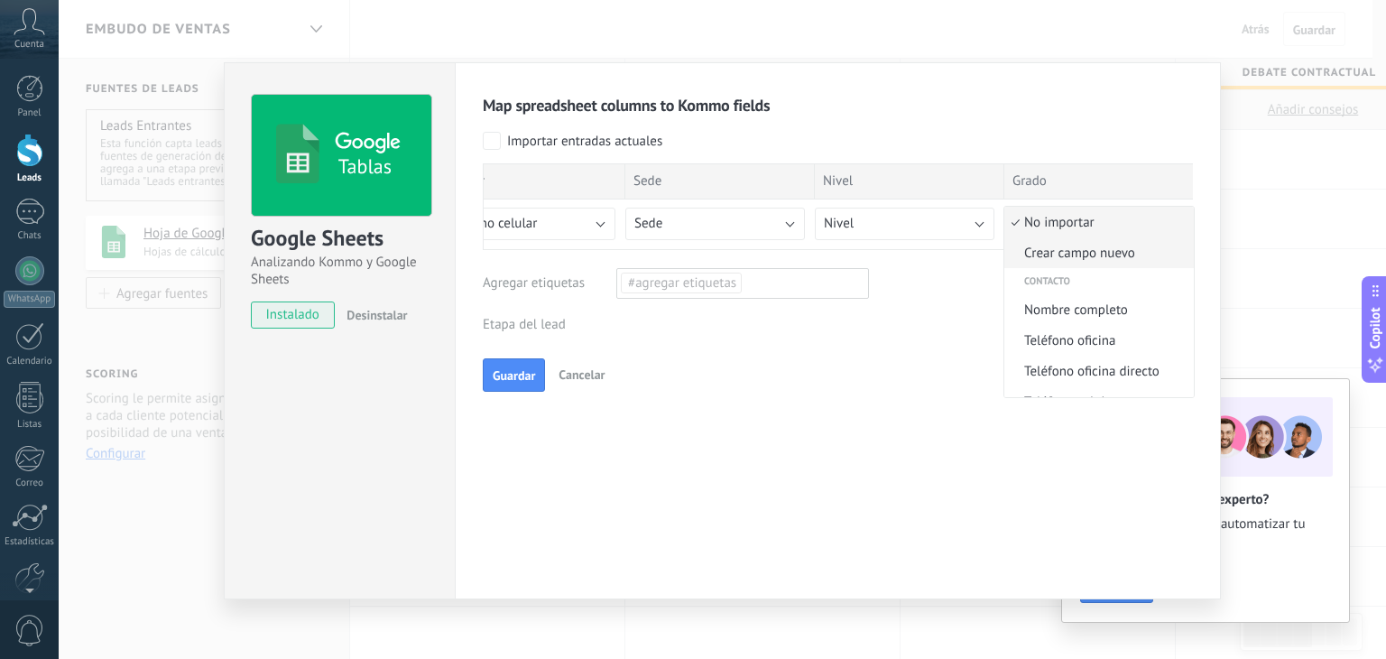
click at [1066, 254] on span "Crear campo nuevo" at bounding box center [1096, 252] width 184 height 17
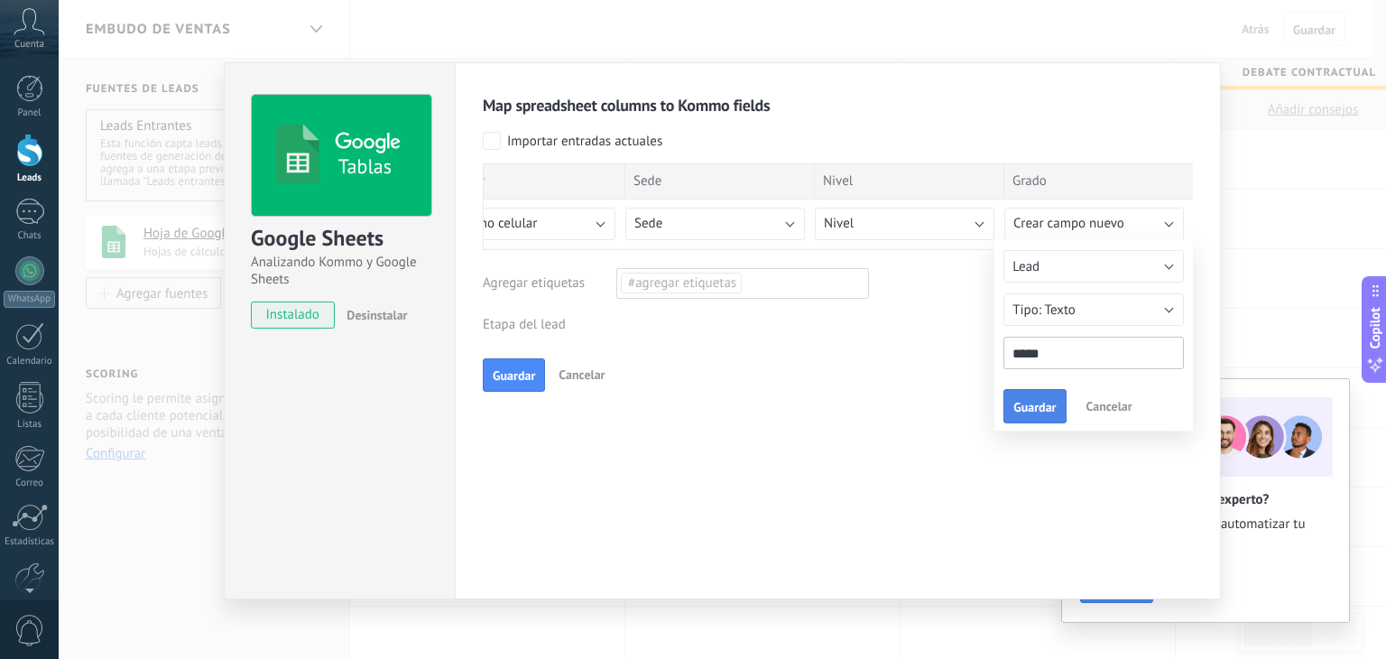
click at [1029, 406] on span "Guardar" at bounding box center [1034, 407] width 42 height 13
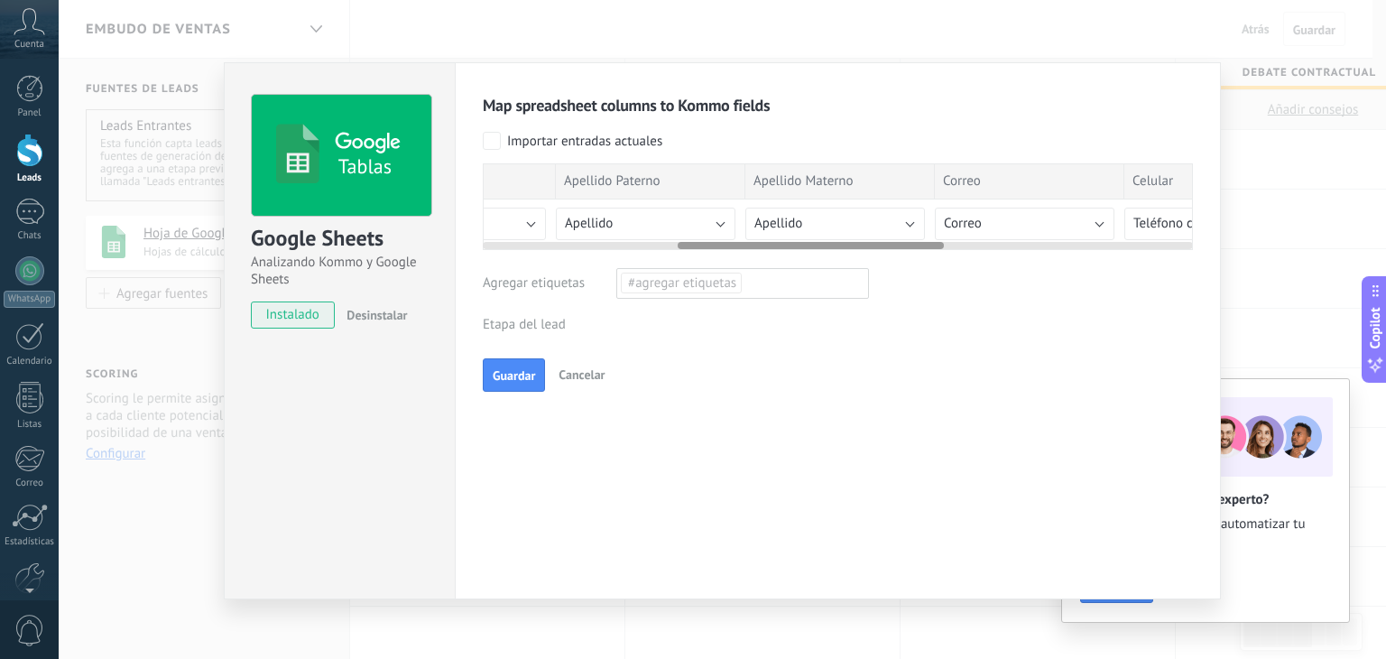
scroll to position [0, 517]
drag, startPoint x: 938, startPoint y: 243, endPoint x: 689, endPoint y: 243, distance: 249.0
click at [689, 243] on div at bounding box center [811, 245] width 266 height 7
click at [822, 220] on button "Apellido" at bounding box center [814, 224] width 180 height 32
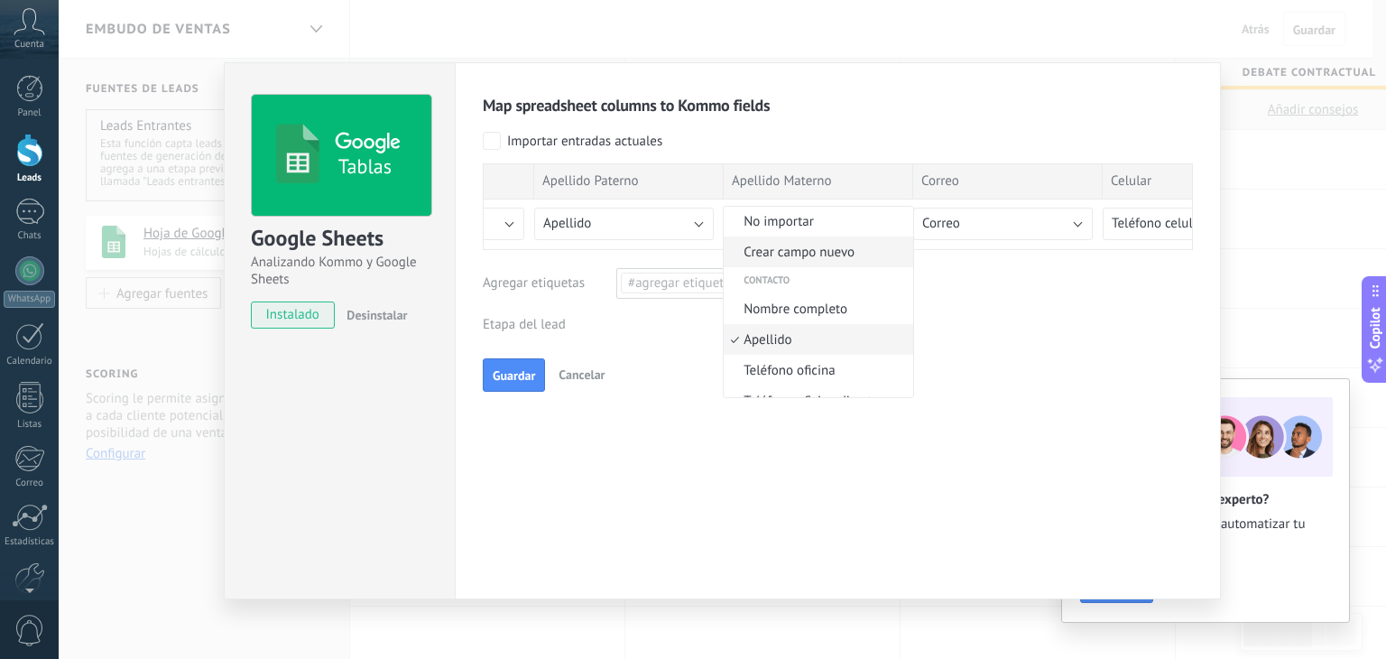
scroll to position [0, 0]
click at [826, 250] on span "Crear campo nuevo" at bounding box center [816, 252] width 184 height 17
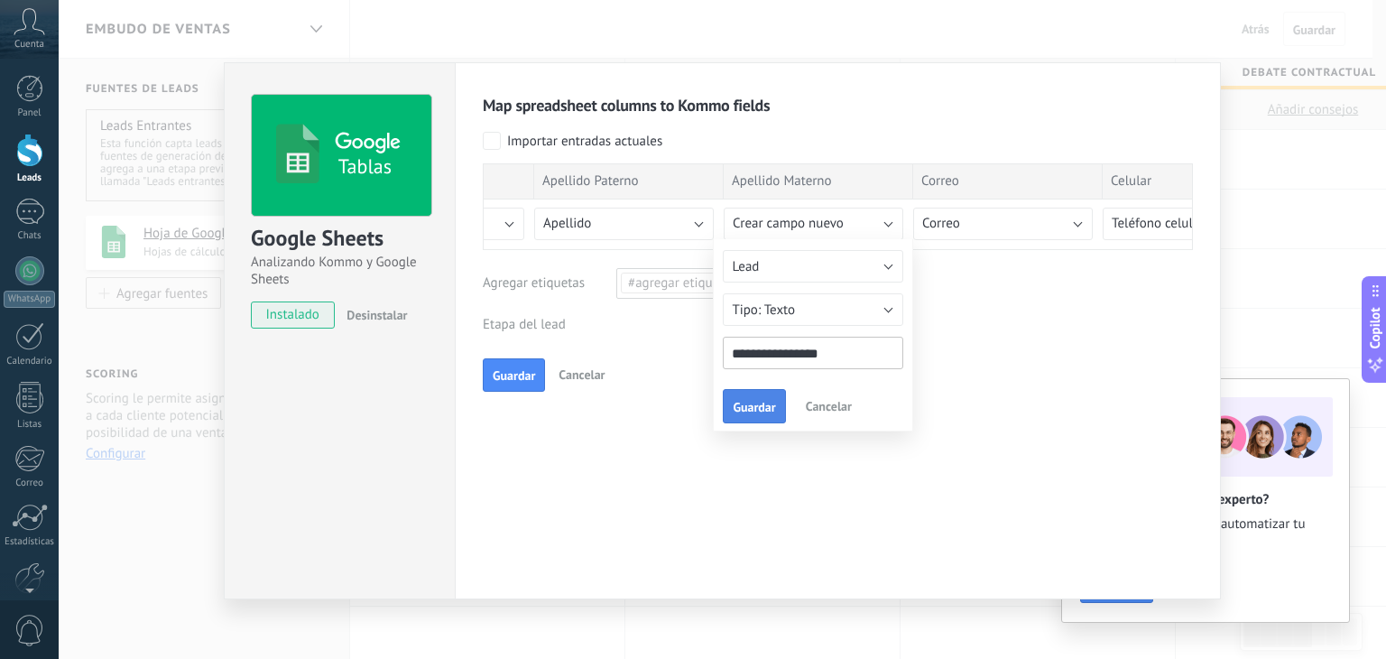
click at [761, 402] on span "Guardar" at bounding box center [754, 407] width 42 height 13
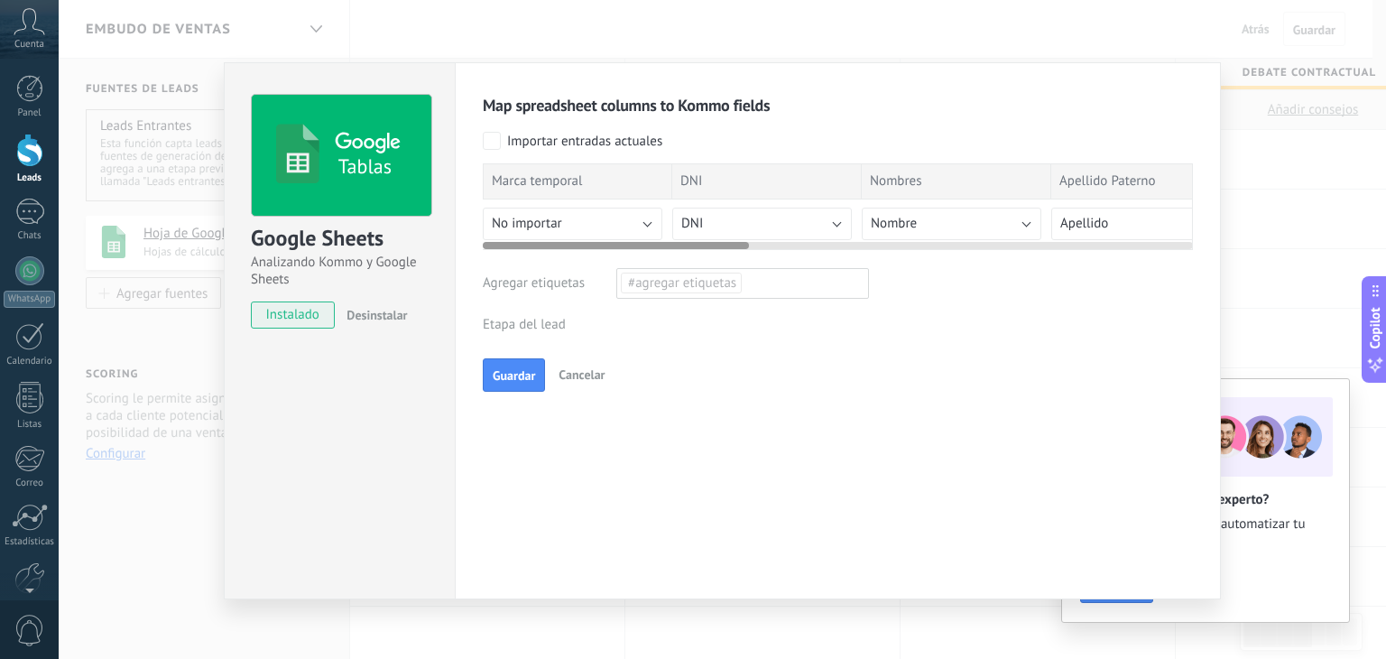
drag, startPoint x: 700, startPoint y: 242, endPoint x: 462, endPoint y: 247, distance: 238.2
click at [462, 247] on div "Map spreadsheet columns to Kommo fields Importar entradas actuales Marca tempor…" at bounding box center [838, 330] width 766 height 537
click at [621, 222] on button "No importar" at bounding box center [573, 224] width 180 height 32
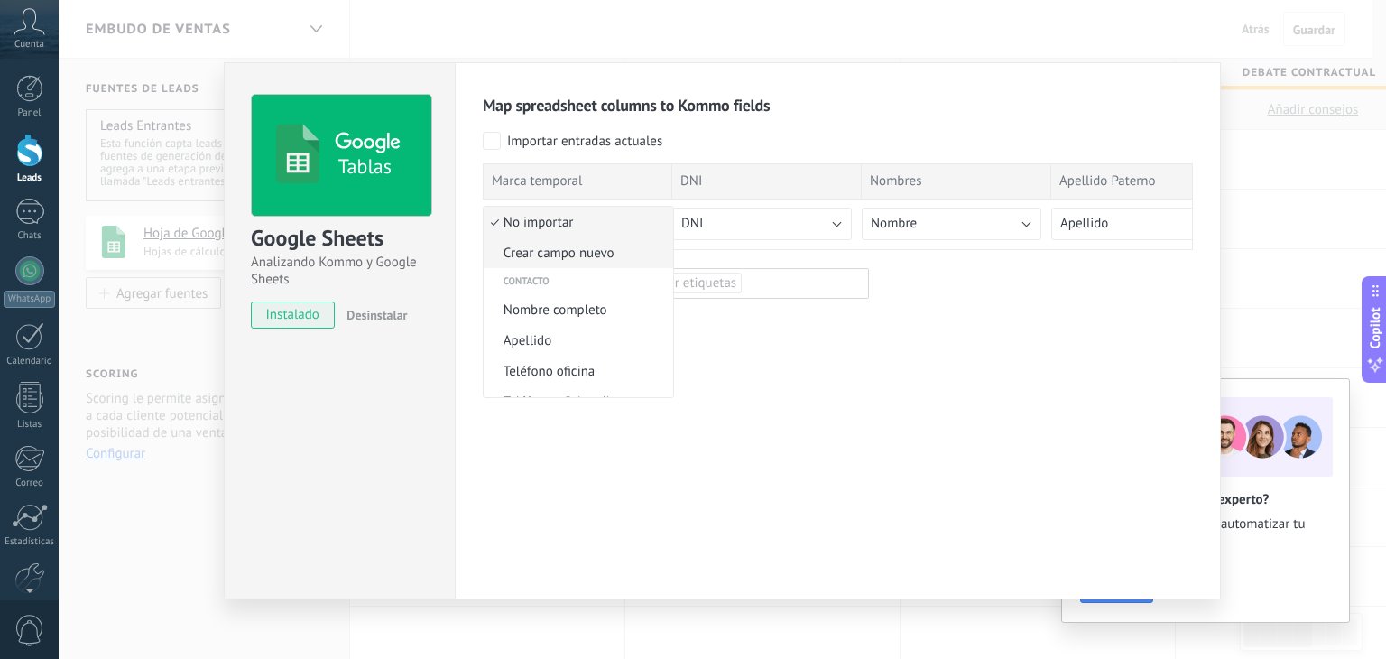
click at [590, 260] on span "Crear campo nuevo" at bounding box center [576, 252] width 184 height 17
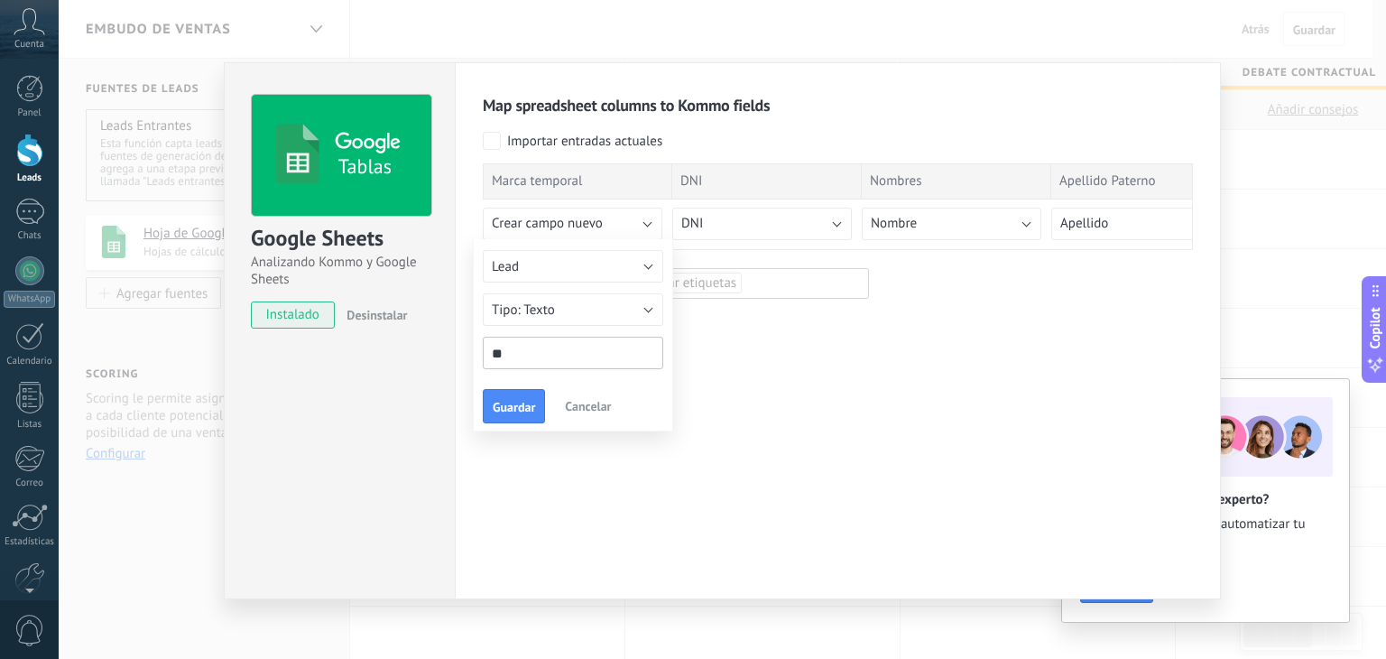
type input "*"
type input "*****"
click at [515, 394] on button "Guardar" at bounding box center [514, 406] width 62 height 34
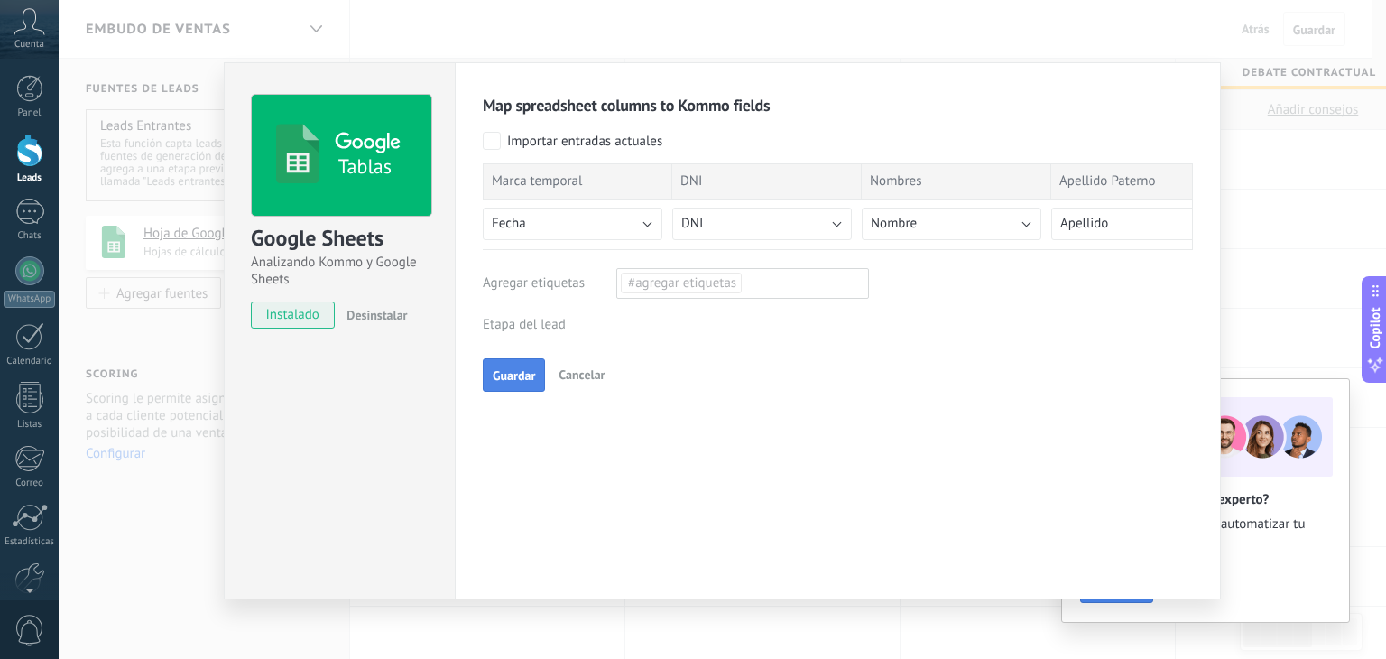
click at [512, 374] on span "Guardar" at bounding box center [514, 375] width 42 height 13
